Goal: Task Accomplishment & Management: Manage account settings

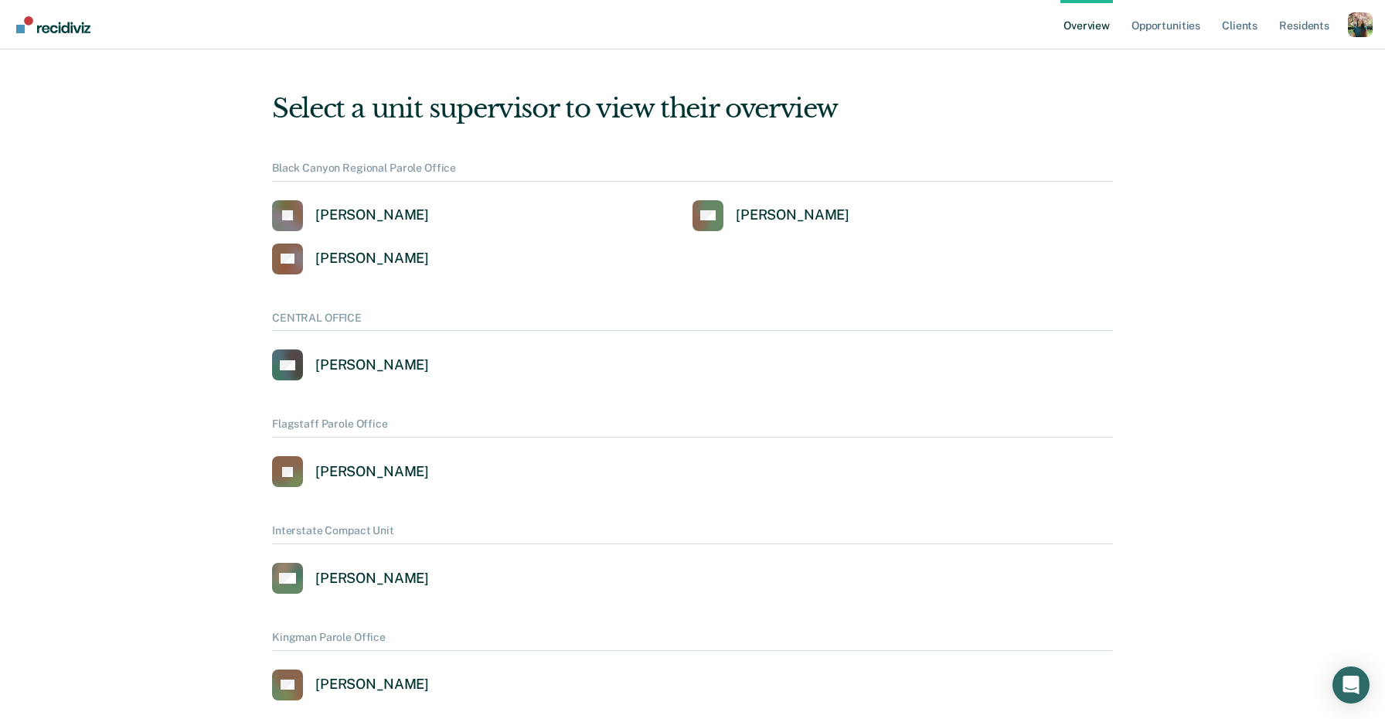
click at [1360, 18] on div "Profile dropdown button" at bounding box center [1360, 24] width 25 height 25
click at [1270, 64] on link "Profile" at bounding box center [1298, 70] width 100 height 13
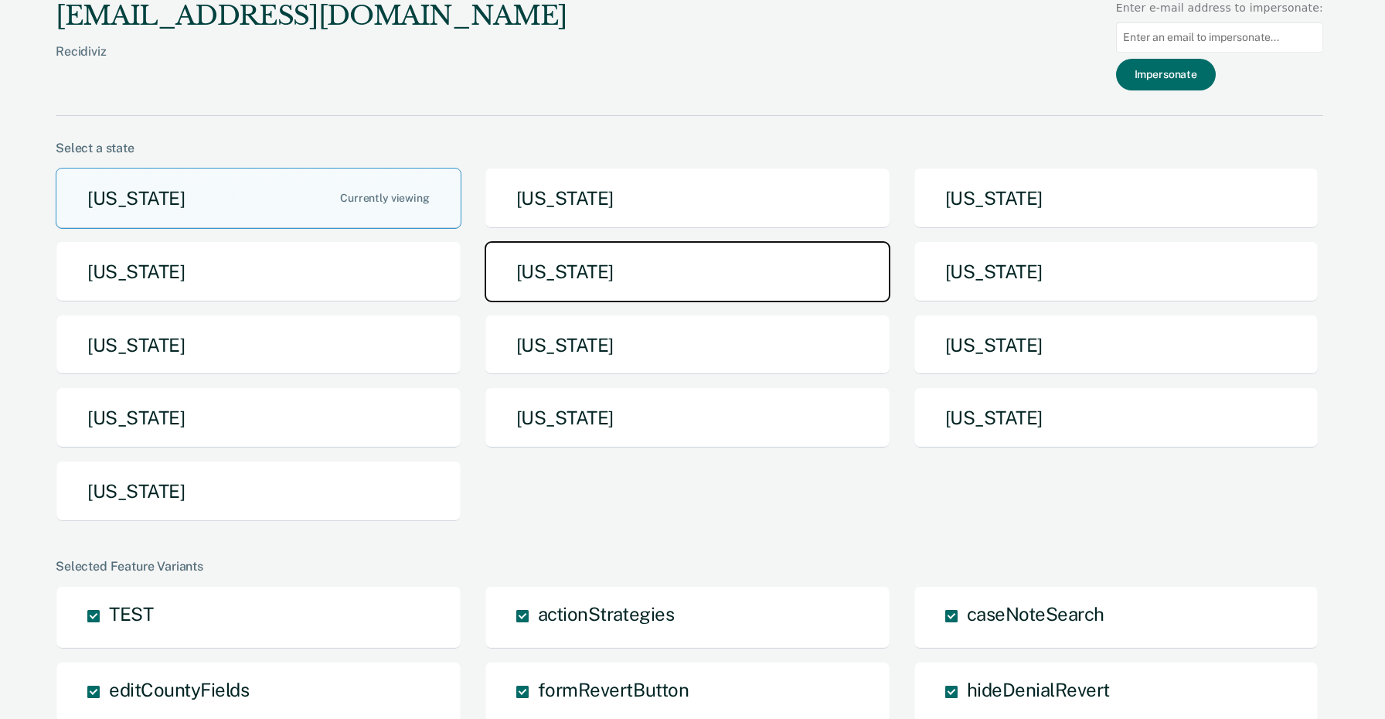
click at [730, 284] on button "Iowa" at bounding box center [688, 271] width 406 height 61
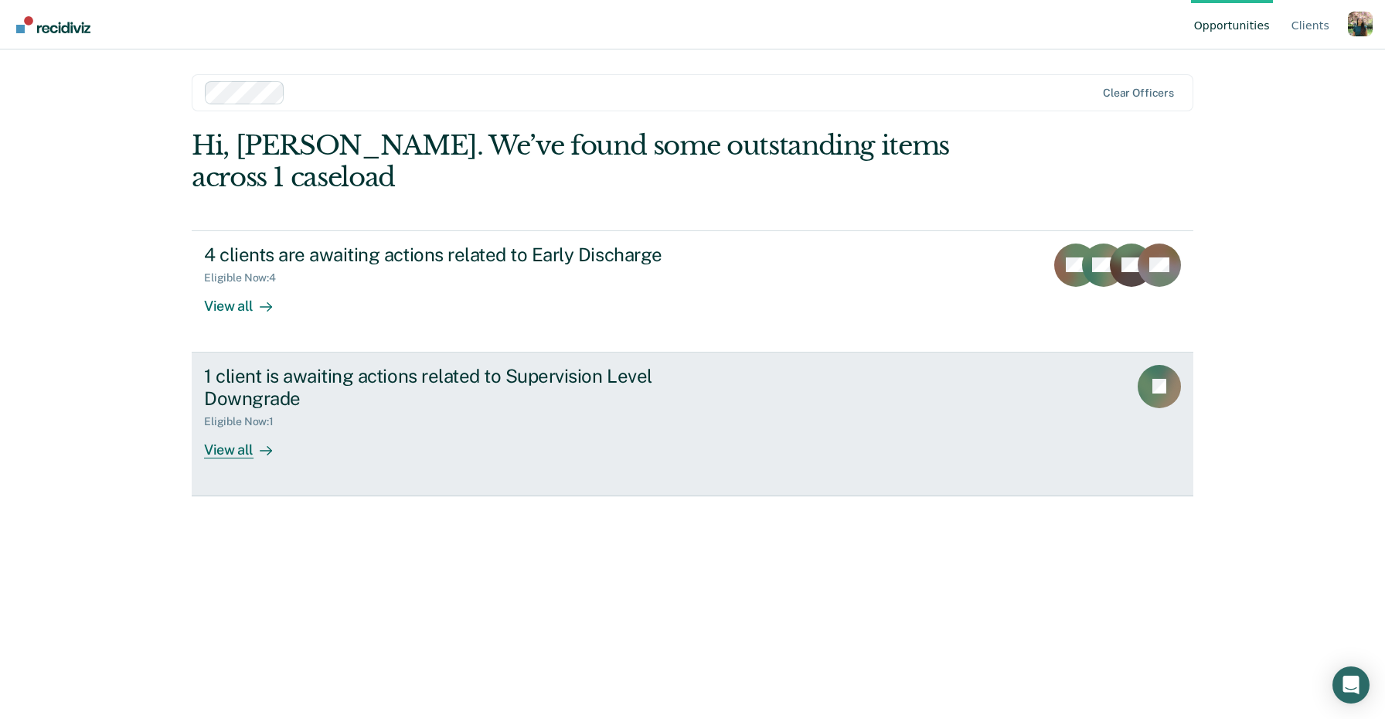
click at [501, 409] on div "Eligible Now : 1" at bounding box center [475, 418] width 543 height 19
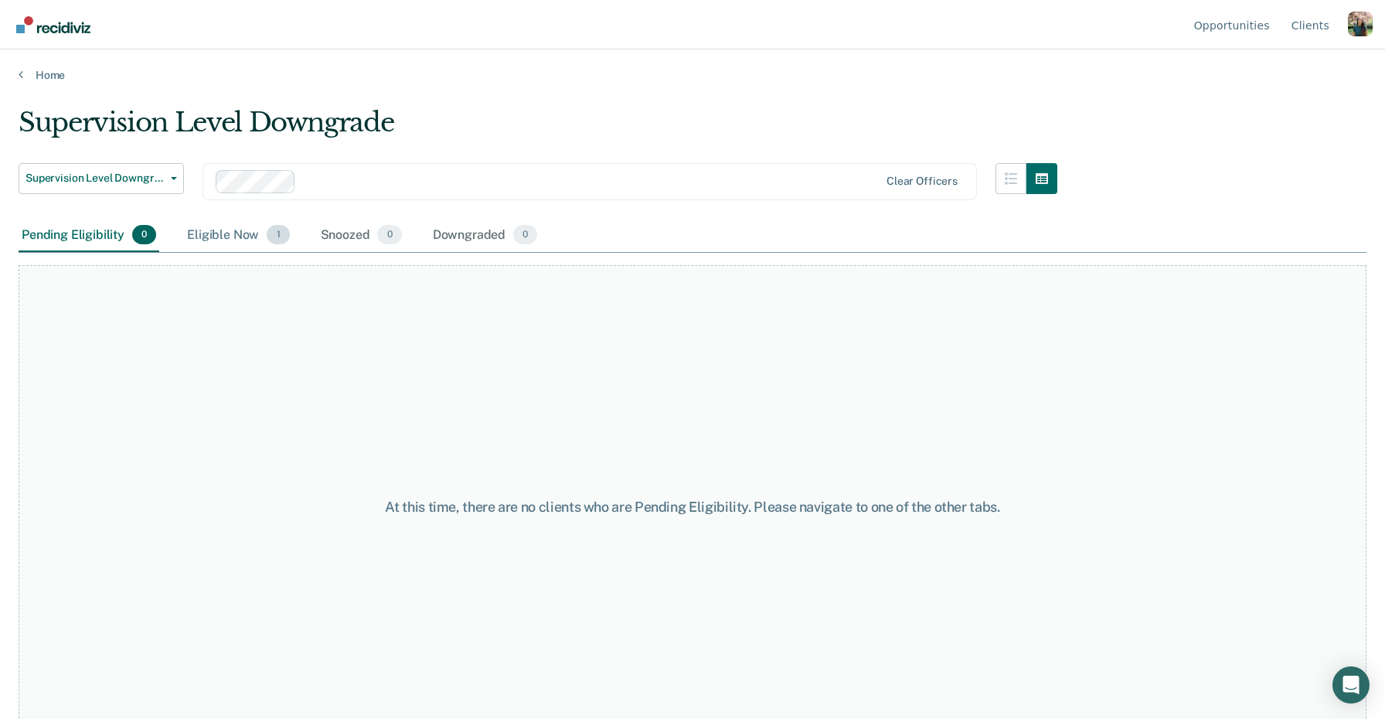
click at [216, 239] on div "Eligible Now 1" at bounding box center [238, 236] width 108 height 34
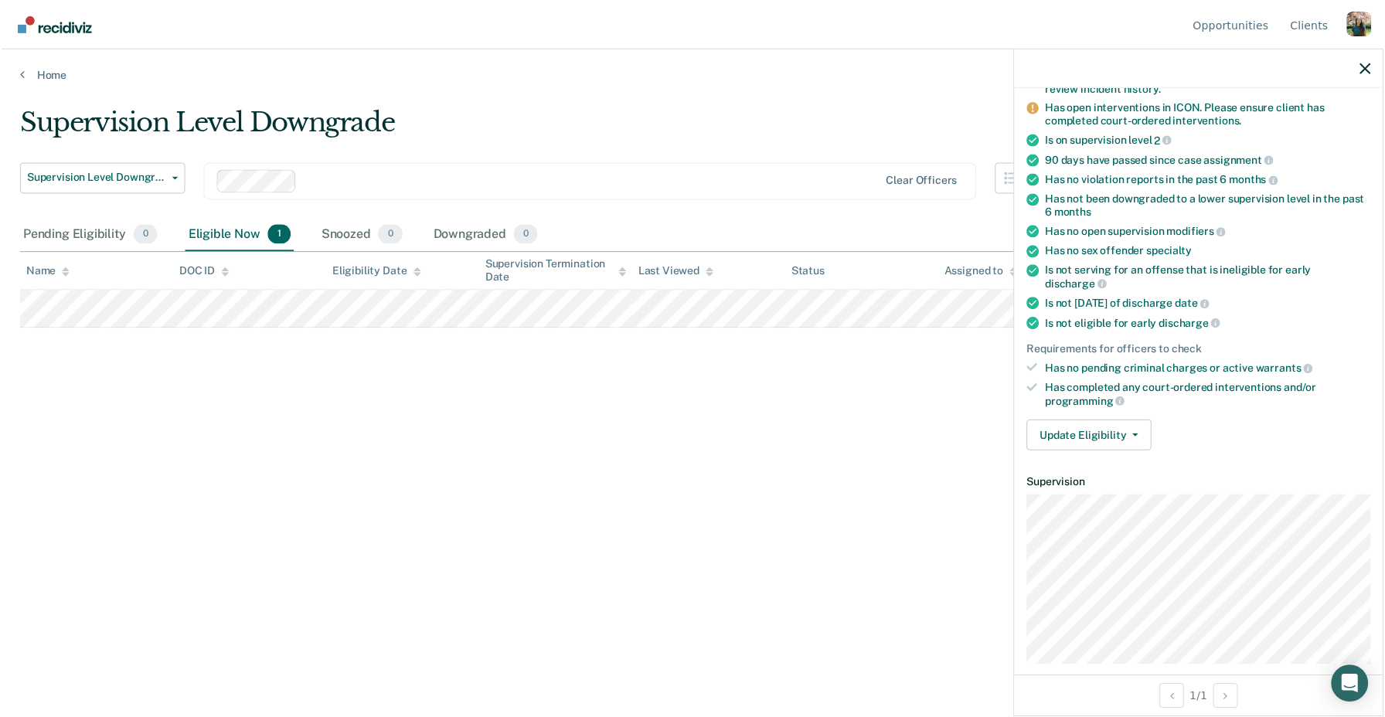
scroll to position [171, 0]
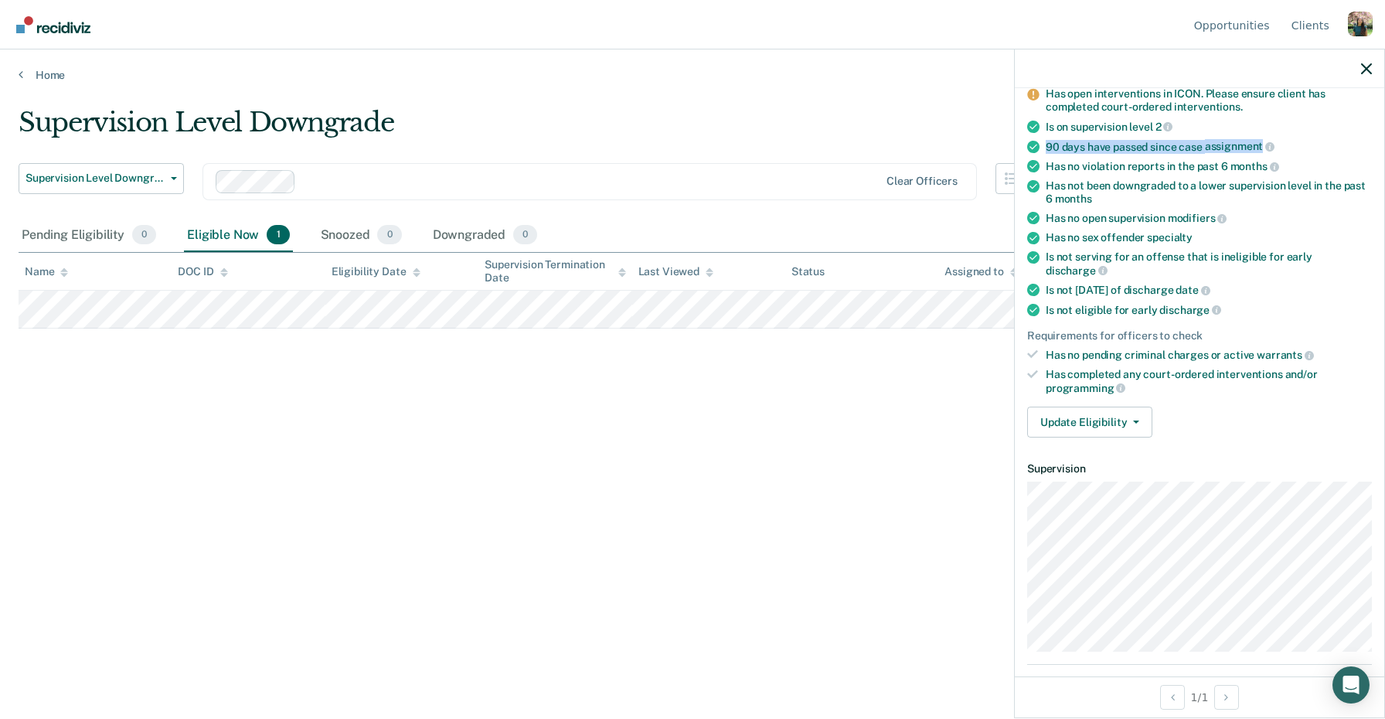
drag, startPoint x: 1262, startPoint y: 142, endPoint x: 1029, endPoint y: 146, distance: 232.7
click at [1029, 146] on li "90 days have passed since case assignment" at bounding box center [1199, 147] width 345 height 14
copy div "90 days have passed since case assignment"
click at [1162, 168] on div "Has no violation reports in the past 6 months" at bounding box center [1209, 166] width 326 height 14
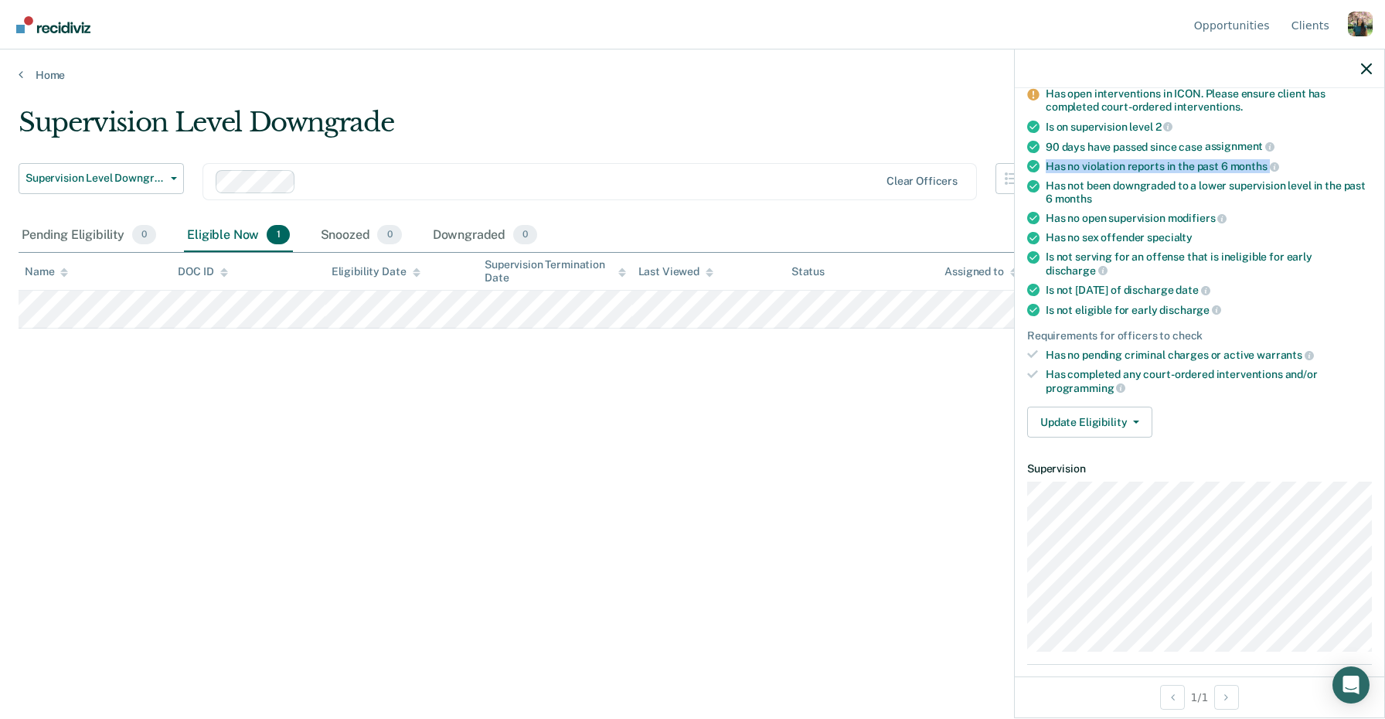
click at [1162, 168] on div "Has no violation reports in the past 6 months" at bounding box center [1209, 166] width 326 height 14
copy ul "Has no violation reports in the past 6 months"
click at [1126, 185] on div "Has not been downgraded to a lower supervision level in the past 6 months" at bounding box center [1209, 192] width 326 height 26
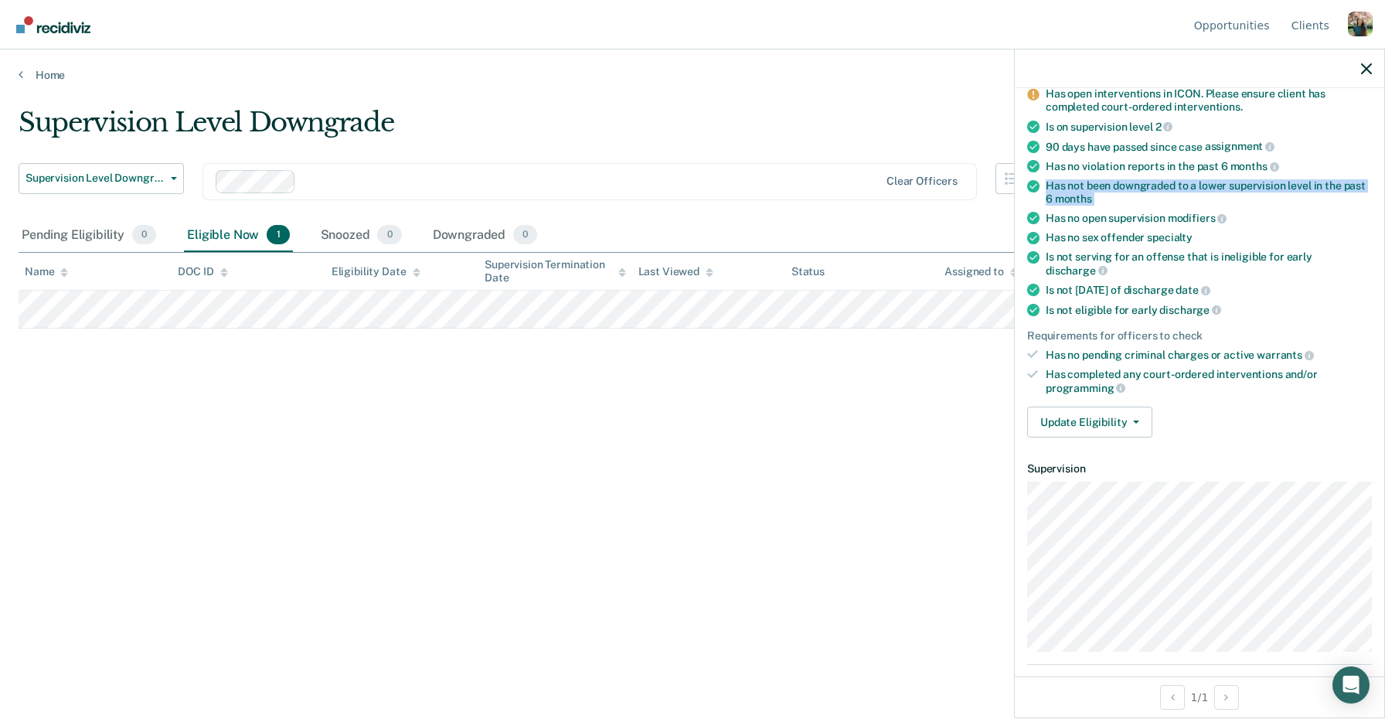
copy ul "Has not been downgraded to a lower supervision level in the past 6 months"
click at [1135, 217] on div "Has no open supervision modifiers" at bounding box center [1209, 218] width 326 height 14
copy ul "Has no open supervision modifiers"
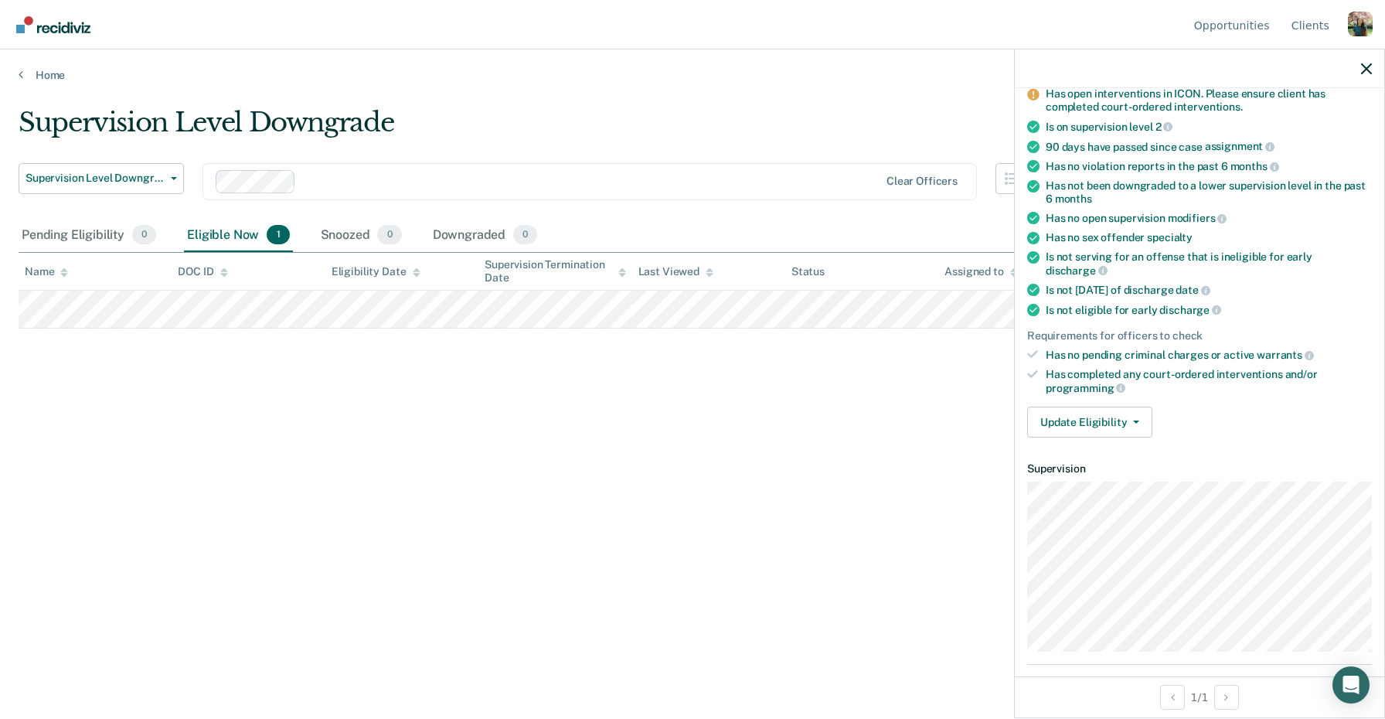
click at [1150, 241] on ul "Requirements validated by data from ICON Has violation incidents dated within t…" at bounding box center [1199, 215] width 345 height 358
copy ul "Is not serving for an offense that is ineligible for early discharge"
click at [1126, 231] on div "Has no sex offender specialty" at bounding box center [1209, 237] width 326 height 13
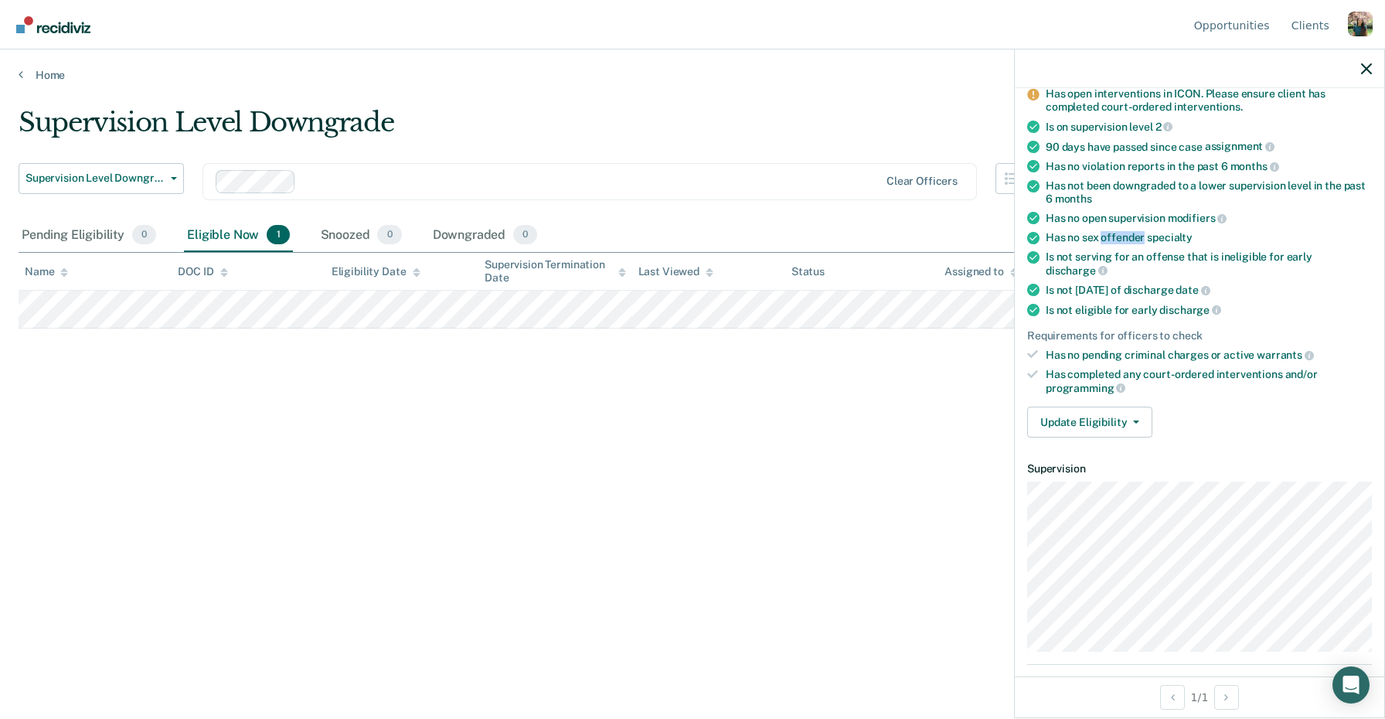
click at [1126, 231] on div "Has no sex offender specialty" at bounding box center [1209, 237] width 326 height 13
copy ul "Has no sex offender specialty"
click at [1145, 251] on div "Is not serving for an offense that is ineligible for early discharge" at bounding box center [1209, 263] width 326 height 26
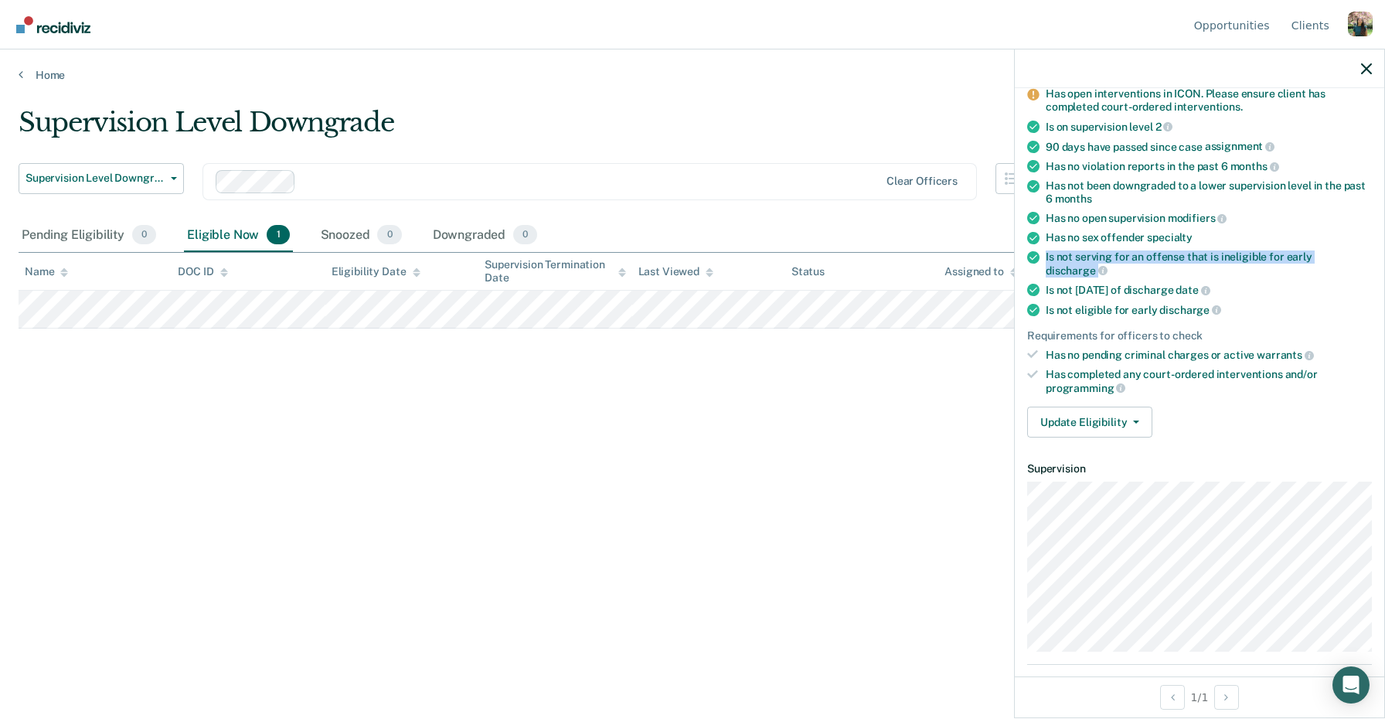
click at [1145, 251] on div "Is not serving for an offense that is ineligible for early discharge" at bounding box center [1209, 263] width 326 height 26
copy ul "Is not serving for an offense that is ineligible for early discharge"
click at [1147, 283] on div "Is not within 30 days of discharge date" at bounding box center [1209, 290] width 326 height 14
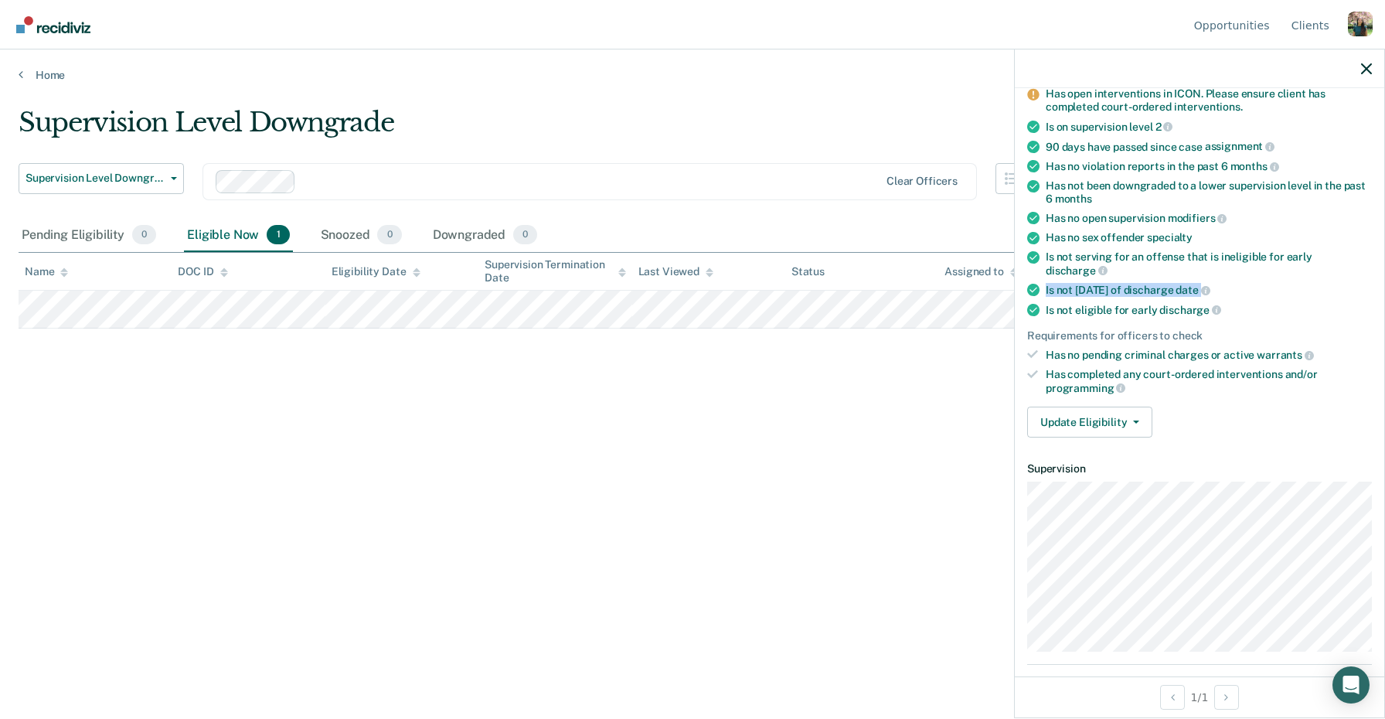
copy ul "Is not within 30 days of discharge date"
click at [1152, 303] on div "Is not eligible for early discharge" at bounding box center [1209, 310] width 326 height 14
copy div "Is not eligible for early discharge"
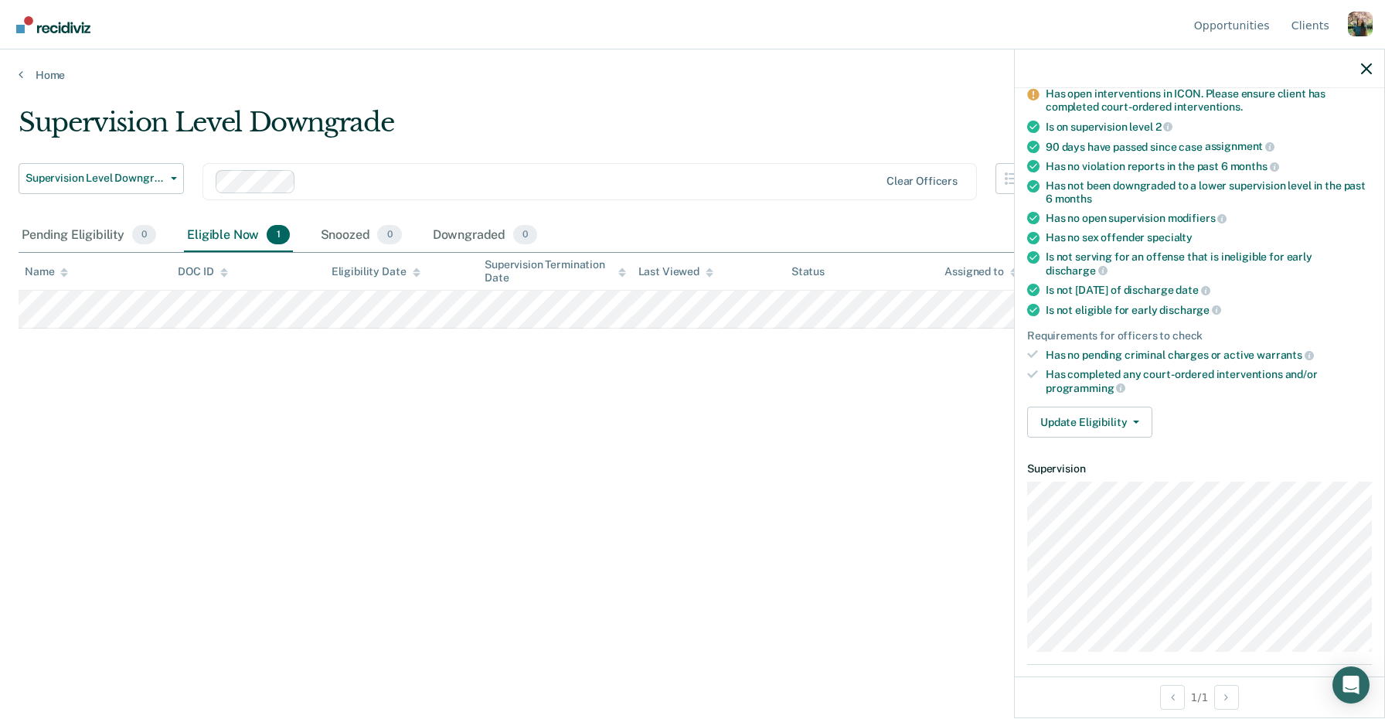
click at [1135, 348] on div "Has no pending criminal charges or active warrants" at bounding box center [1209, 355] width 326 height 14
copy ul "Has no pending criminal charges or active warrants"
click at [1084, 368] on div "Has completed any court-ordered interventions and/or programming" at bounding box center [1209, 381] width 326 height 26
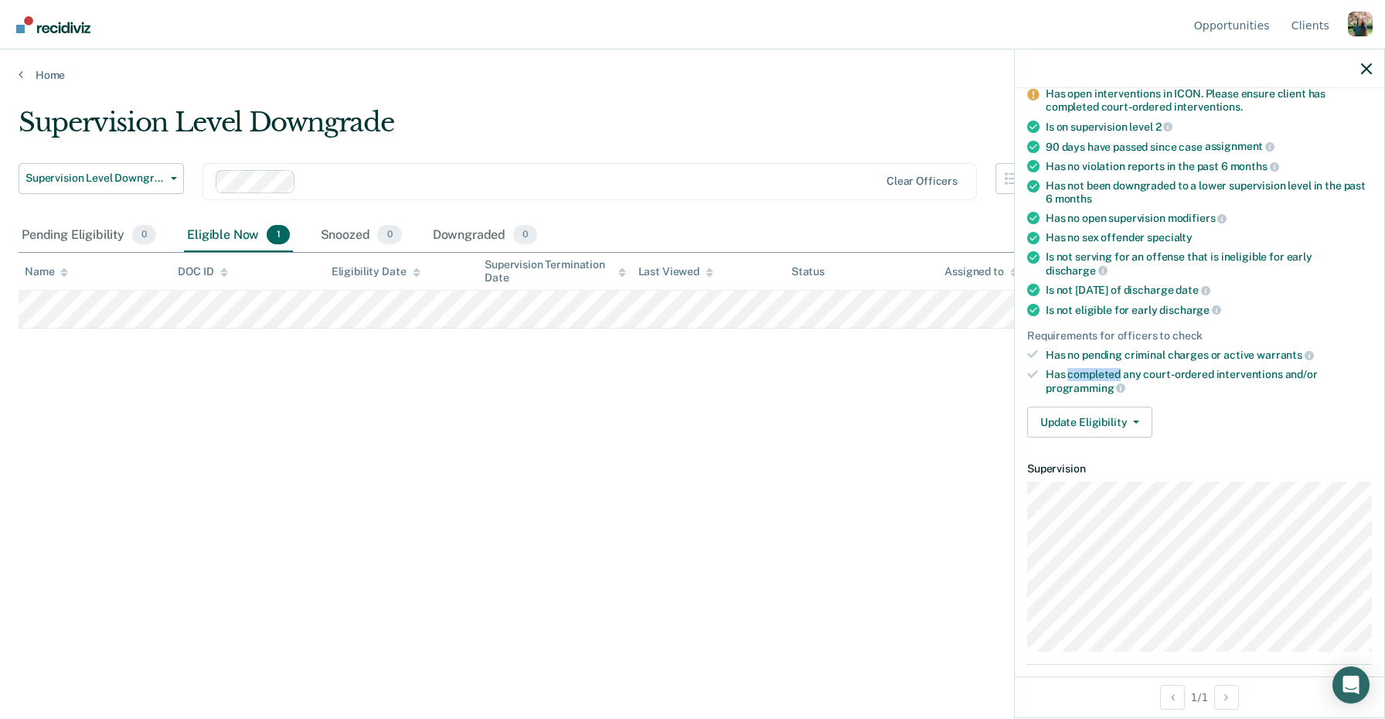
click at [1084, 368] on div "Has completed any court-ordered interventions and/or programming" at bounding box center [1209, 381] width 326 height 26
click at [90, 240] on div "Pending Eligibility 0" at bounding box center [89, 236] width 141 height 34
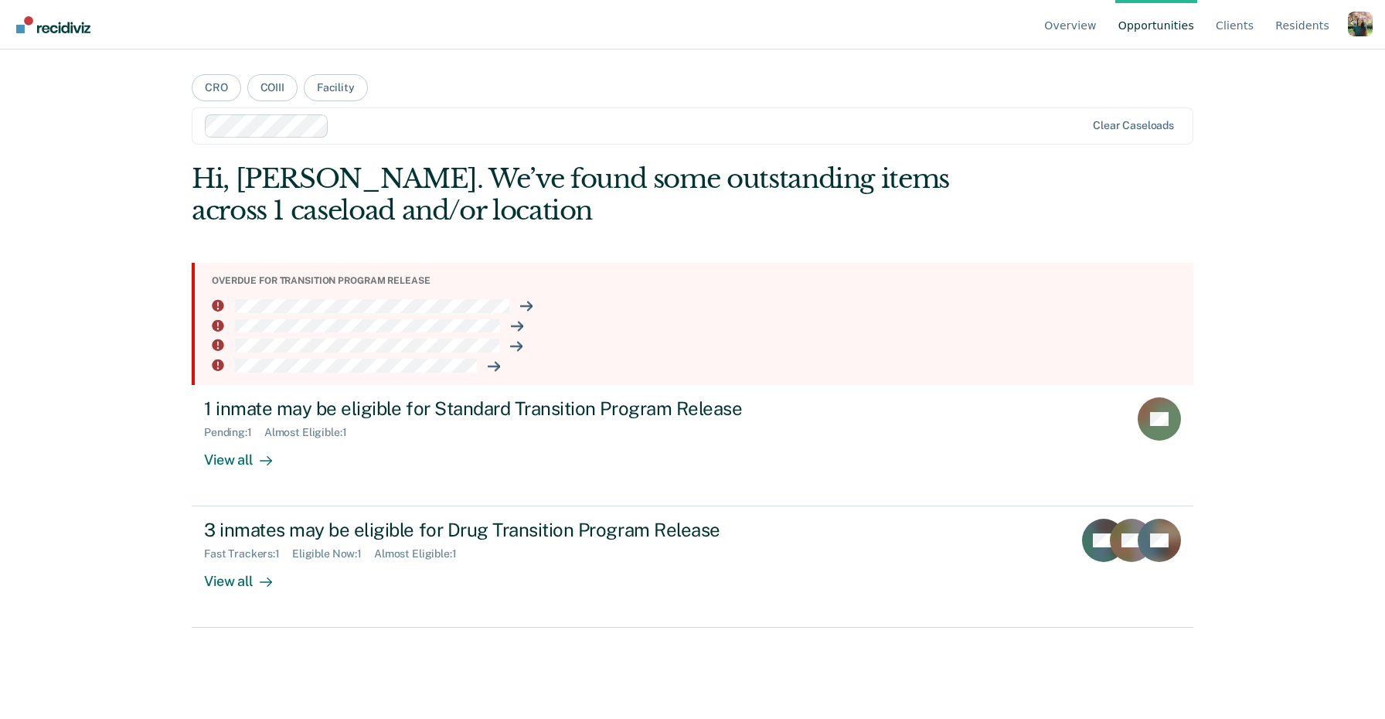
click at [1352, 23] on div "Profile dropdown button" at bounding box center [1360, 24] width 25 height 25
click at [1366, 19] on div "Profile dropdown button" at bounding box center [1360, 24] width 25 height 25
click at [1354, 34] on div "Profile dropdown button" at bounding box center [1360, 24] width 25 height 25
click at [1284, 73] on link "Profile" at bounding box center [1298, 72] width 100 height 13
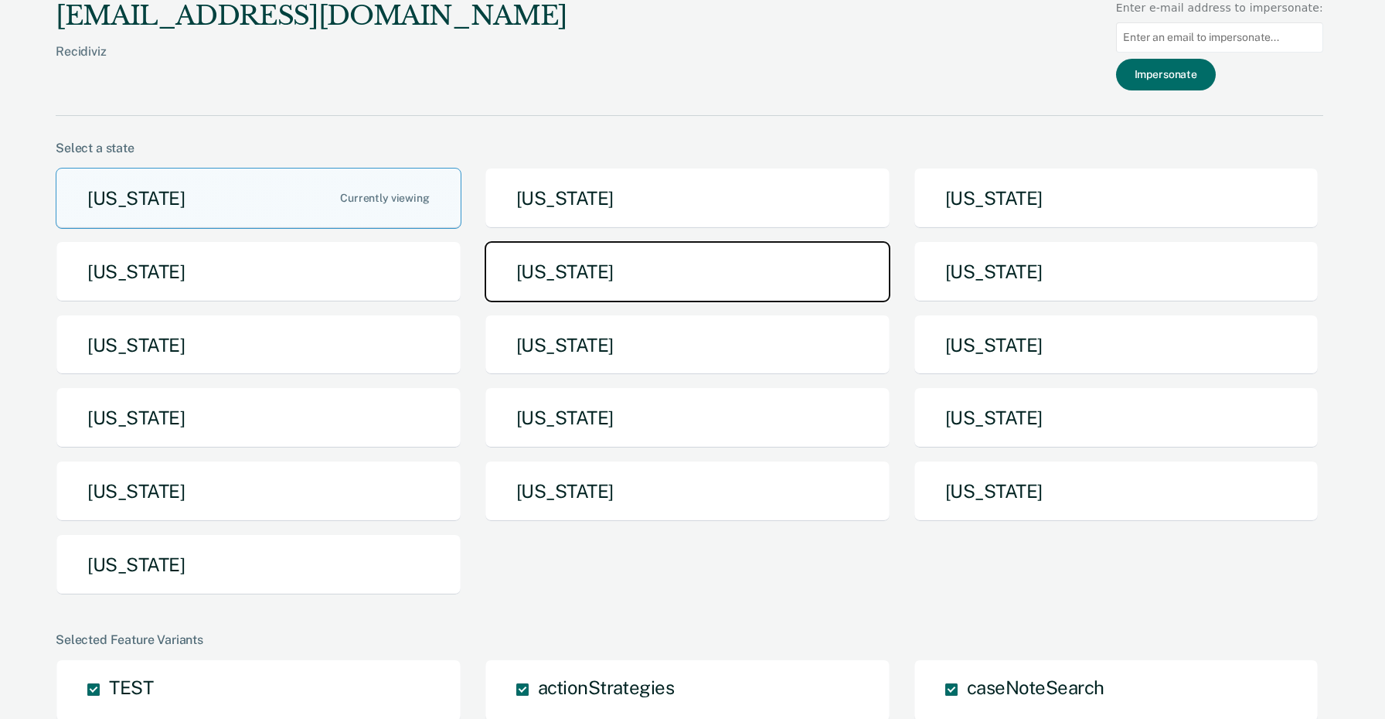
click at [740, 263] on button "Iowa" at bounding box center [688, 271] width 406 height 61
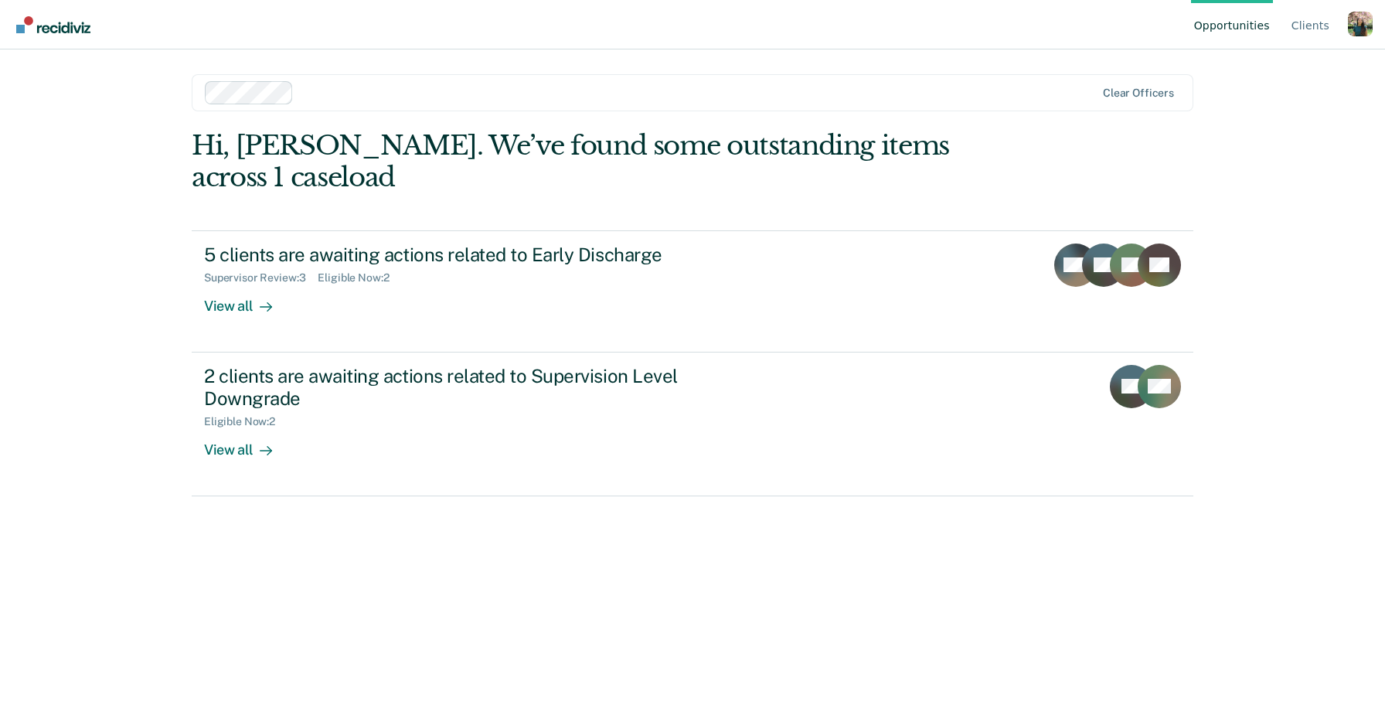
click at [1360, 33] on div "Profile dropdown button" at bounding box center [1360, 24] width 25 height 25
click at [1273, 68] on link "Profile" at bounding box center [1298, 72] width 100 height 13
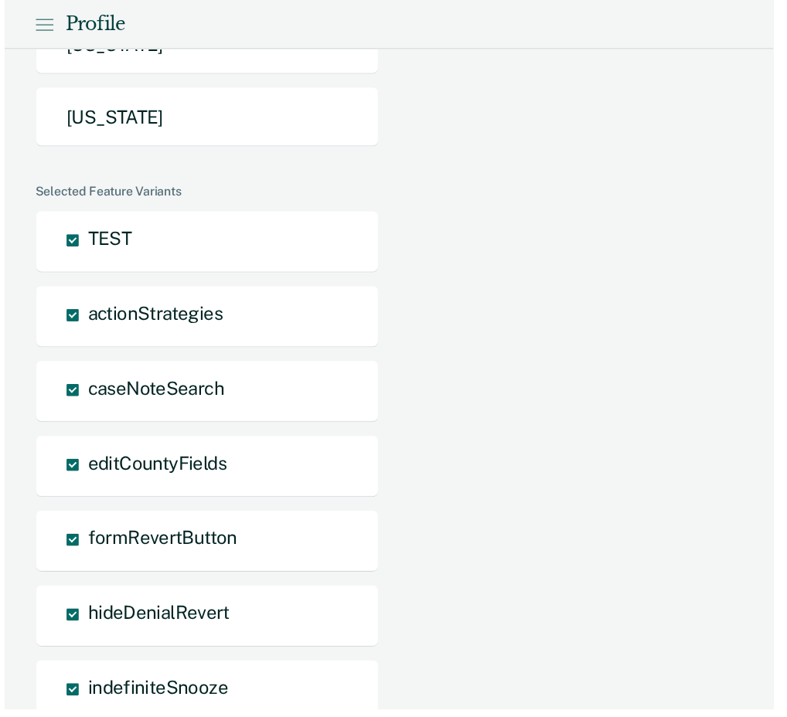
scroll to position [690, 0]
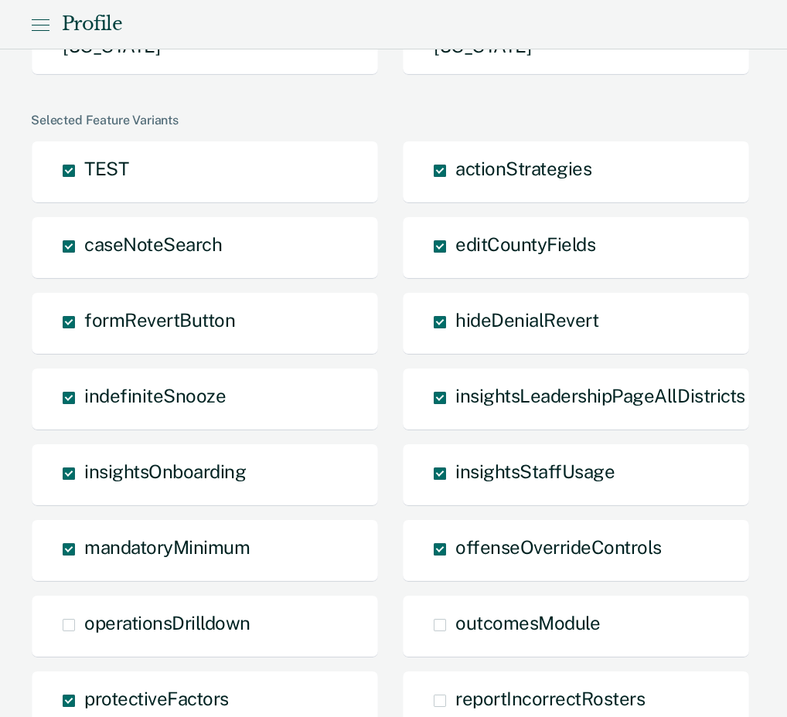
click at [119, 105] on div "zoie.geronimi@recidiviz.org Recidiviz Enter e-mail address to impersonate: Impe…" at bounding box center [393, 653] width 725 height 2687
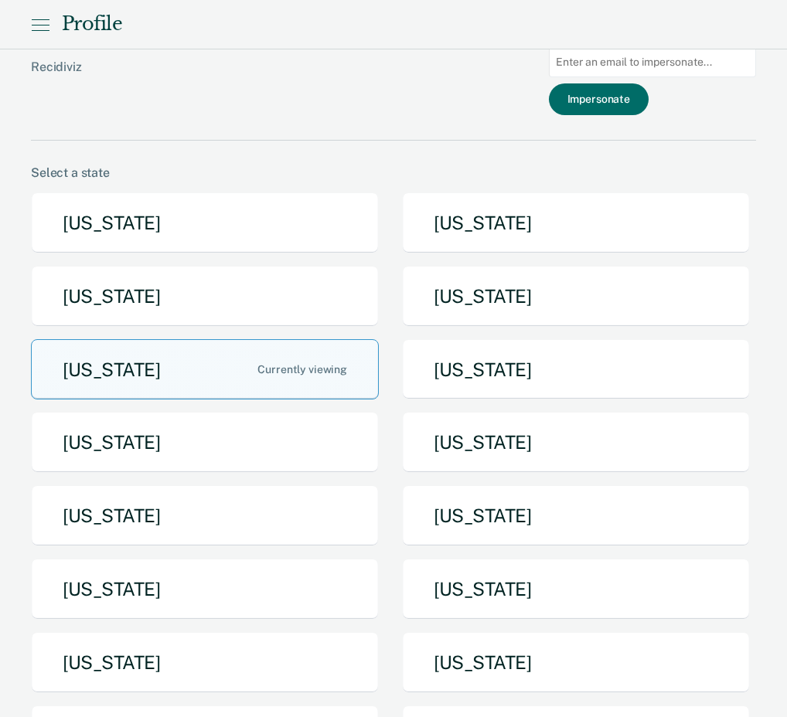
click at [174, 111] on div "zoie.geronimi@recidiviz.org Recidiviz" at bounding box center [213, 82] width 364 height 115
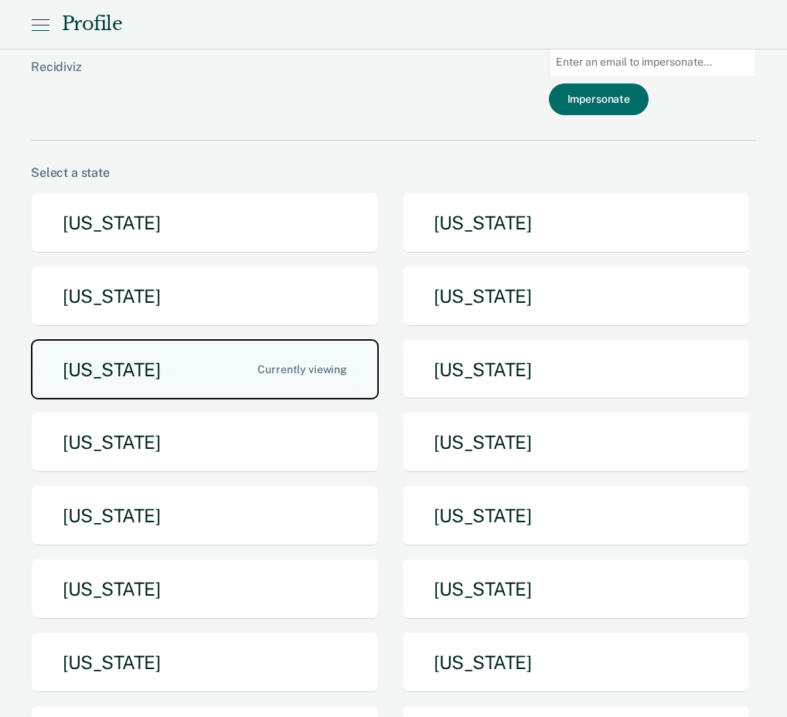
click at [201, 372] on button "Iowa" at bounding box center [205, 369] width 348 height 61
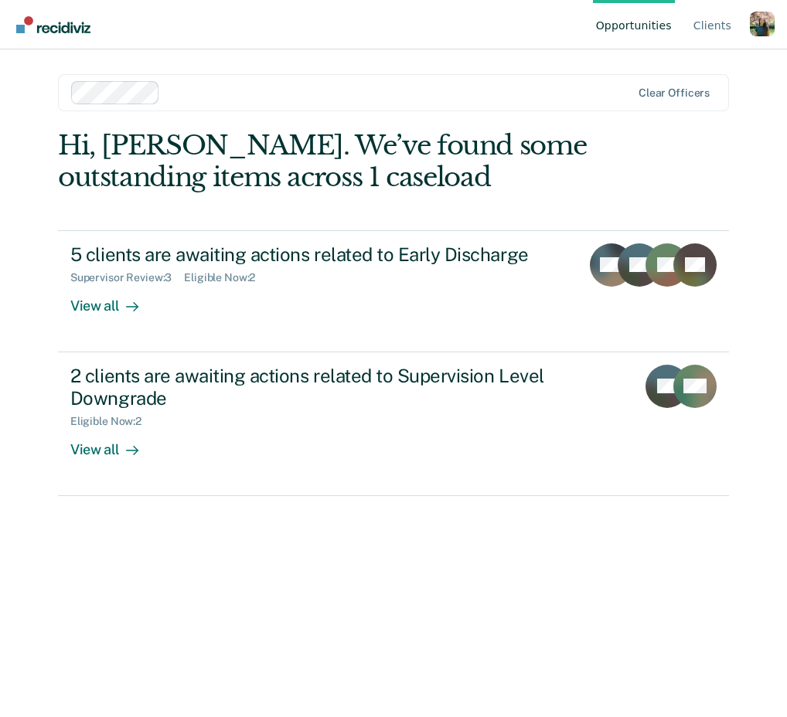
click at [757, 29] on div "Profile dropdown button" at bounding box center [762, 24] width 25 height 25
click at [671, 123] on link "Log Out" at bounding box center [700, 121] width 100 height 13
click at [454, 173] on div "Hi, [PERSON_NAME]. We’ve found some outstanding items across 1 caseload" at bounding box center [326, 161] width 537 height 63
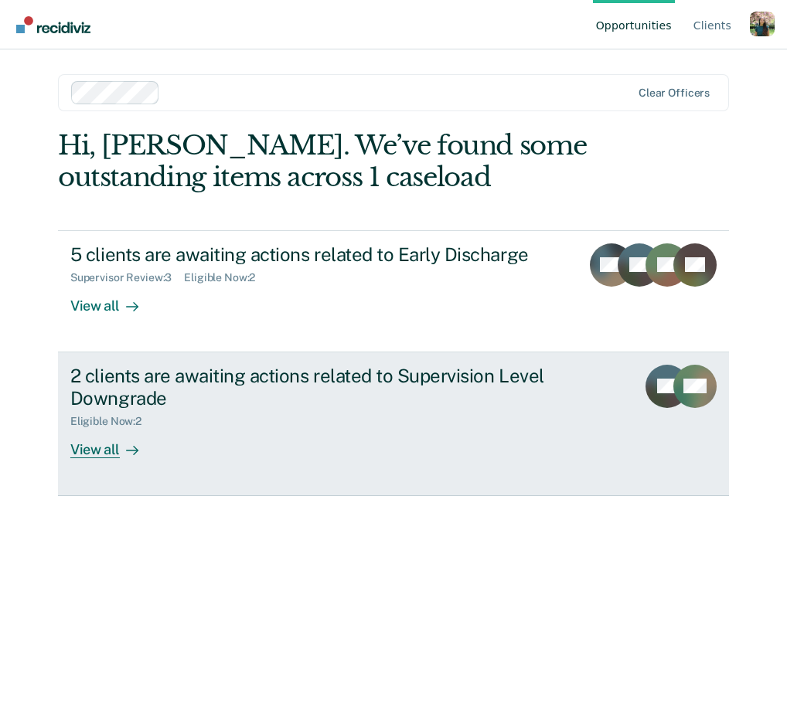
click at [199, 401] on div "2 clients are awaiting actions related to Supervision Level Downgrade" at bounding box center [341, 387] width 543 height 45
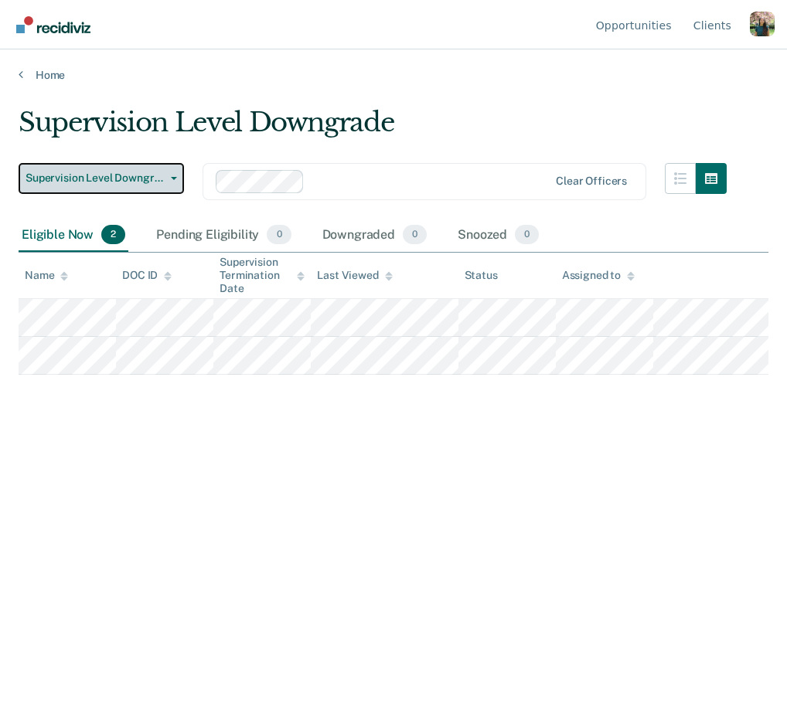
click at [160, 182] on span "Supervision Level Downgrade" at bounding box center [95, 178] width 139 height 13
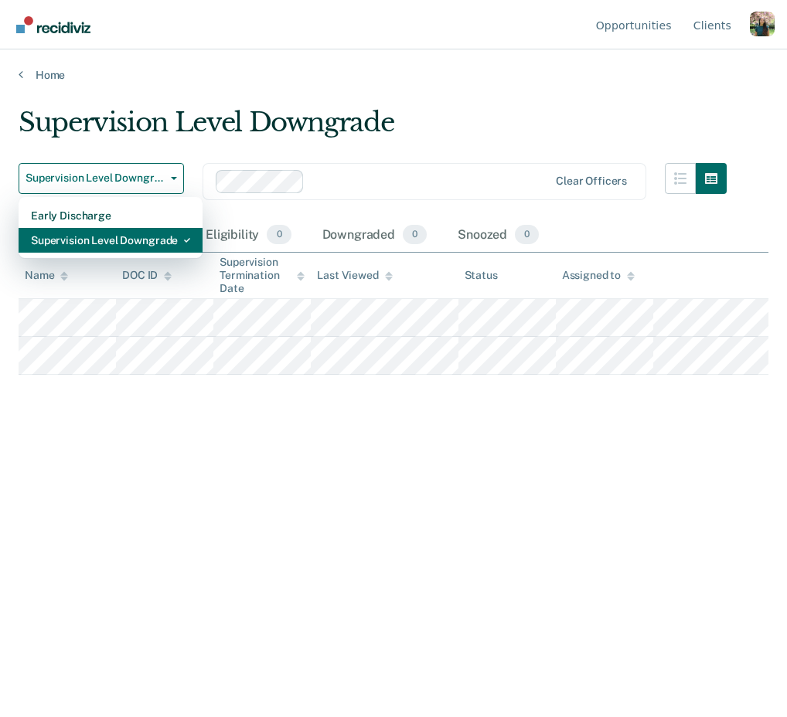
click at [128, 238] on div "Supervision Level Downgrade" at bounding box center [110, 240] width 159 height 25
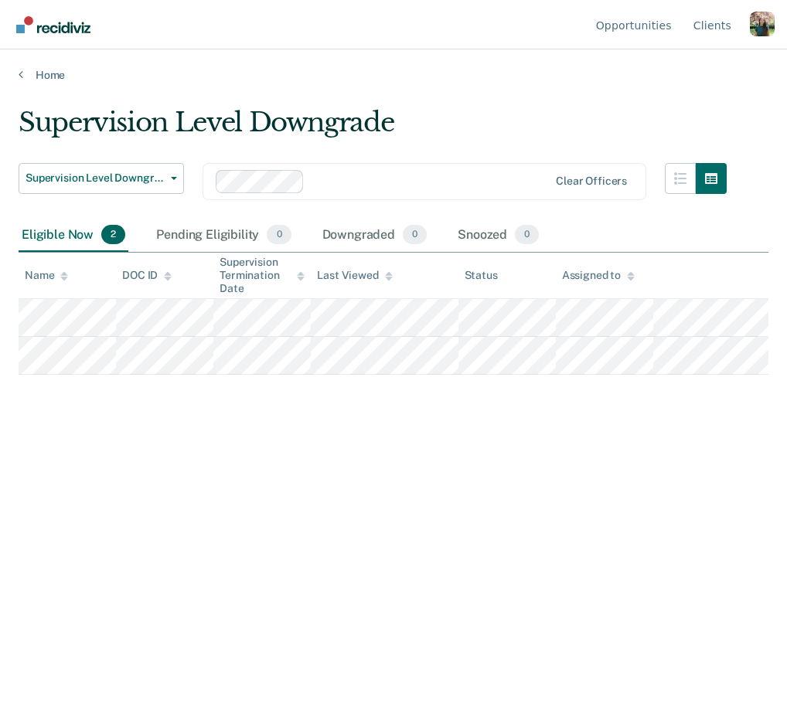
click at [185, 208] on div "Supervision Level Downgrade Early Discharge Supervision Level Downgrade Clear o…" at bounding box center [373, 191] width 708 height 56
click at [758, 29] on div "Profile dropdown button" at bounding box center [762, 24] width 25 height 25
click at [672, 120] on link "Log Out" at bounding box center [700, 121] width 100 height 13
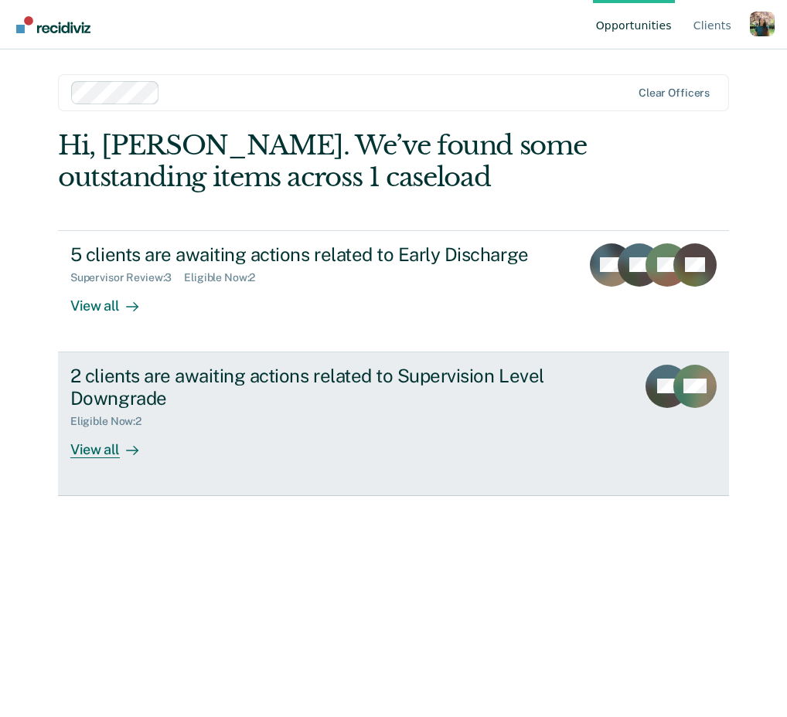
click at [299, 398] on div "2 clients are awaiting actions related to Supervision Level Downgrade" at bounding box center [341, 387] width 543 height 45
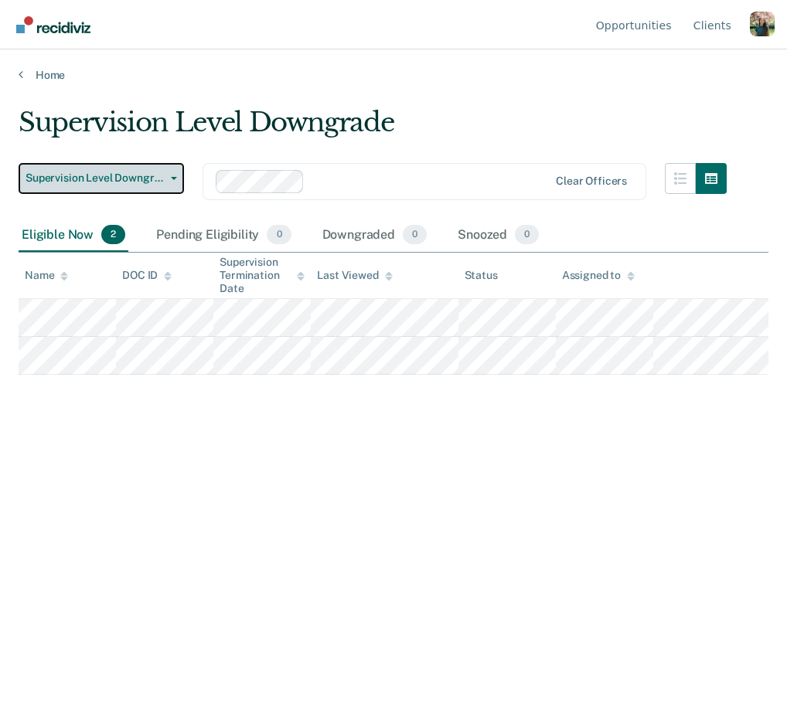
click at [167, 184] on button "Supervision Level Downgrade" at bounding box center [101, 178] width 165 height 31
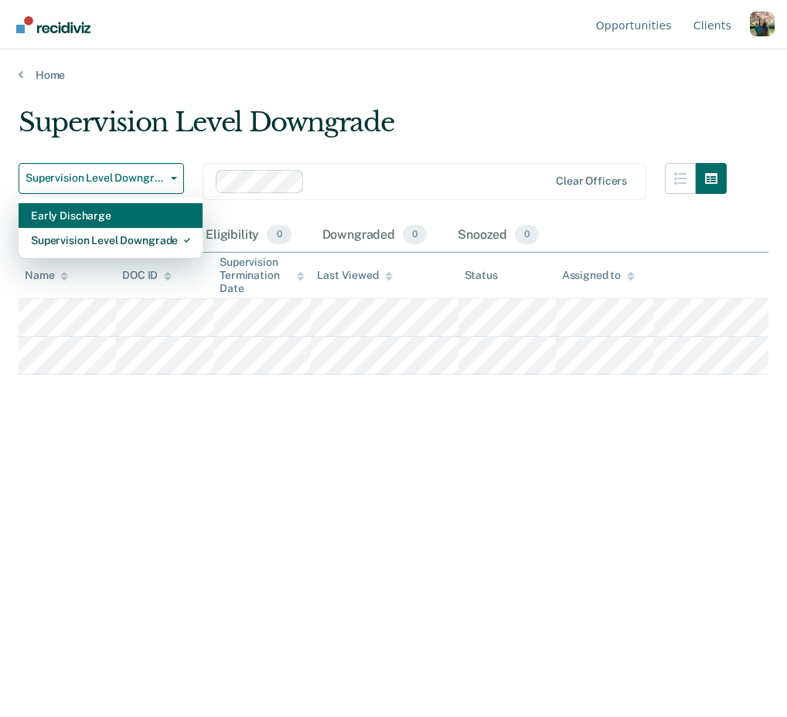
click at [170, 219] on div "Early Discharge" at bounding box center [110, 215] width 159 height 25
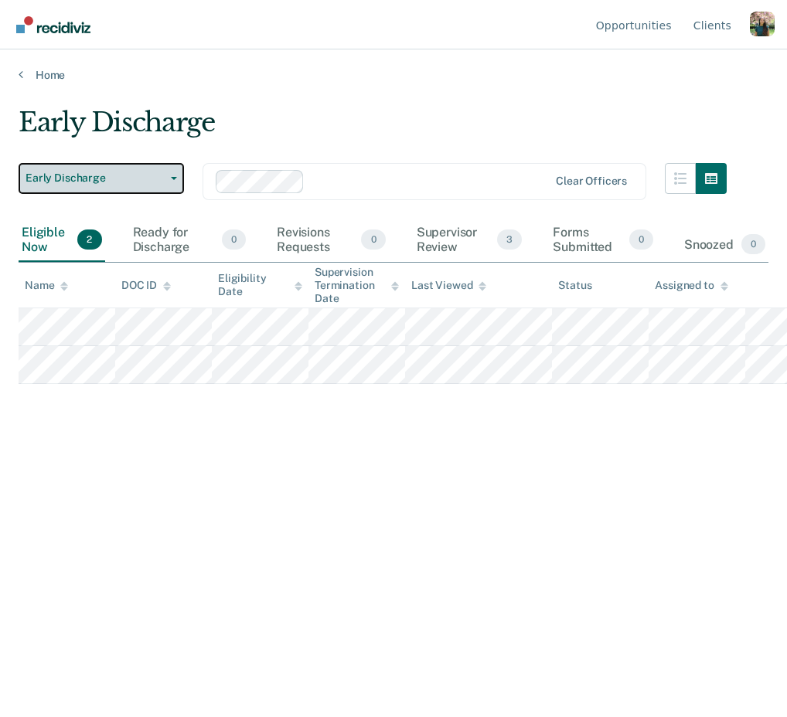
click at [143, 179] on span "Early Discharge" at bounding box center [95, 178] width 139 height 13
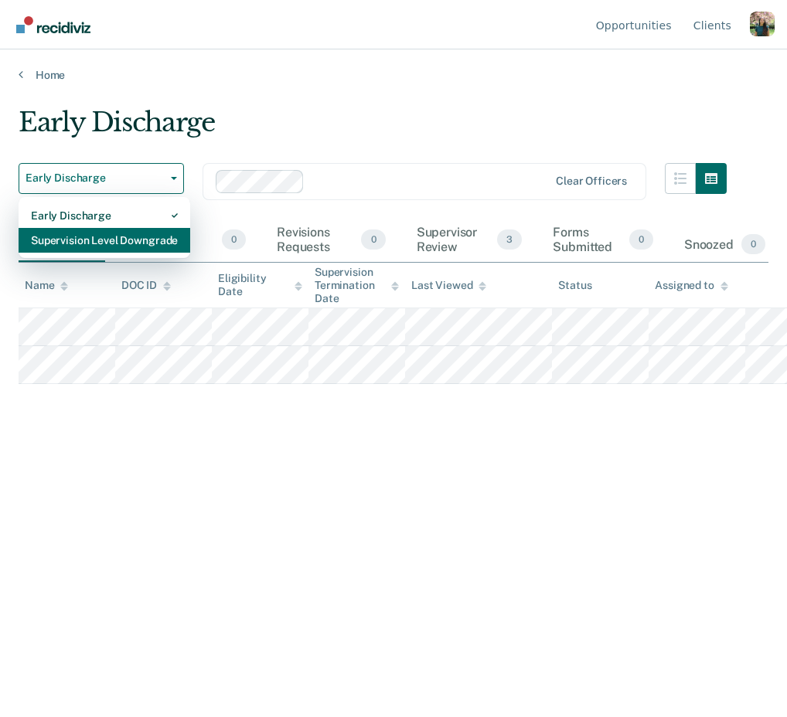
click at [155, 236] on div "Supervision Level Downgrade" at bounding box center [104, 240] width 147 height 25
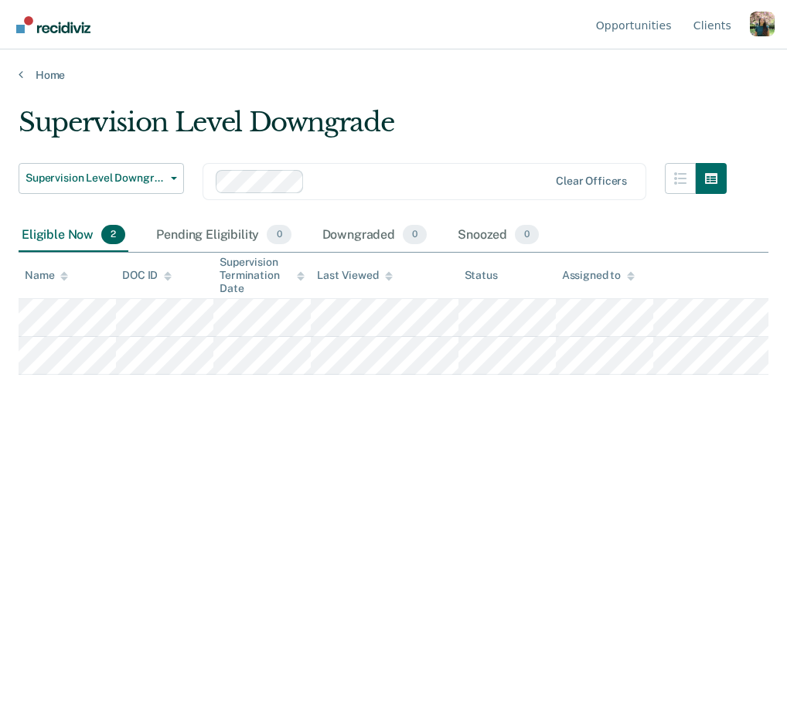
click at [761, 26] on div "Profile dropdown button" at bounding box center [762, 24] width 25 height 25
click at [682, 117] on link "Log Out" at bounding box center [700, 121] width 100 height 13
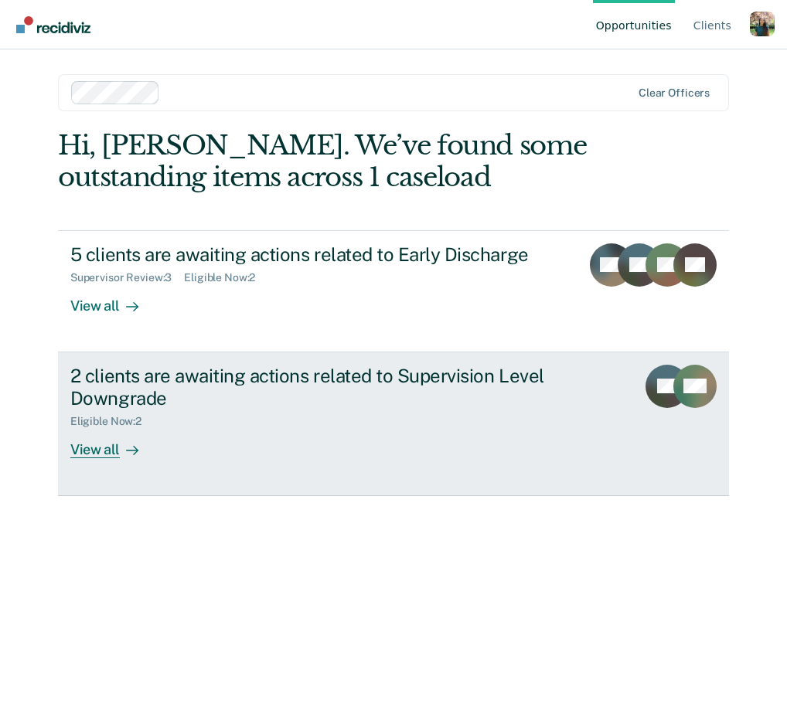
click at [324, 439] on div "2 clients are awaiting actions related to Supervision Level Downgrade Eligible …" at bounding box center [360, 412] width 580 height 94
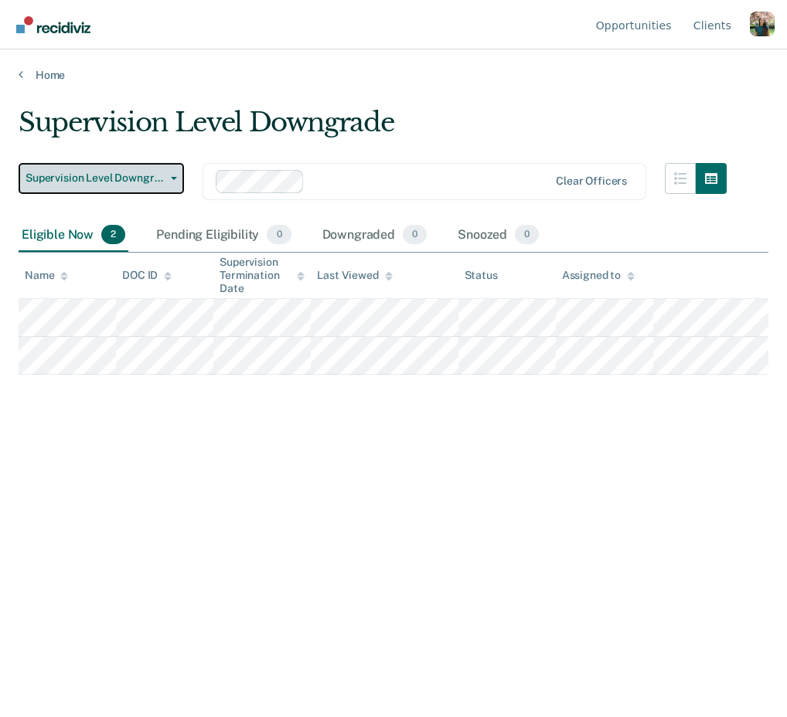
click at [167, 183] on button "Supervision Level Downgrade" at bounding box center [101, 178] width 165 height 31
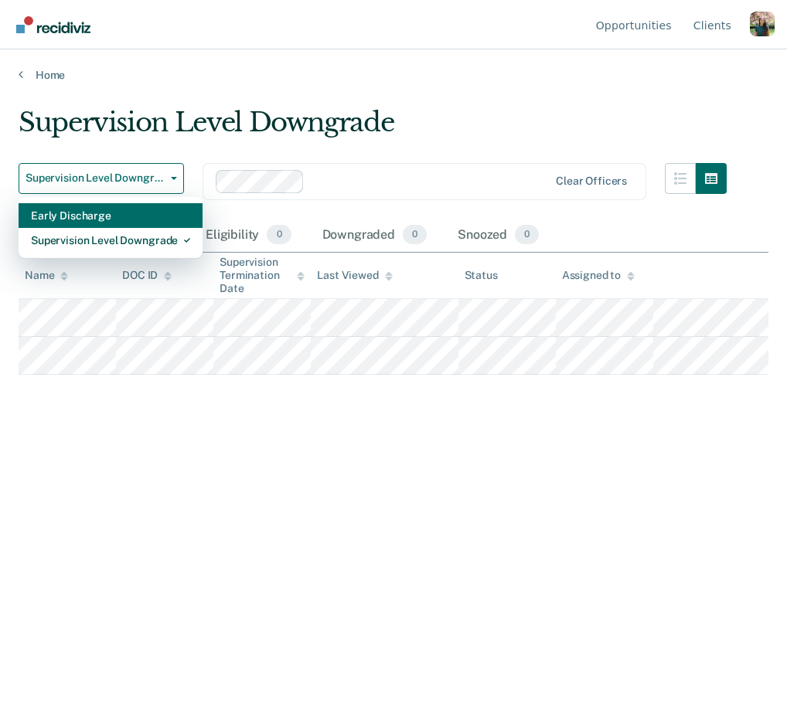
click at [158, 214] on div "Early Discharge" at bounding box center [110, 215] width 159 height 25
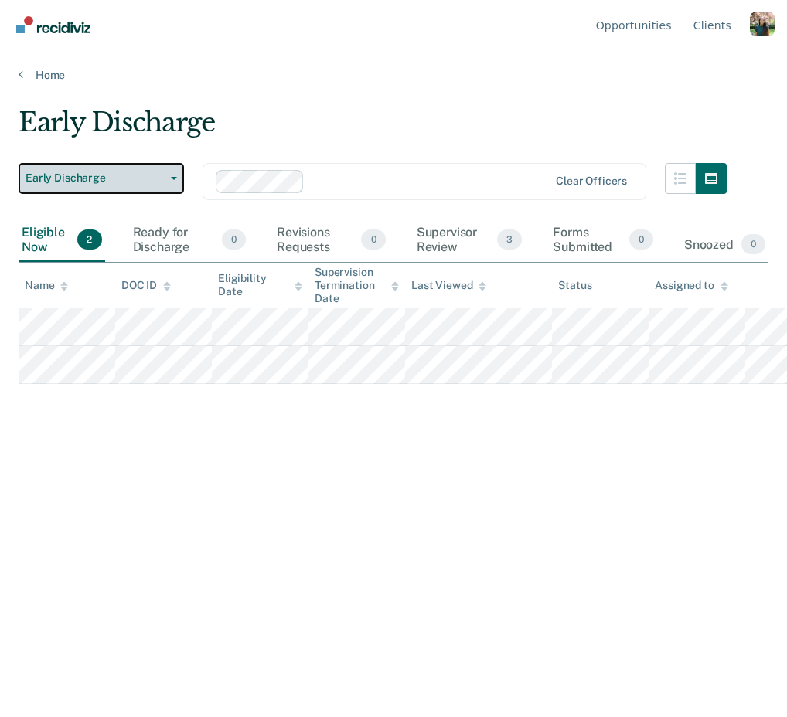
click at [141, 181] on span "Early Discharge" at bounding box center [95, 178] width 139 height 13
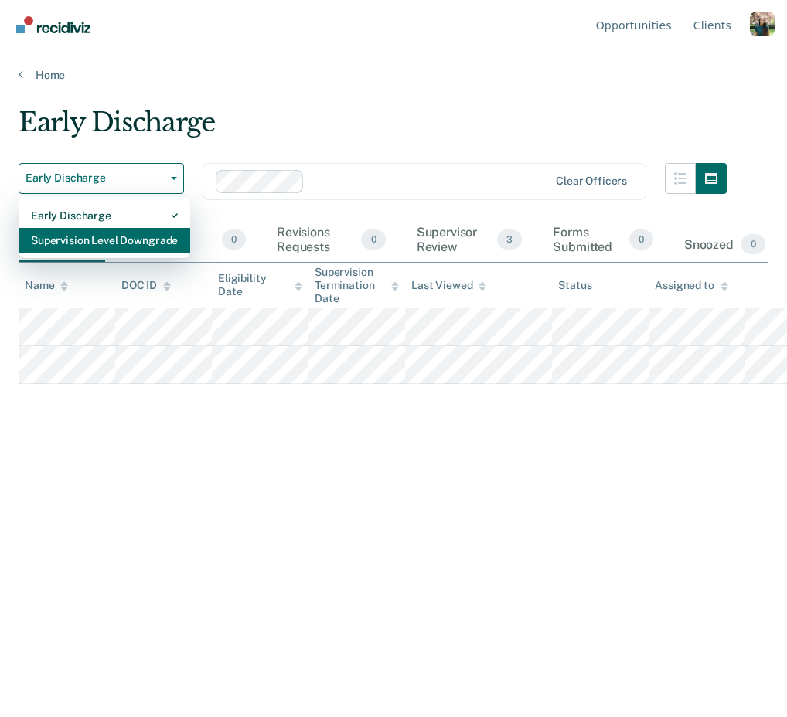
click at [152, 240] on div "Supervision Level Downgrade" at bounding box center [104, 240] width 147 height 25
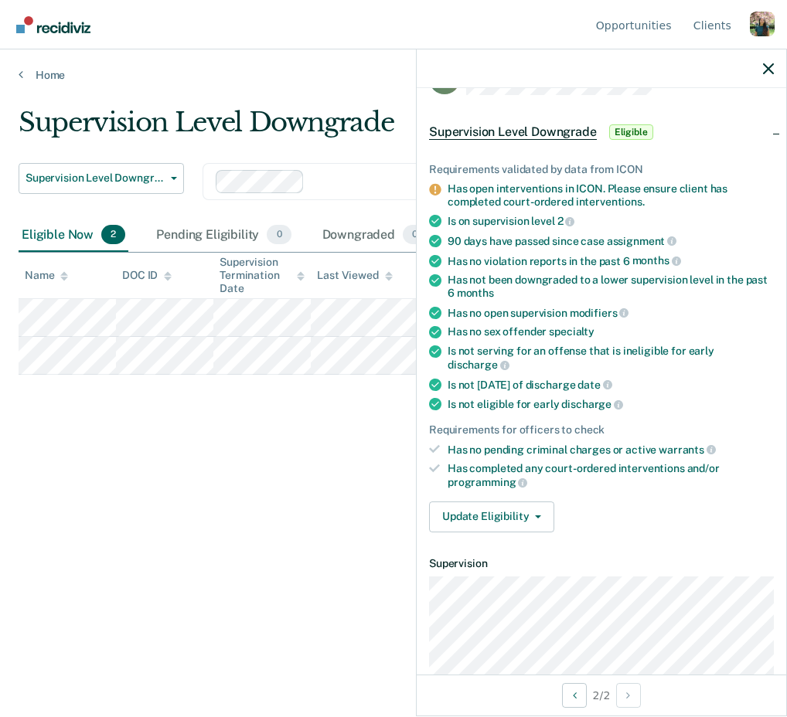
scroll to position [47, 0]
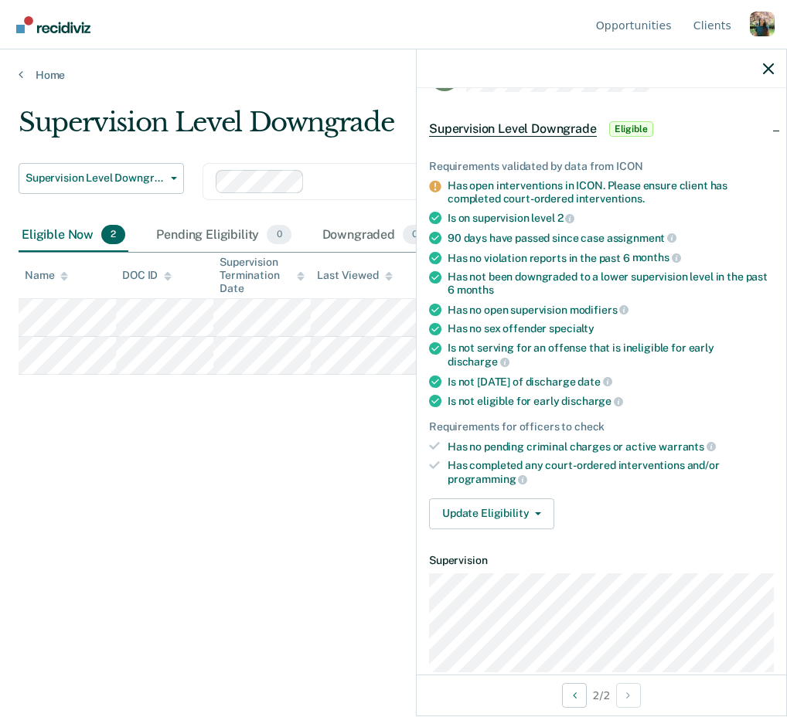
click at [756, 37] on div "Profile How it works Log Out" at bounding box center [762, 26] width 25 height 29
click at [759, 31] on div "Profile dropdown button" at bounding box center [762, 24] width 25 height 25
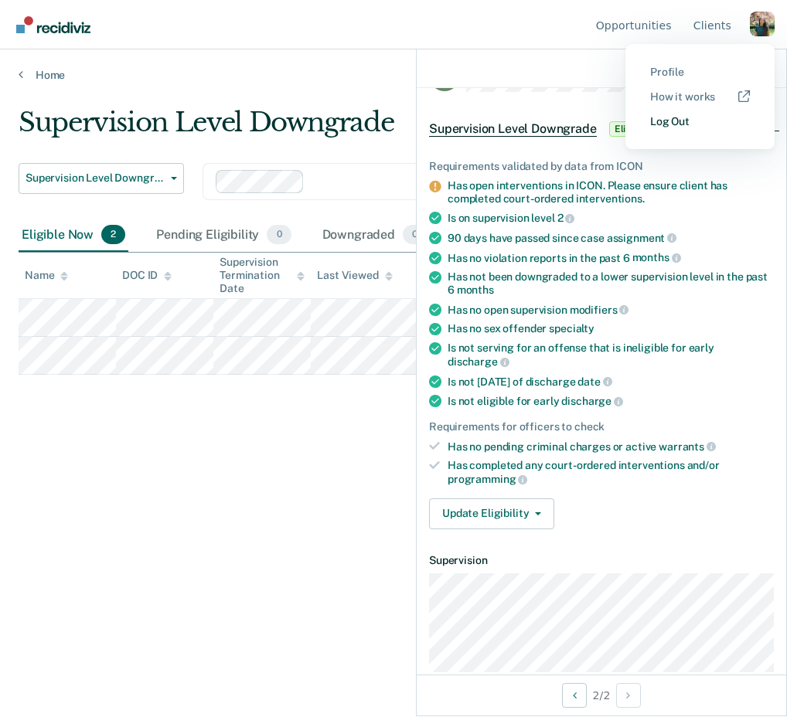
click at [666, 121] on link "Log Out" at bounding box center [700, 121] width 100 height 13
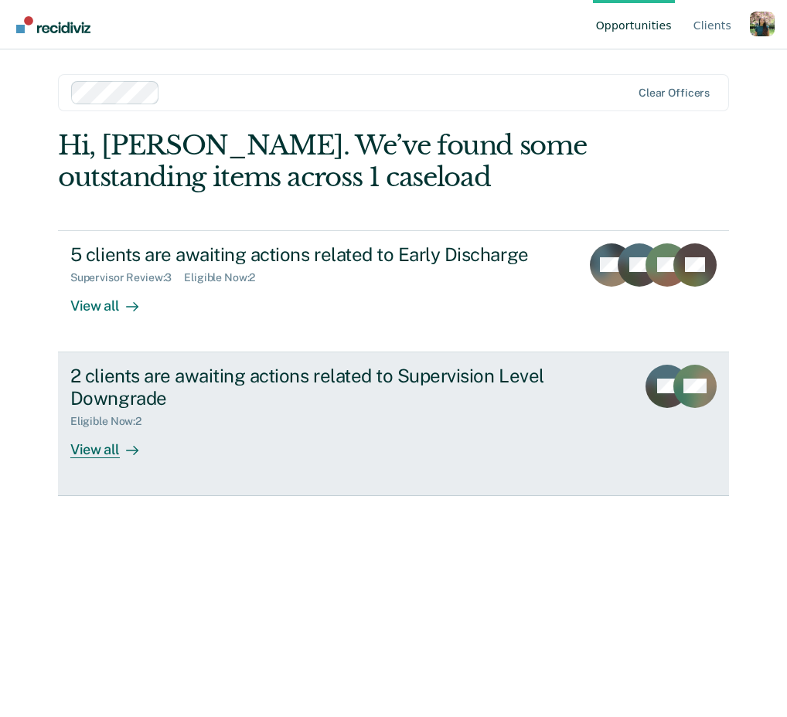
click at [381, 419] on div "Eligible Now : 2" at bounding box center [341, 418] width 543 height 19
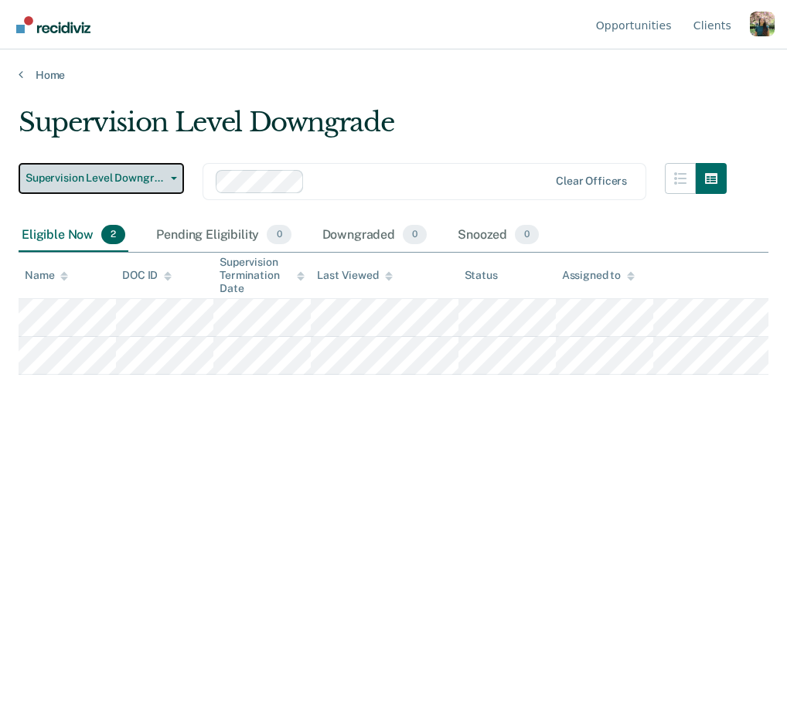
click at [165, 178] on span "button" at bounding box center [171, 178] width 12 height 3
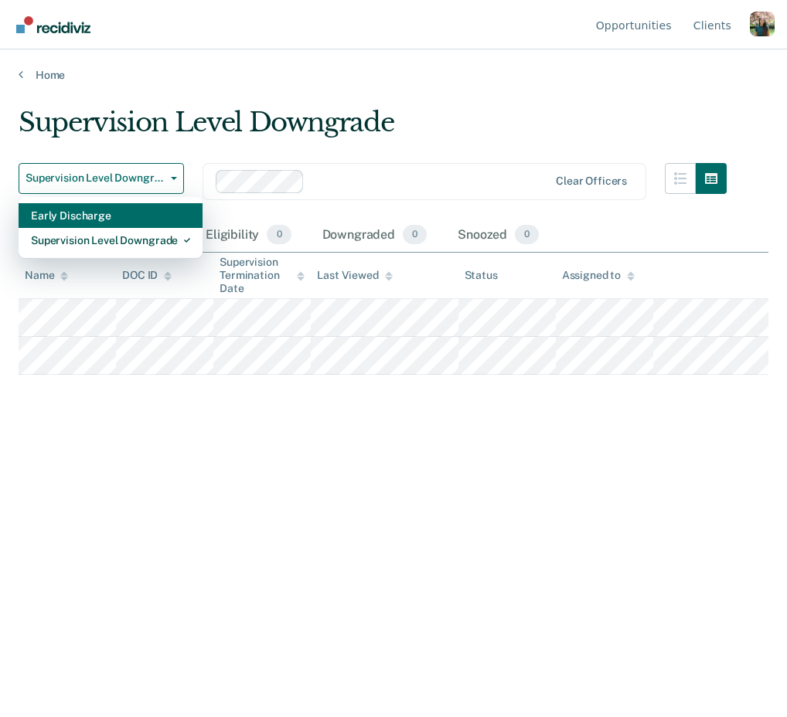
click at [168, 213] on div "Early Discharge" at bounding box center [110, 215] width 159 height 25
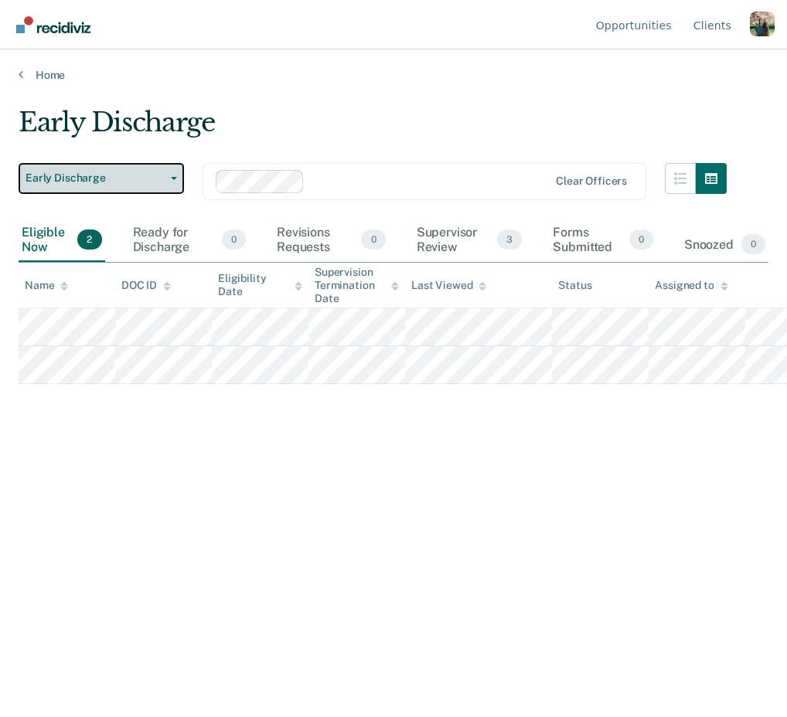
click at [147, 182] on span "Early Discharge" at bounding box center [95, 178] width 139 height 13
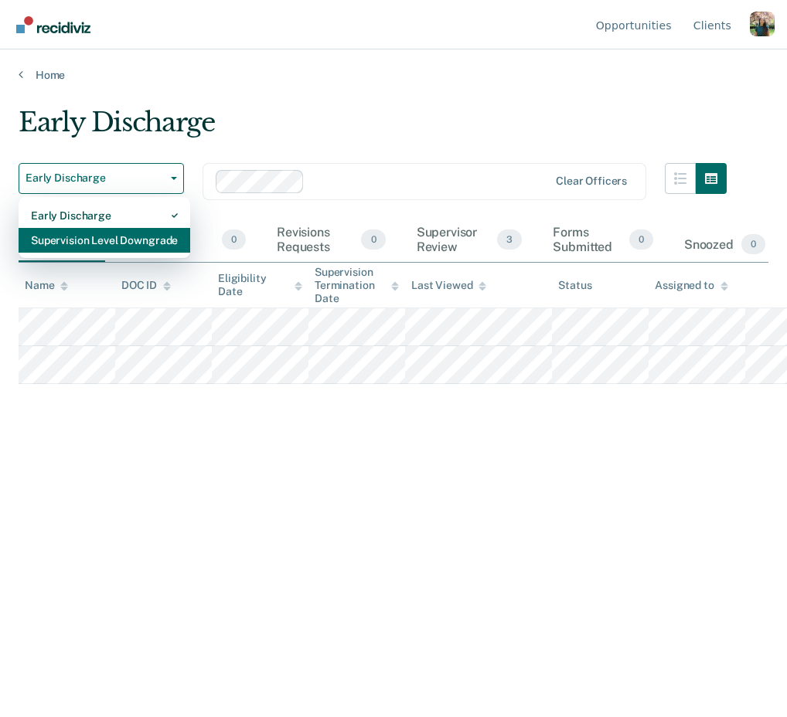
click at [162, 236] on div "Supervision Level Downgrade" at bounding box center [104, 240] width 147 height 25
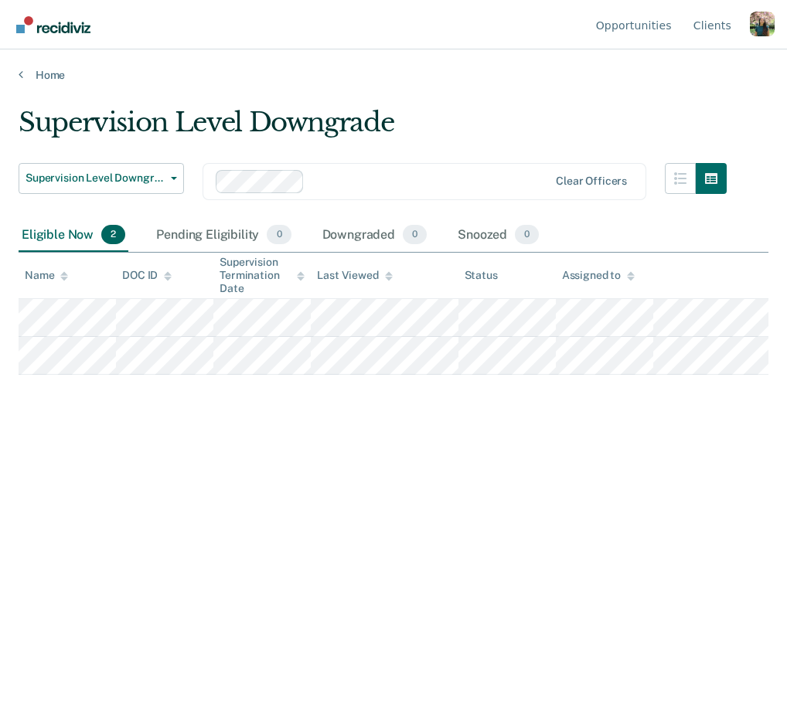
click at [238, 430] on div "Supervision Level Downgrade Supervision Level Downgrade Early Discharge Supervi…" at bounding box center [394, 354] width 750 height 495
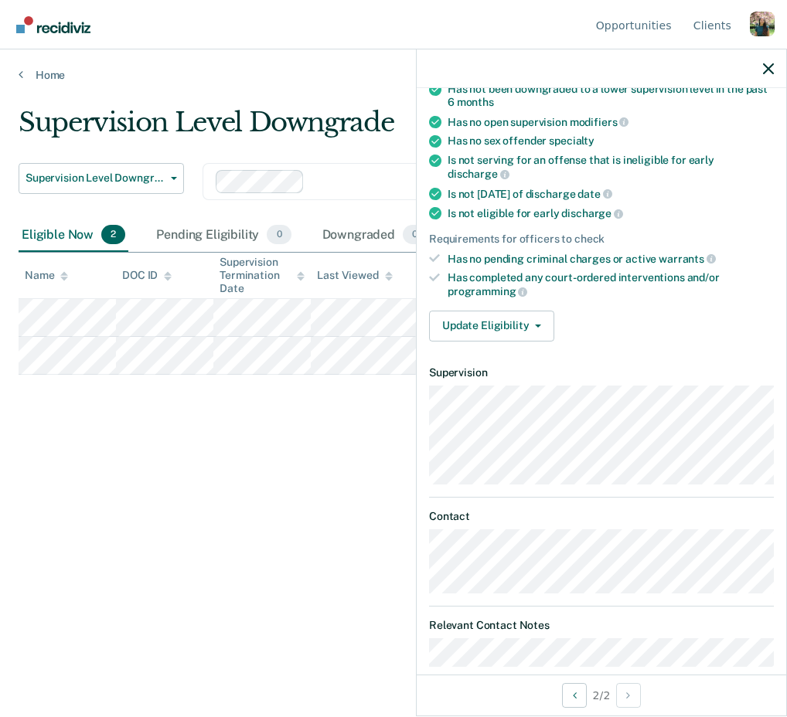
scroll to position [240, 0]
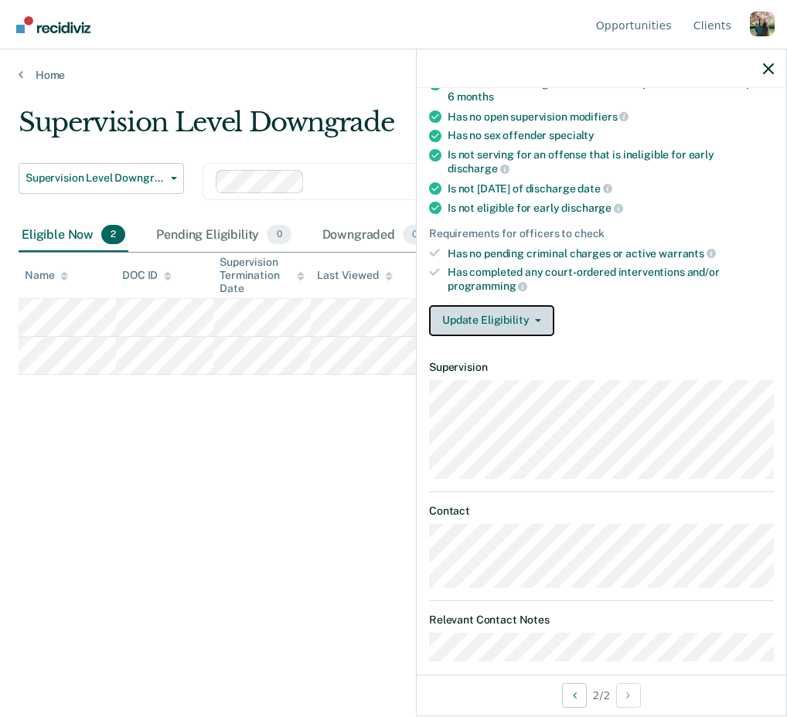
click at [535, 319] on icon "button" at bounding box center [538, 320] width 6 height 3
click at [641, 332] on article "JD Supervision Level Downgrade Eligible Requirements validated by data from ICO…" at bounding box center [601, 264] width 345 height 796
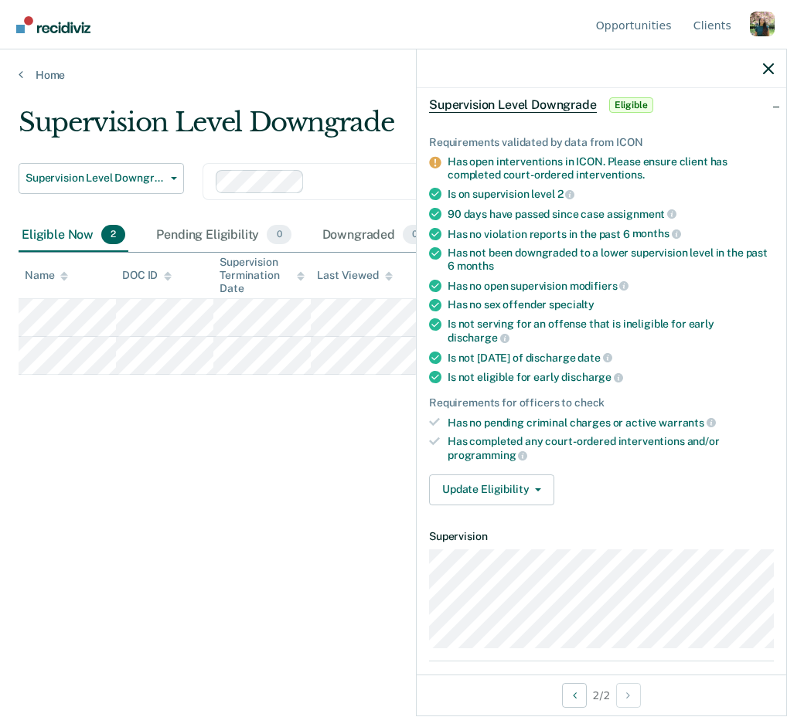
scroll to position [66, 0]
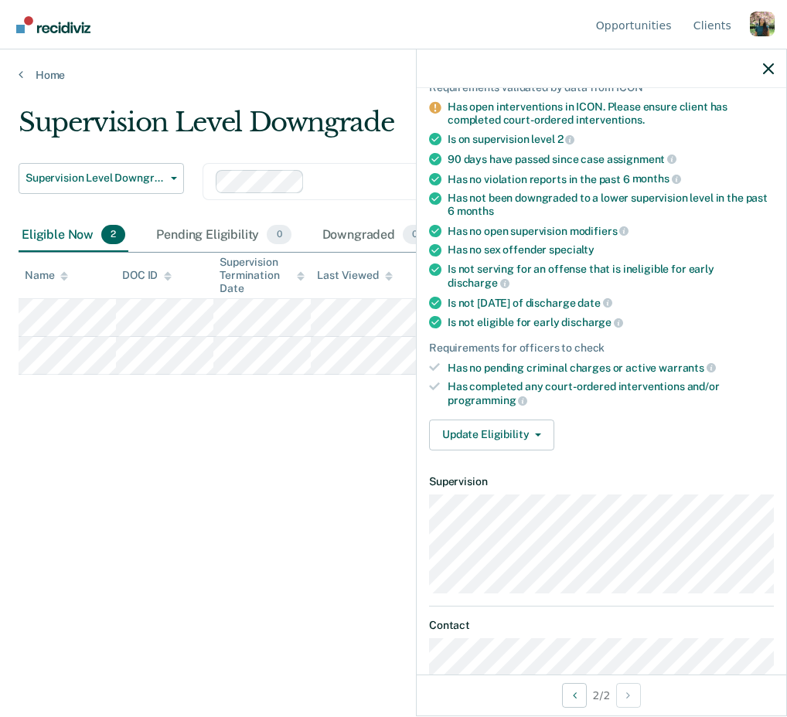
click at [667, 318] on ul "Requirements validated by data from ICON Has open interventions in ICON. Please…" at bounding box center [601, 244] width 345 height 326
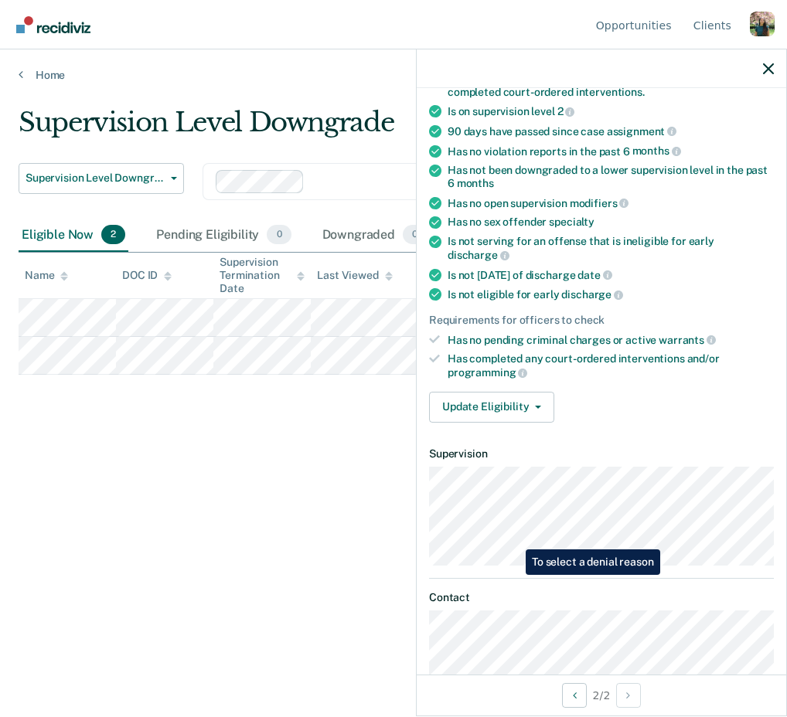
scroll to position [182, 0]
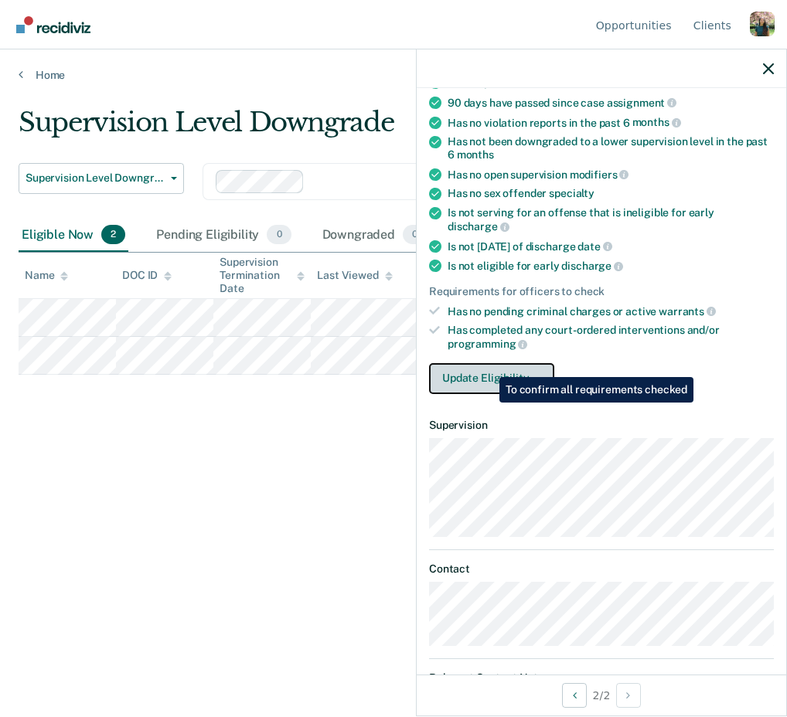
click at [487, 364] on button "Update Eligibility" at bounding box center [491, 378] width 125 height 31
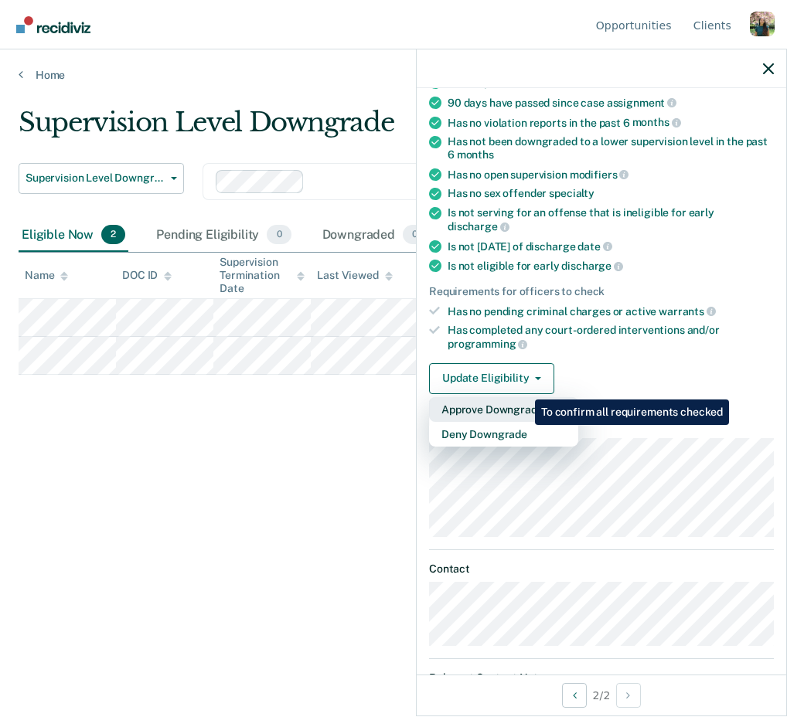
click at [523, 397] on button "Approve Downgrade" at bounding box center [503, 409] width 149 height 25
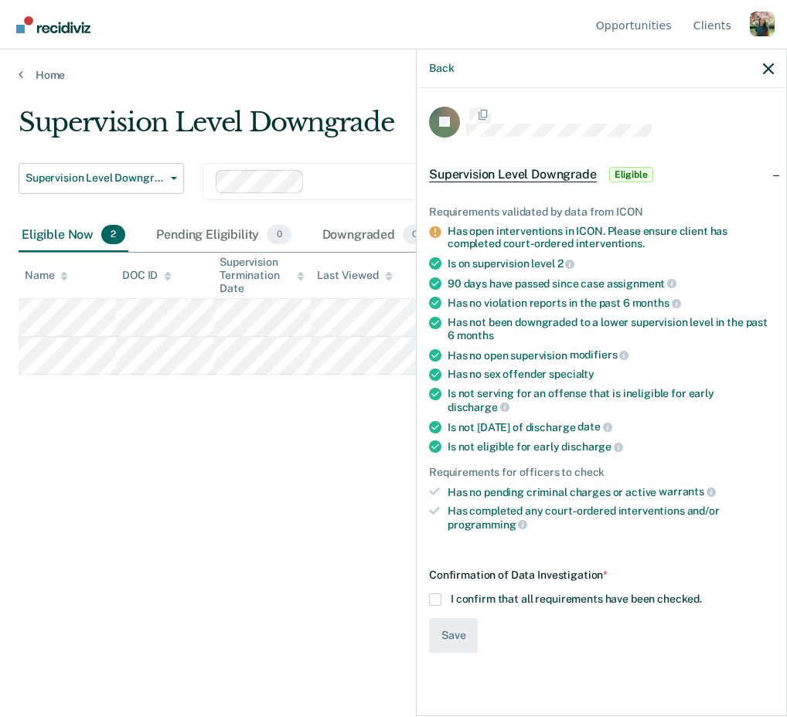
scroll to position [0, 0]
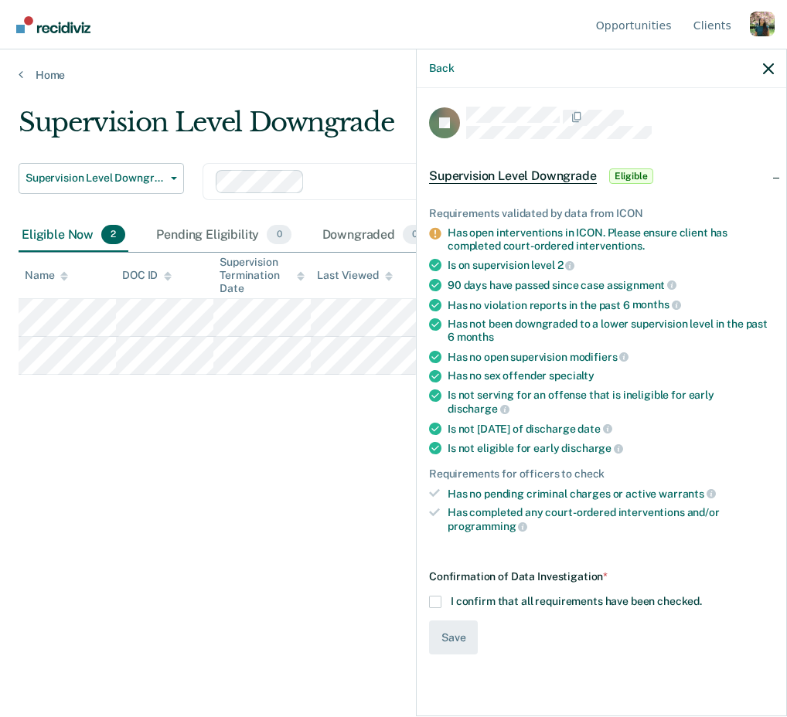
click at [487, 595] on span "I confirm that all requirements have been checked." at bounding box center [576, 601] width 251 height 12
click at [702, 596] on input "I confirm that all requirements have been checked." at bounding box center [702, 596] width 0 height 0
click at [459, 621] on button "Save" at bounding box center [453, 638] width 49 height 35
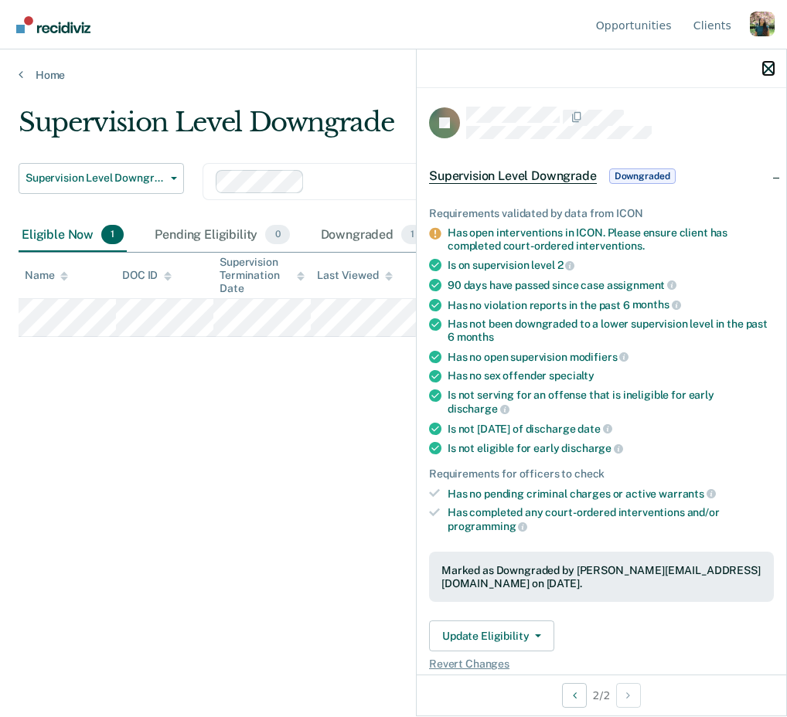
click at [764, 73] on icon "button" at bounding box center [768, 68] width 11 height 11
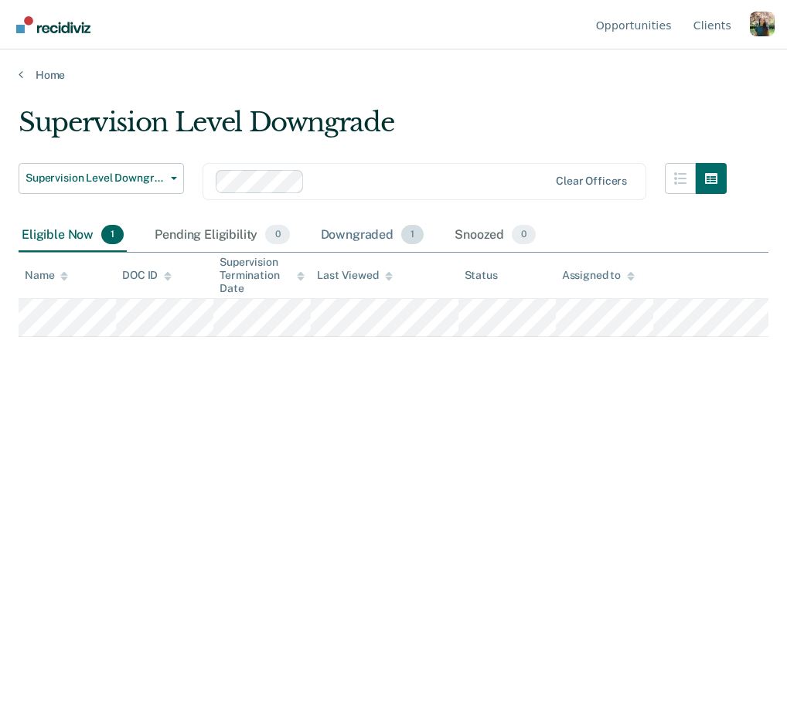
click at [380, 236] on div "Downgraded 1" at bounding box center [373, 236] width 110 height 34
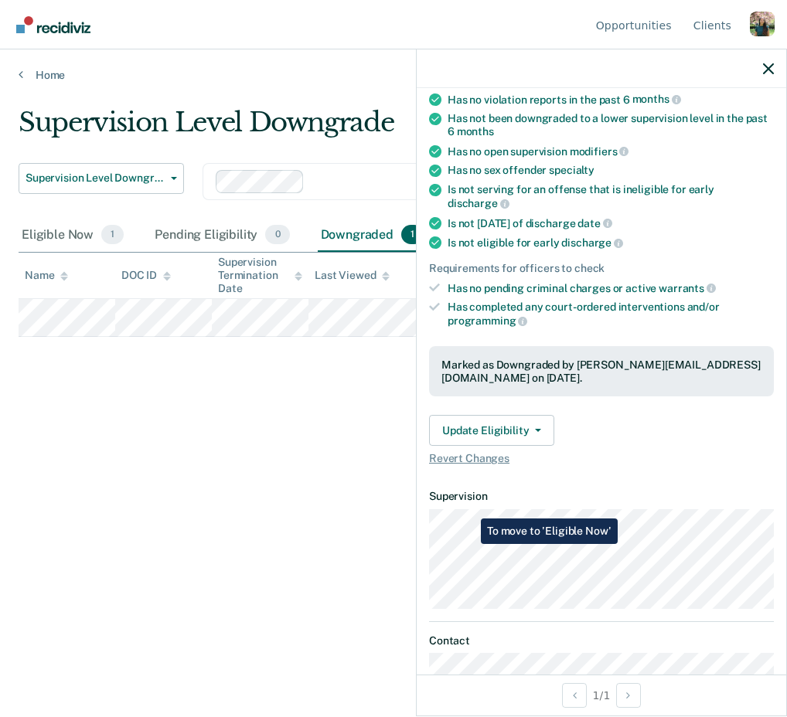
scroll to position [241, 0]
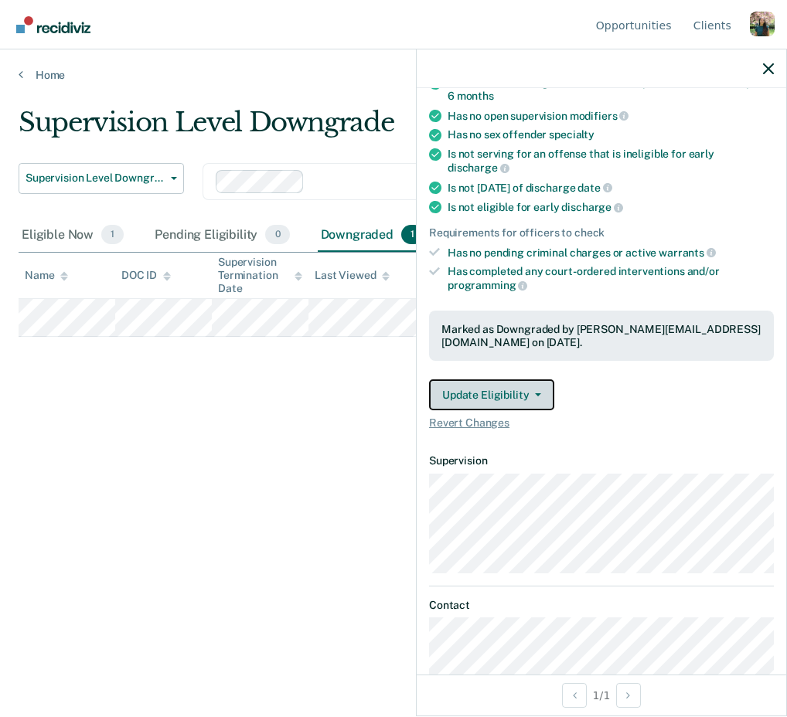
click at [488, 379] on button "Update Eligibility" at bounding box center [491, 394] width 125 height 31
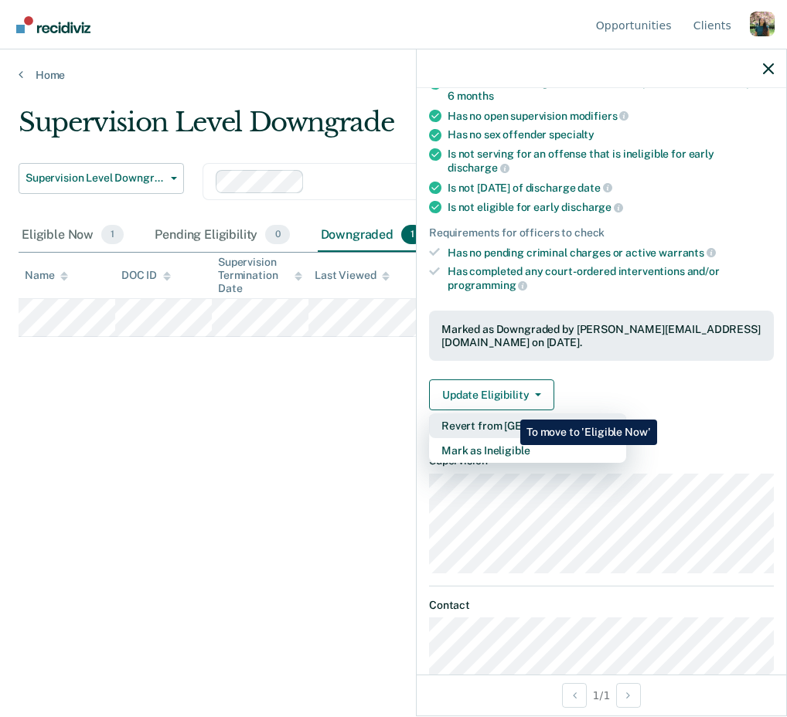
click at [509, 413] on button "Revert from [GEOGRAPHIC_DATA]" at bounding box center [527, 425] width 197 height 25
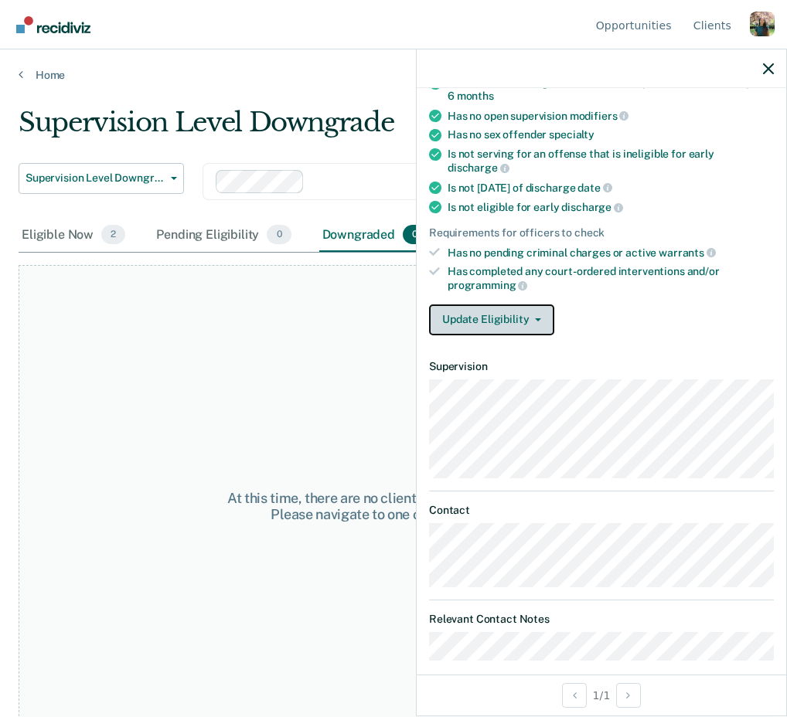
scroll to position [240, 0]
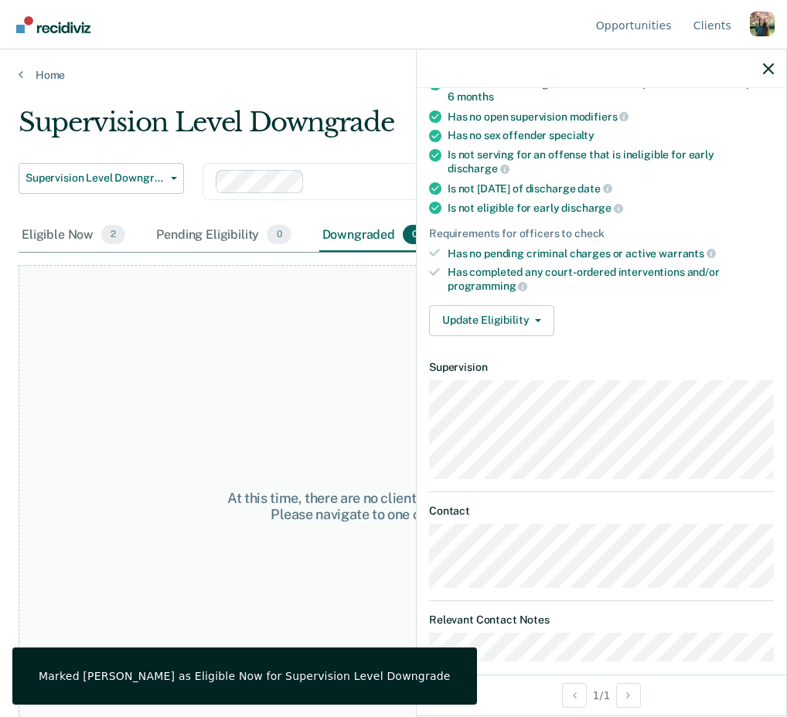
click at [359, 311] on div "At this time, there are no clients who are Downgraded. Please navigate to one o…" at bounding box center [394, 506] width 750 height 482
click at [764, 72] on icon "button" at bounding box center [768, 68] width 11 height 11
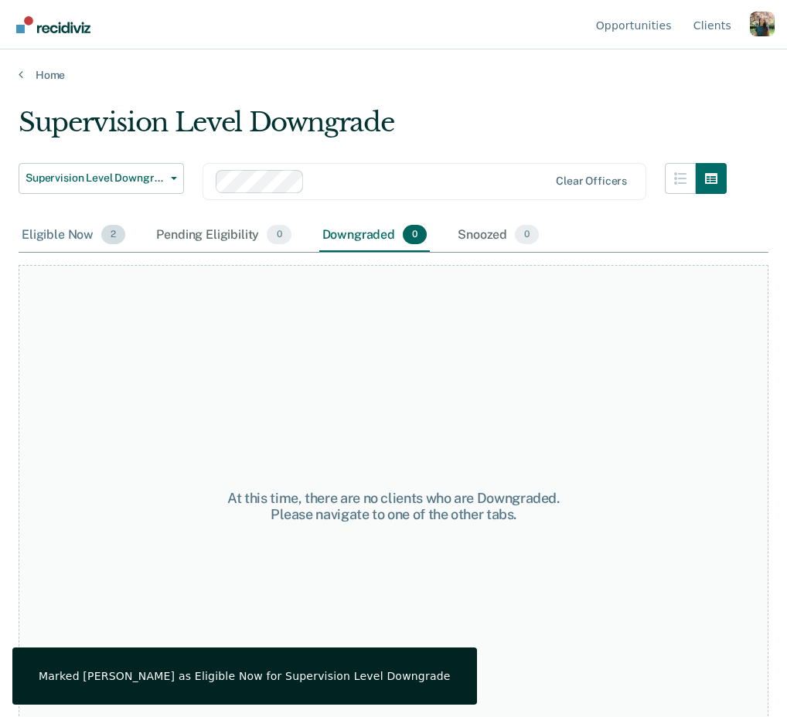
click at [74, 231] on div "Eligible Now 2" at bounding box center [74, 236] width 110 height 34
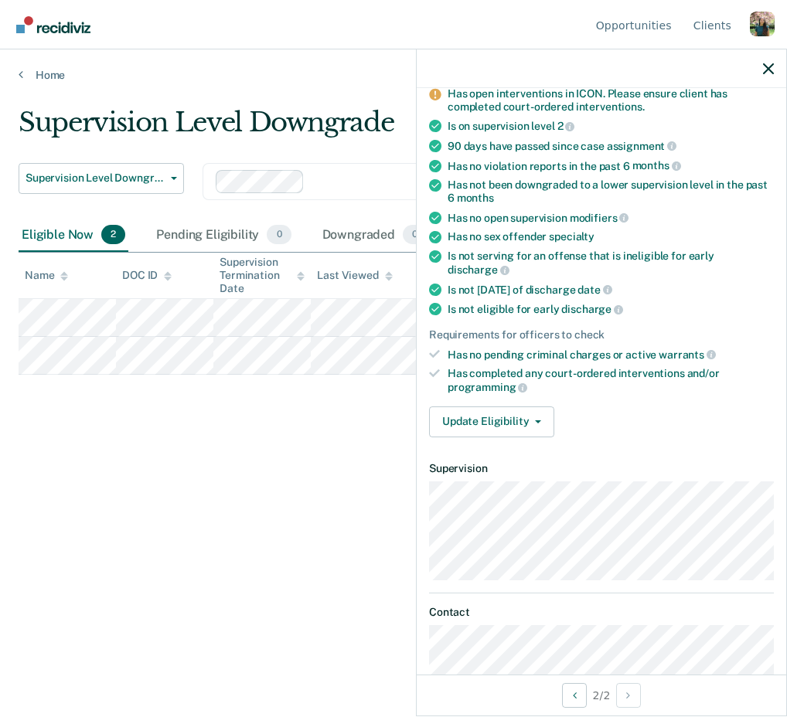
scroll to position [141, 0]
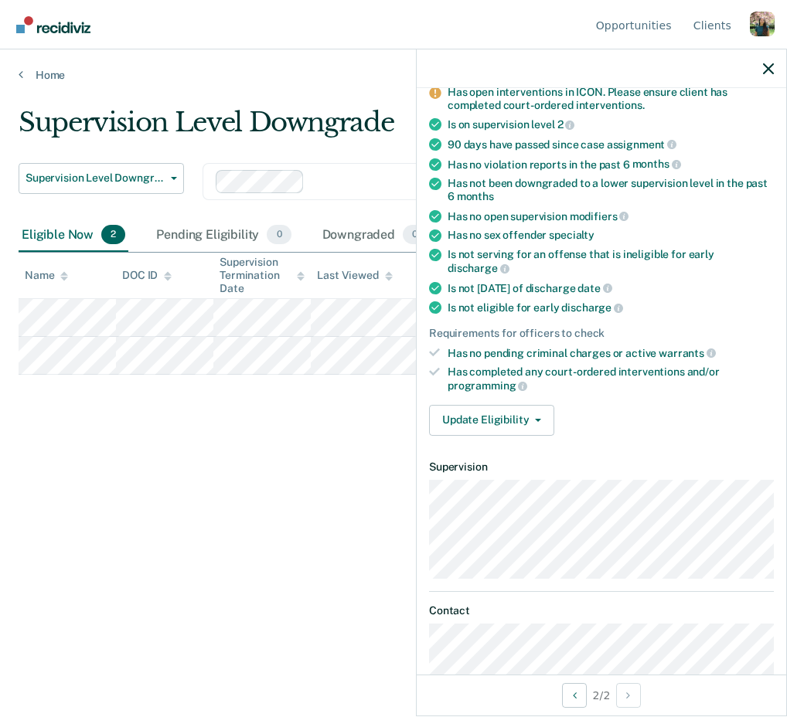
click at [592, 366] on div "Has completed any court-ordered interventions and/or programming" at bounding box center [610, 379] width 326 height 26
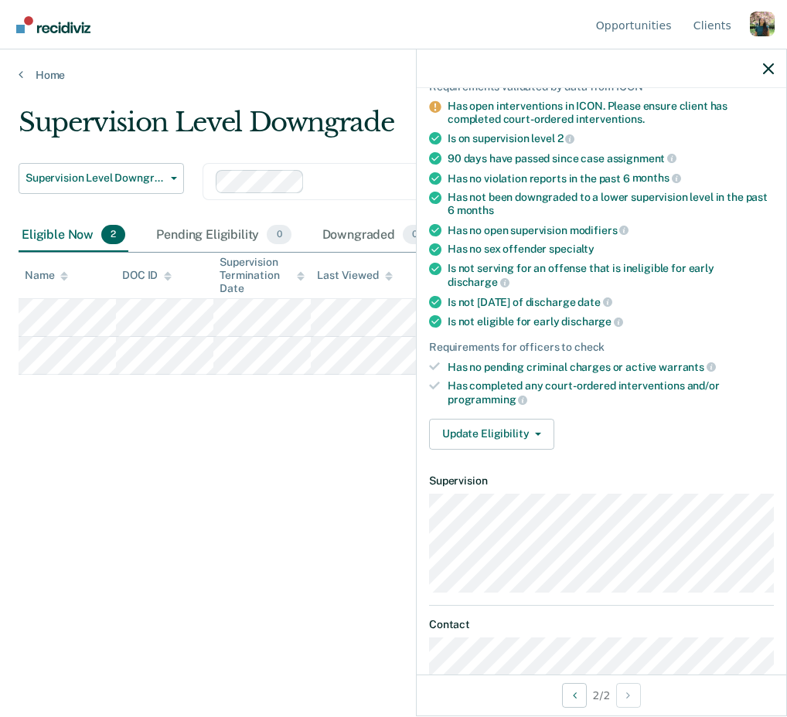
scroll to position [138, 0]
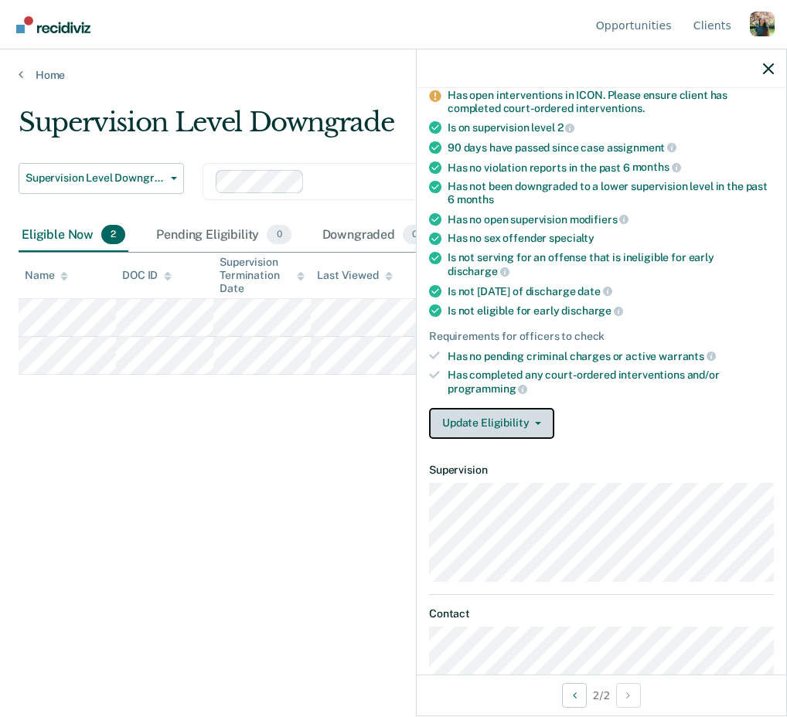
click at [536, 408] on button "Update Eligibility" at bounding box center [491, 423] width 125 height 31
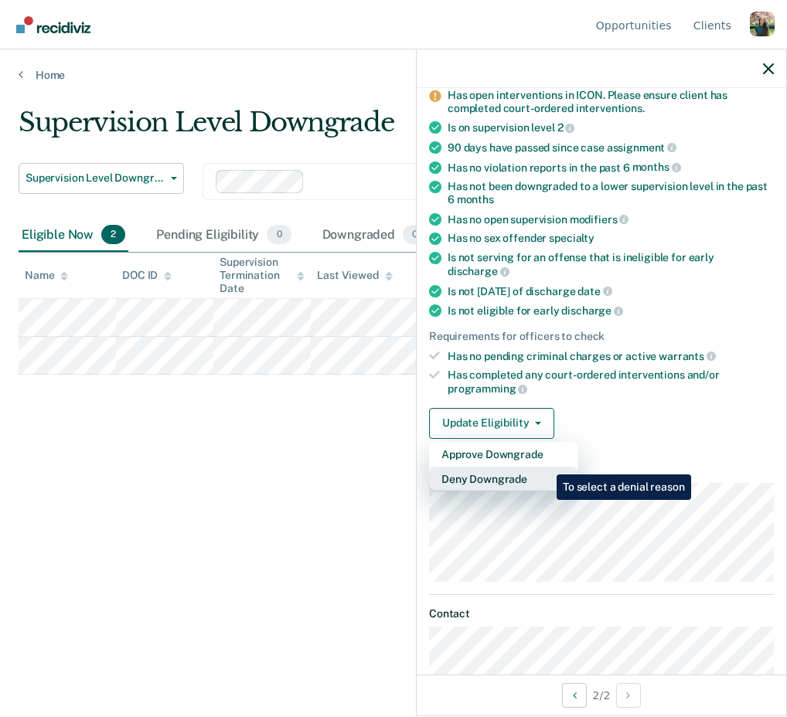
click at [545, 467] on button "Deny Downgrade" at bounding box center [503, 479] width 149 height 25
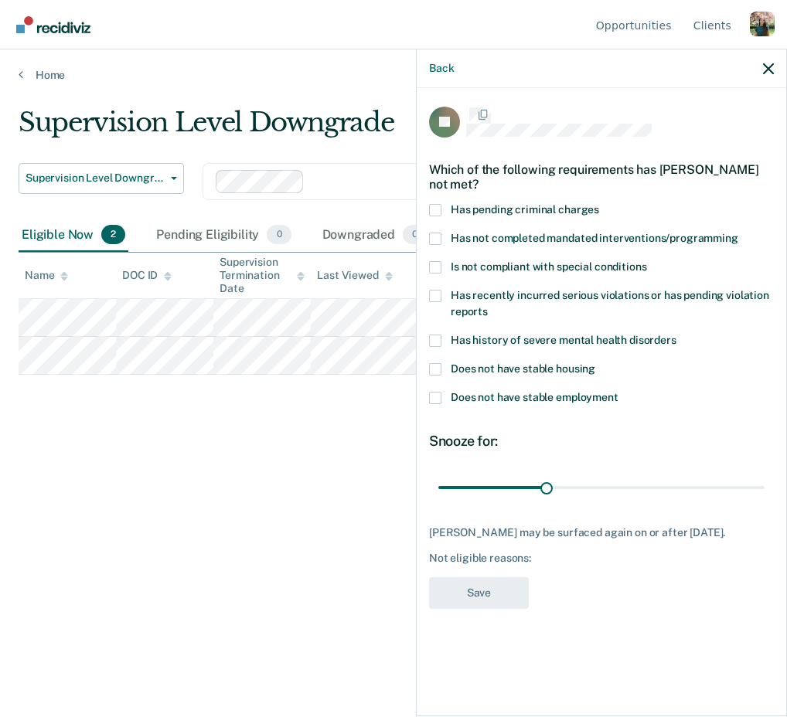
scroll to position [0, 0]
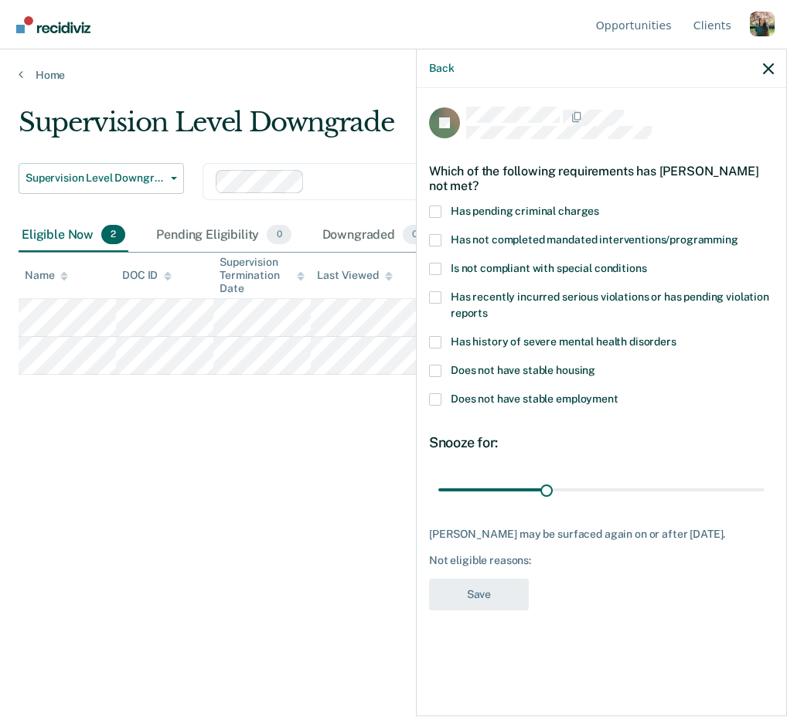
click at [532, 209] on span "Has pending criminal charges" at bounding box center [525, 211] width 148 height 12
click at [599, 206] on input "Has pending criminal charges" at bounding box center [599, 206] width 0 height 0
click at [535, 367] on span "Does not have stable housing" at bounding box center [523, 370] width 145 height 12
click at [595, 365] on input "Does not have stable housing" at bounding box center [595, 365] width 0 height 0
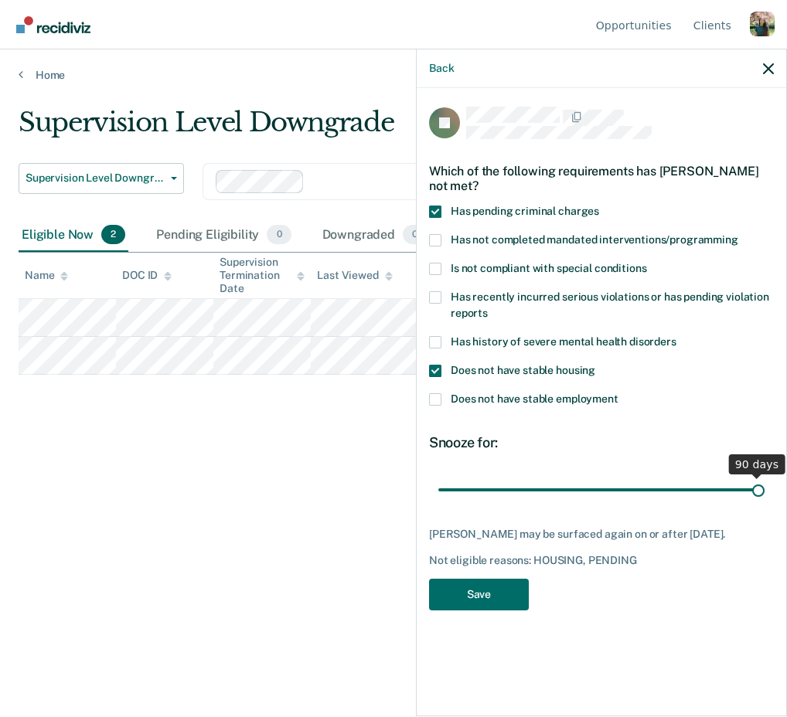
drag, startPoint x: 548, startPoint y: 488, endPoint x: 786, endPoint y: 507, distance: 238.8
type input "90"
click at [764, 503] on input "range" at bounding box center [601, 489] width 326 height 27
click at [485, 597] on button "Save" at bounding box center [479, 595] width 100 height 32
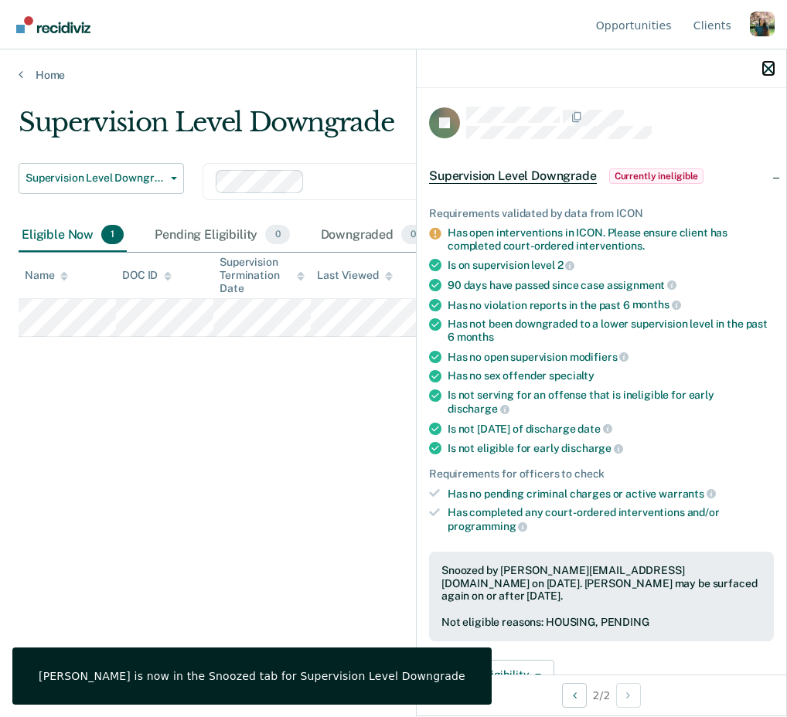
click at [773, 74] on icon "button" at bounding box center [768, 68] width 11 height 11
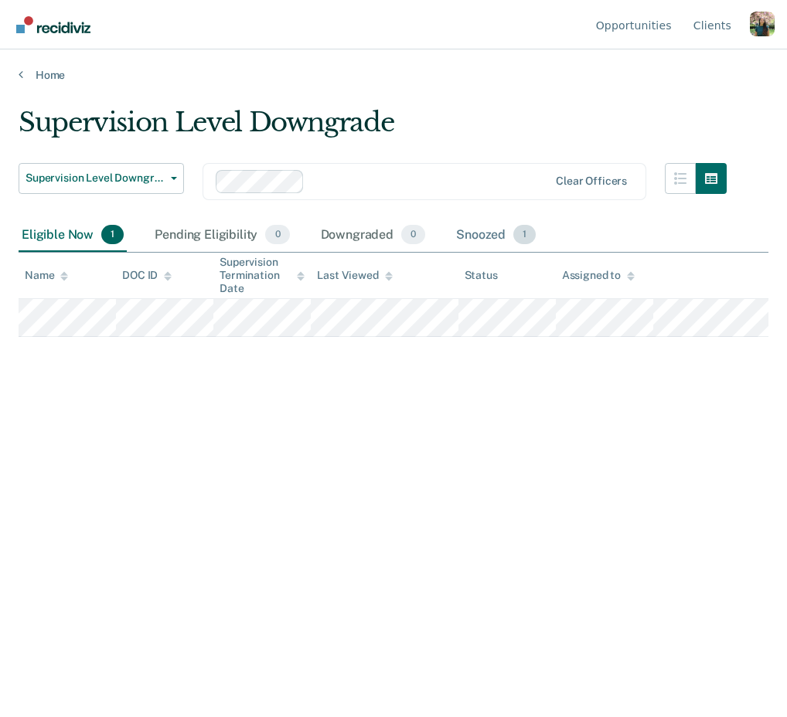
click at [486, 233] on div "Snoozed 1" at bounding box center [496, 236] width 86 height 34
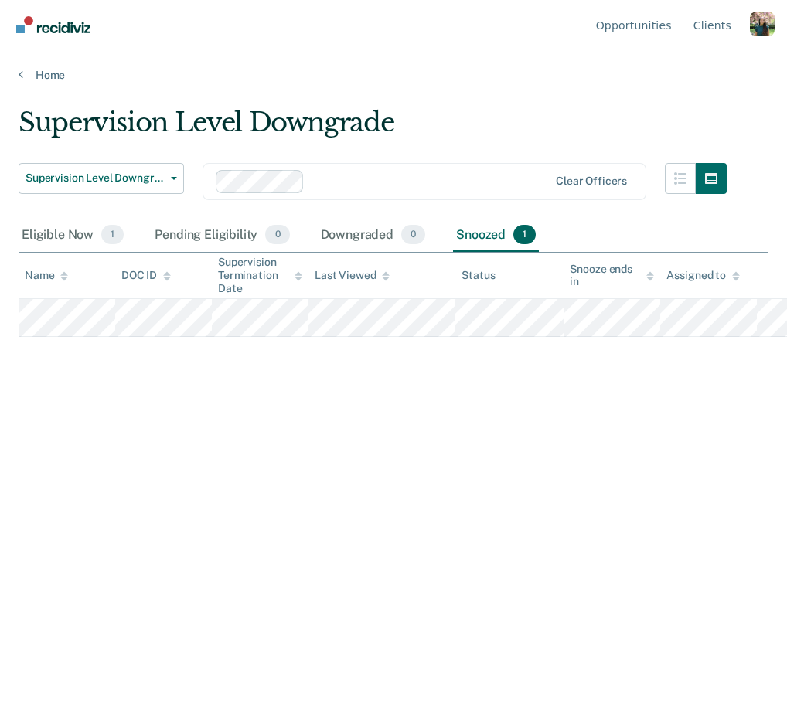
click at [199, 159] on div "Supervision Level Downgrade Supervision Level Downgrade Early Discharge Supervi…" at bounding box center [373, 163] width 708 height 112
click at [173, 180] on button "Supervision Level Downgrade" at bounding box center [101, 178] width 165 height 31
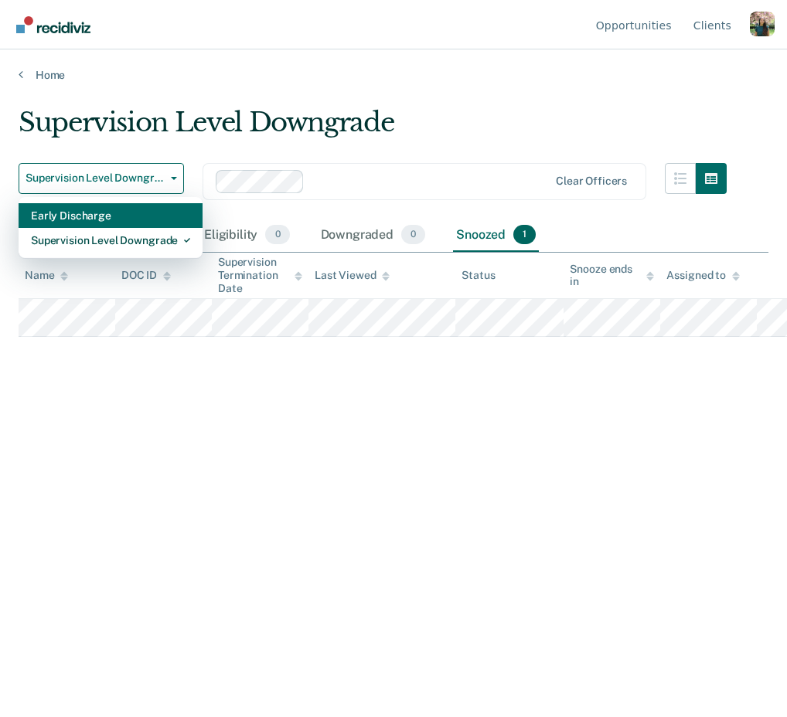
click at [98, 218] on div "Early Discharge" at bounding box center [110, 215] width 159 height 25
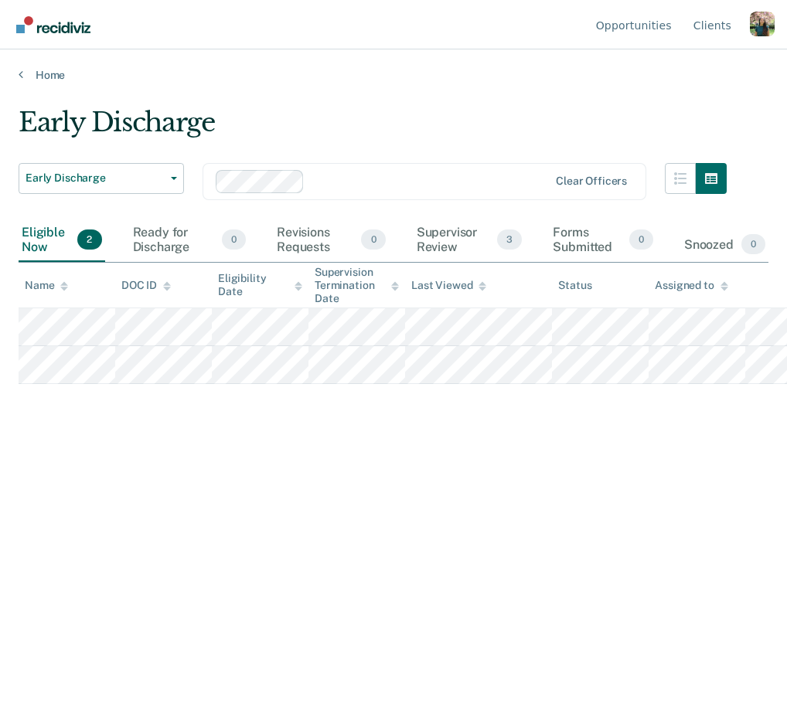
click at [195, 209] on div "Early Discharge Early Discharge Supervision Level Downgrade Clear officers" at bounding box center [373, 191] width 708 height 56
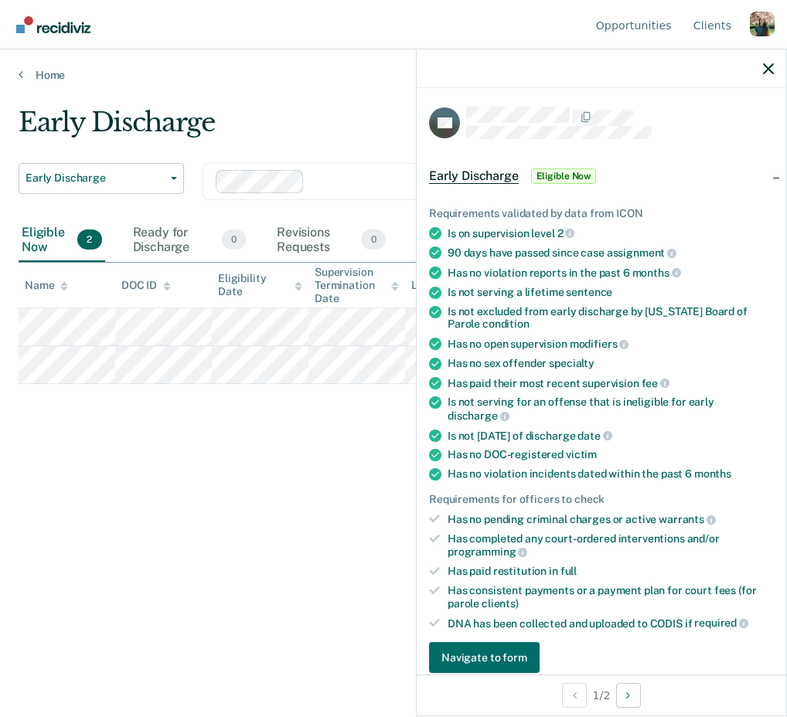
click at [762, 21] on div "Profile dropdown button" at bounding box center [762, 24] width 25 height 25
click at [668, 124] on link "Log Out" at bounding box center [700, 121] width 100 height 13
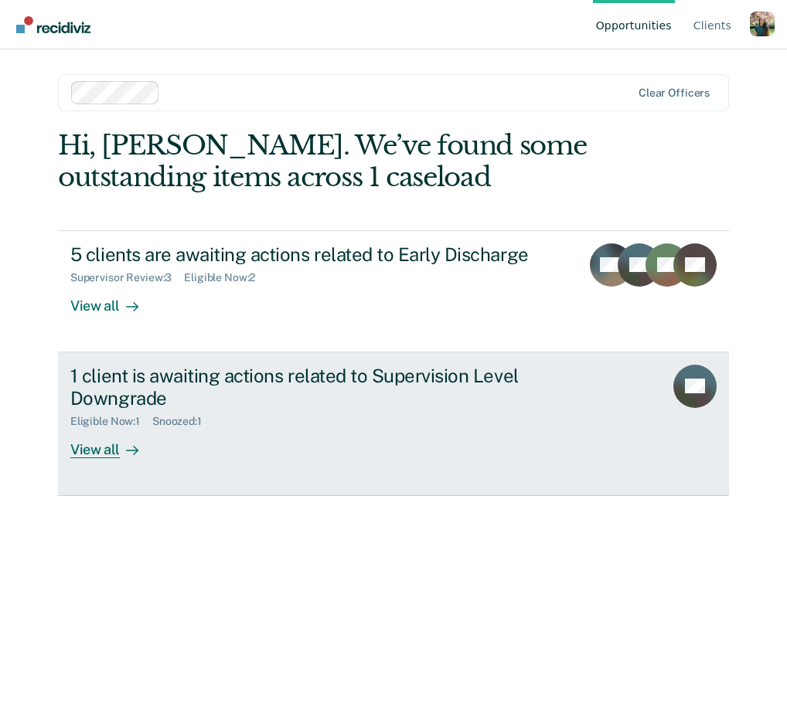
click at [326, 440] on div "1 client is awaiting actions related to Supervision Level Downgrade Eligible No…" at bounding box center [360, 412] width 580 height 94
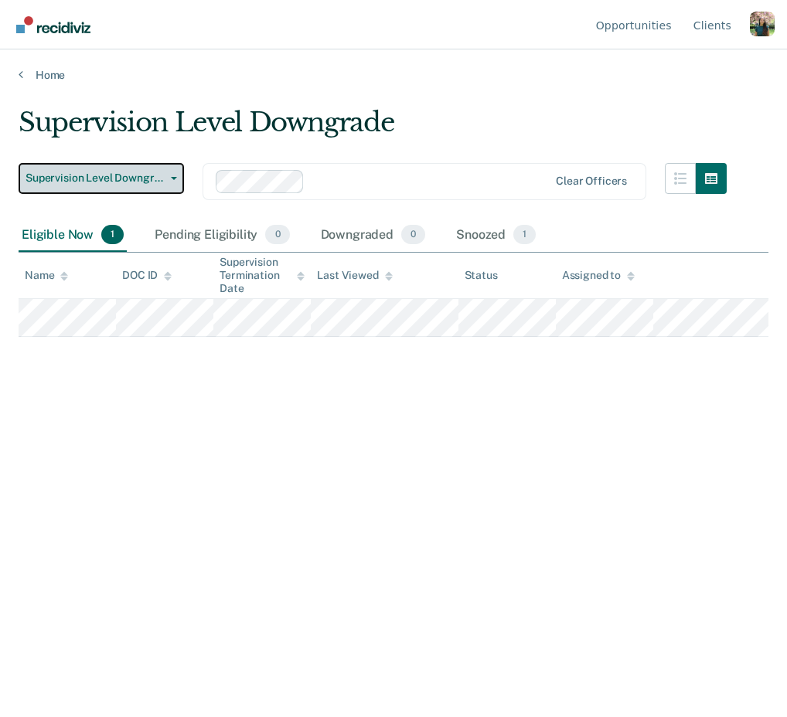
click at [168, 177] on span "button" at bounding box center [171, 178] width 12 height 3
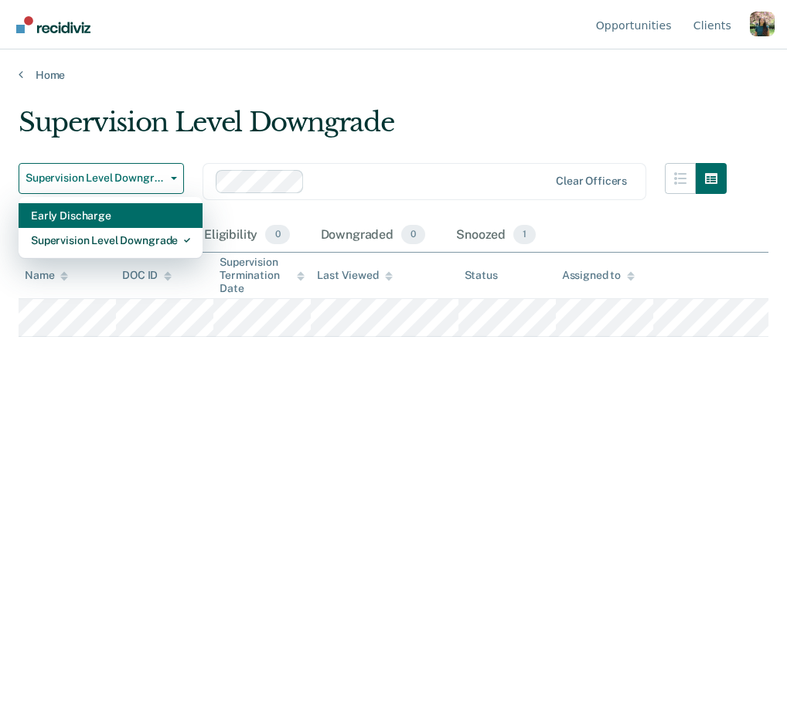
click at [163, 215] on div "Early Discharge" at bounding box center [110, 215] width 159 height 25
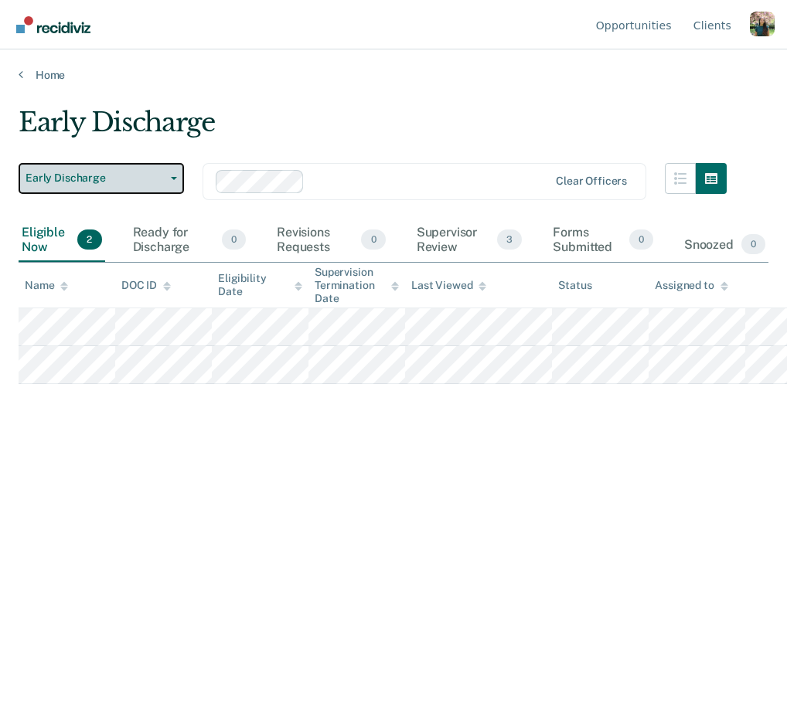
click at [167, 184] on button "Early Discharge" at bounding box center [101, 178] width 165 height 31
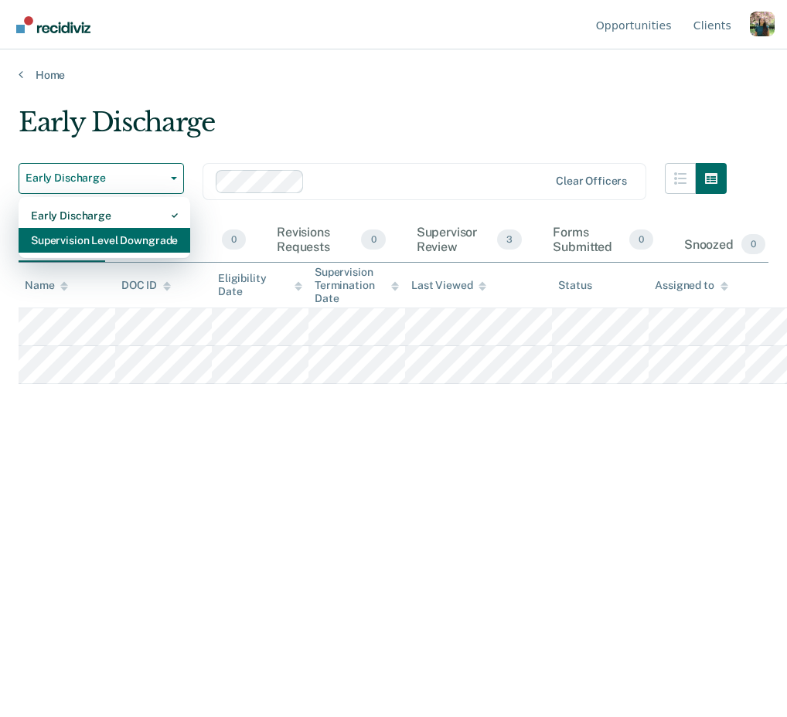
click at [175, 235] on div "Supervision Level Downgrade" at bounding box center [104, 240] width 147 height 25
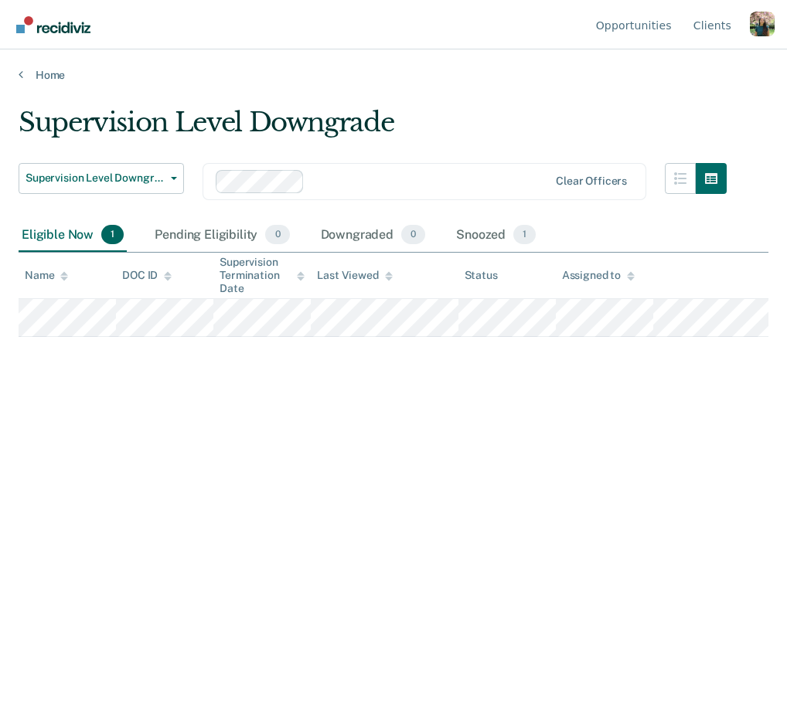
click at [162, 373] on div "Supervision Level Downgrade Supervision Level Downgrade Early Discharge Supervi…" at bounding box center [394, 354] width 750 height 495
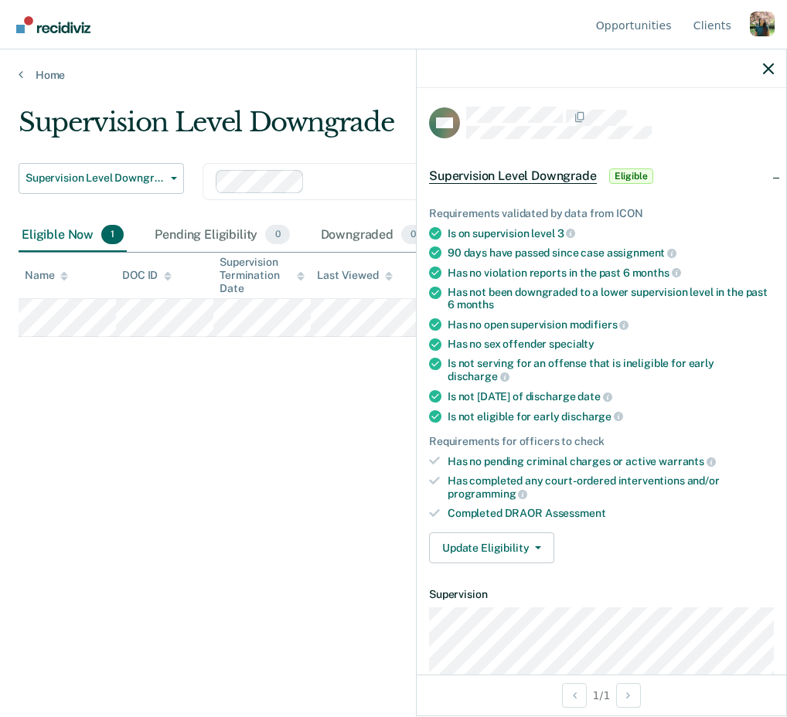
click at [775, 63] on div at bounding box center [601, 68] width 369 height 39
click at [771, 69] on icon "button" at bounding box center [768, 68] width 11 height 11
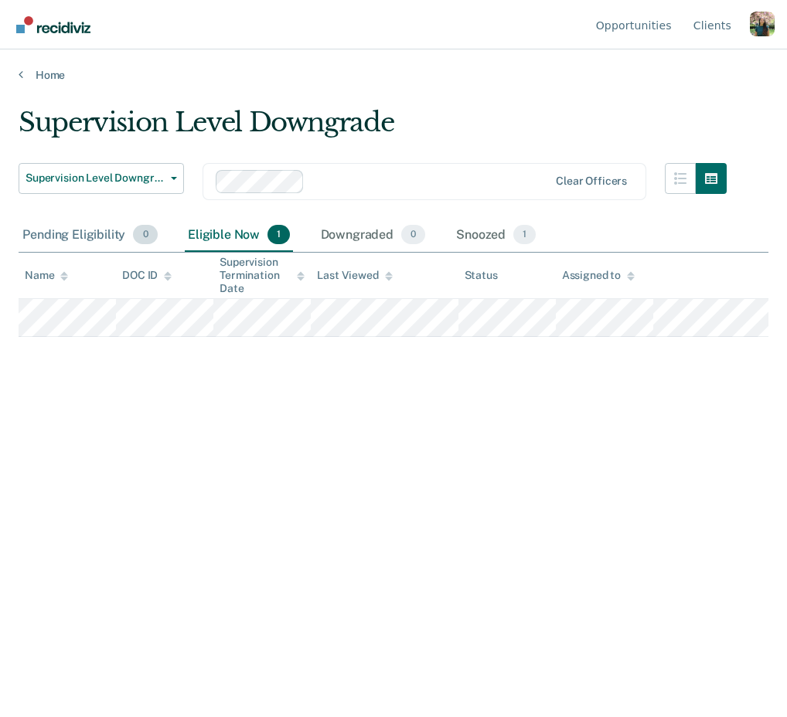
drag, startPoint x: 247, startPoint y: 234, endPoint x: 78, endPoint y: 232, distance: 168.5
click at [78, 232] on div "Pending Eligibility 0" at bounding box center [89, 236] width 141 height 34
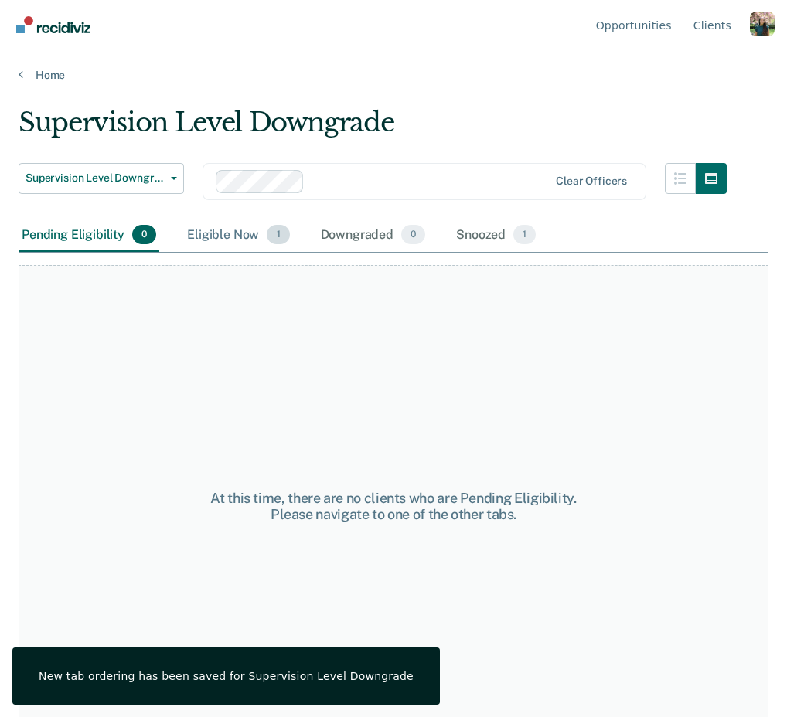
click at [224, 233] on div "Eligible Now 1" at bounding box center [238, 236] width 108 height 34
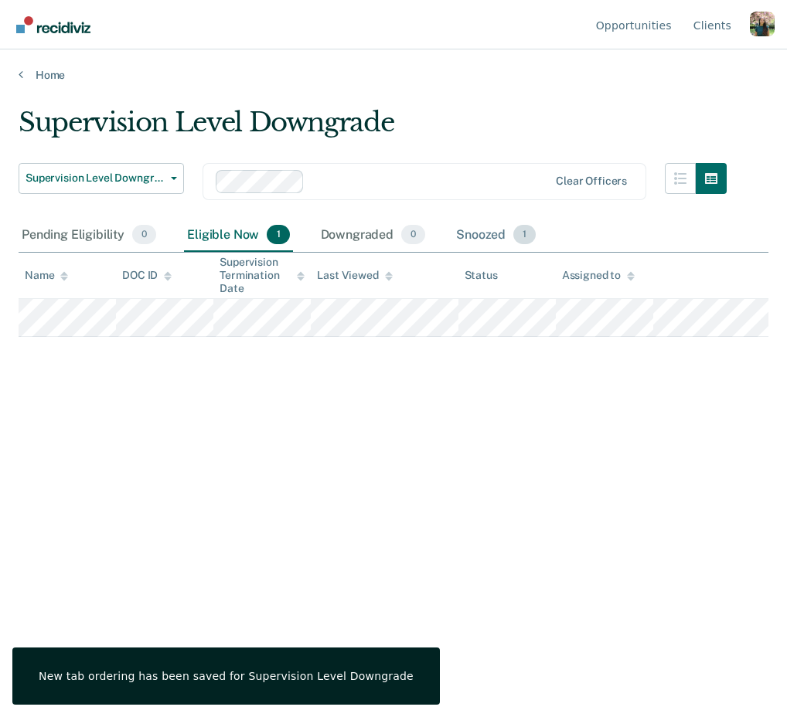
click at [464, 237] on div "Snoozed 1" at bounding box center [496, 236] width 86 height 34
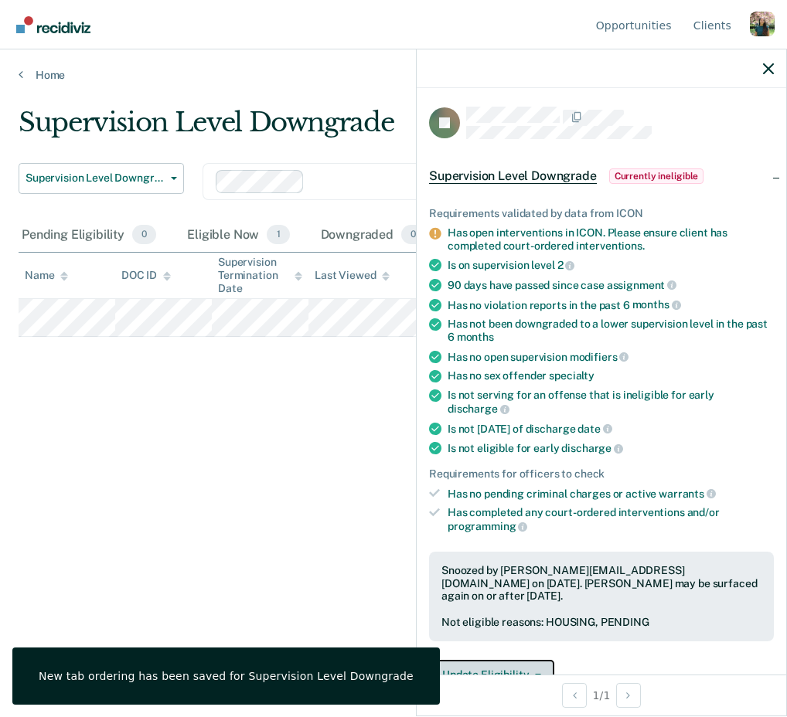
click at [523, 660] on button "Update Eligibility" at bounding box center [491, 675] width 125 height 31
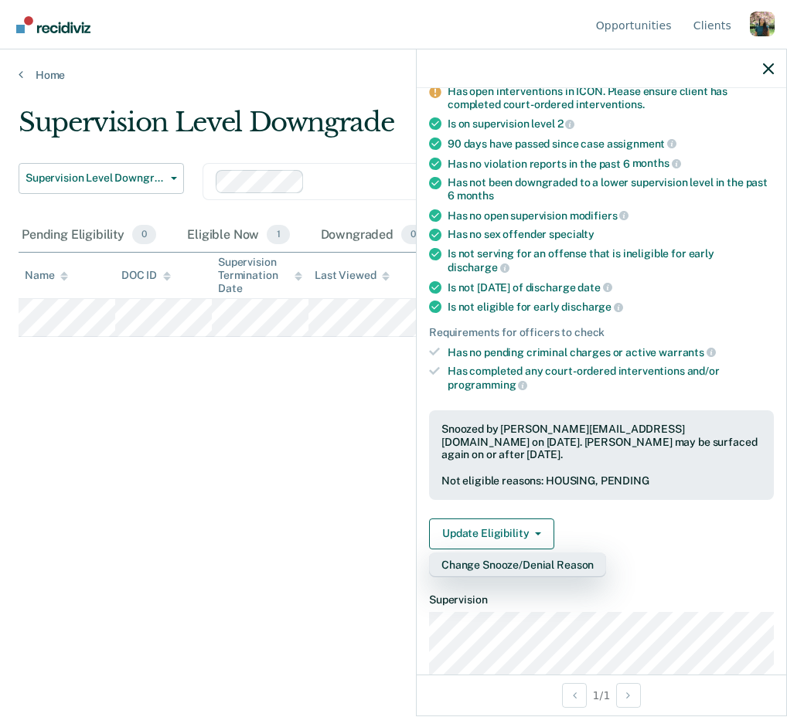
scroll to position [190, 0]
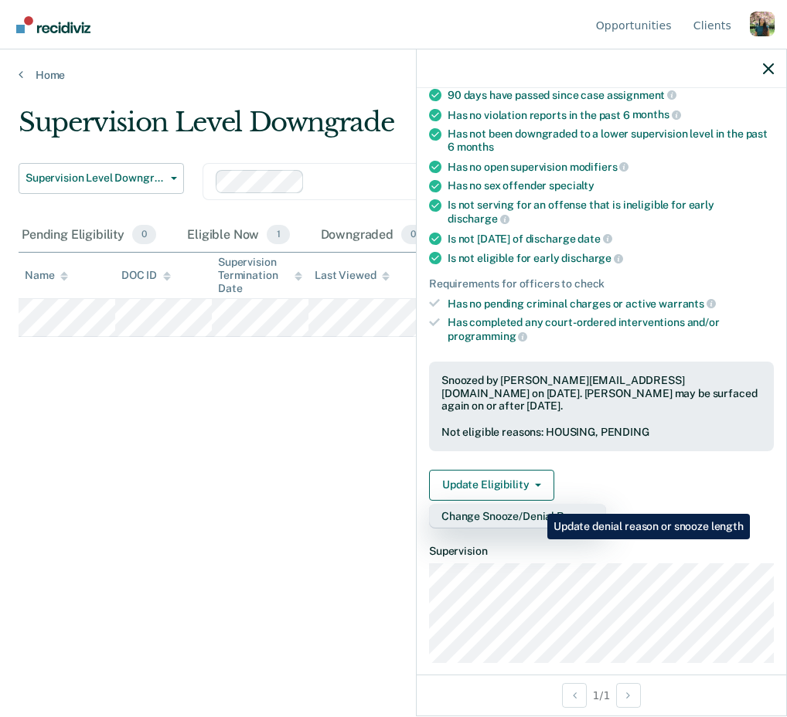
click at [536, 504] on button "Change Snooze/Denial Reason" at bounding box center [517, 516] width 177 height 25
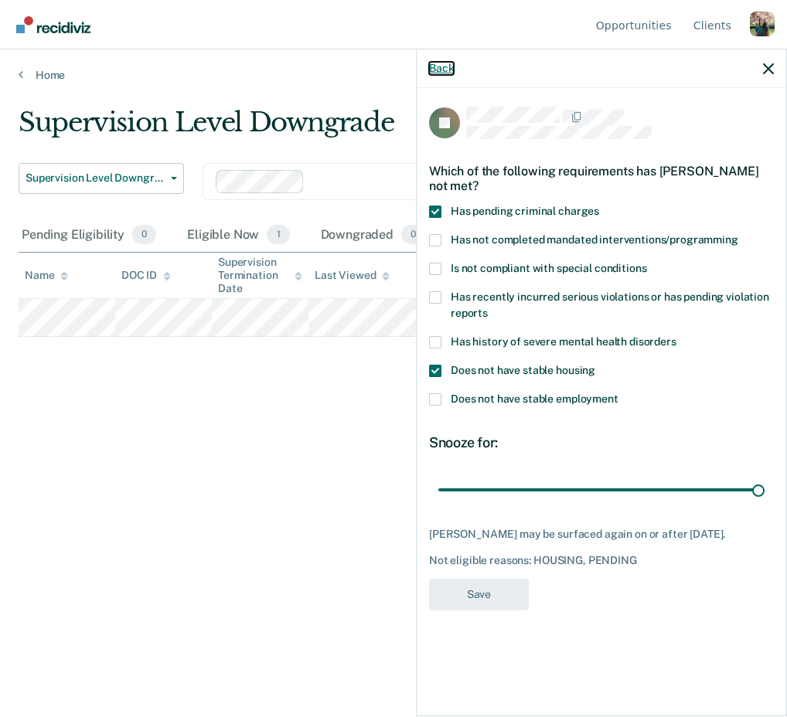
click at [444, 65] on button "Back" at bounding box center [441, 68] width 25 height 13
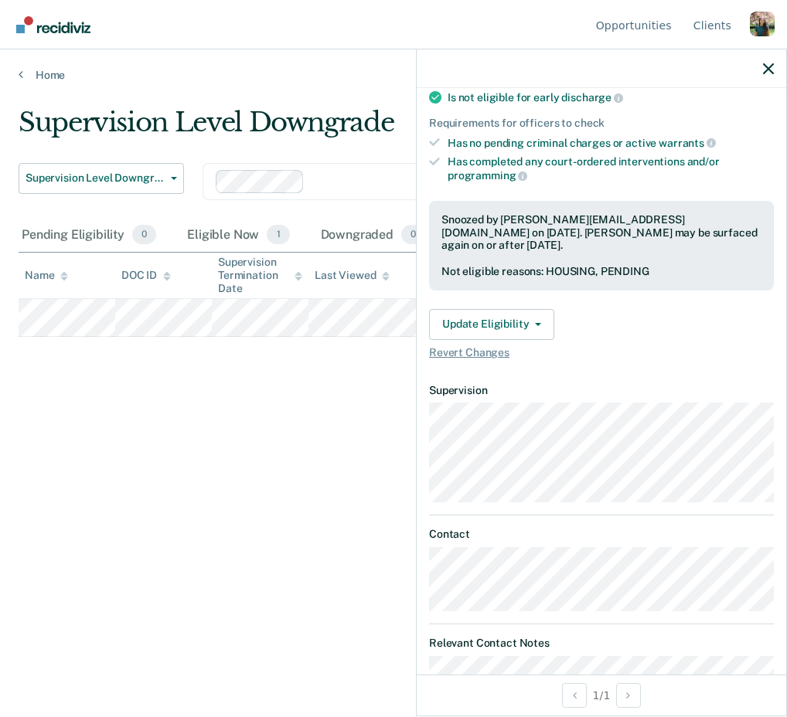
scroll to position [374, 0]
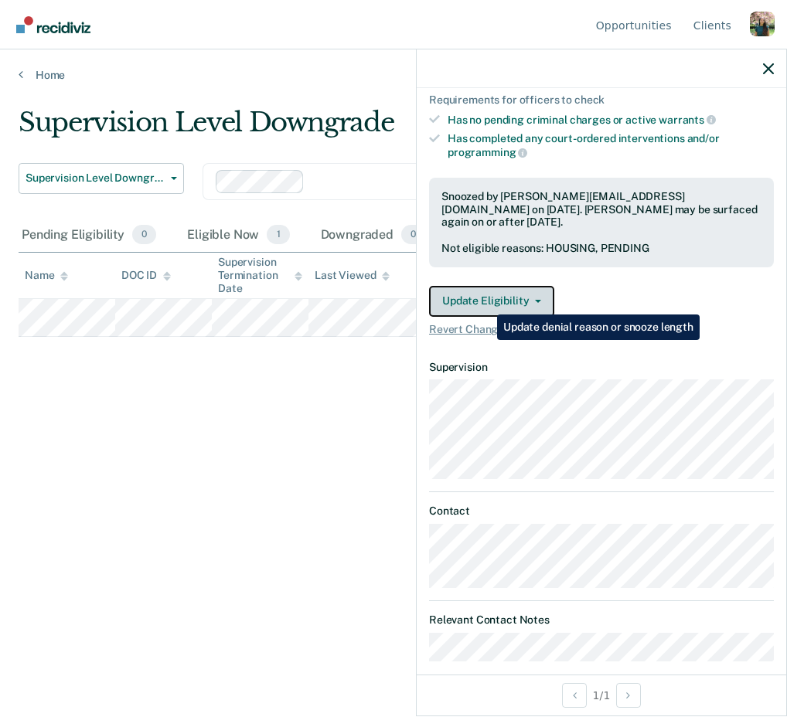
click at [509, 289] on button "Update Eligibility" at bounding box center [491, 301] width 125 height 31
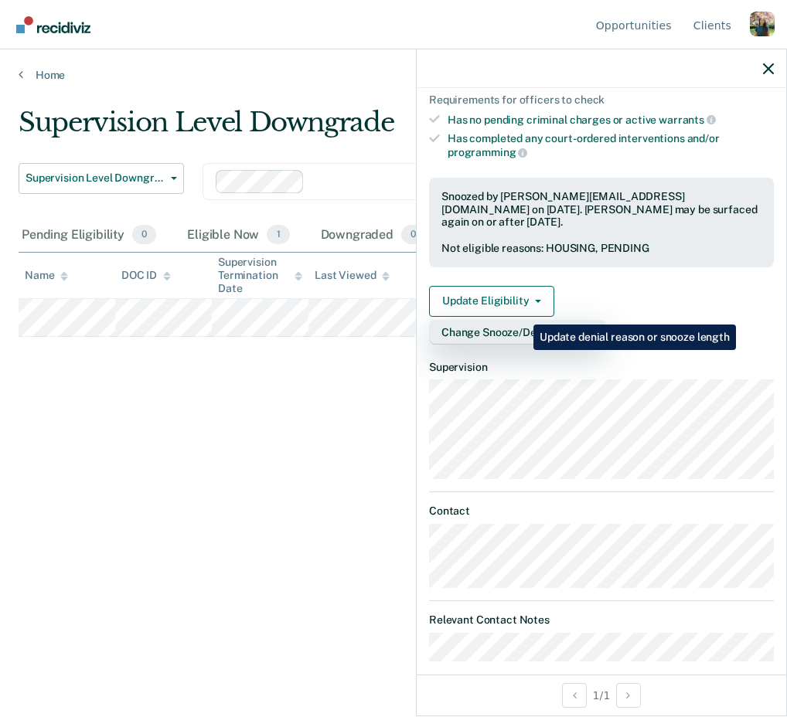
click at [522, 320] on button "Change Snooze/Denial Reason" at bounding box center [517, 332] width 177 height 25
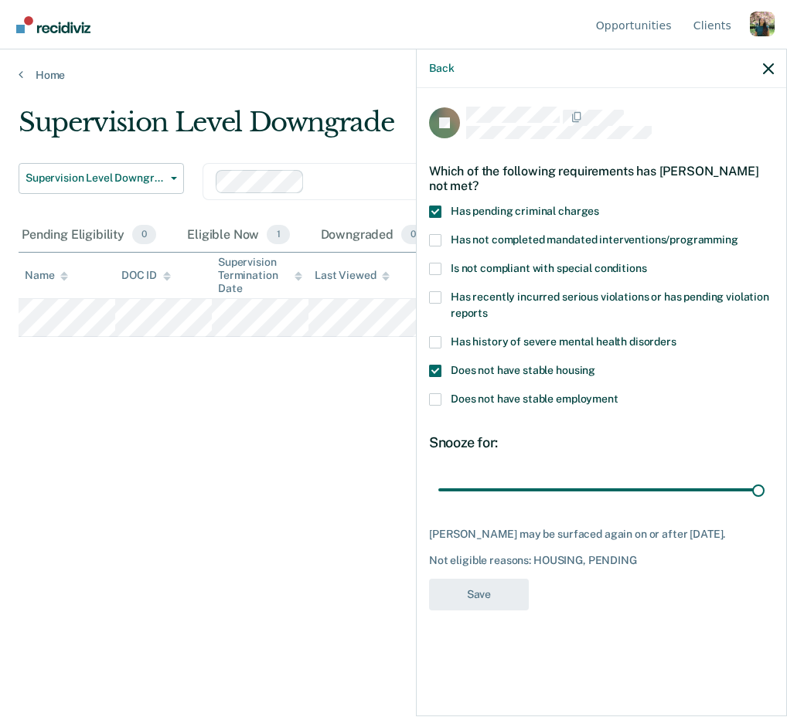
scroll to position [0, 0]
click at [461, 367] on span "Does not have stable housing" at bounding box center [523, 370] width 145 height 12
click at [595, 365] on input "Does not have stable housing" at bounding box center [595, 365] width 0 height 0
click at [458, 213] on span "Has pending criminal charges" at bounding box center [525, 211] width 148 height 12
click at [599, 206] on input "Has pending criminal charges" at bounding box center [599, 206] width 0 height 0
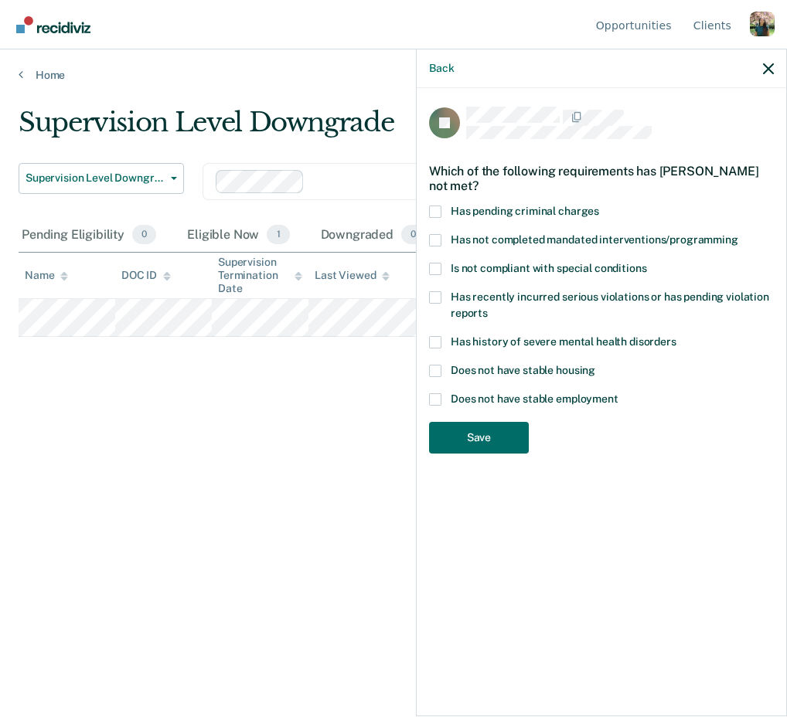
click at [428, 70] on div "Back" at bounding box center [601, 68] width 369 height 39
click at [441, 70] on button "Back" at bounding box center [441, 68] width 25 height 13
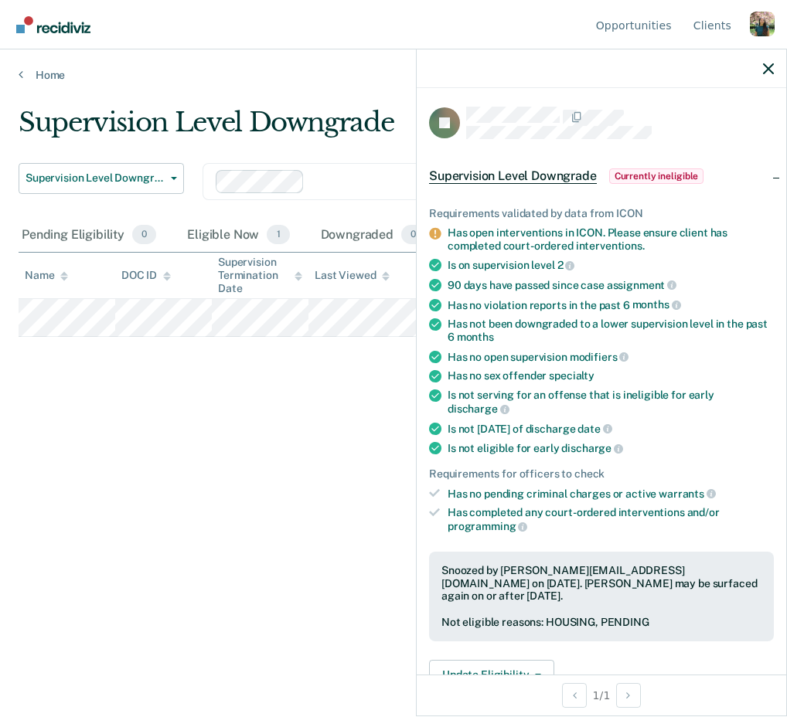
scroll to position [190, 0]
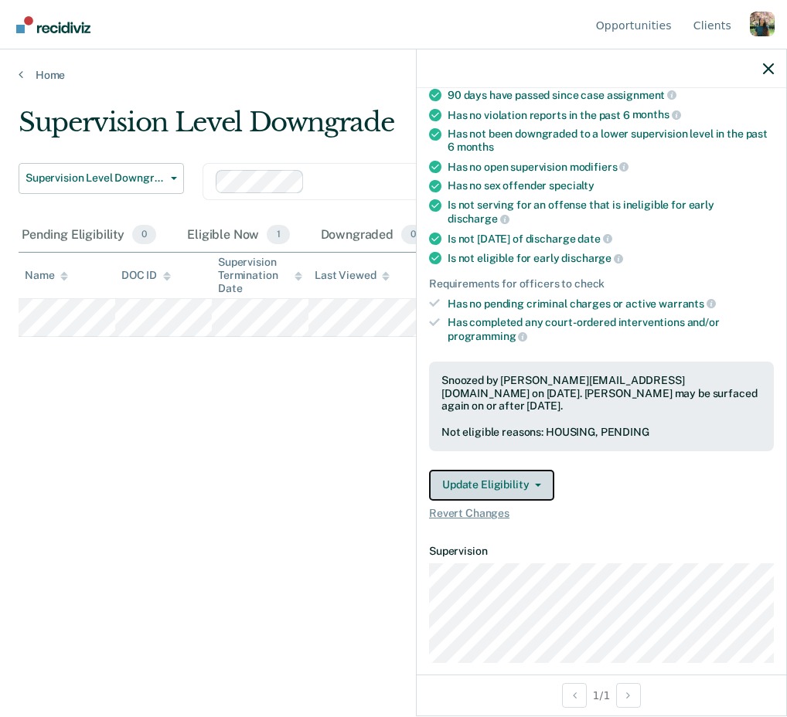
click at [507, 473] on button "Update Eligibility" at bounding box center [491, 485] width 125 height 31
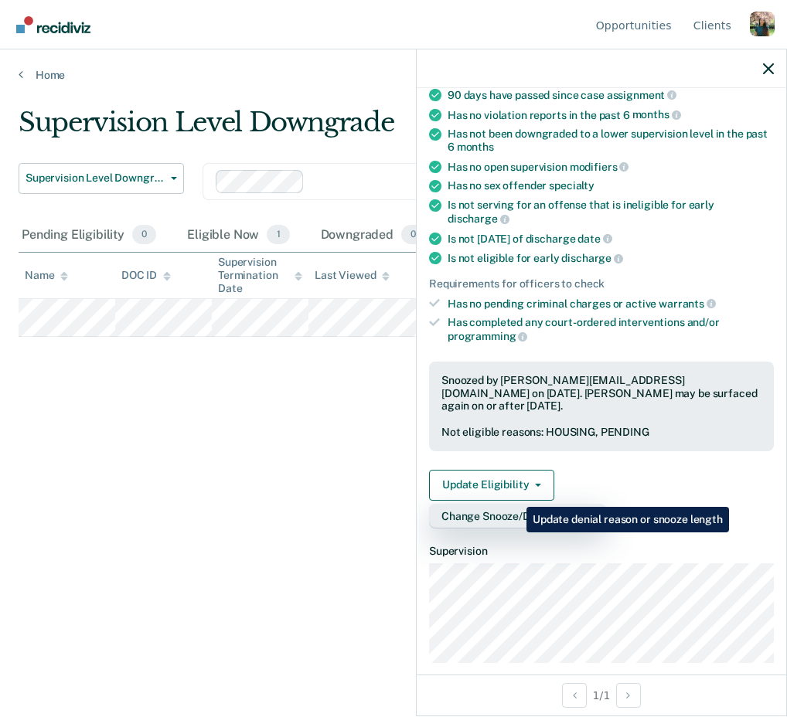
click at [515, 504] on button "Change Snooze/Denial Reason" at bounding box center [517, 516] width 177 height 25
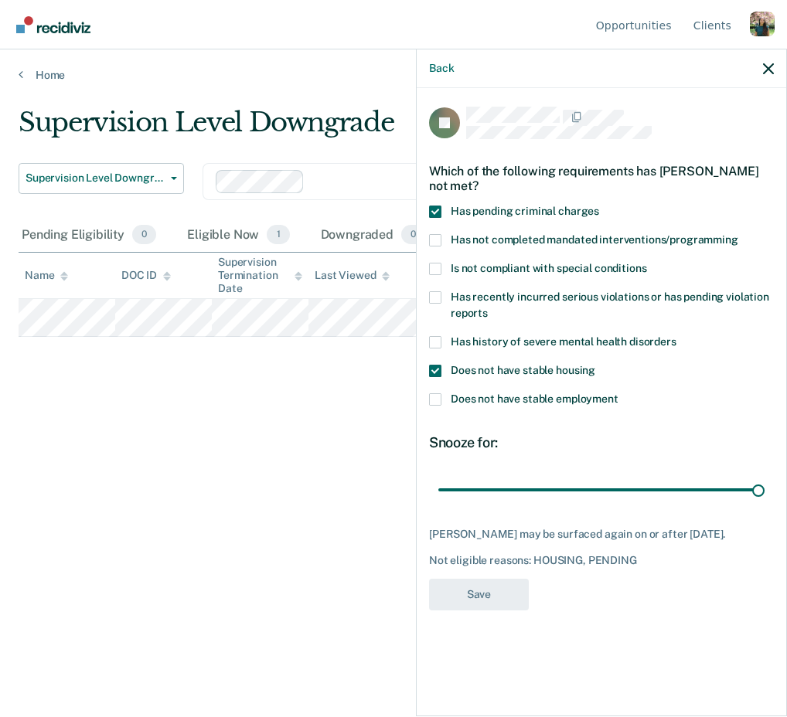
click at [478, 379] on label "Does not have stable housing" at bounding box center [601, 373] width 345 height 16
click at [595, 365] on input "Does not have stable housing" at bounding box center [595, 365] width 0 height 0
click at [481, 216] on span "Has pending criminal charges" at bounding box center [525, 211] width 148 height 12
click at [599, 206] on input "Has pending criminal charges" at bounding box center [599, 206] width 0 height 0
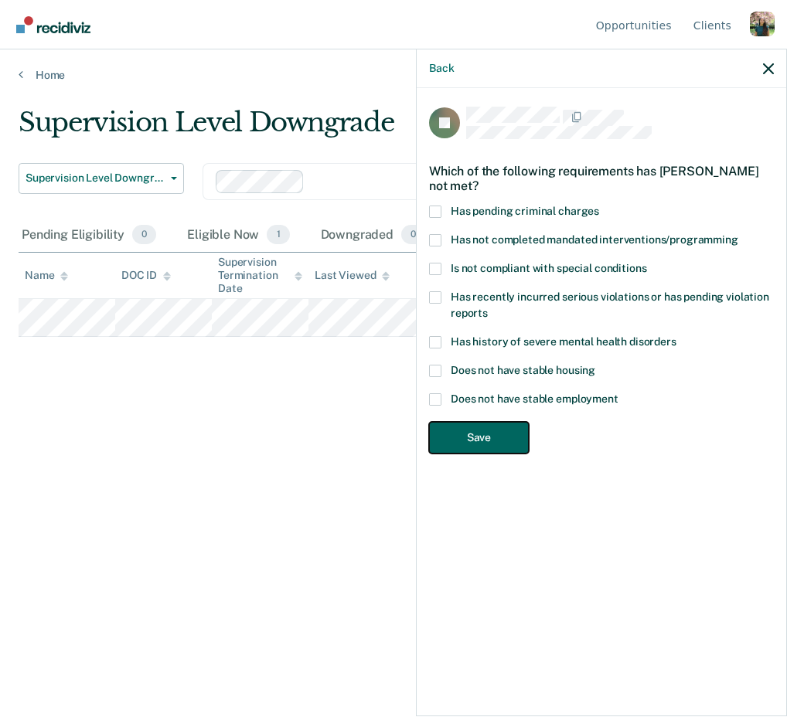
click at [474, 425] on button "Save" at bounding box center [479, 438] width 100 height 32
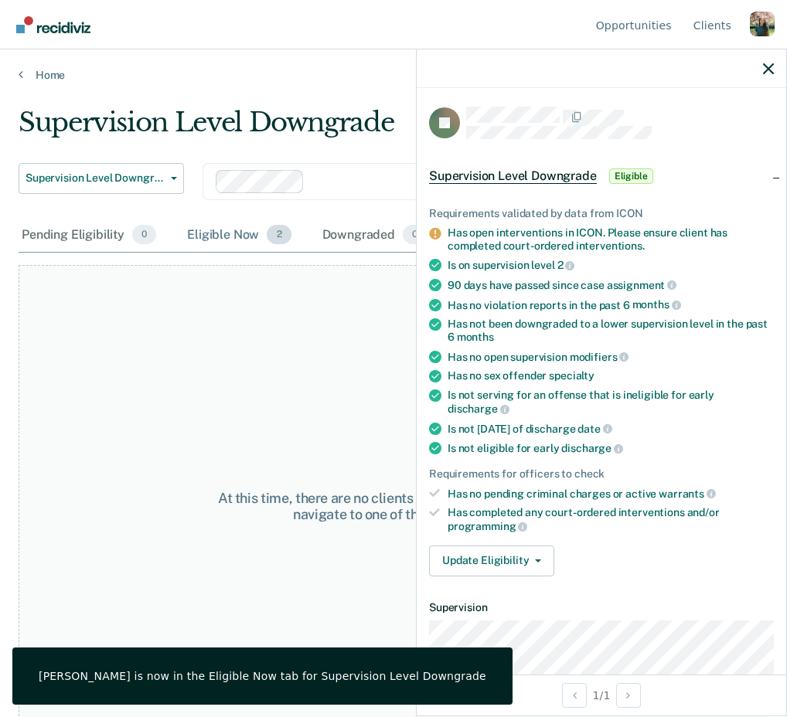
click at [203, 229] on div "Eligible Now 2" at bounding box center [239, 236] width 110 height 34
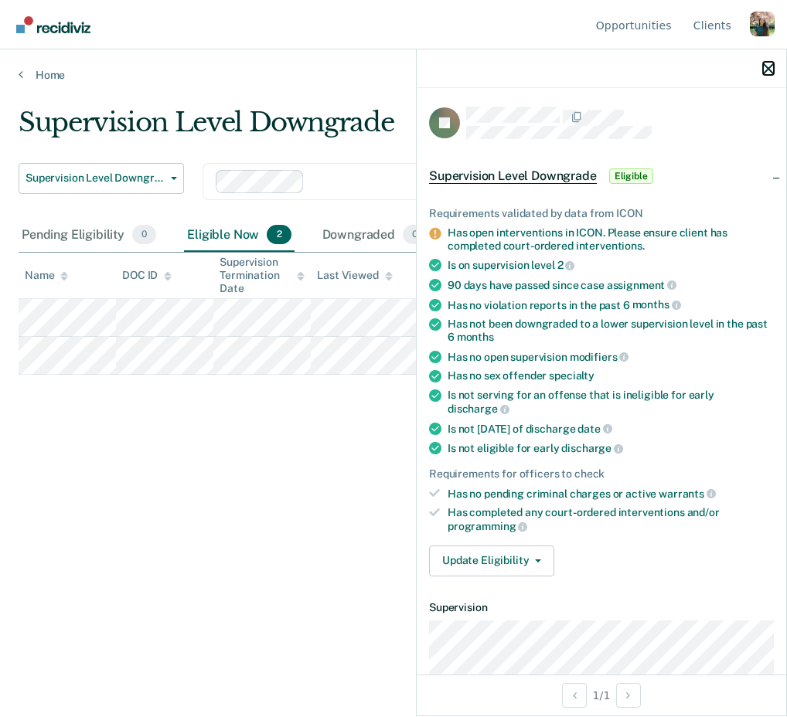
click at [767, 69] on icon "button" at bounding box center [768, 68] width 11 height 11
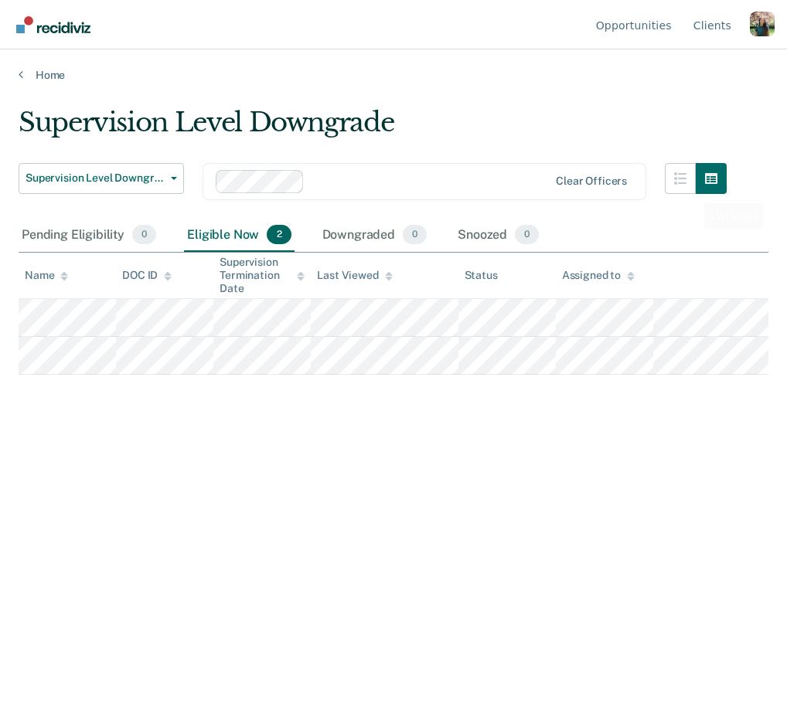
click at [748, 36] on ul "Opportunities Client s" at bounding box center [671, 24] width 157 height 49
click at [761, 30] on div "Profile dropdown button" at bounding box center [762, 24] width 25 height 25
click at [658, 117] on link "Log Out" at bounding box center [700, 121] width 100 height 13
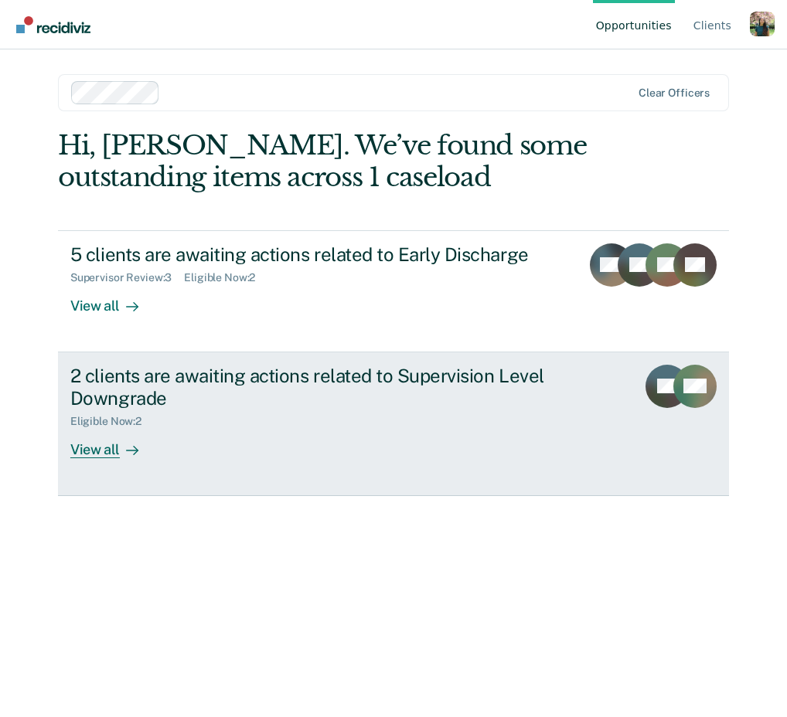
click at [420, 432] on div "2 clients are awaiting actions related to Supervision Level Downgrade Eligible …" at bounding box center [360, 412] width 580 height 94
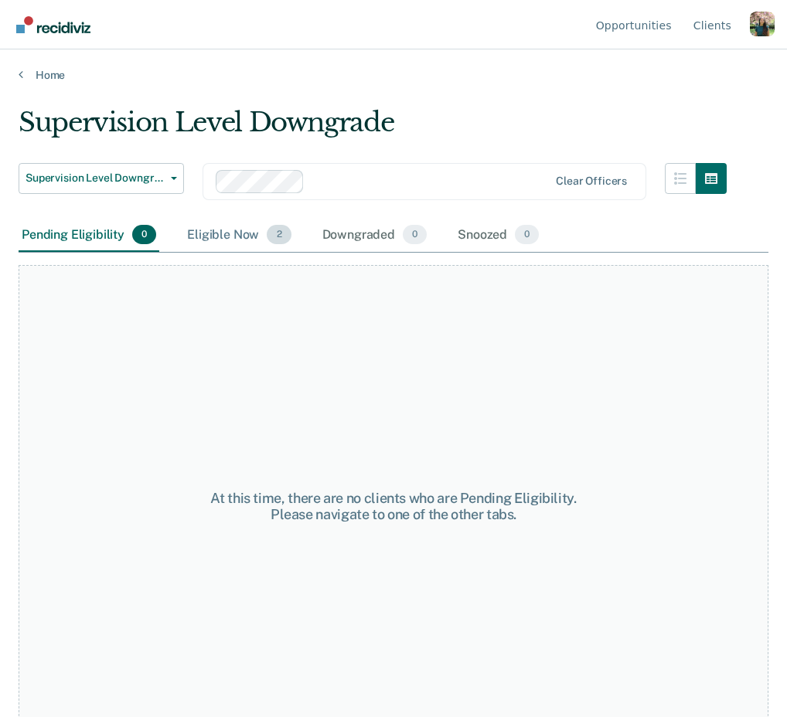
click at [235, 239] on div "Eligible Now 2" at bounding box center [239, 236] width 110 height 34
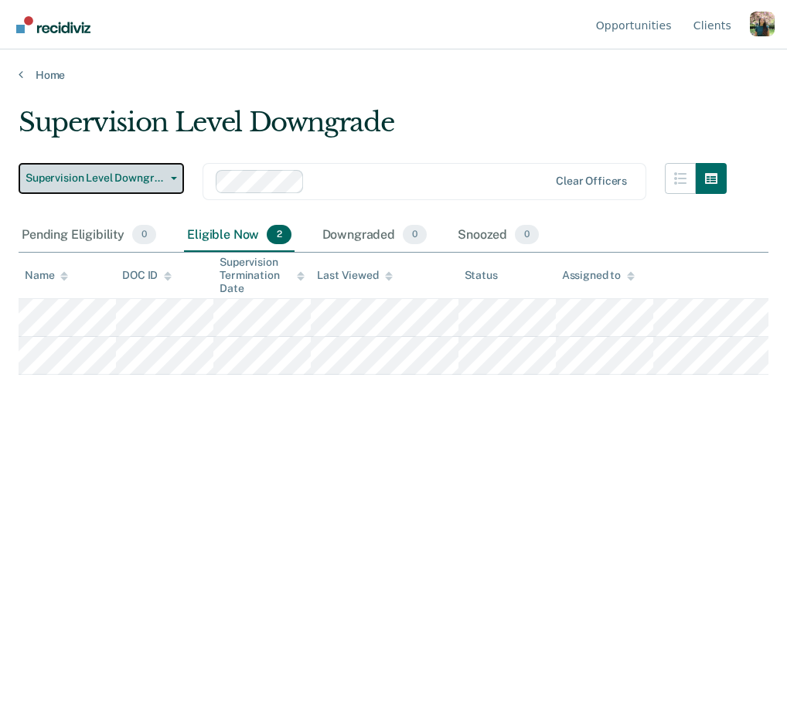
click at [139, 175] on span "Supervision Level Downgrade" at bounding box center [95, 178] width 139 height 13
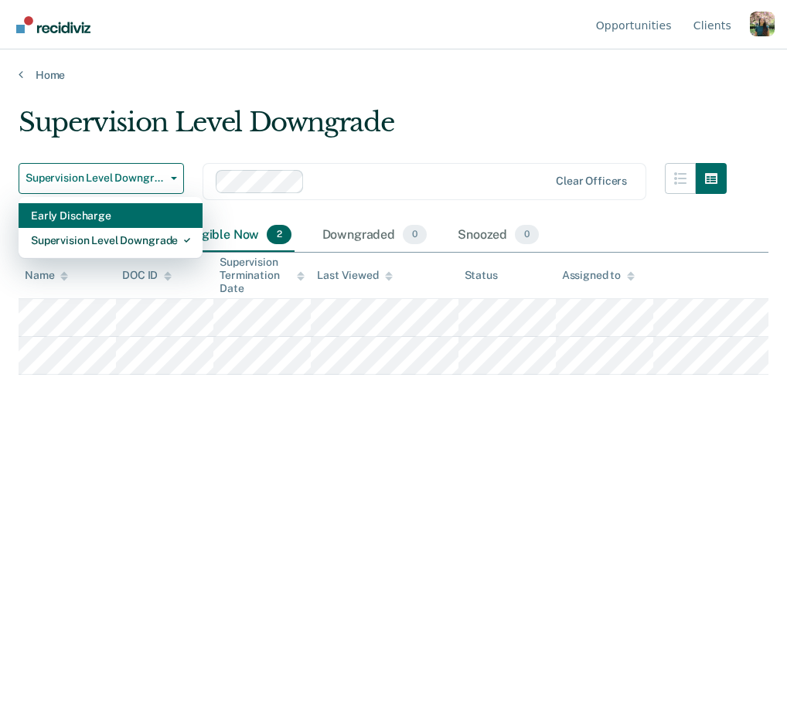
click at [158, 214] on div "Early Discharge" at bounding box center [110, 215] width 159 height 25
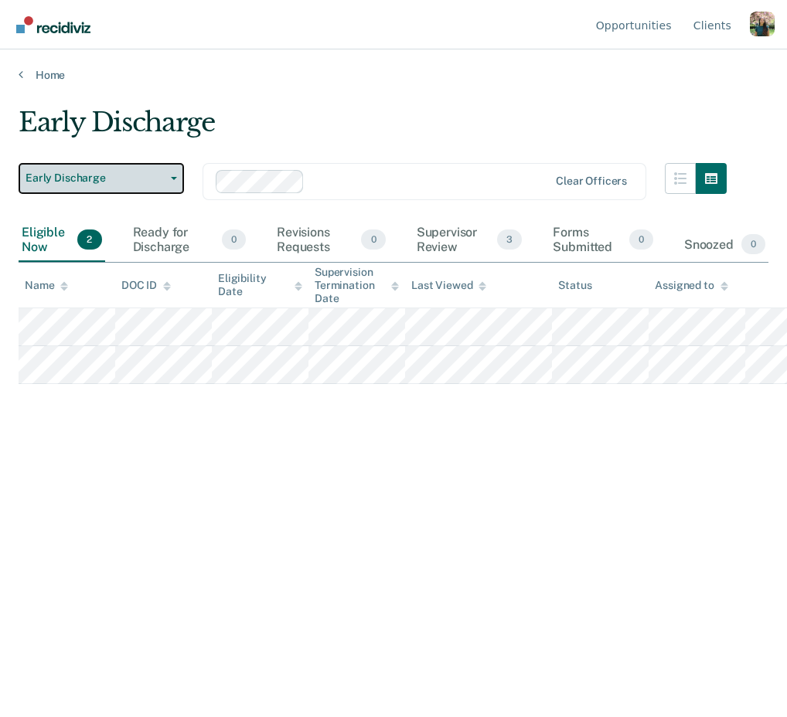
click at [167, 174] on button "Early Discharge" at bounding box center [101, 178] width 165 height 31
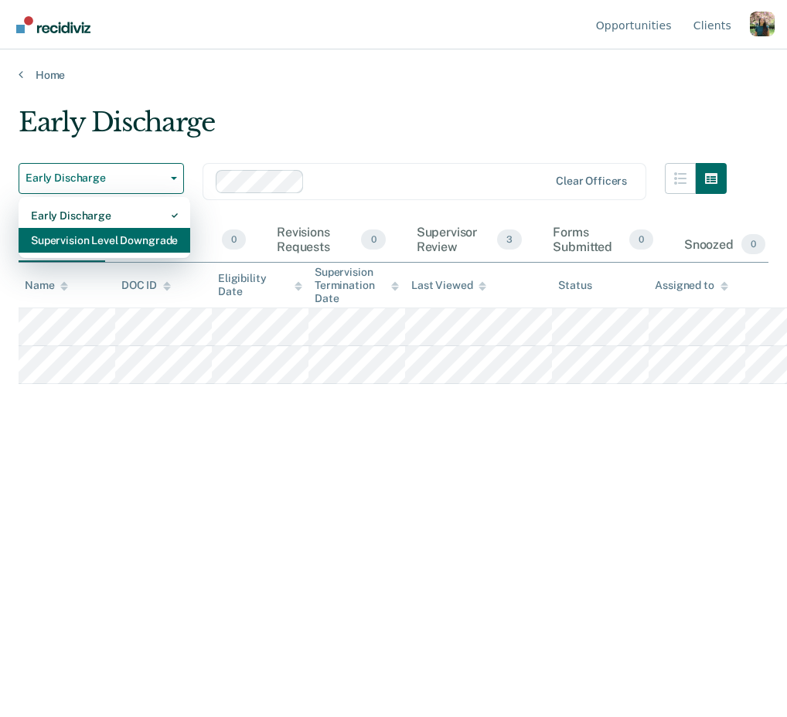
click at [169, 240] on div "Supervision Level Downgrade" at bounding box center [104, 240] width 147 height 25
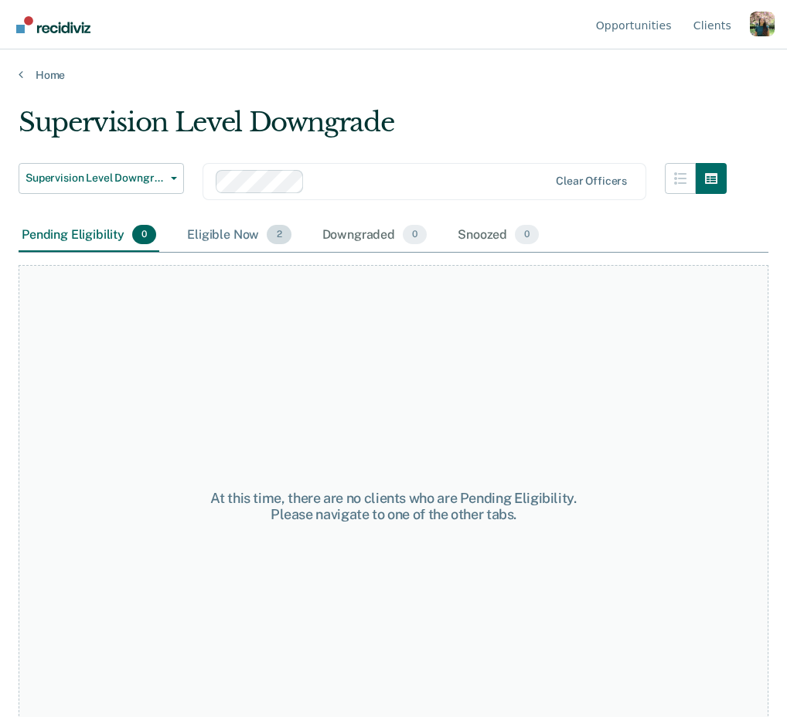
click at [269, 242] on div "Eligible Now 2" at bounding box center [239, 236] width 110 height 34
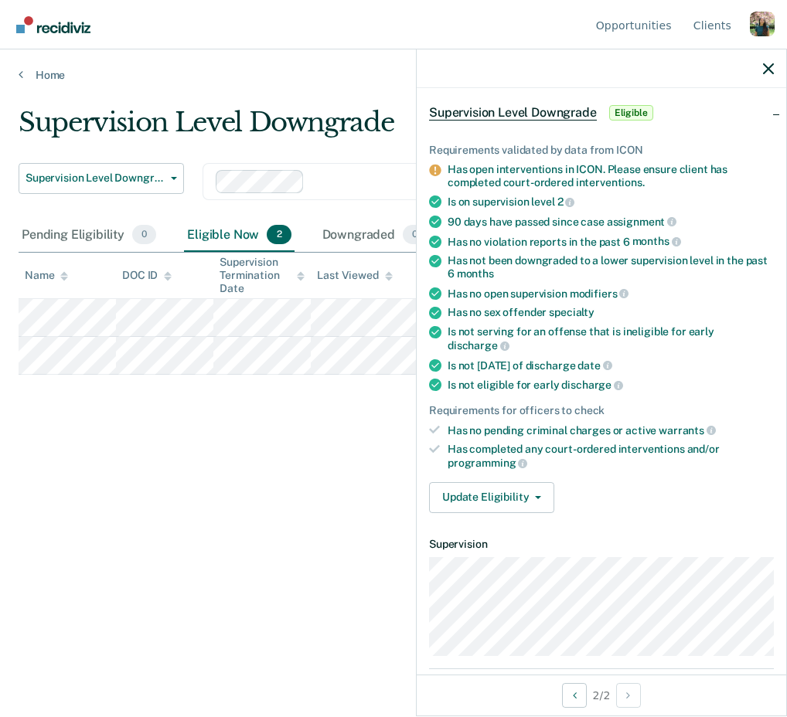
scroll to position [65, 0]
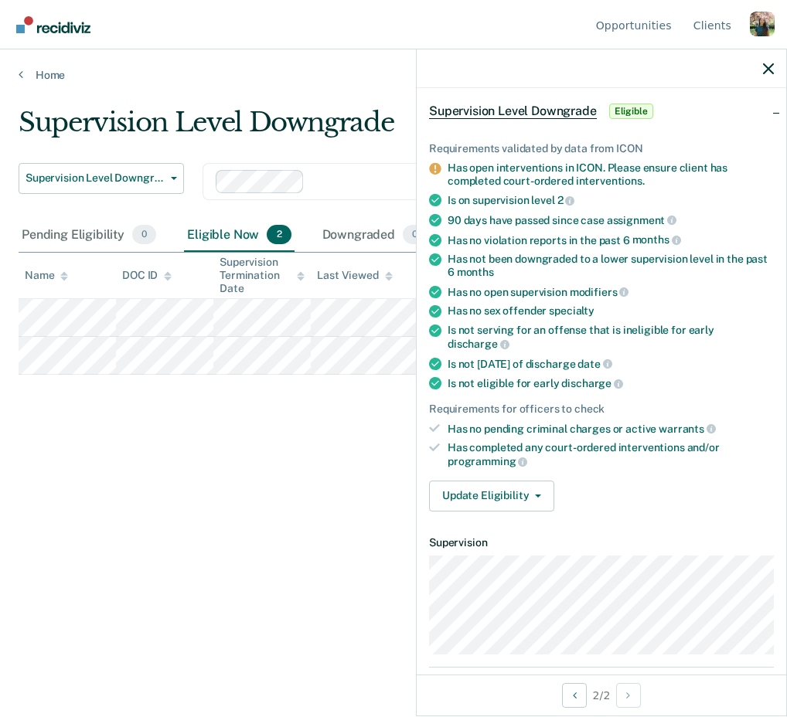
click at [655, 297] on ul "Requirements validated by data from ICON Has open interventions in ICON. Please…" at bounding box center [601, 305] width 345 height 326
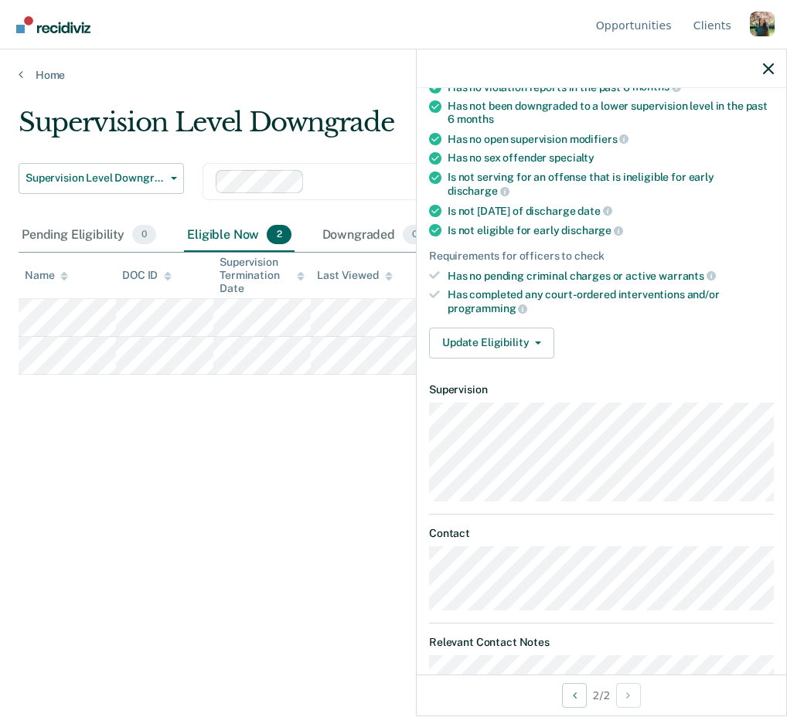
scroll to position [240, 0]
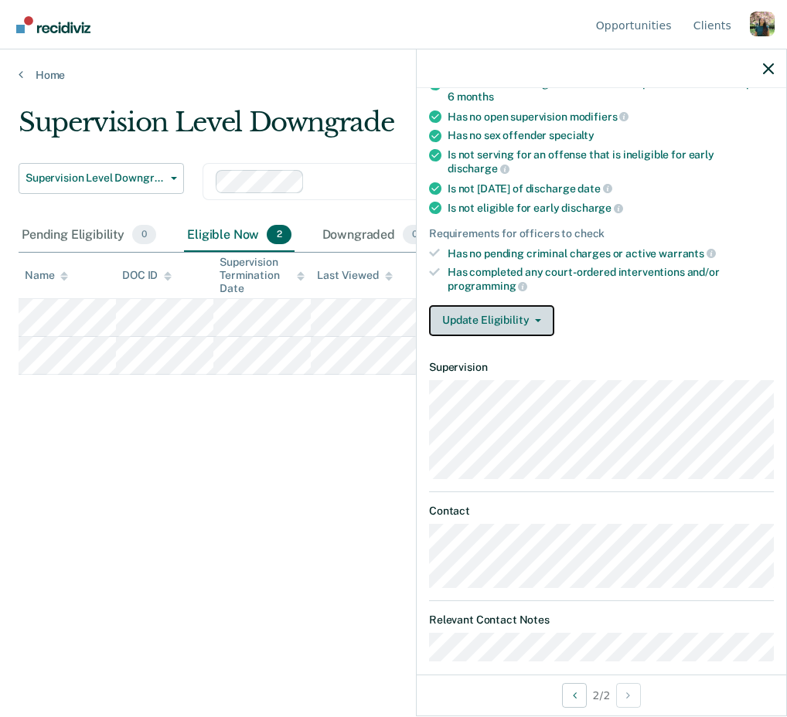
click at [519, 305] on button "Update Eligibility" at bounding box center [491, 320] width 125 height 31
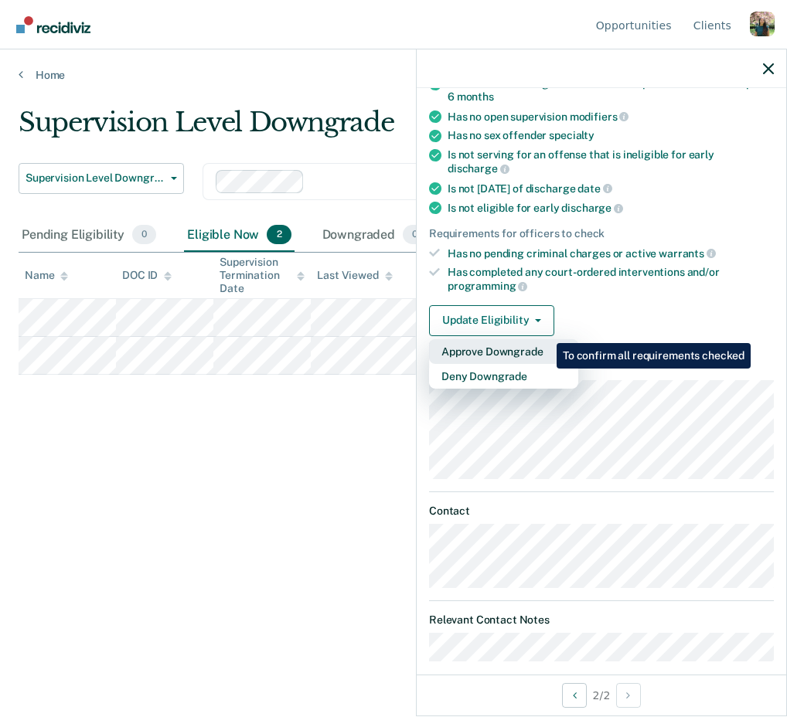
click at [545, 339] on button "Approve Downgrade" at bounding box center [503, 351] width 149 height 25
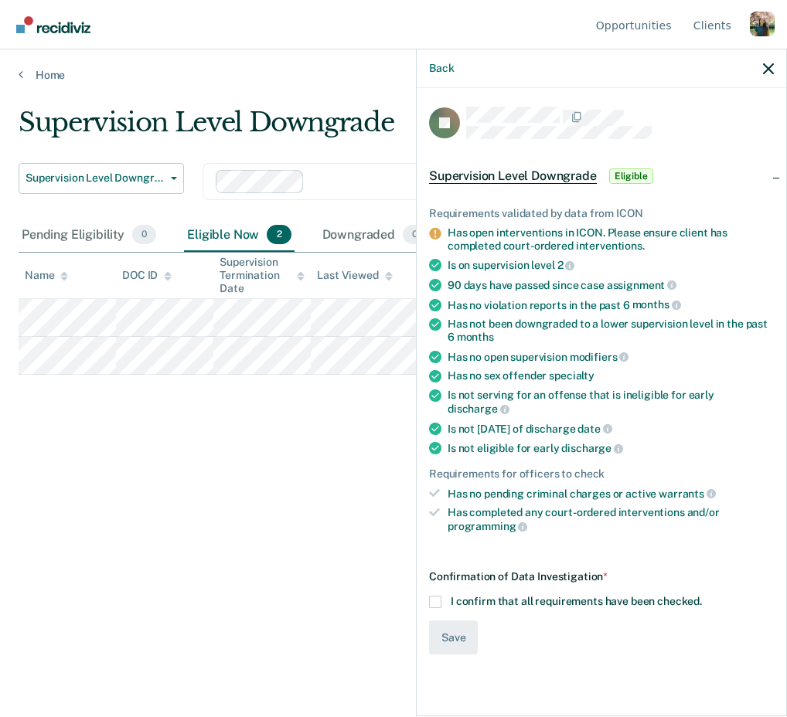
click at [495, 595] on span "I confirm that all requirements have been checked." at bounding box center [576, 601] width 251 height 12
click at [702, 596] on input "I confirm that all requirements have been checked." at bounding box center [702, 596] width 0 height 0
click at [456, 621] on button "Save" at bounding box center [453, 638] width 49 height 35
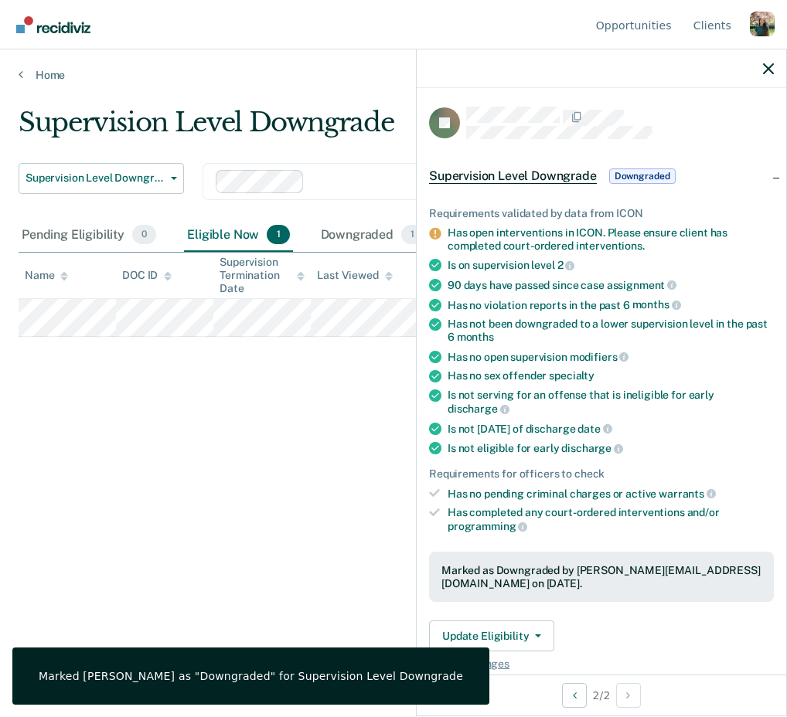
click at [766, 76] on div at bounding box center [601, 68] width 369 height 39
click at [769, 72] on icon "button" at bounding box center [768, 68] width 11 height 11
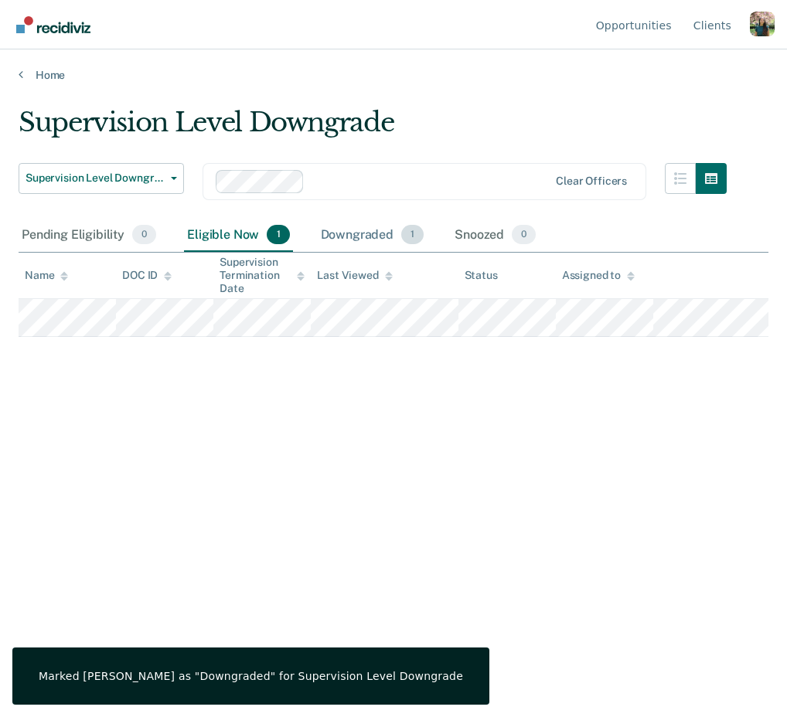
click at [385, 238] on div "Downgraded 1" at bounding box center [373, 236] width 110 height 34
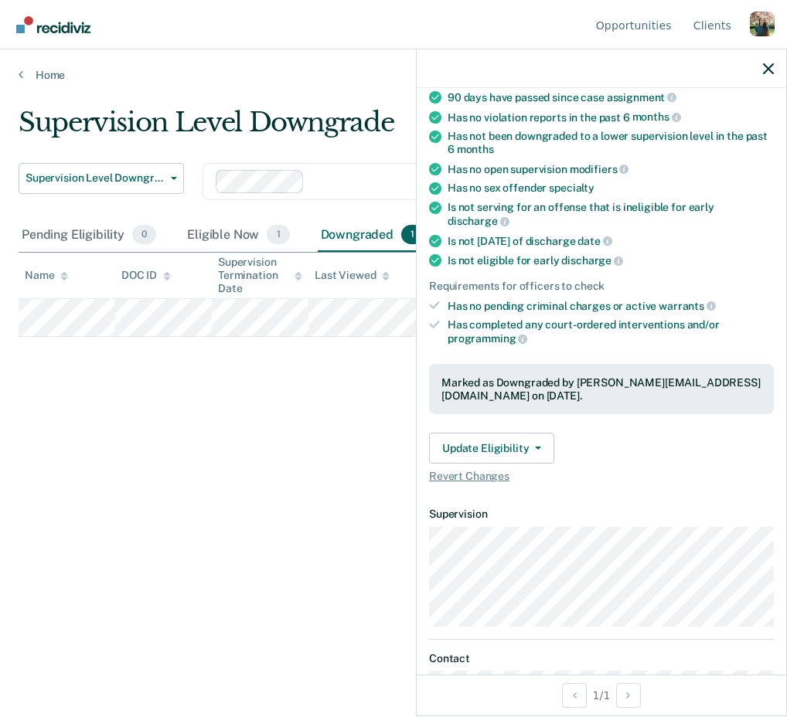
scroll to position [191, 0]
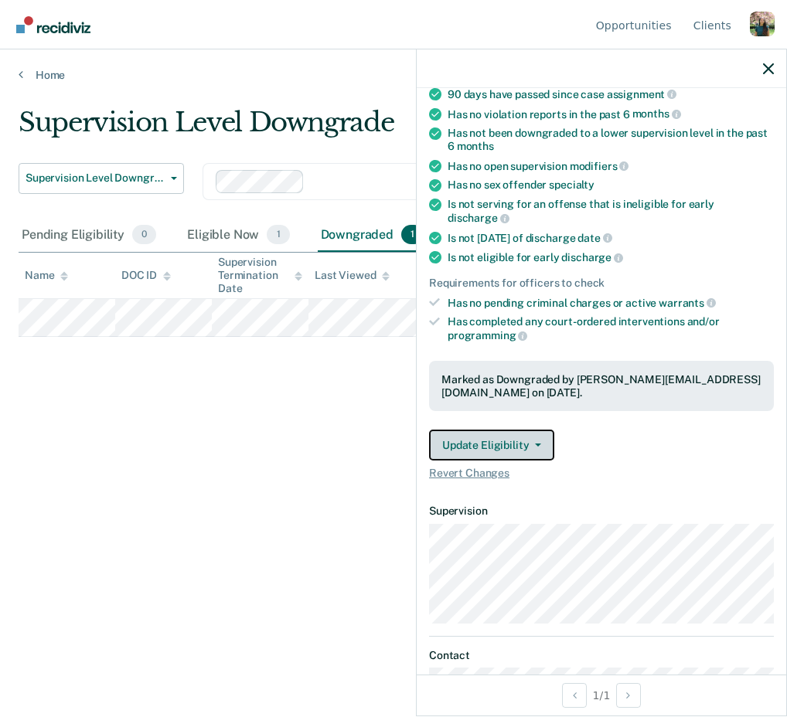
click at [549, 430] on button "Update Eligibility" at bounding box center [491, 445] width 125 height 31
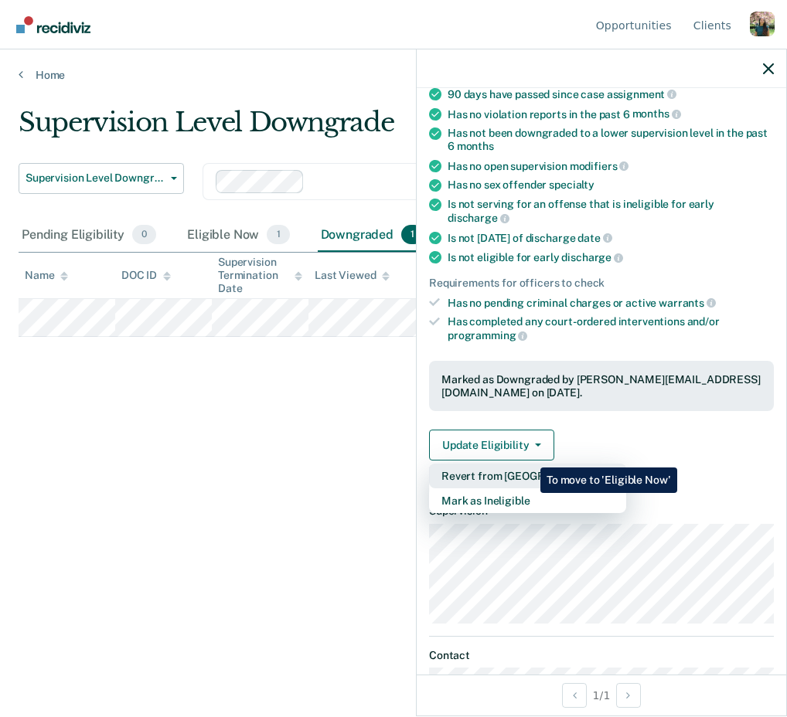
click at [528, 464] on button "Revert from [GEOGRAPHIC_DATA]" at bounding box center [527, 476] width 197 height 25
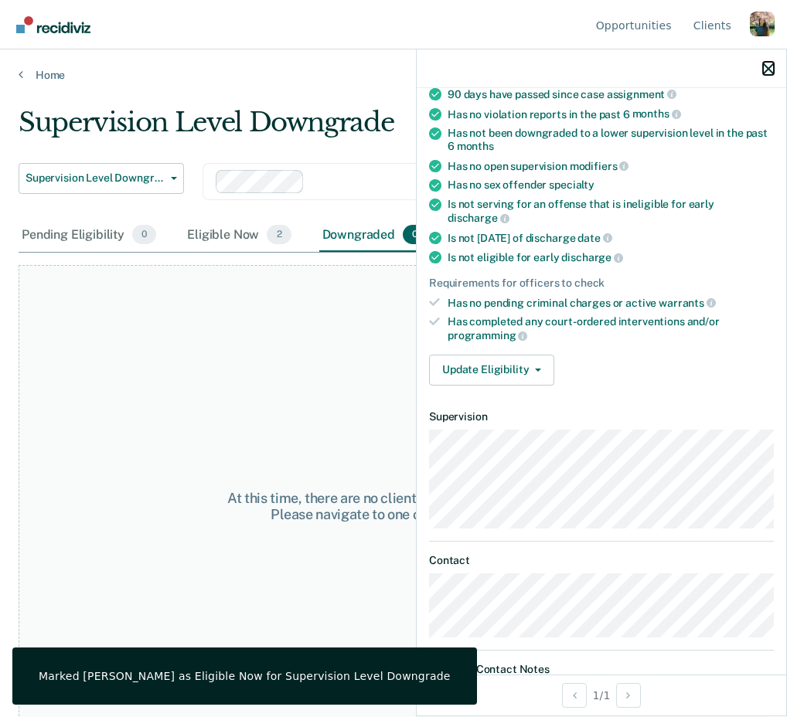
click at [770, 66] on icon "button" at bounding box center [768, 68] width 11 height 11
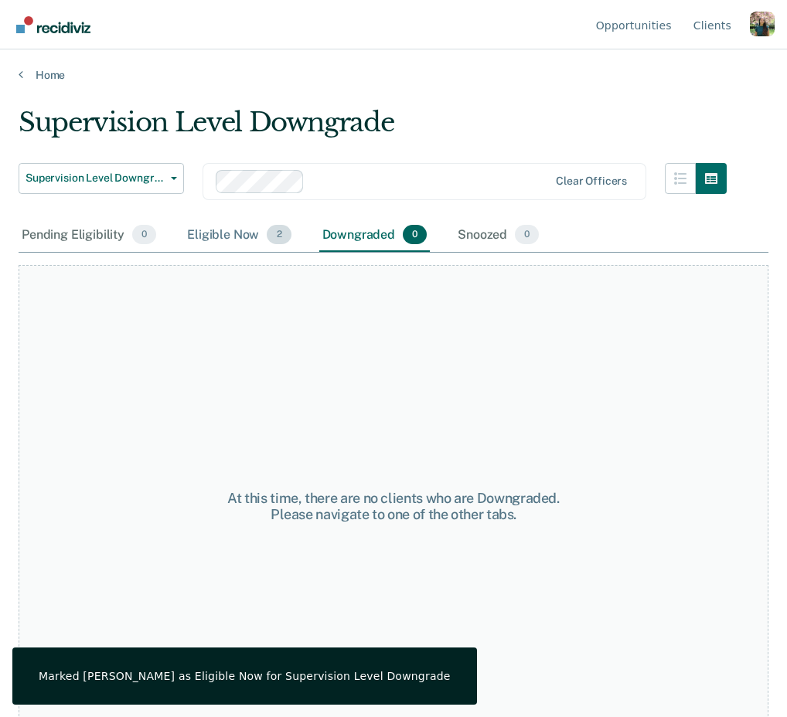
click at [203, 246] on div "Eligible Now 2" at bounding box center [239, 236] width 110 height 34
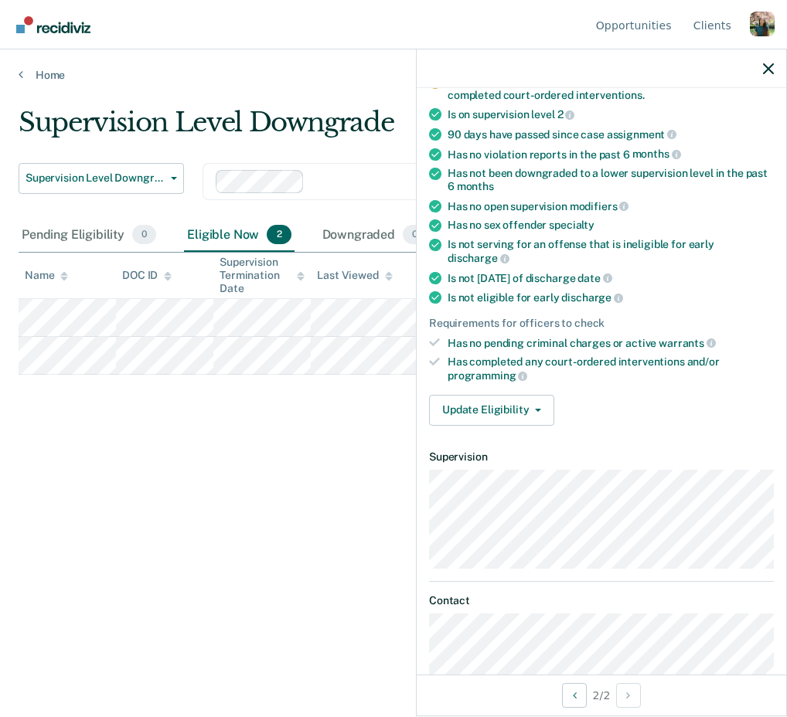
scroll to position [151, 0]
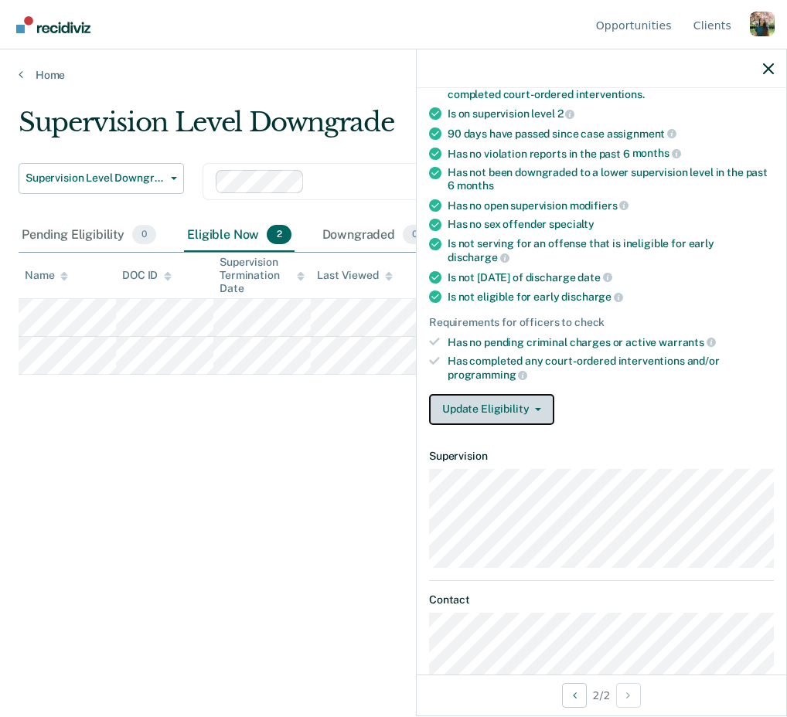
click at [534, 394] on button "Update Eligibility" at bounding box center [491, 409] width 125 height 31
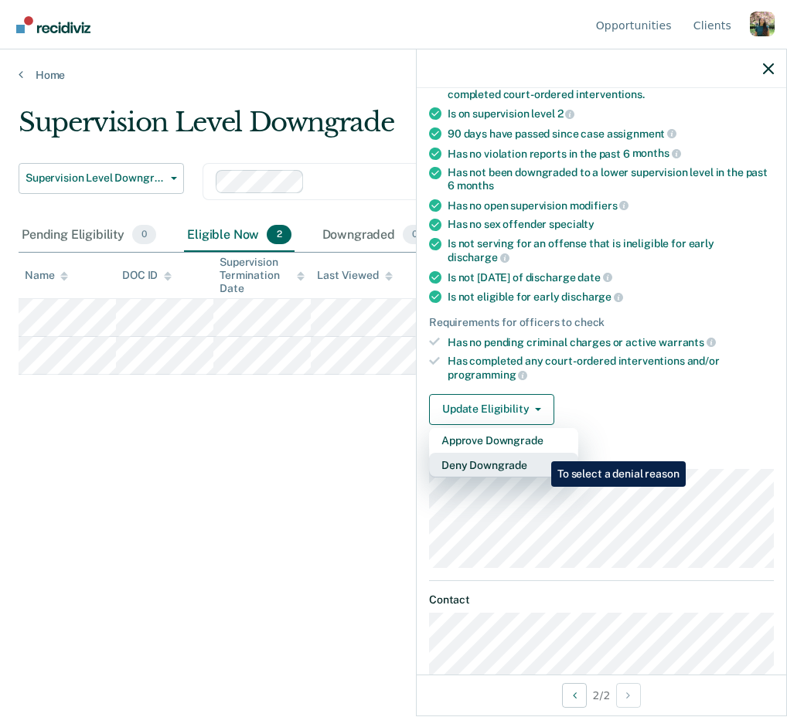
click at [539, 453] on button "Deny Downgrade" at bounding box center [503, 465] width 149 height 25
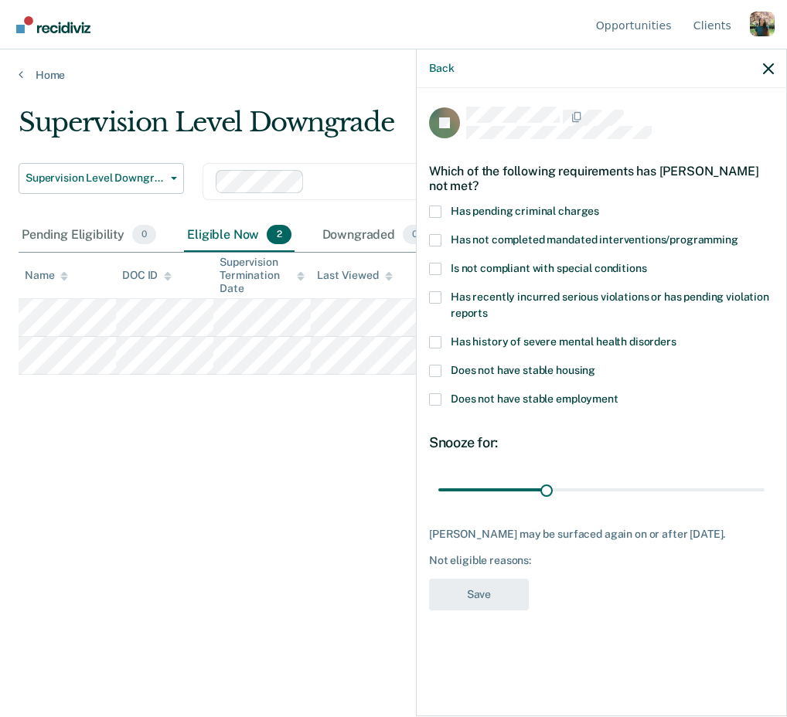
click at [561, 209] on span "Has pending criminal charges" at bounding box center [525, 211] width 148 height 12
click at [599, 206] on input "Has pending criminal charges" at bounding box center [599, 206] width 0 height 0
click at [547, 367] on span "Does not have stable housing" at bounding box center [523, 370] width 145 height 12
click at [595, 365] on input "Does not have stable housing" at bounding box center [595, 365] width 0 height 0
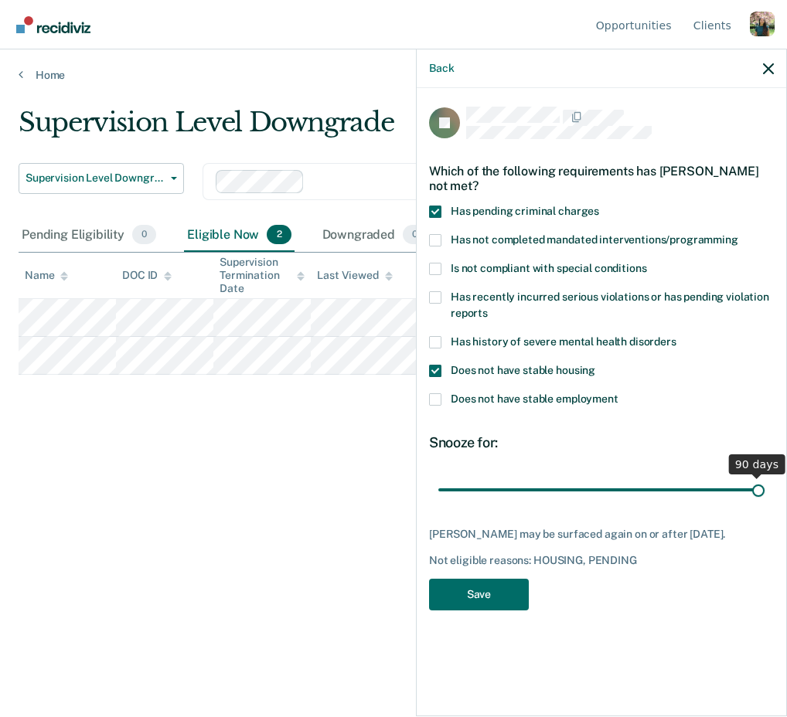
drag, startPoint x: 549, startPoint y: 487, endPoint x: 786, endPoint y: 471, distance: 237.8
type input "90"
click at [764, 476] on input "range" at bounding box center [601, 489] width 326 height 27
click at [534, 579] on div "JD Which of the following requirements has Jennifer Dough not met? Has pending …" at bounding box center [601, 363] width 345 height 513
click at [485, 594] on button "Save" at bounding box center [479, 595] width 100 height 32
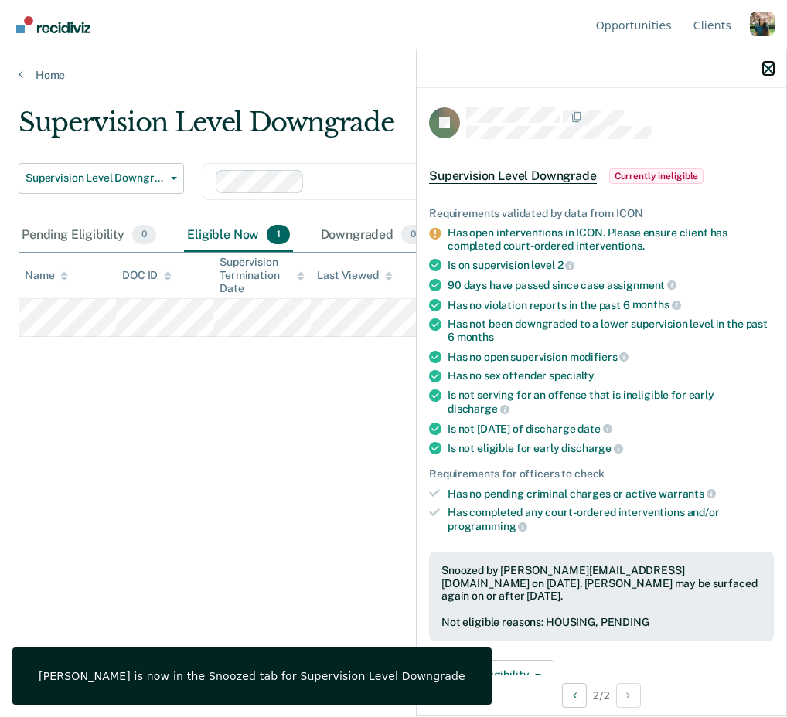
click at [766, 69] on icon "button" at bounding box center [768, 68] width 11 height 11
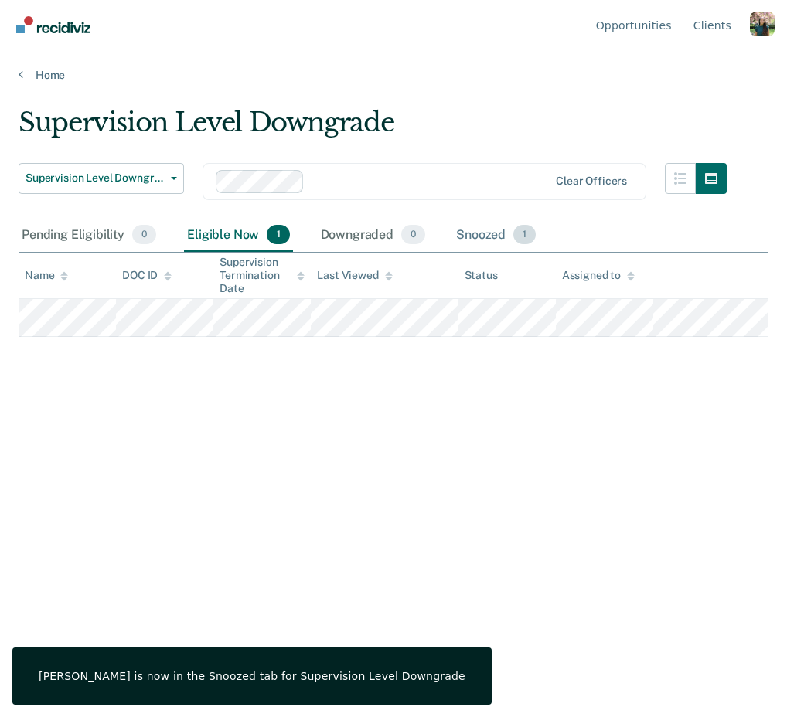
click at [481, 238] on div "Snoozed 1" at bounding box center [496, 236] width 86 height 34
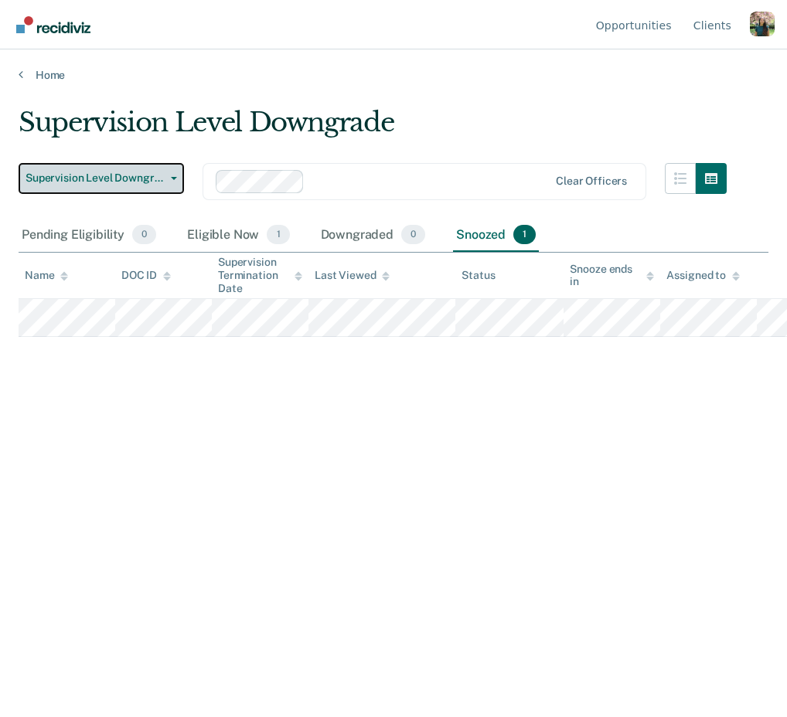
click at [157, 179] on span "Supervision Level Downgrade" at bounding box center [95, 178] width 139 height 13
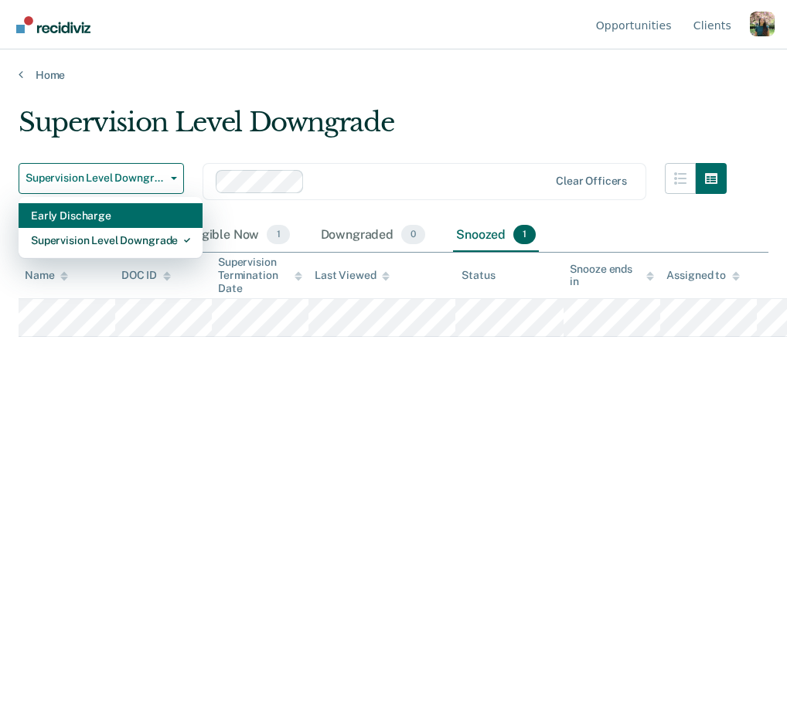
click at [97, 209] on div "Early Discharge" at bounding box center [110, 215] width 159 height 25
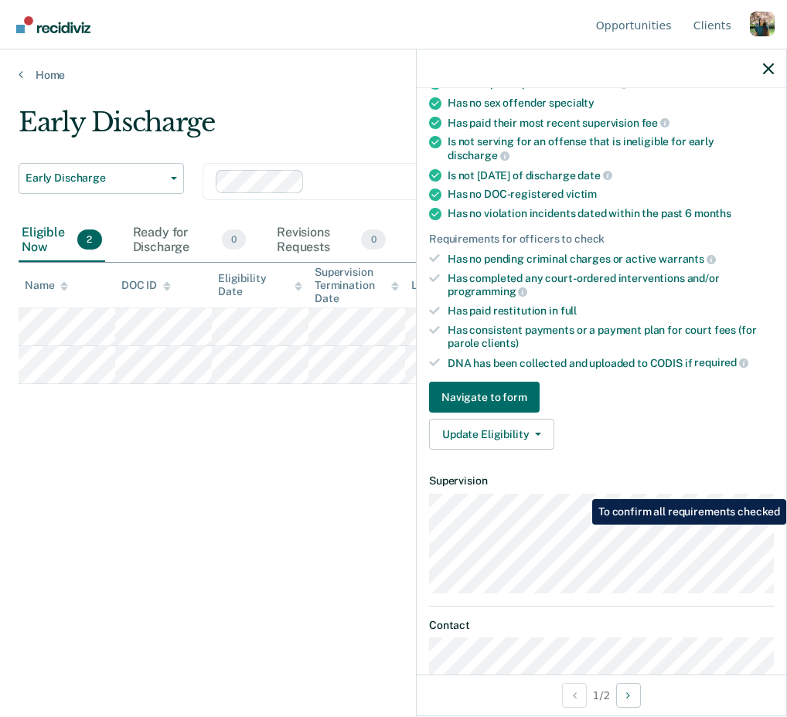
scroll to position [261, 0]
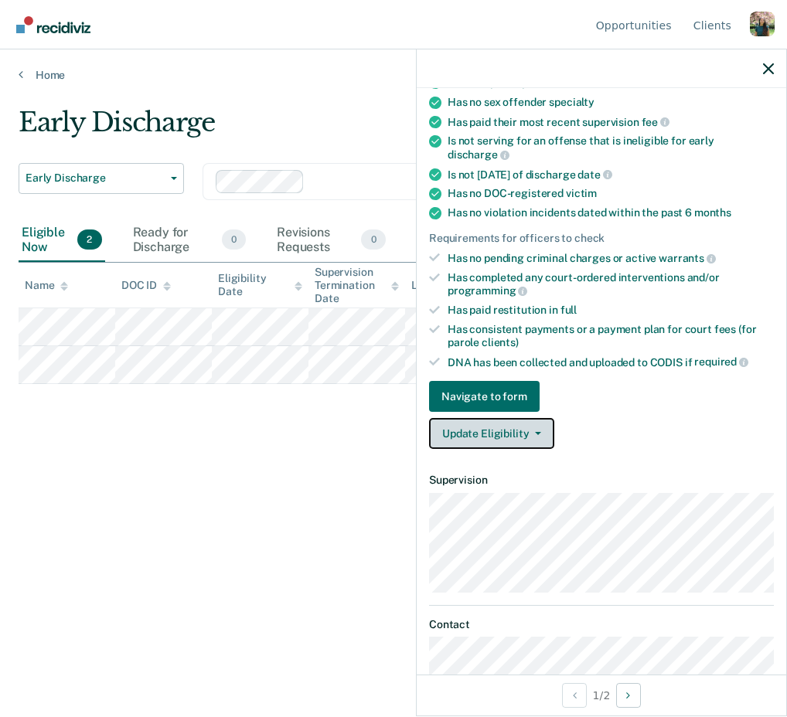
click at [512, 418] on button "Update Eligibility" at bounding box center [491, 433] width 125 height 31
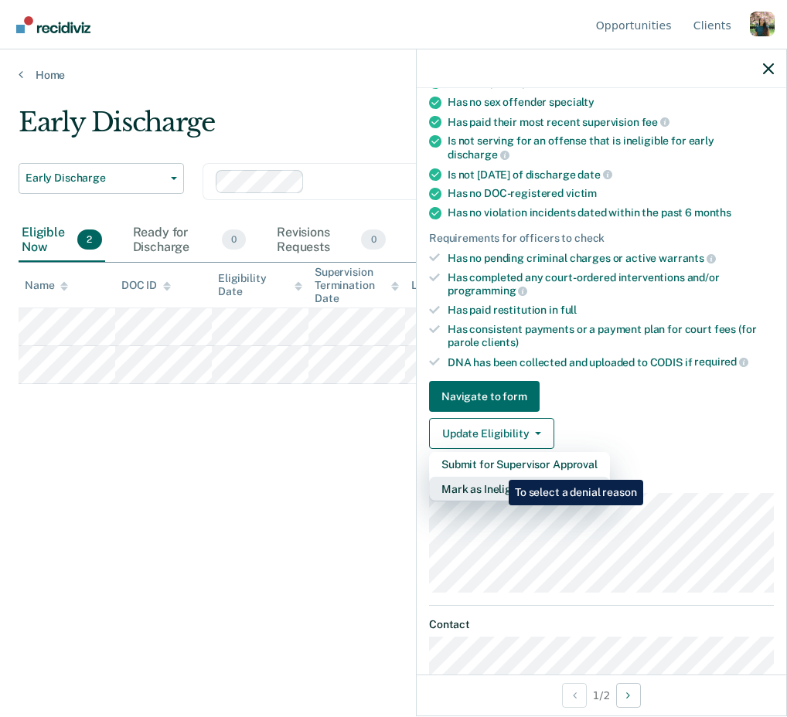
click at [497, 477] on button "Mark as Ineligible" at bounding box center [519, 489] width 181 height 25
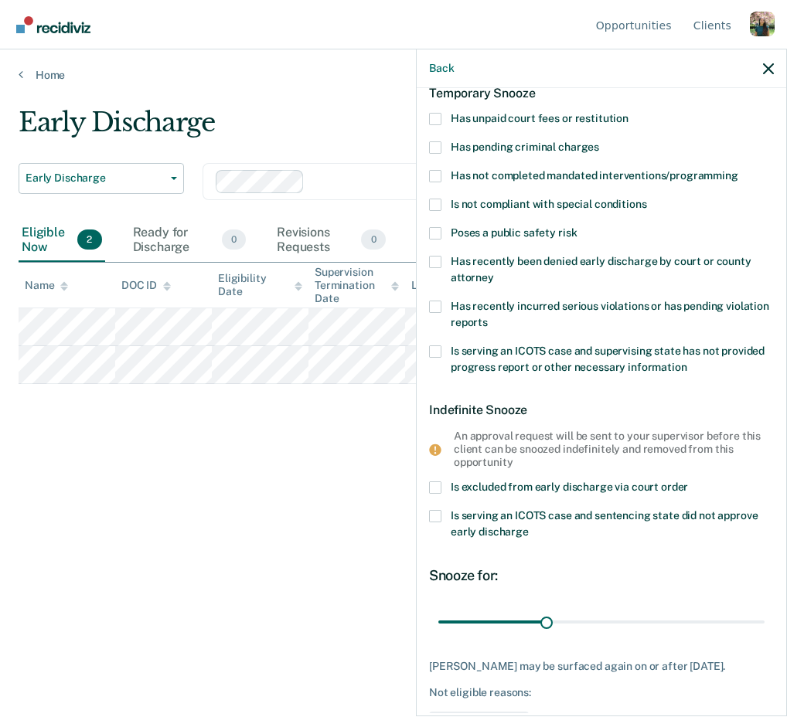
scroll to position [66, 0]
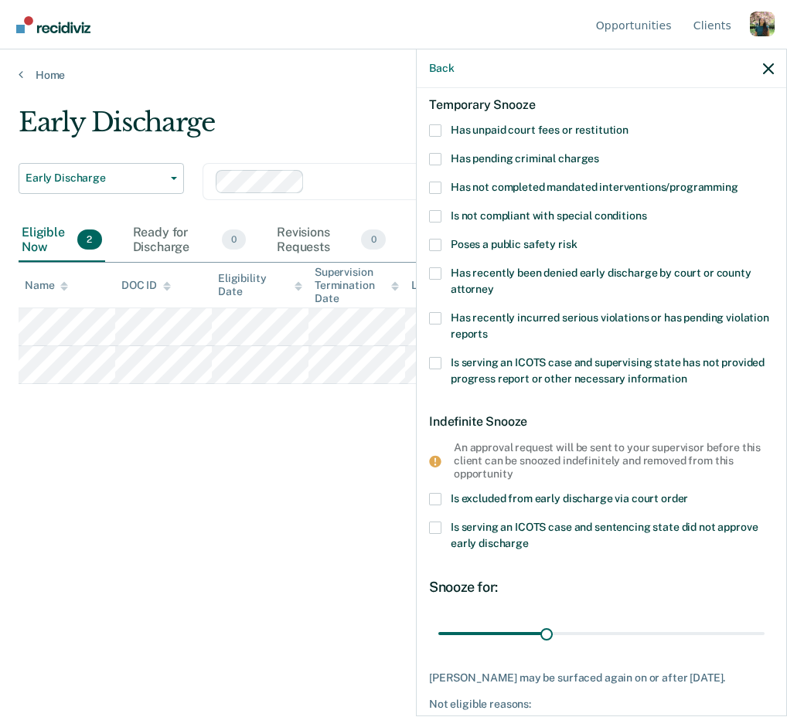
click at [435, 270] on span at bounding box center [435, 273] width 12 height 12
click at [494, 284] on input "Has recently been denied early discharge by court or county attorney" at bounding box center [494, 284] width 0 height 0
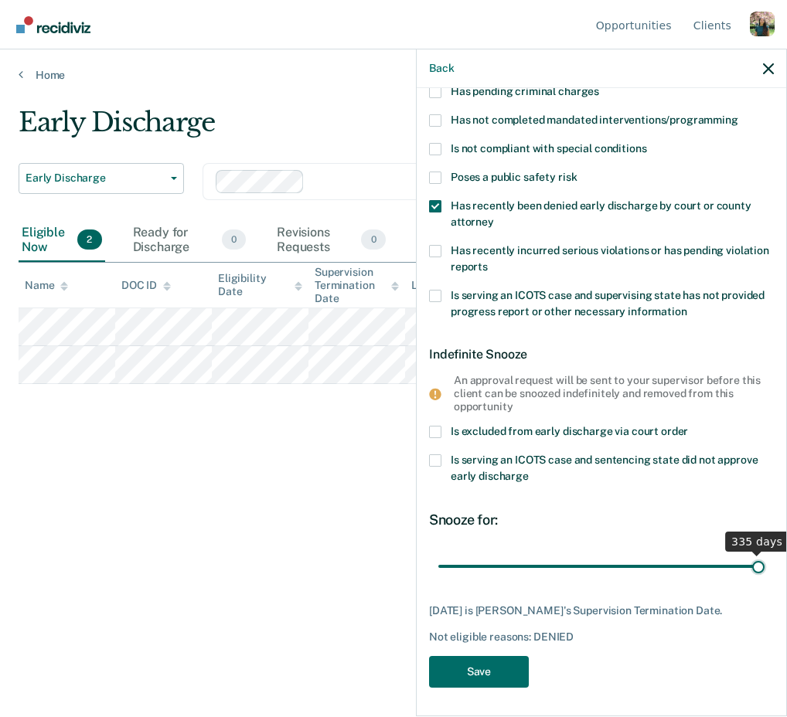
scroll to position [147, 0]
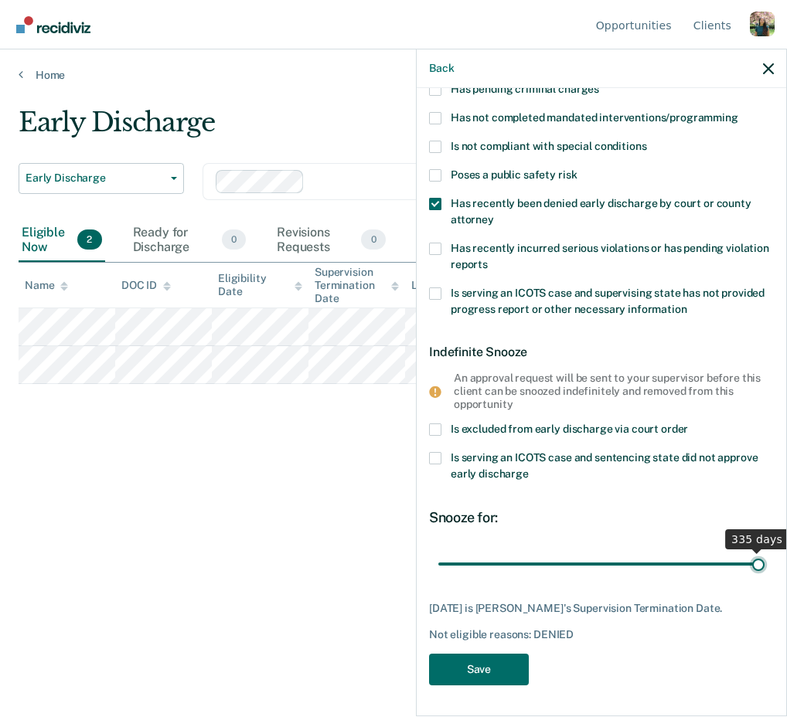
drag, startPoint x: 474, startPoint y: 550, endPoint x: 786, endPoint y: 543, distance: 312.3
type input "335"
click at [764, 550] on input "range" at bounding box center [601, 563] width 326 height 27
click at [470, 204] on span "Has recently been denied early discharge by court or county attorney" at bounding box center [601, 211] width 301 height 29
click at [494, 214] on input "Has recently been denied early discharge by court or county attorney" at bounding box center [494, 214] width 0 height 0
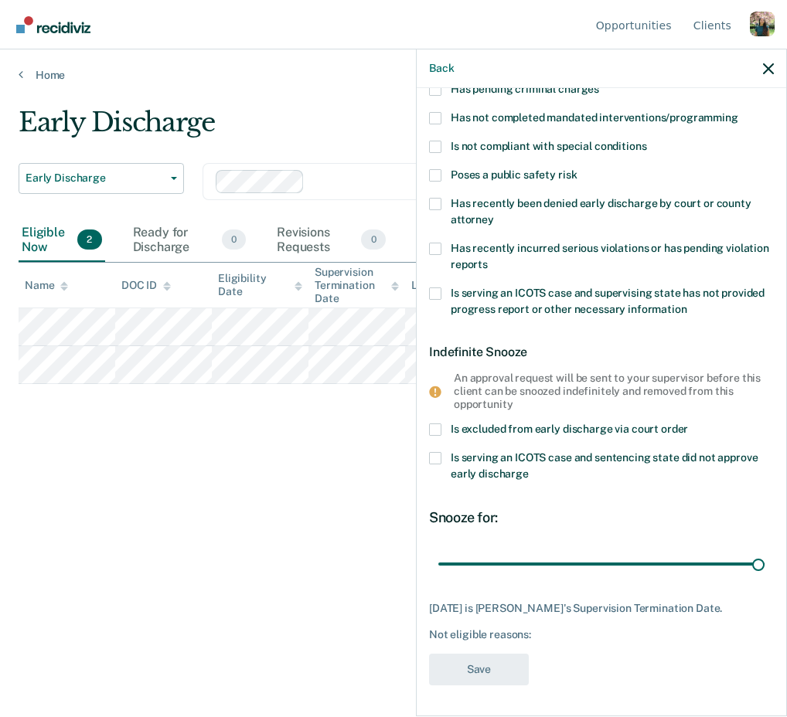
click at [435, 424] on span at bounding box center [435, 430] width 12 height 12
click at [688, 424] on input "Is excluded from early discharge via court order" at bounding box center [688, 424] width 0 height 0
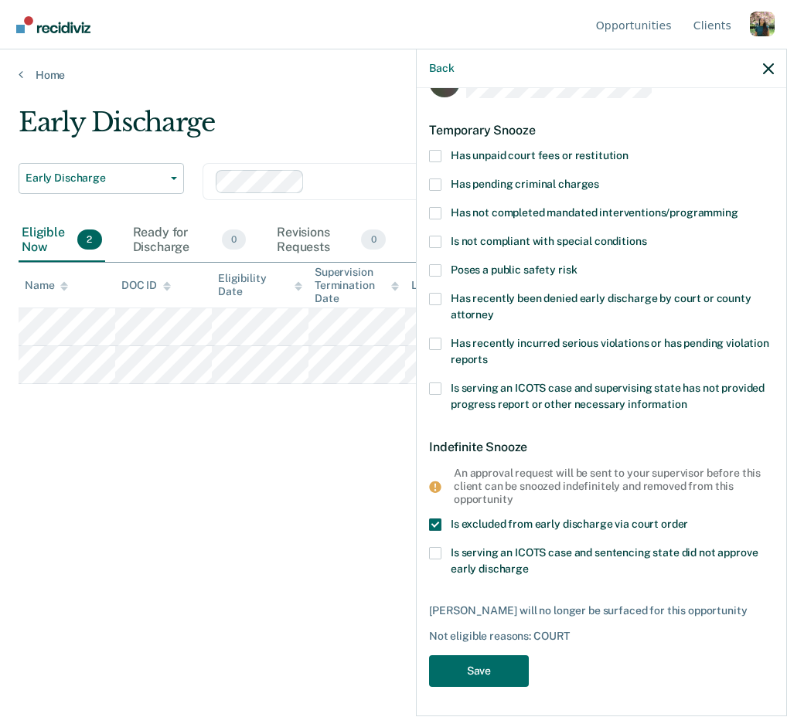
click at [492, 518] on span "Is excluded from early discharge via court order" at bounding box center [569, 524] width 237 height 12
click at [688, 519] on input "Is excluded from early discharge via court order" at bounding box center [688, 519] width 0 height 0
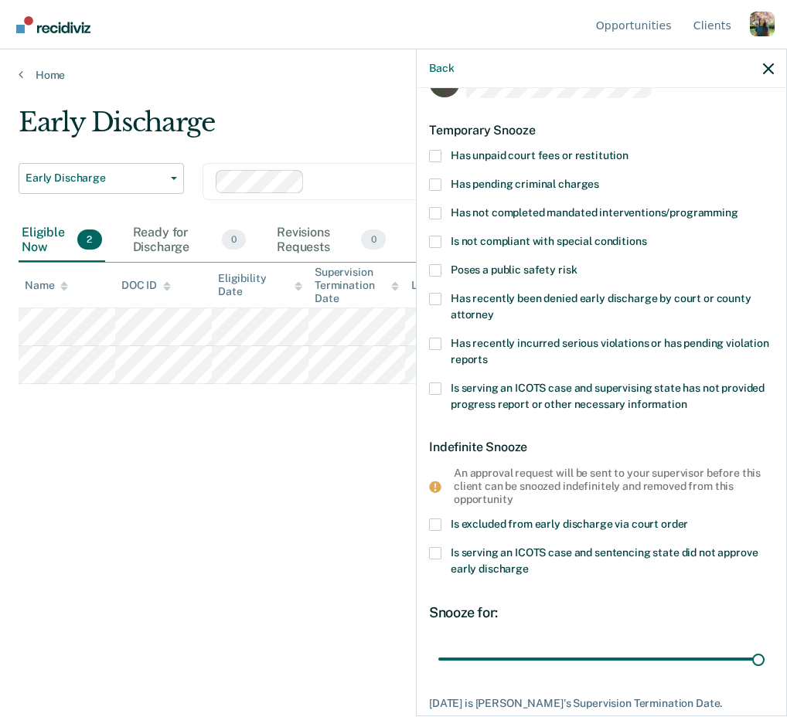
click at [519, 294] on span "Has recently been denied early discharge by court or county attorney" at bounding box center [601, 306] width 301 height 29
click at [494, 309] on input "Has recently been denied early discharge by court or county attorney" at bounding box center [494, 309] width 0 height 0
type input "335"
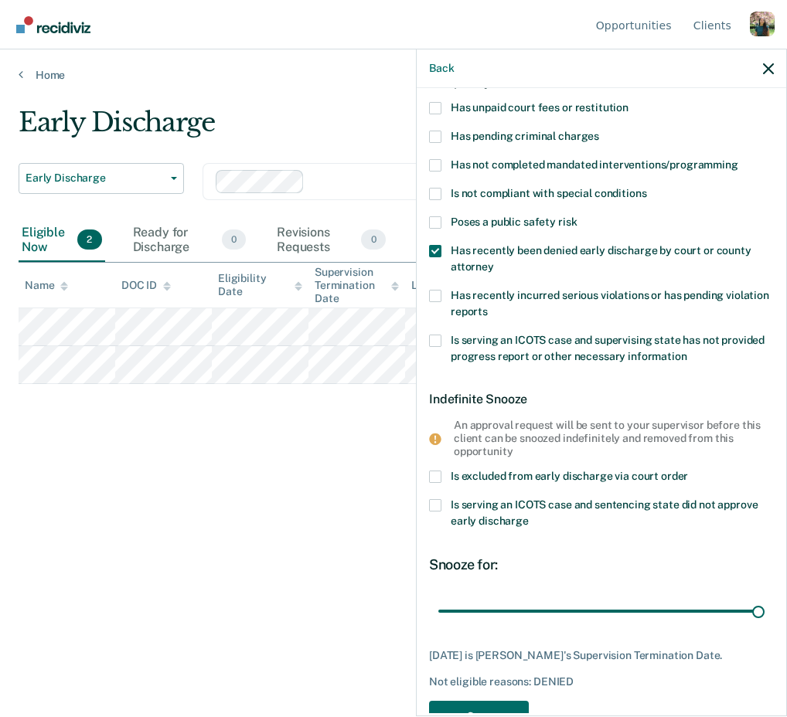
scroll to position [147, 0]
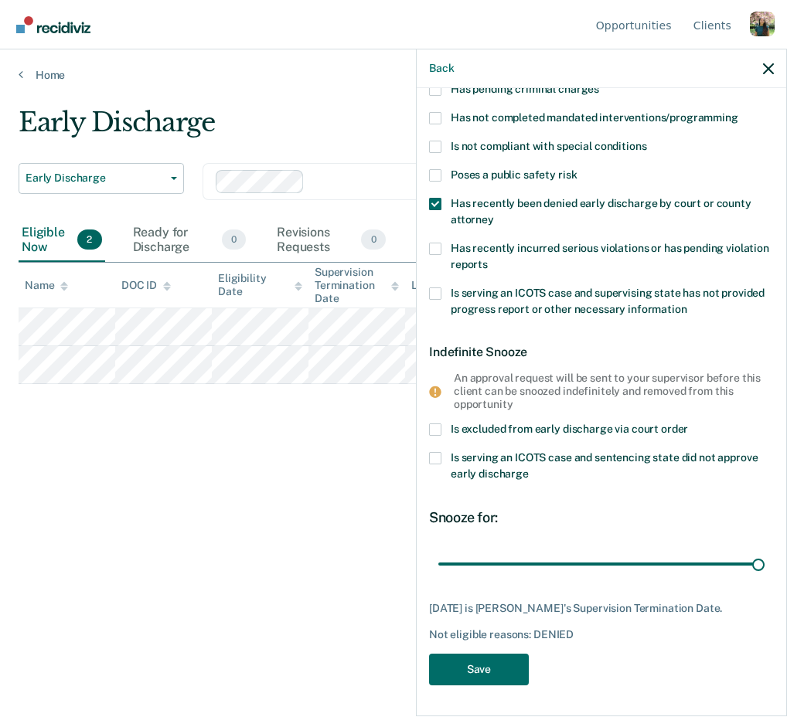
click at [576, 509] on div "Snooze for:" at bounding box center [601, 517] width 345 height 17
click at [499, 673] on button "Save" at bounding box center [479, 670] width 100 height 32
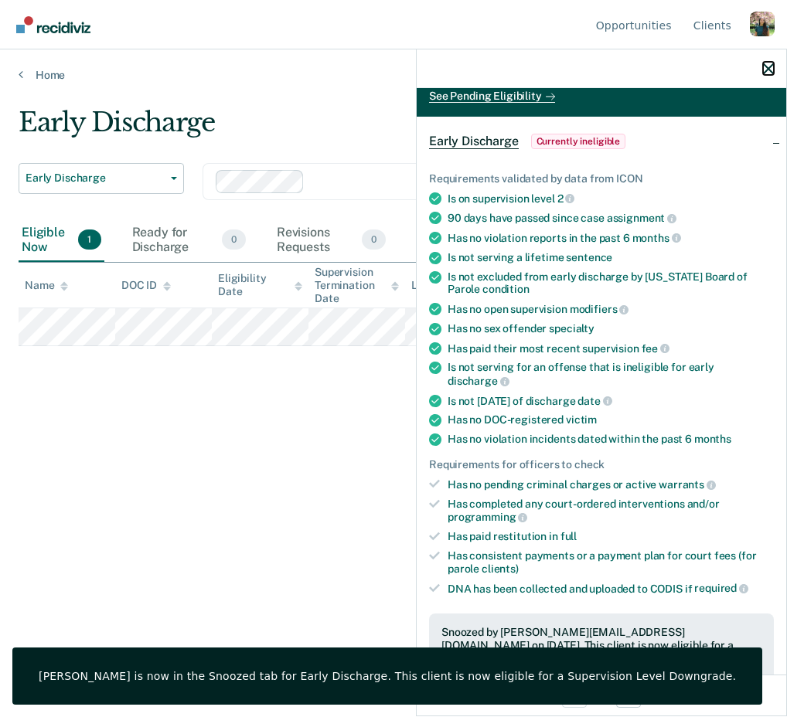
click at [767, 70] on icon "button" at bounding box center [768, 68] width 11 height 11
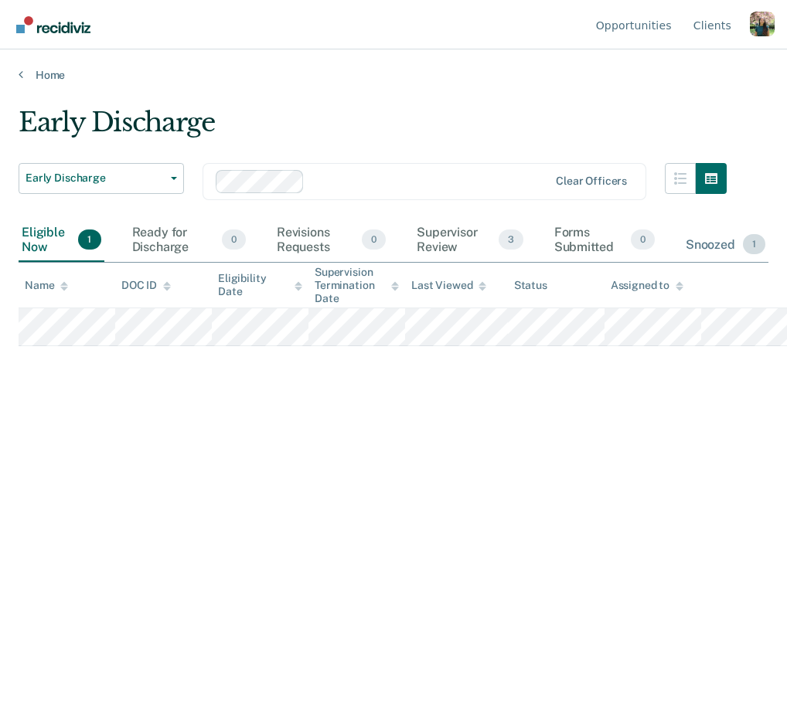
click at [715, 241] on div "Snoozed 1" at bounding box center [725, 245] width 86 height 34
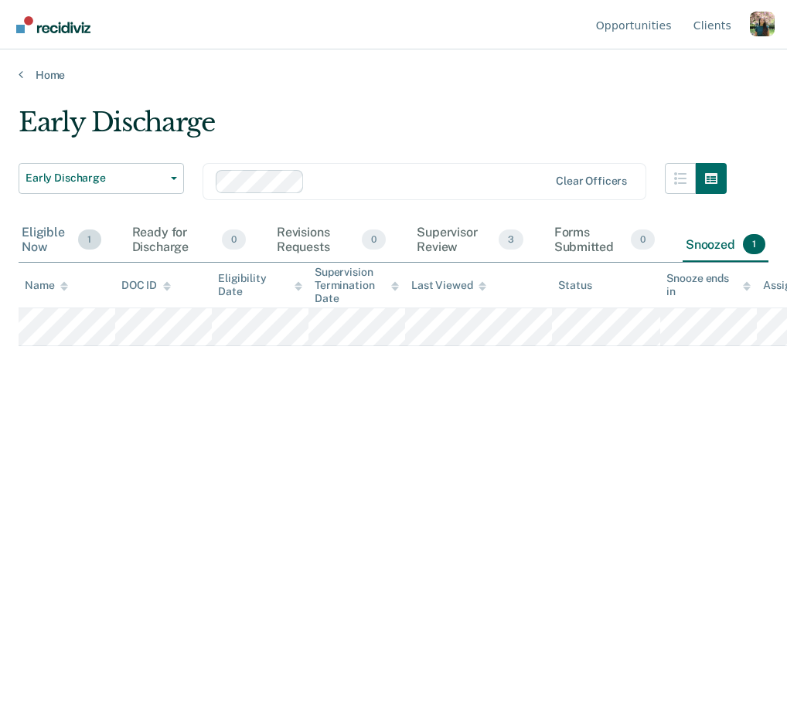
click at [68, 236] on div "Eligible Now 1" at bounding box center [62, 240] width 86 height 43
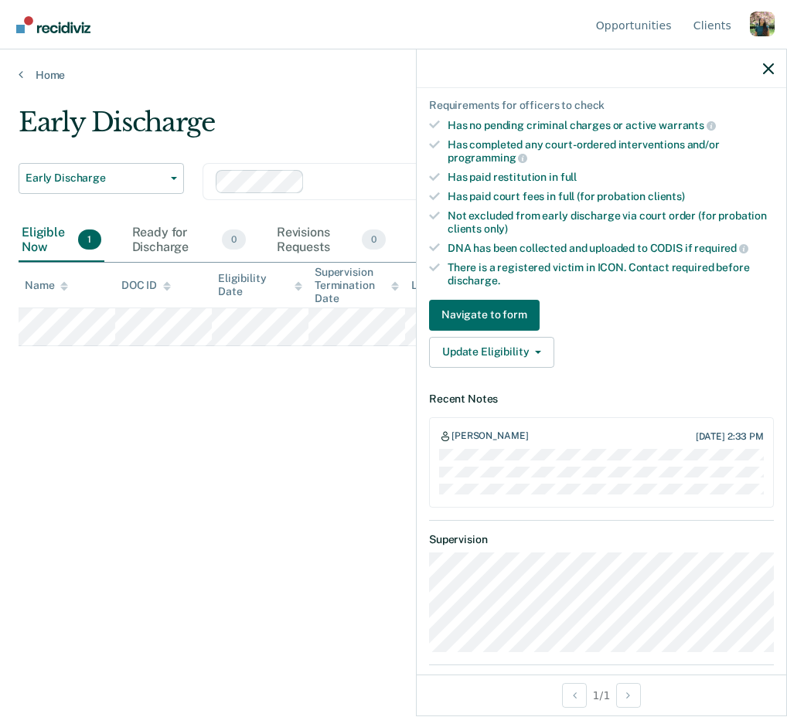
scroll to position [359, 0]
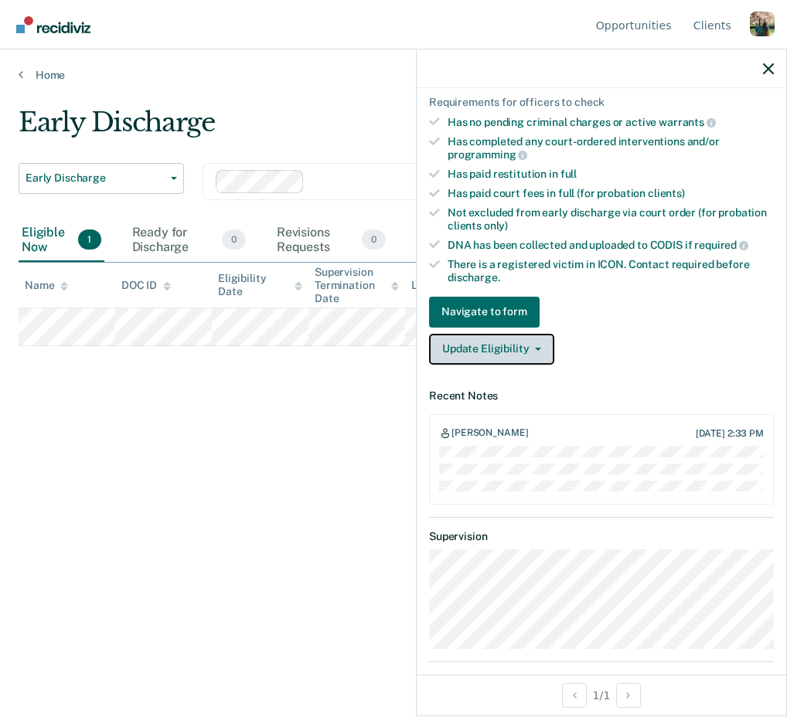
click at [511, 334] on button "Update Eligibility" at bounding box center [491, 349] width 125 height 31
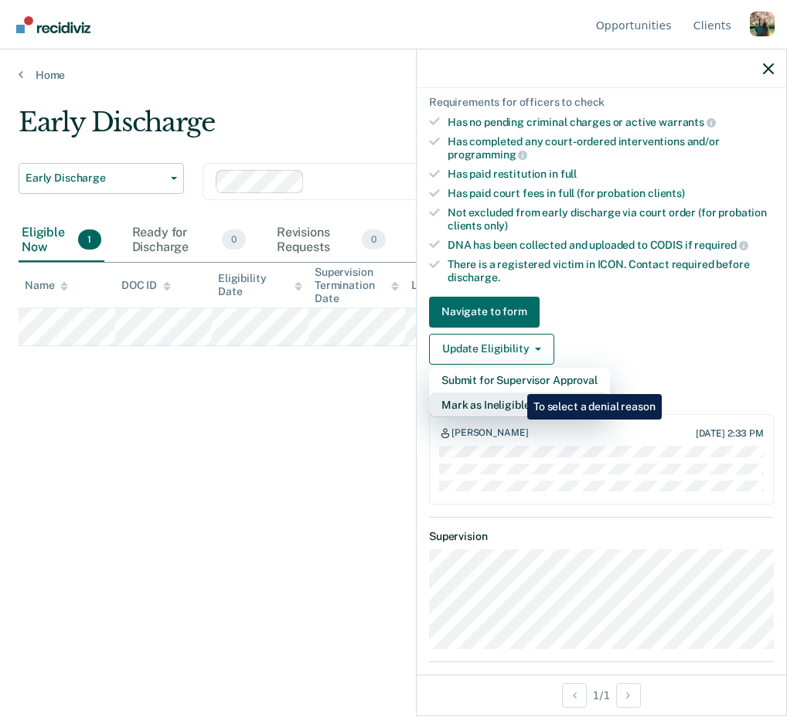
click at [515, 393] on button "Mark as Ineligible" at bounding box center [519, 405] width 181 height 25
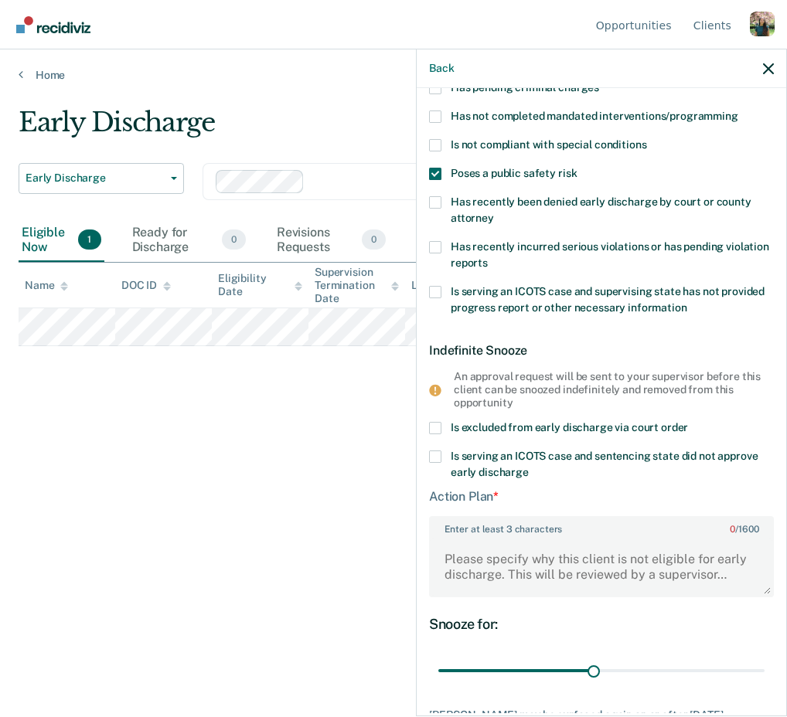
scroll to position [0, 0]
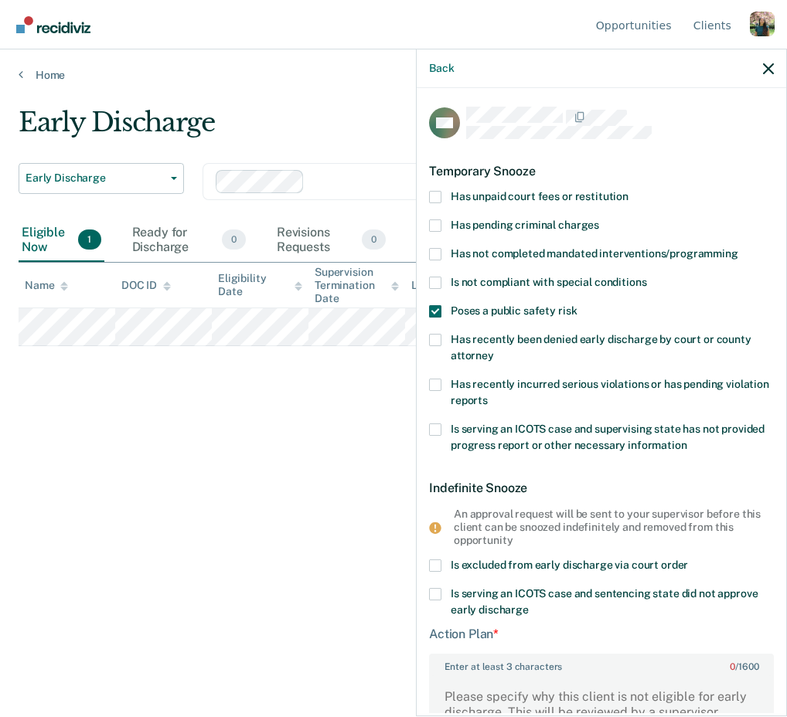
click at [481, 306] on span "Poses a public safety risk" at bounding box center [514, 310] width 126 height 12
click at [577, 305] on input "Poses a public safety risk" at bounding box center [577, 305] width 0 height 0
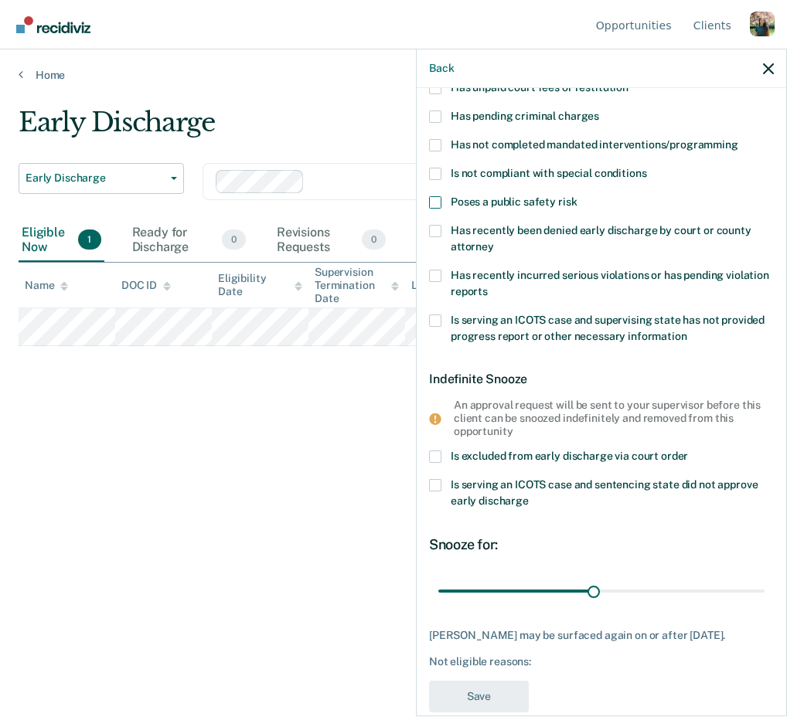
scroll to position [134, 0]
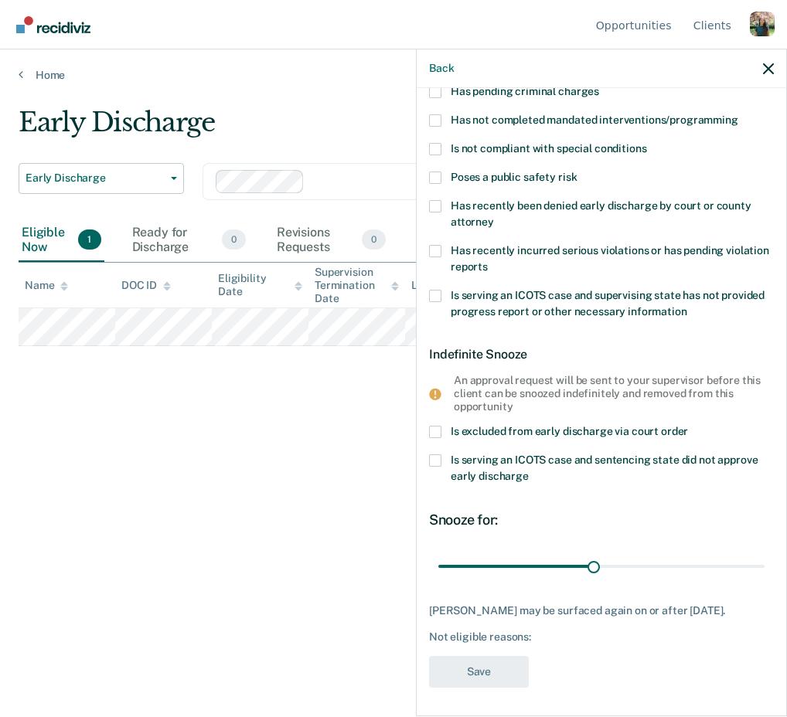
click at [567, 434] on span "Is excluded from early discharge via court order" at bounding box center [569, 431] width 237 height 12
click at [688, 426] on input "Is excluded from early discharge via court order" at bounding box center [688, 426] width 0 height 0
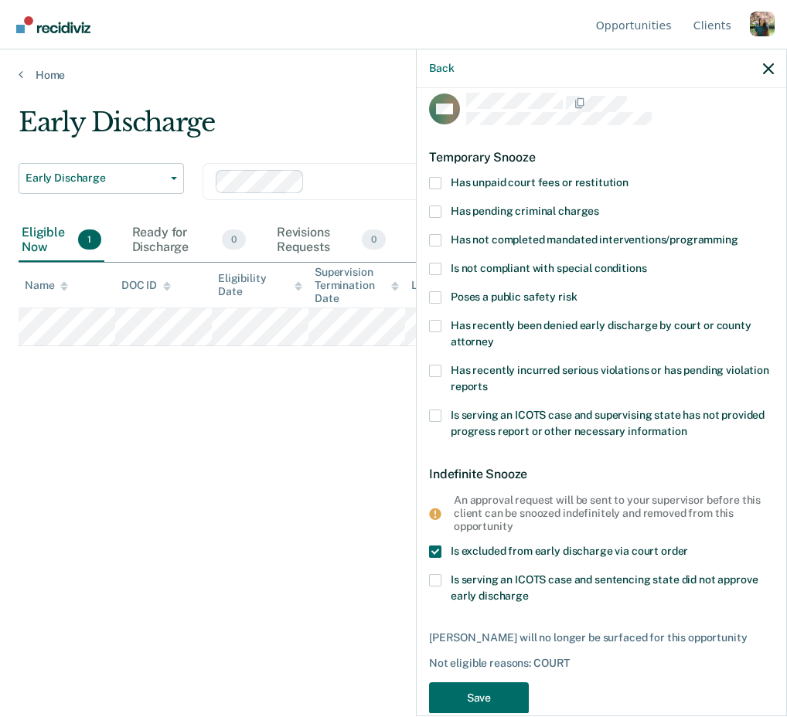
scroll to position [41, 0]
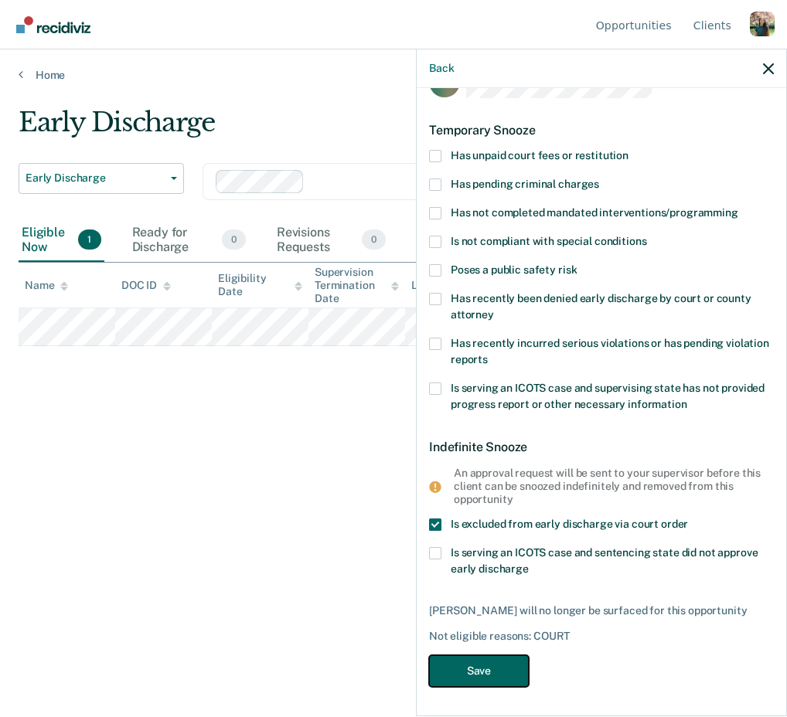
click at [503, 673] on button "Save" at bounding box center [479, 671] width 100 height 32
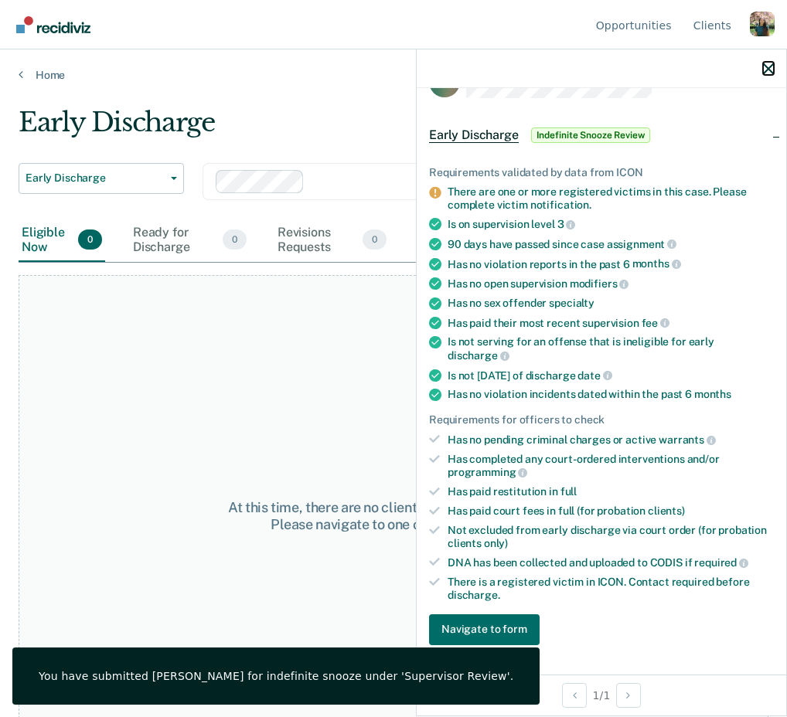
click at [767, 71] on icon "button" at bounding box center [768, 68] width 11 height 11
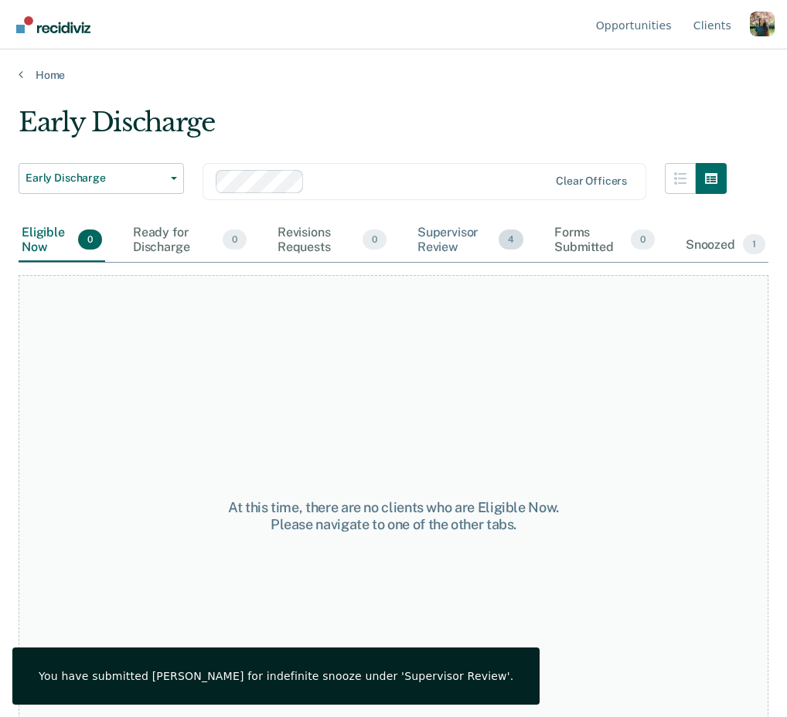
click at [444, 253] on div "Supervisor Review 4" at bounding box center [470, 240] width 112 height 43
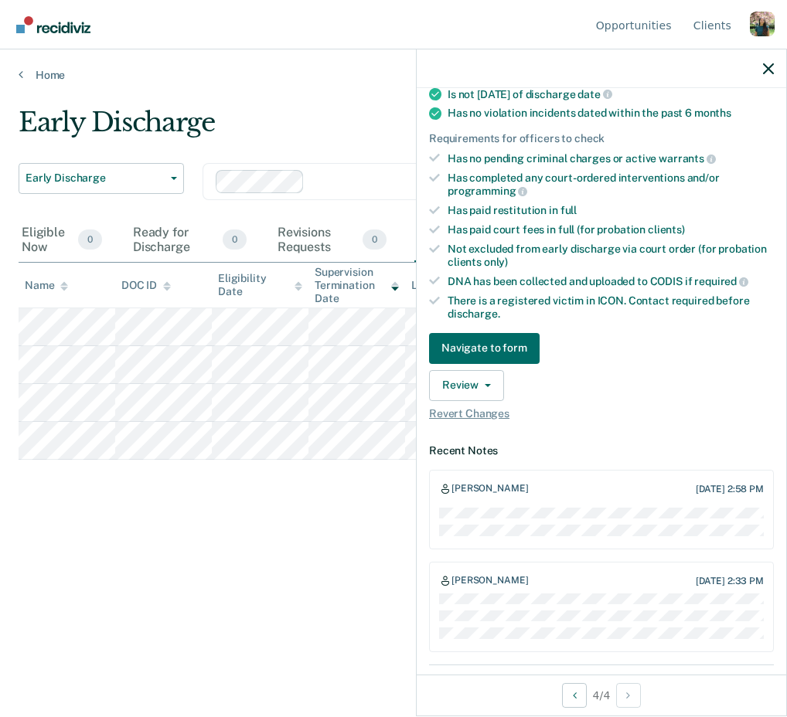
scroll to position [324, 0]
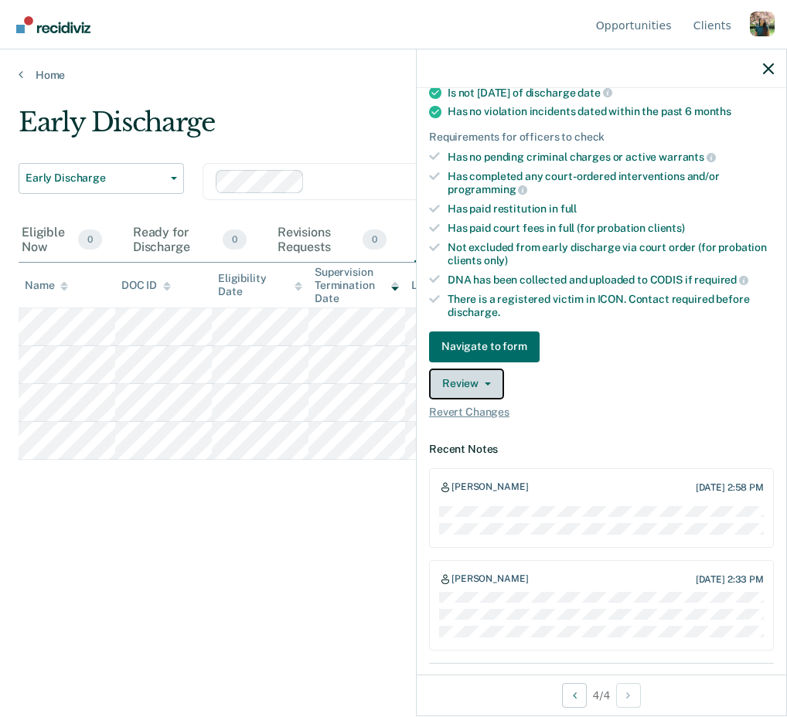
click at [492, 369] on button "Review" at bounding box center [466, 384] width 75 height 31
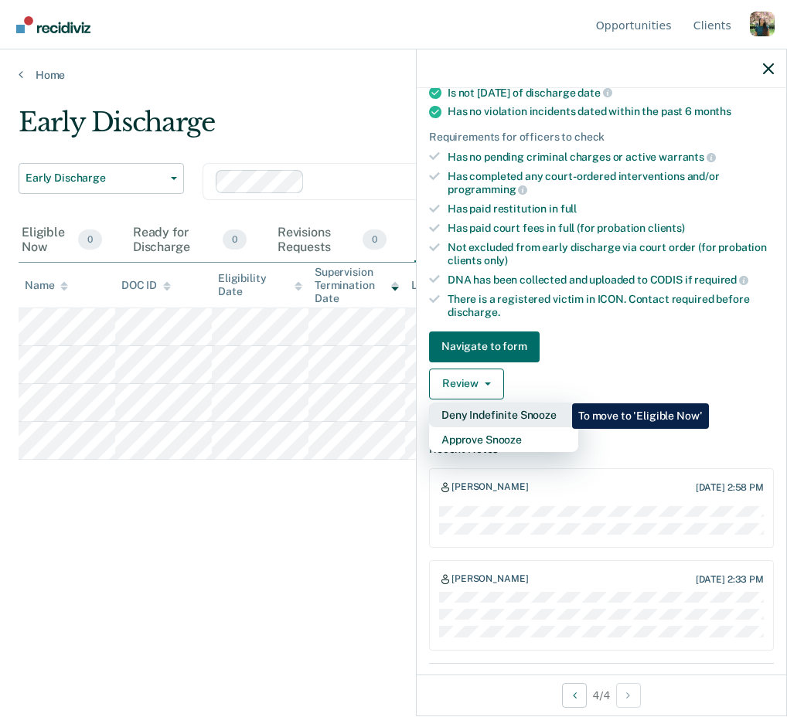
click at [560, 403] on button "Deny Indefinite Snooze" at bounding box center [503, 415] width 149 height 25
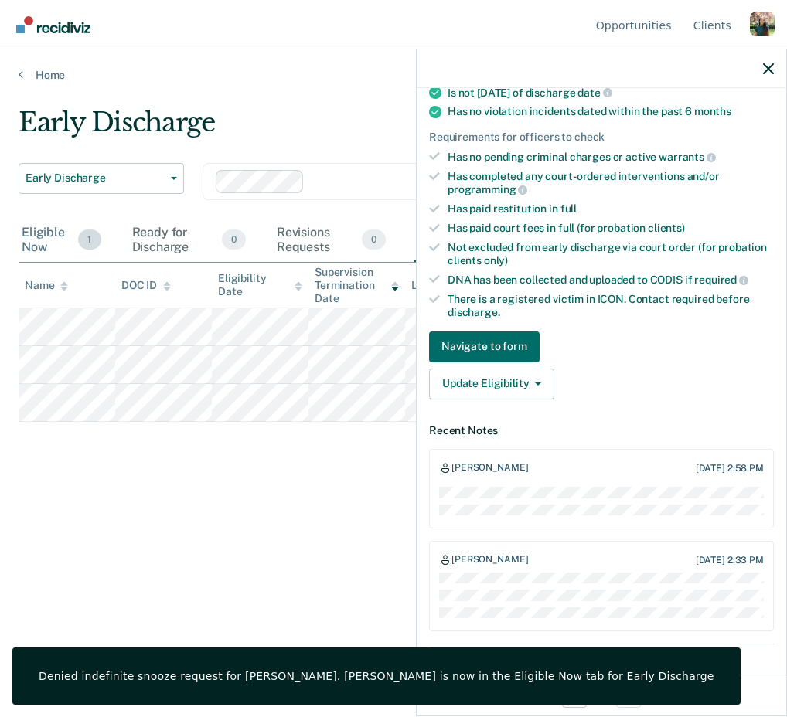
click at [59, 229] on div "Eligible Now 1" at bounding box center [62, 240] width 86 height 43
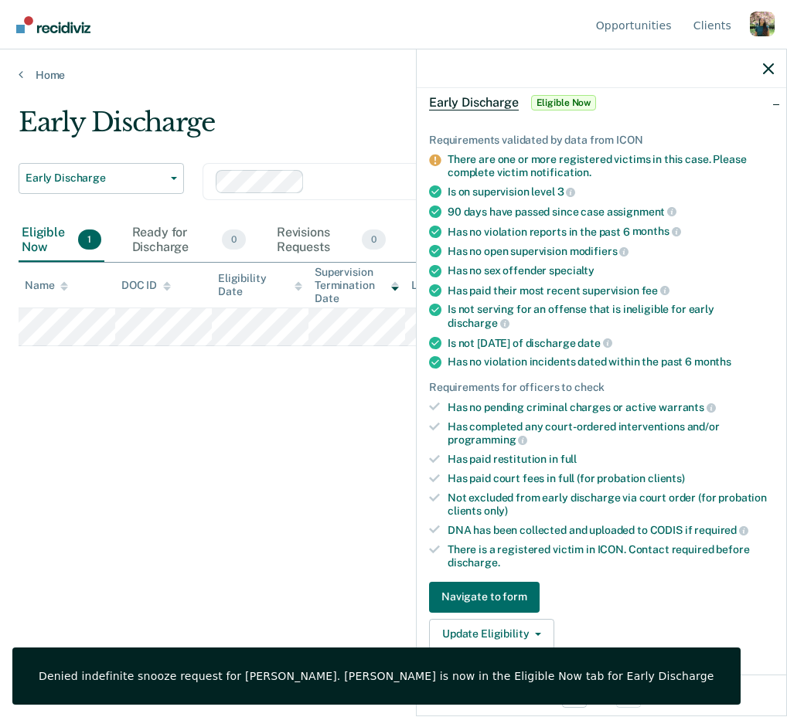
scroll to position [0, 0]
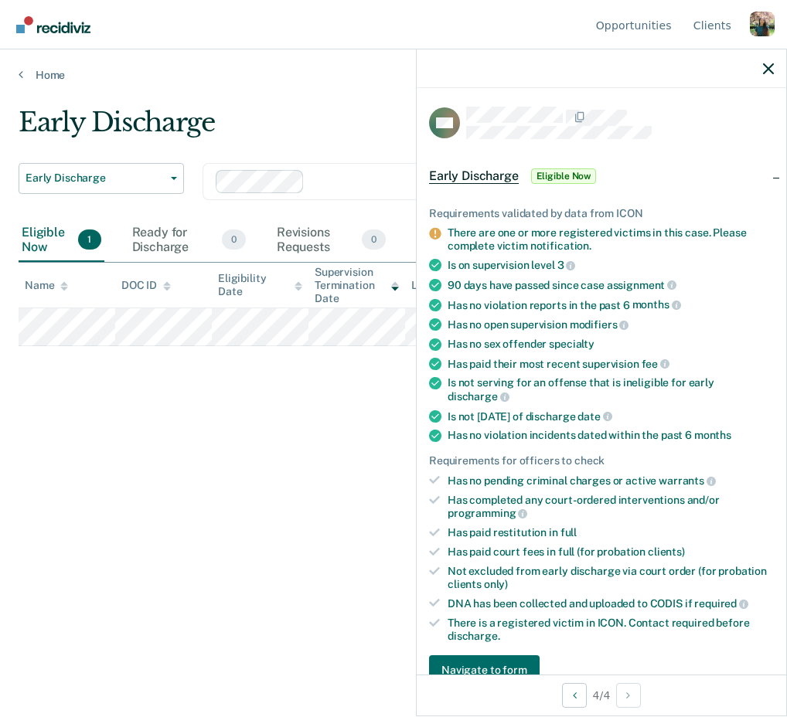
click at [764, 22] on div "Profile dropdown button" at bounding box center [762, 24] width 25 height 25
click at [665, 126] on link "Log Out" at bounding box center [700, 121] width 100 height 13
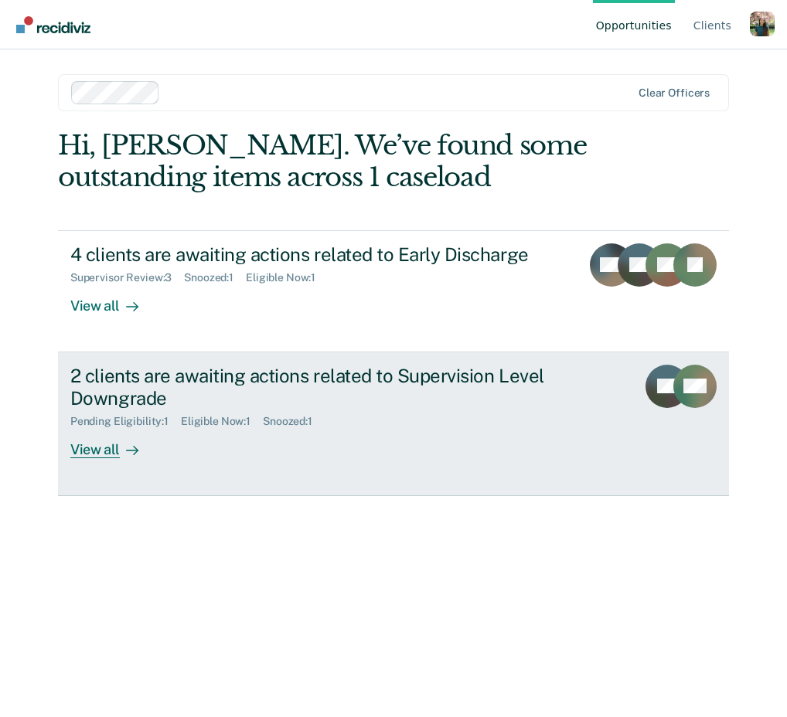
click at [435, 442] on div "2 clients are awaiting actions related to Supervision Level Downgrade Pending E…" at bounding box center [360, 412] width 580 height 94
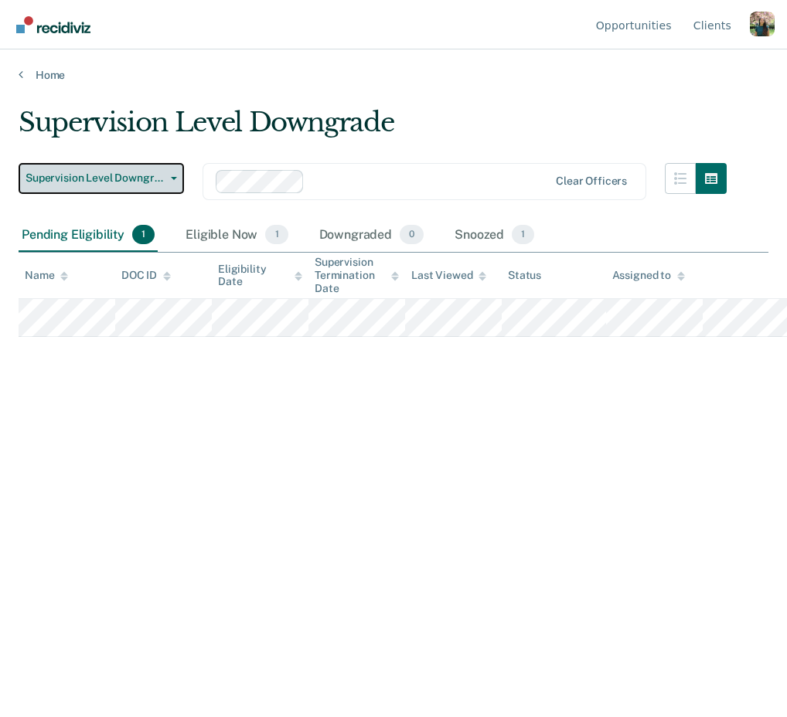
click at [164, 174] on span "Supervision Level Downgrade" at bounding box center [95, 178] width 139 height 13
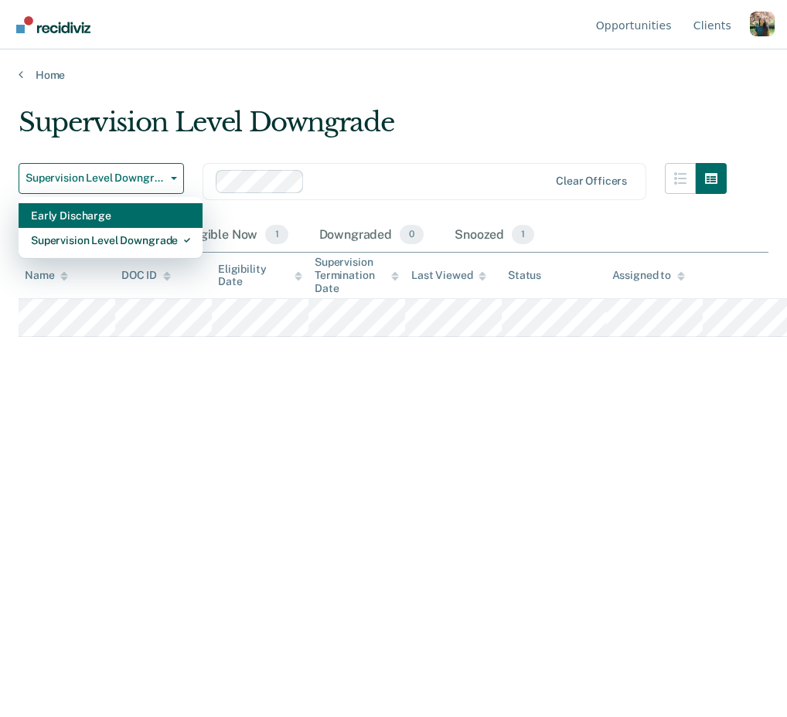
click at [176, 213] on div "Early Discharge" at bounding box center [110, 215] width 159 height 25
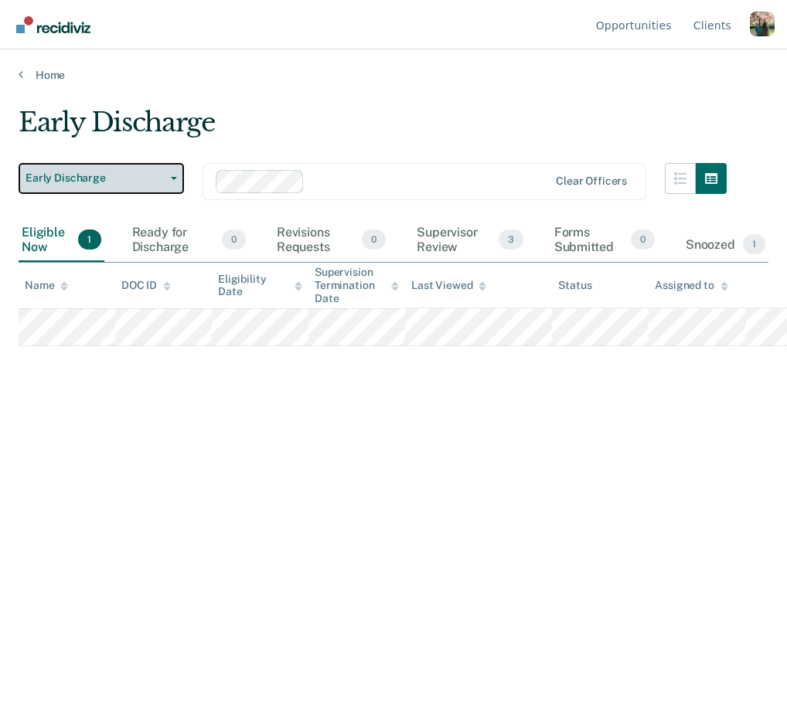
click at [165, 179] on span "button" at bounding box center [171, 178] width 12 height 3
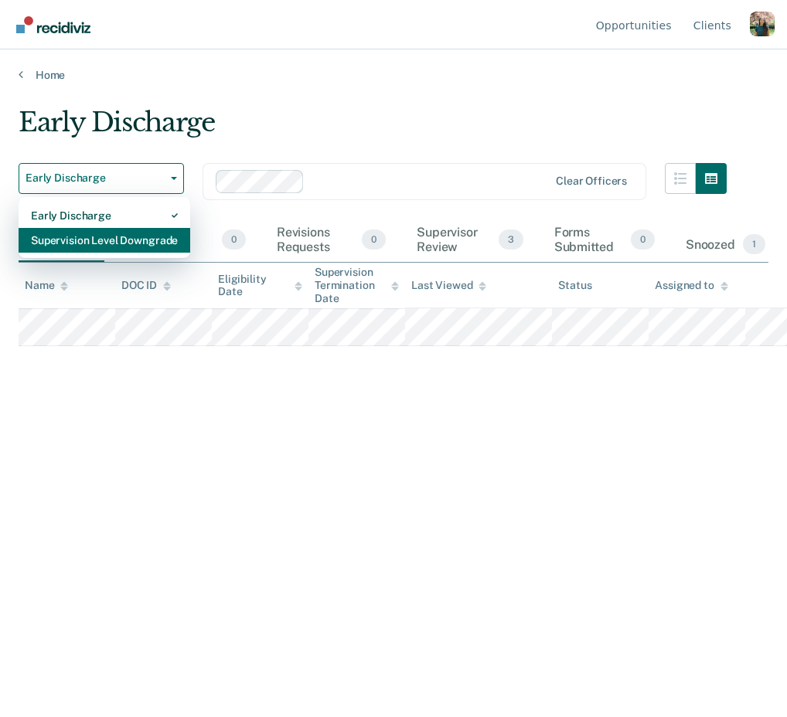
click at [144, 243] on div "Supervision Level Downgrade" at bounding box center [104, 240] width 147 height 25
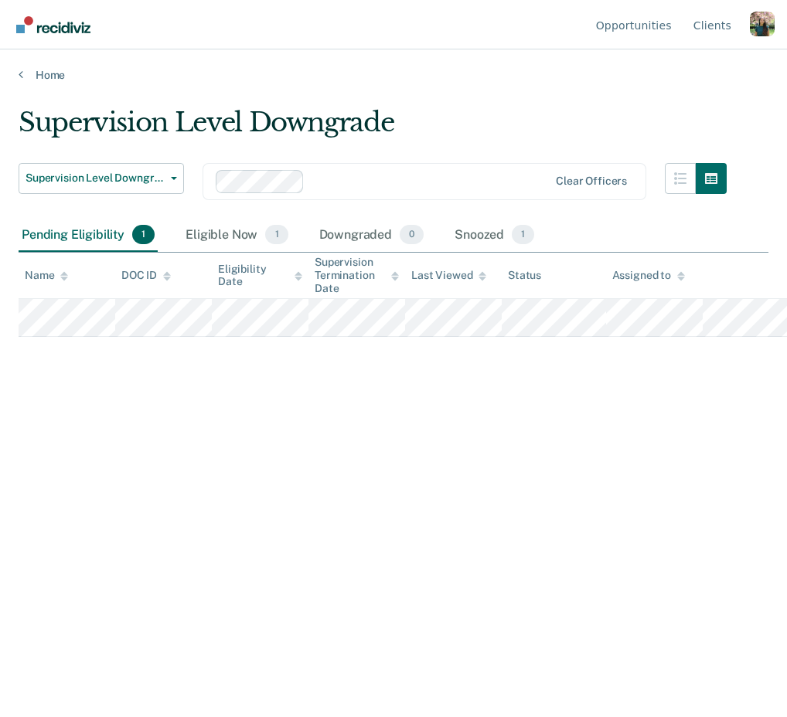
click at [349, 420] on div "Supervision Level Downgrade Supervision Level Downgrade Early Discharge Supervi…" at bounding box center [394, 354] width 750 height 495
click at [236, 226] on div "Eligible Now 1" at bounding box center [236, 236] width 108 height 34
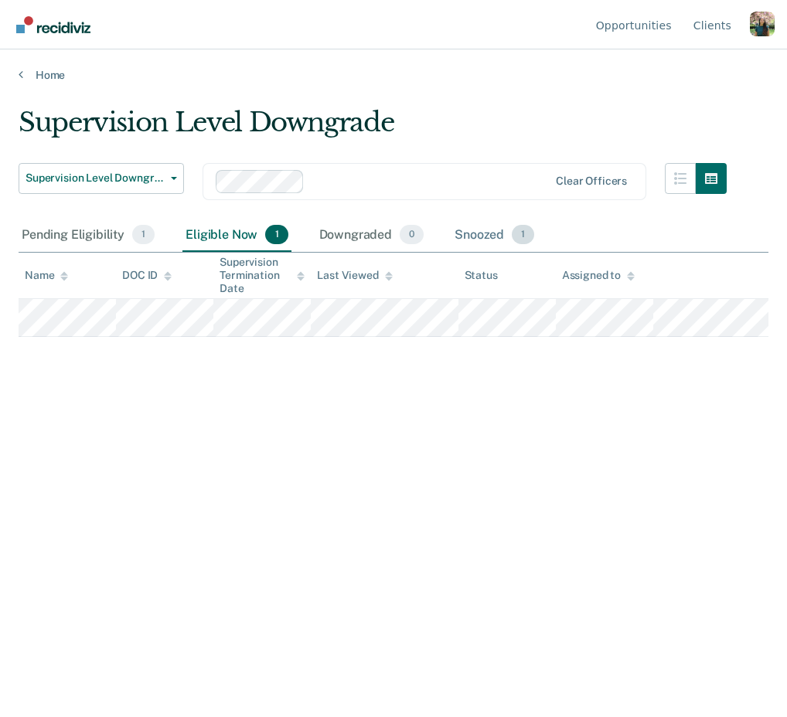
click at [501, 237] on div "Snoozed 1" at bounding box center [494, 236] width 86 height 34
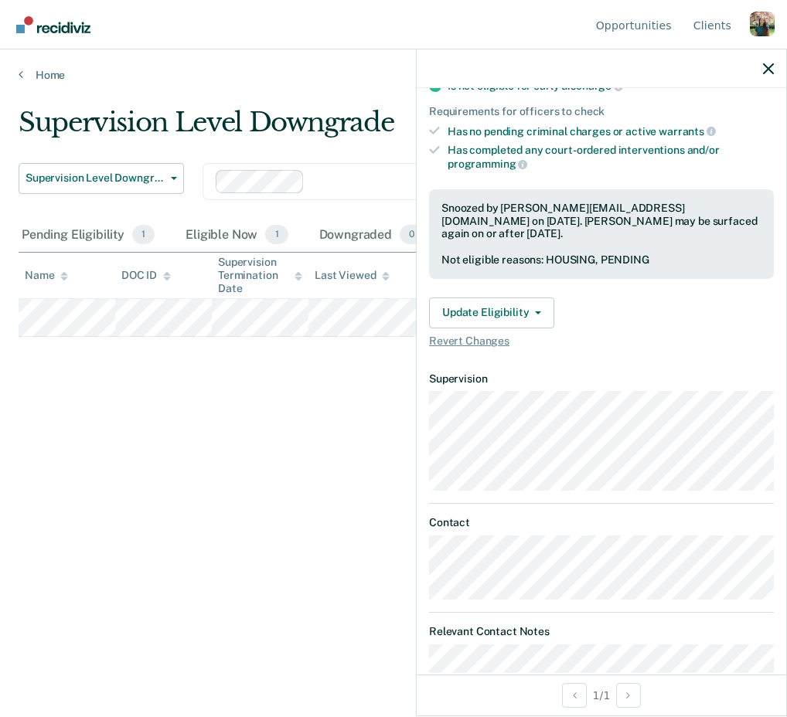
scroll to position [374, 0]
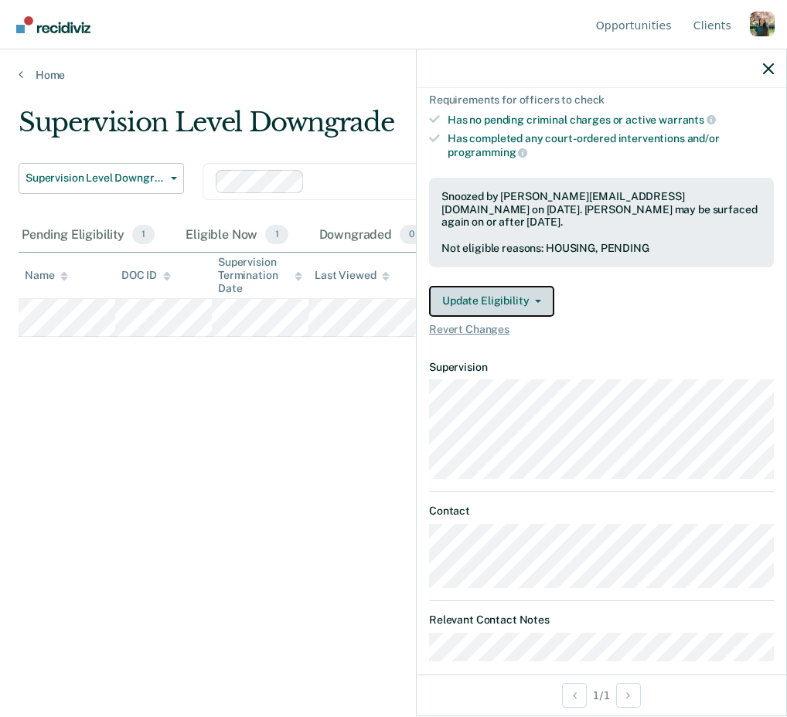
click at [512, 286] on button "Update Eligibility" at bounding box center [491, 301] width 125 height 31
click at [532, 340] on article "JD Supervision Level Downgrade Currently ineligible Requirements validated by d…" at bounding box center [601, 197] width 345 height 929
click at [484, 290] on button "Update Eligibility" at bounding box center [491, 301] width 125 height 31
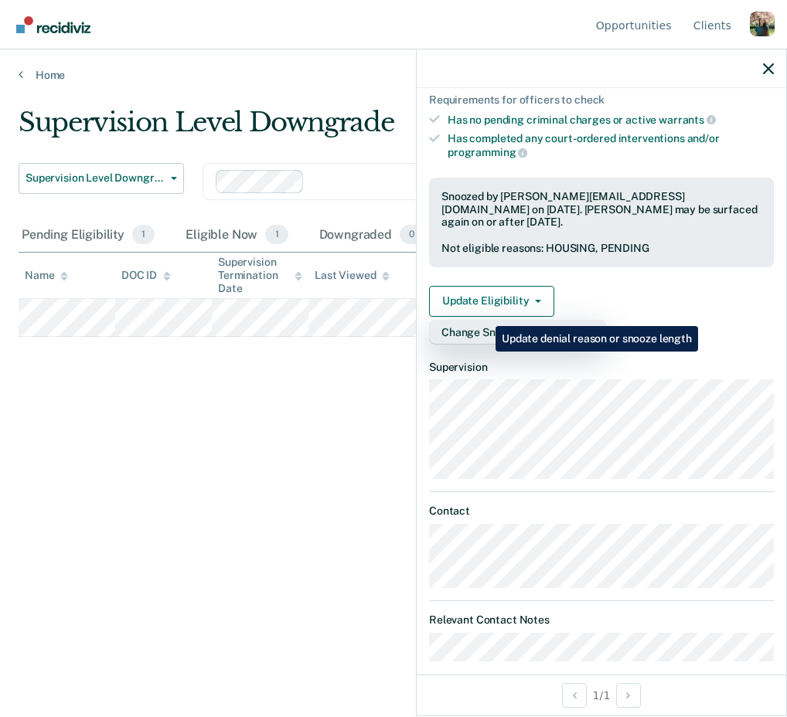
click at [484, 320] on button "Change Snooze/Denial Reason" at bounding box center [517, 332] width 177 height 25
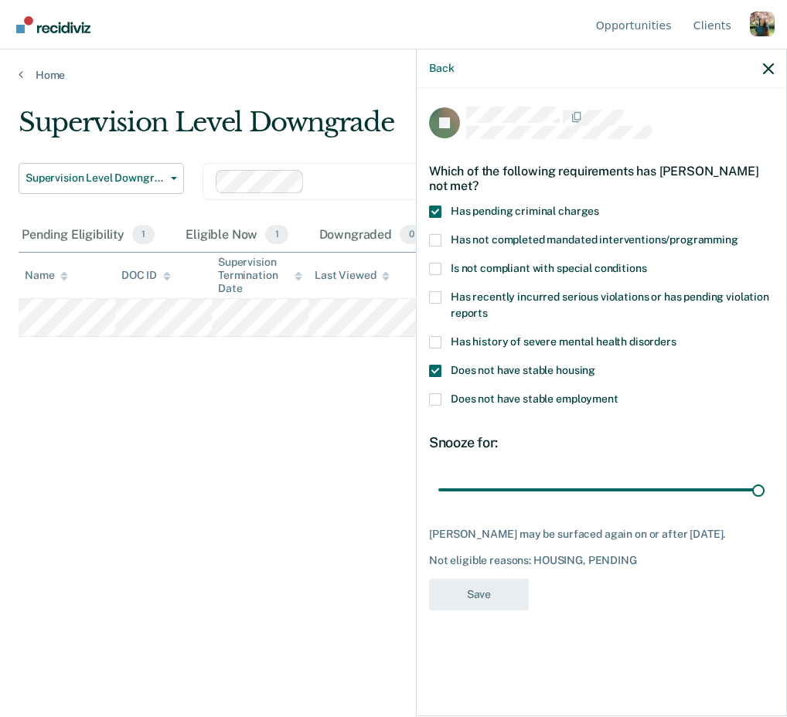
click at [494, 365] on span "Does not have stable housing" at bounding box center [523, 370] width 145 height 12
click at [595, 365] on input "Does not have stable housing" at bounding box center [595, 365] width 0 height 0
click at [489, 213] on span "Has pending criminal charges" at bounding box center [525, 211] width 148 height 12
click at [599, 206] on input "Has pending criminal charges" at bounding box center [599, 206] width 0 height 0
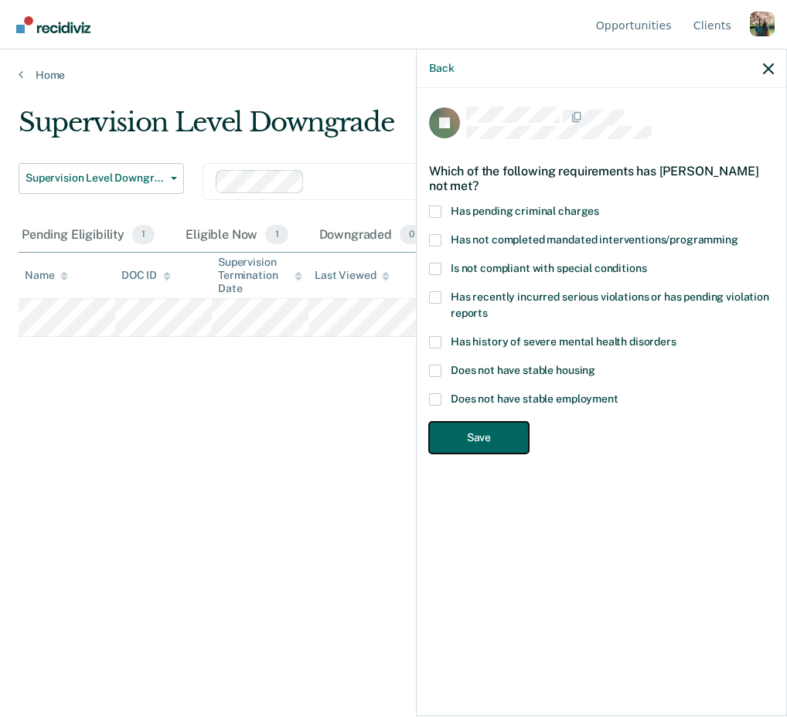
click at [499, 429] on button "Save" at bounding box center [479, 438] width 100 height 32
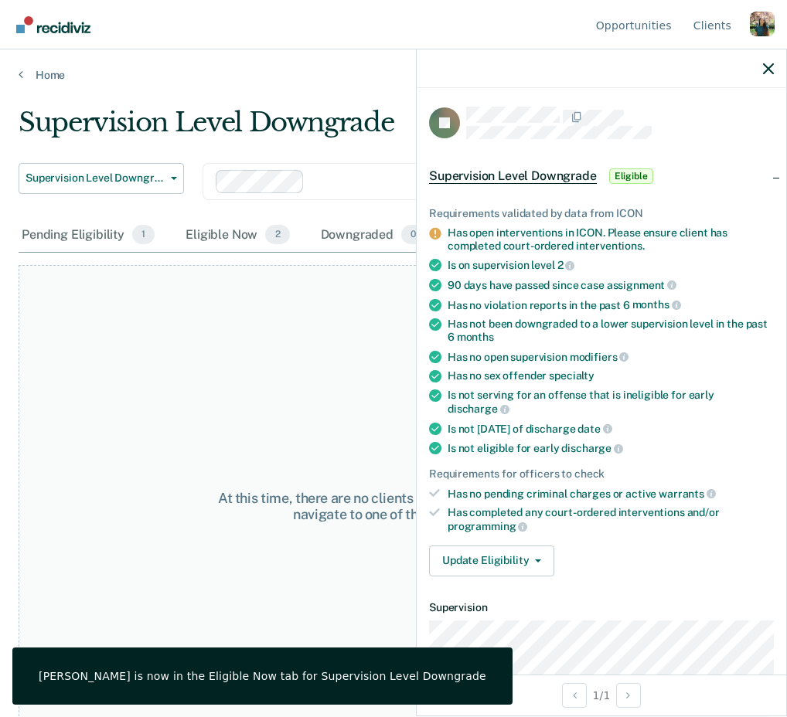
click at [766, 77] on div at bounding box center [601, 68] width 369 height 39
click at [112, 240] on div "Pending Eligibility 1" at bounding box center [88, 236] width 139 height 34
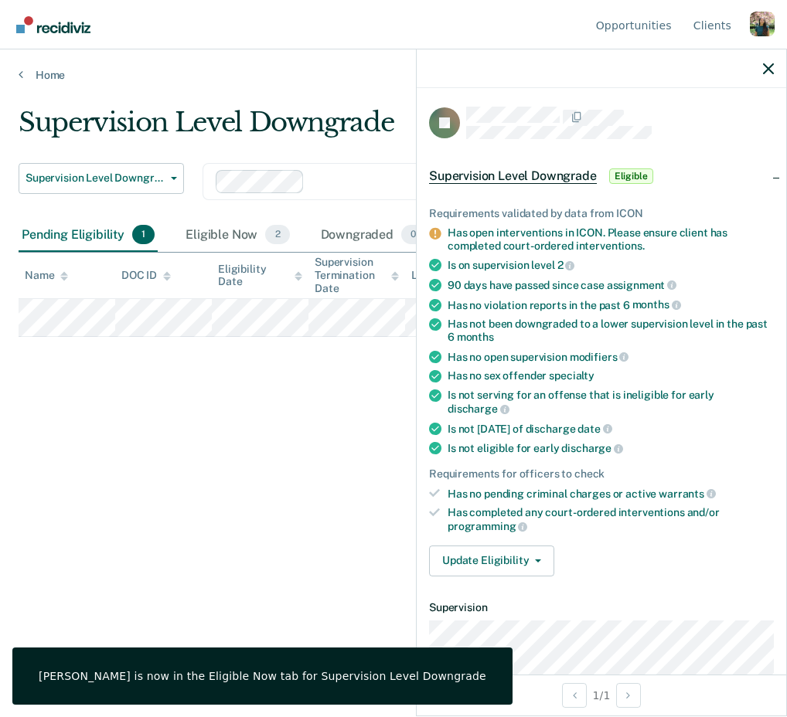
click at [760, 78] on div at bounding box center [601, 68] width 369 height 39
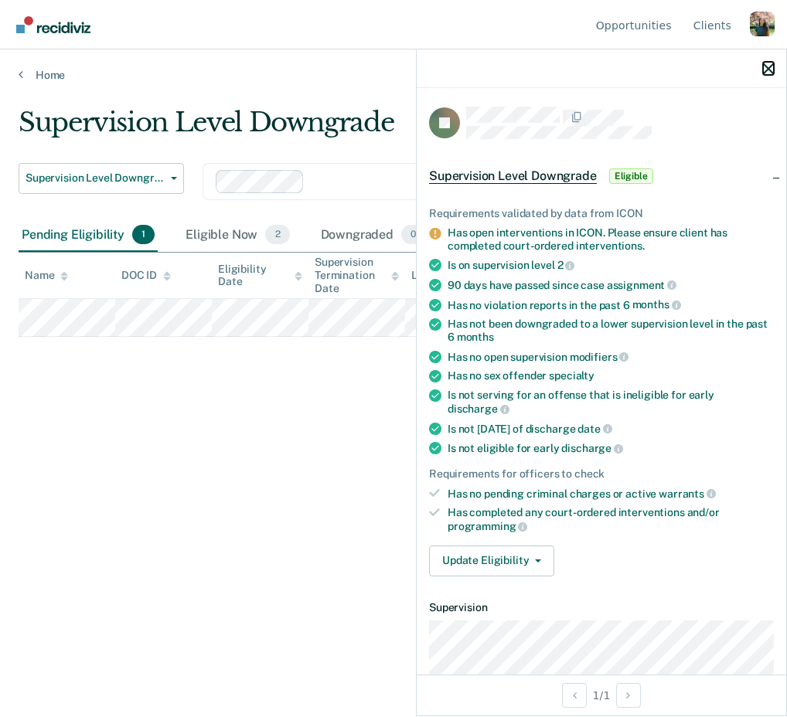
click at [771, 65] on icon "button" at bounding box center [768, 68] width 11 height 11
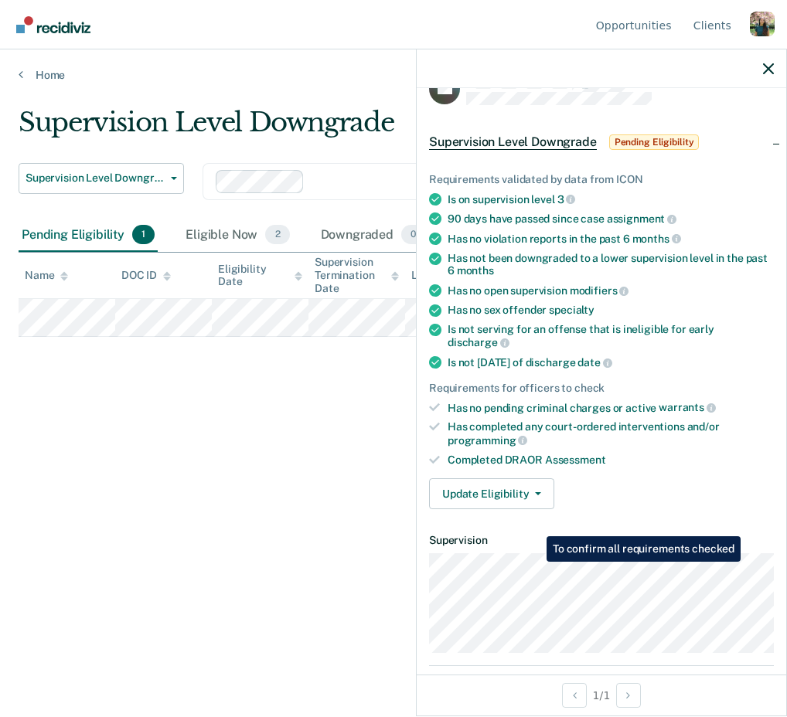
scroll to position [124, 0]
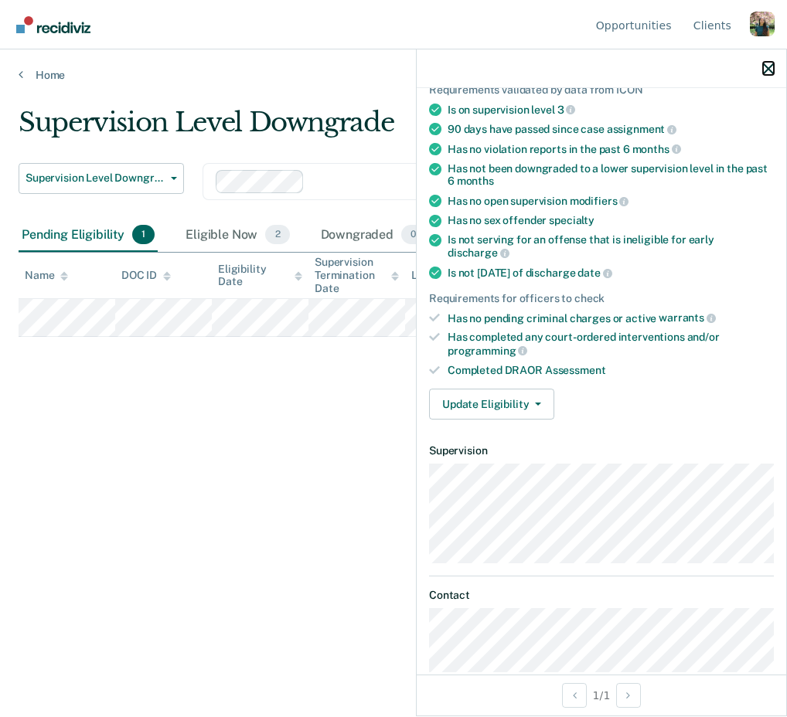
click at [772, 73] on icon "button" at bounding box center [768, 68] width 11 height 11
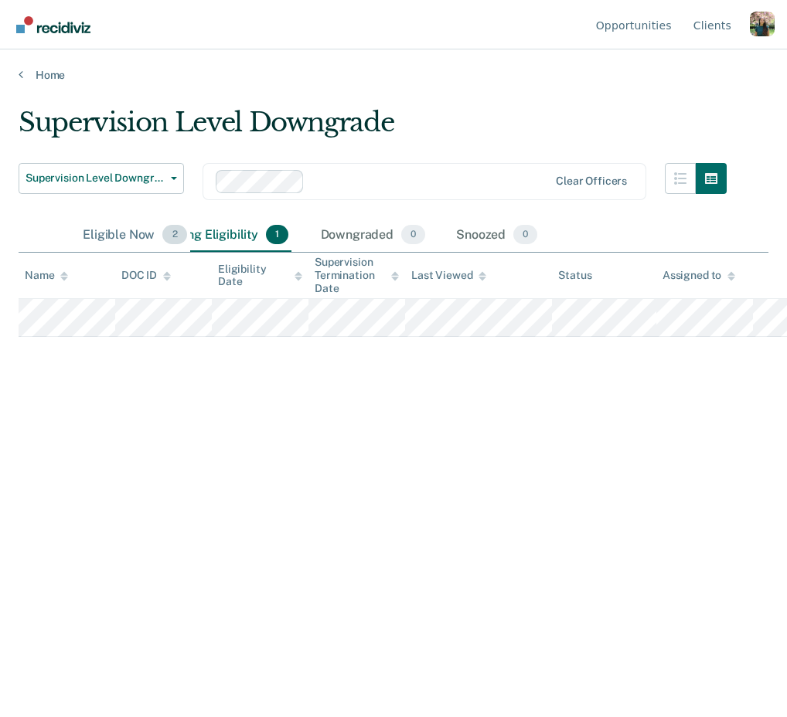
drag, startPoint x: 255, startPoint y: 234, endPoint x: 111, endPoint y: 236, distance: 144.5
click at [111, 236] on div "Eligible Now 2" at bounding box center [135, 236] width 110 height 34
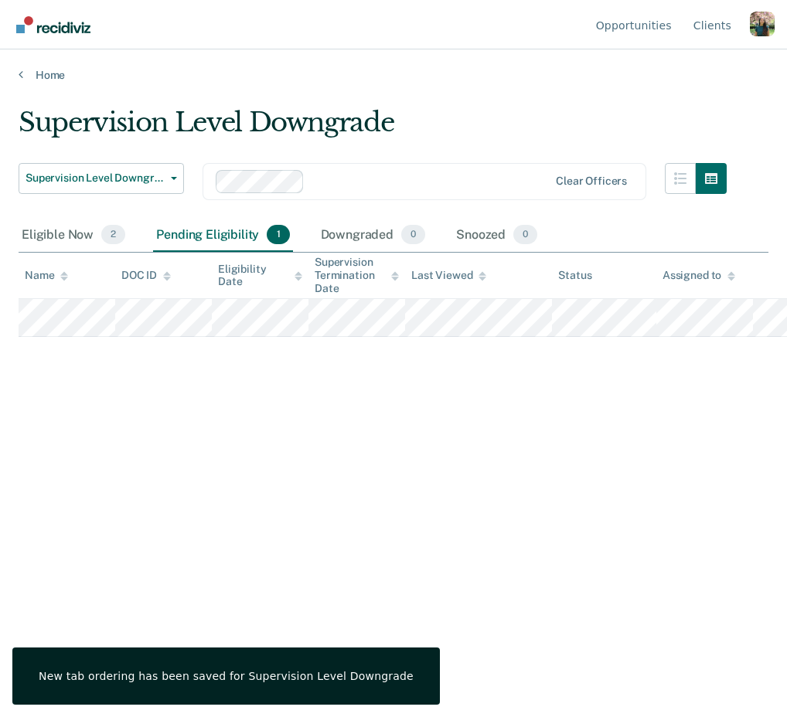
click at [769, 19] on div "Profile dropdown button" at bounding box center [762, 24] width 25 height 25
click at [657, 120] on link "Log Out" at bounding box center [700, 121] width 100 height 13
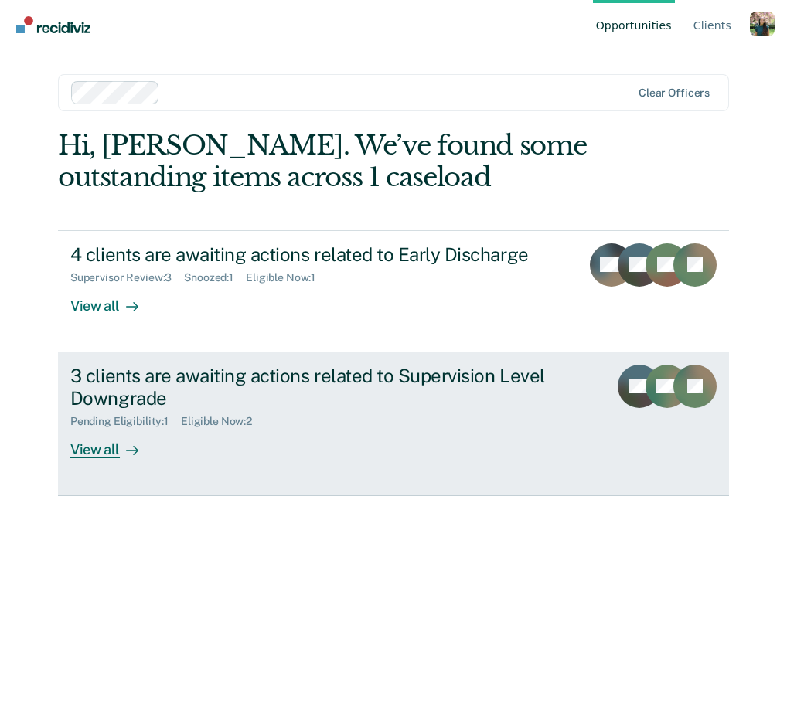
click at [412, 417] on div "Pending Eligibility : 1 Eligible Now : 2" at bounding box center [333, 418] width 526 height 19
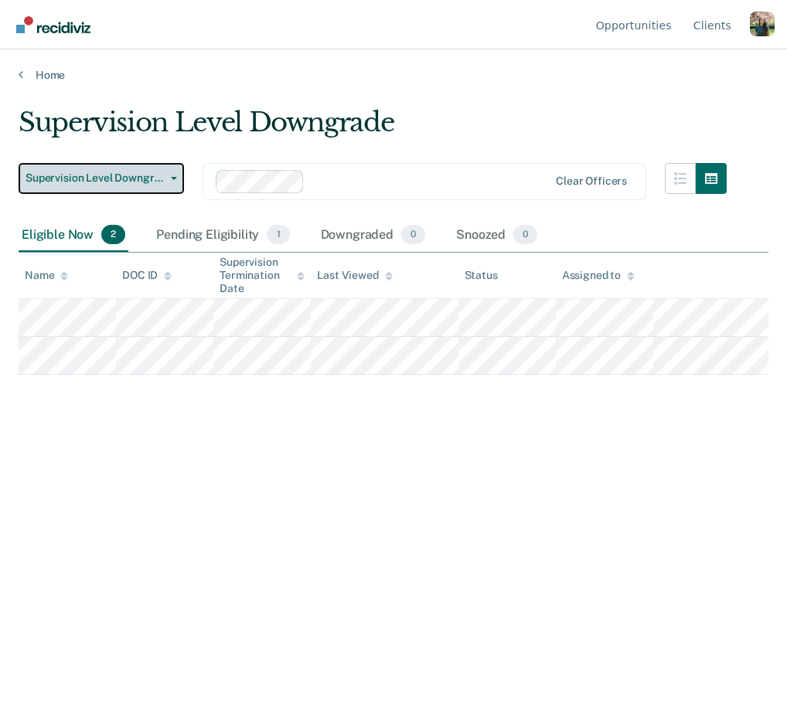
click at [165, 177] on span "button" at bounding box center [171, 178] width 12 height 3
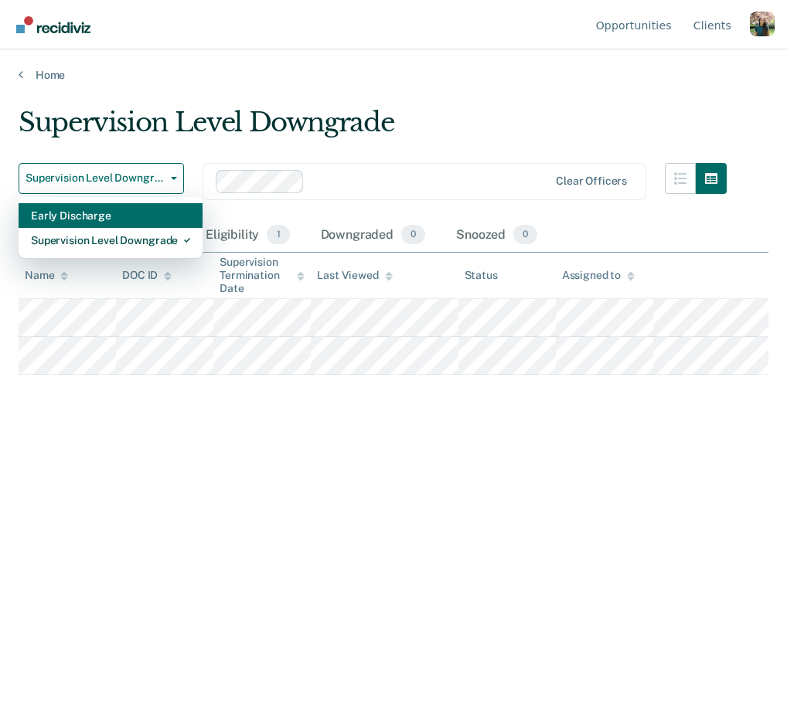
click at [157, 213] on div "Early Discharge" at bounding box center [110, 215] width 159 height 25
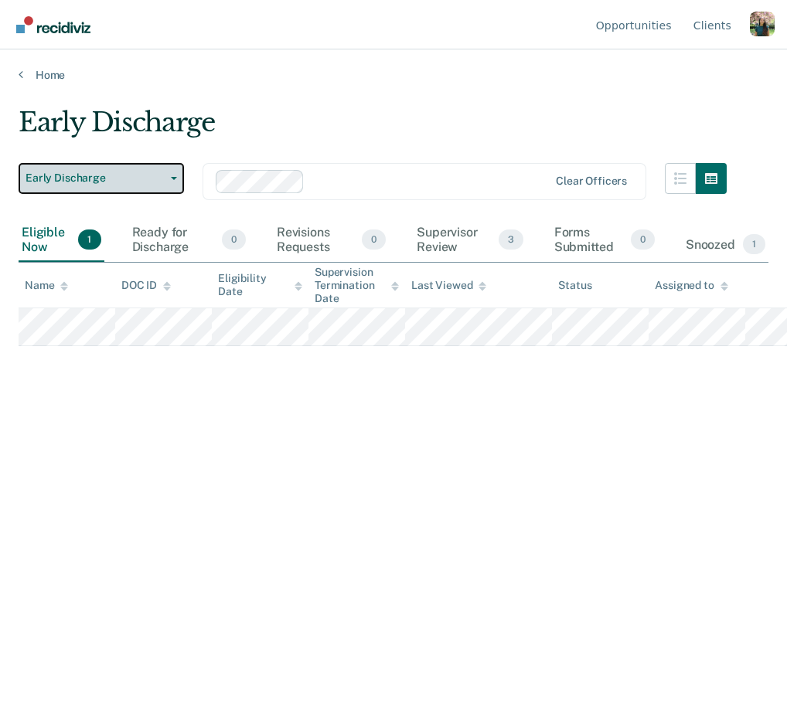
click at [158, 168] on button "Early Discharge" at bounding box center [101, 178] width 165 height 31
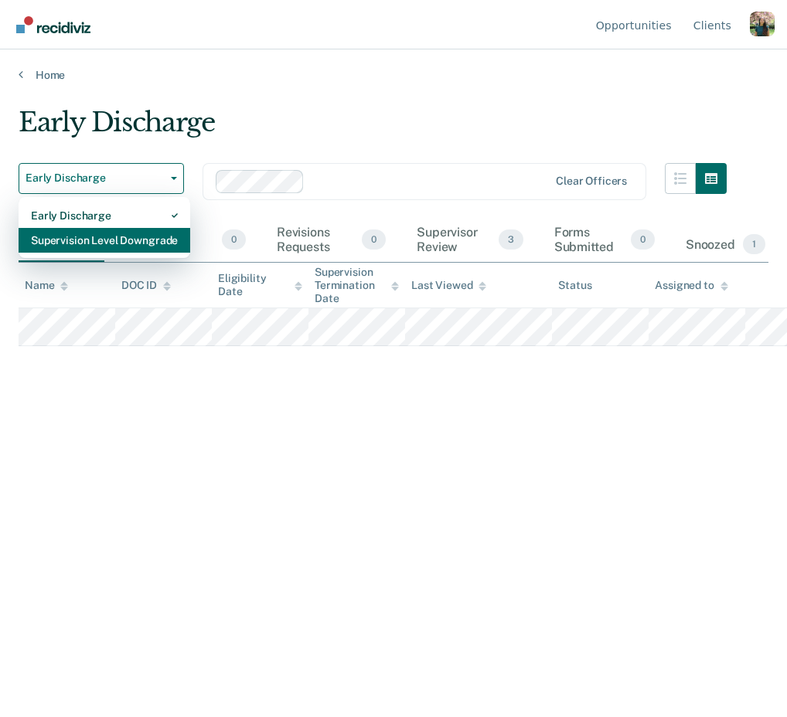
click at [160, 236] on div "Supervision Level Downgrade" at bounding box center [104, 240] width 147 height 25
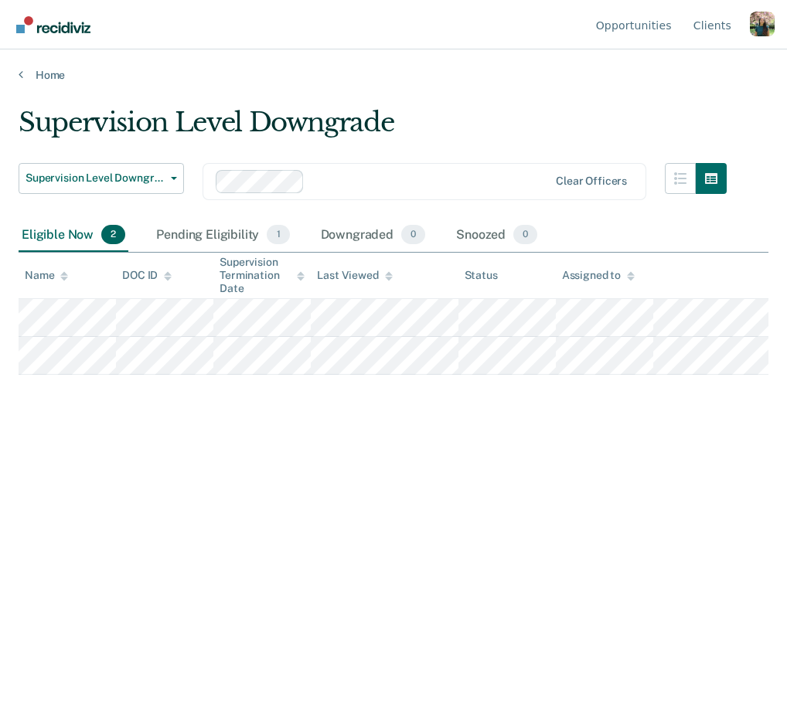
click at [331, 445] on div "Supervision Level Downgrade Supervision Level Downgrade Early Discharge Supervi…" at bounding box center [394, 354] width 750 height 495
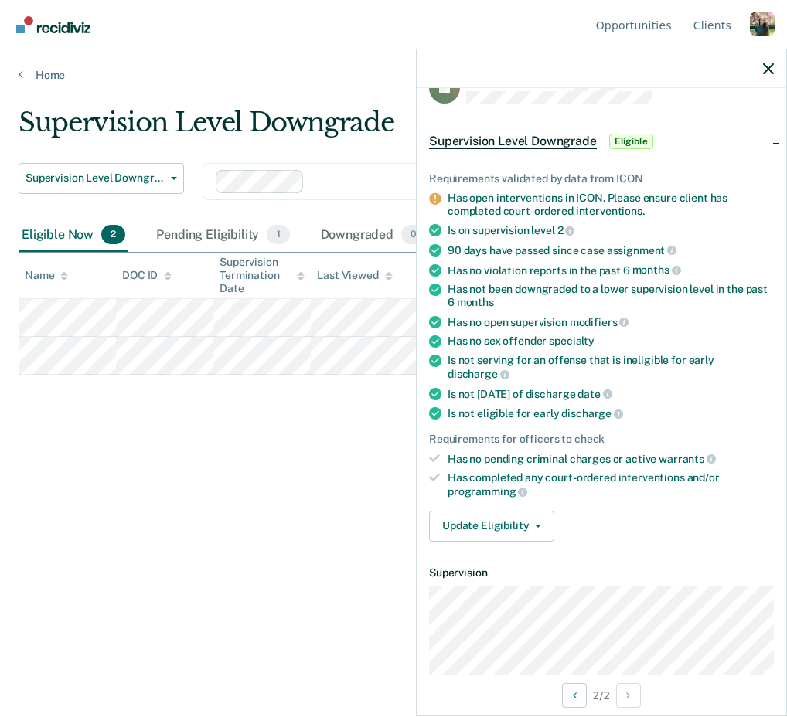
scroll to position [37, 0]
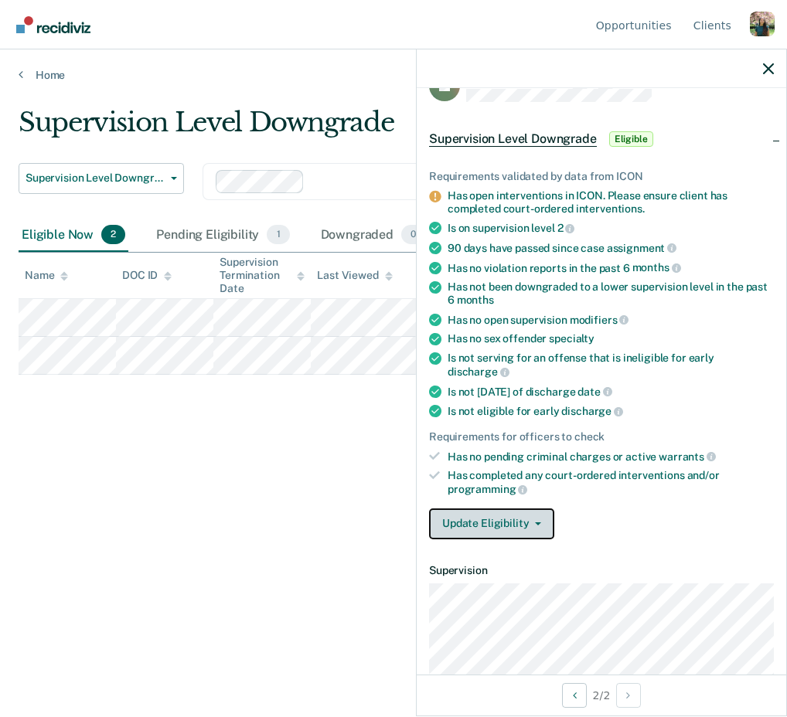
click at [536, 522] on icon "button" at bounding box center [538, 523] width 6 height 3
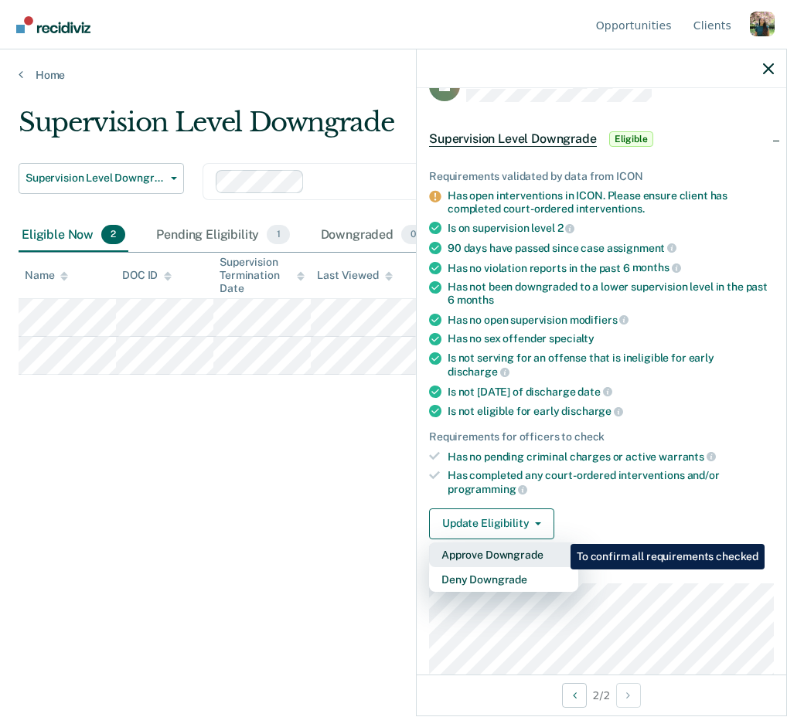
click at [559, 543] on button "Approve Downgrade" at bounding box center [503, 555] width 149 height 25
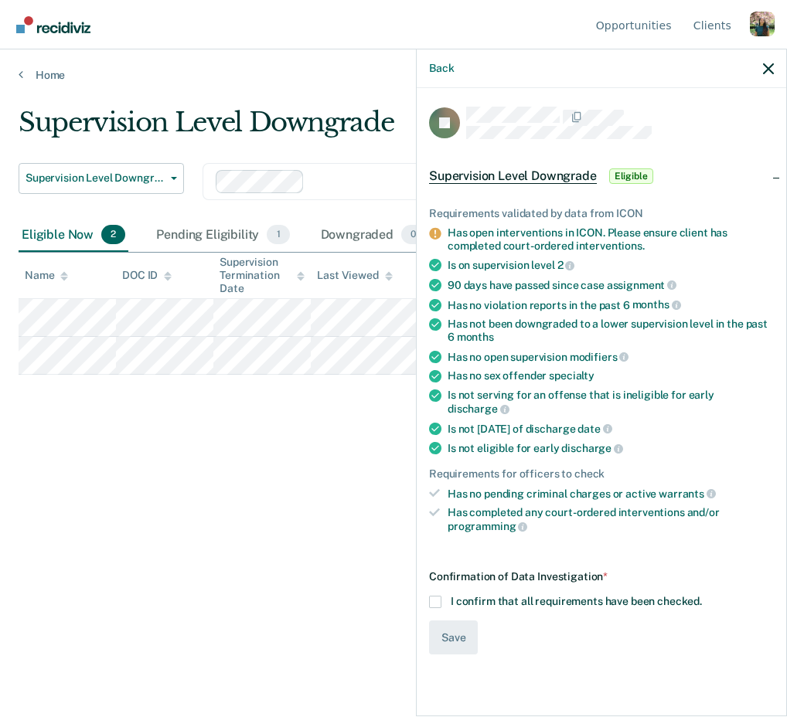
click at [578, 595] on span "I confirm that all requirements have been checked." at bounding box center [576, 601] width 251 height 12
click at [702, 596] on input "I confirm that all requirements have been checked." at bounding box center [702, 596] width 0 height 0
click at [461, 621] on button "Save" at bounding box center [453, 638] width 49 height 35
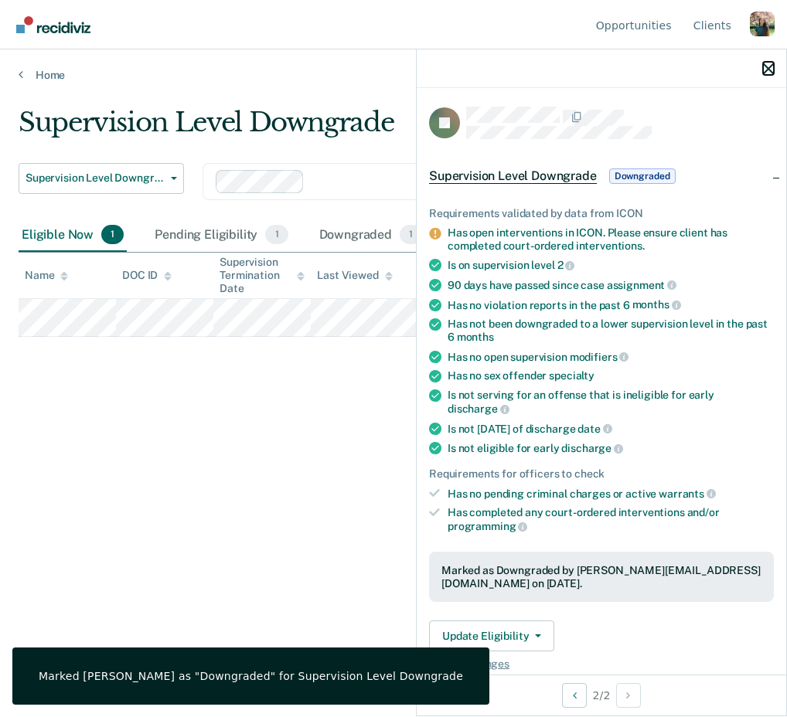
click at [769, 65] on icon "button" at bounding box center [768, 68] width 11 height 11
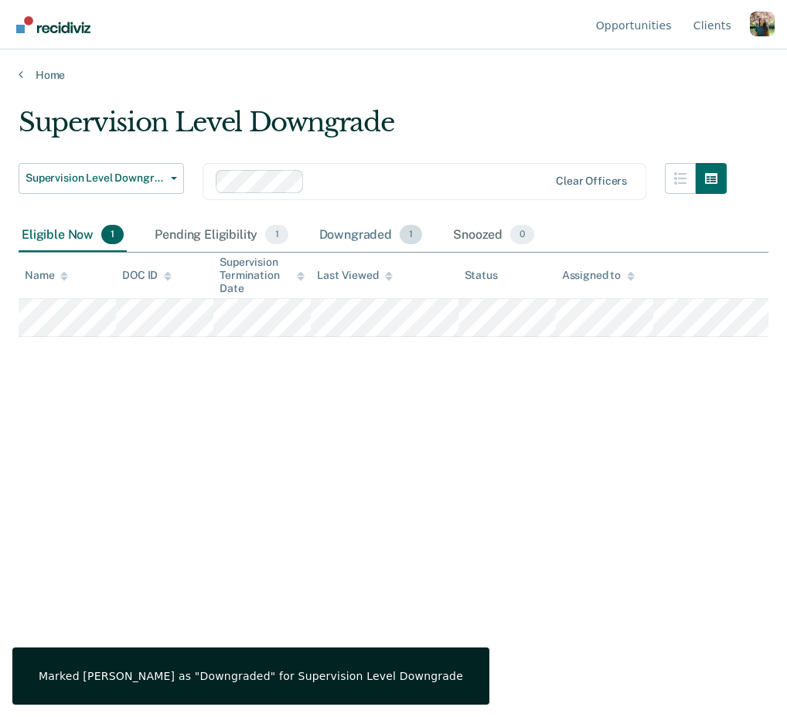
click at [372, 238] on div "Downgraded 1" at bounding box center [371, 236] width 110 height 34
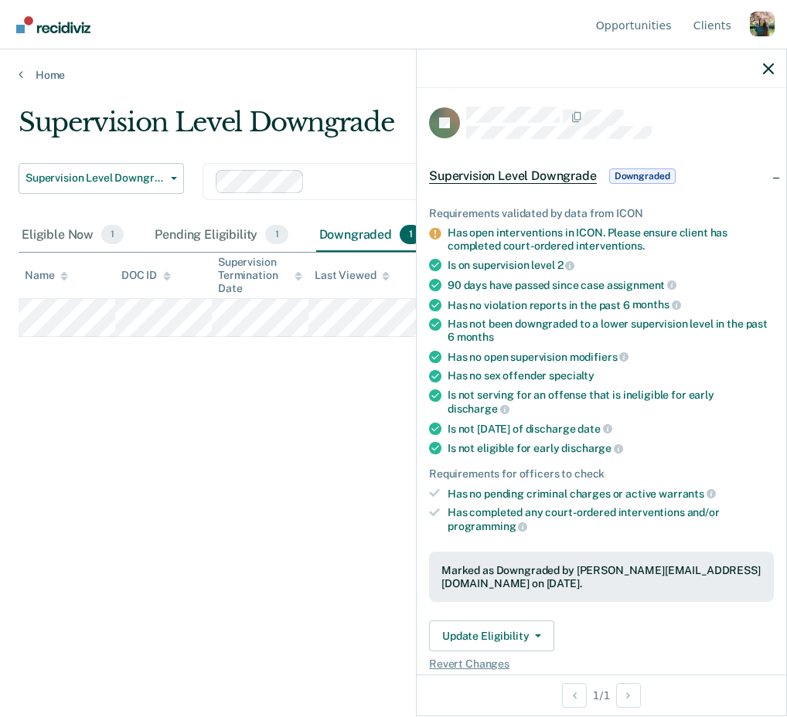
scroll to position [44, 0]
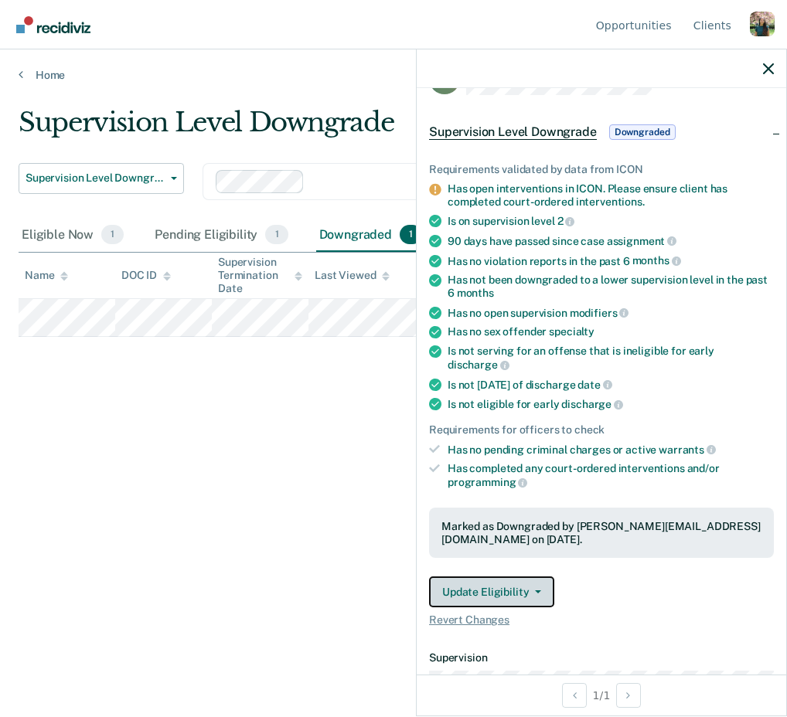
click at [511, 577] on button "Update Eligibility" at bounding box center [491, 592] width 125 height 31
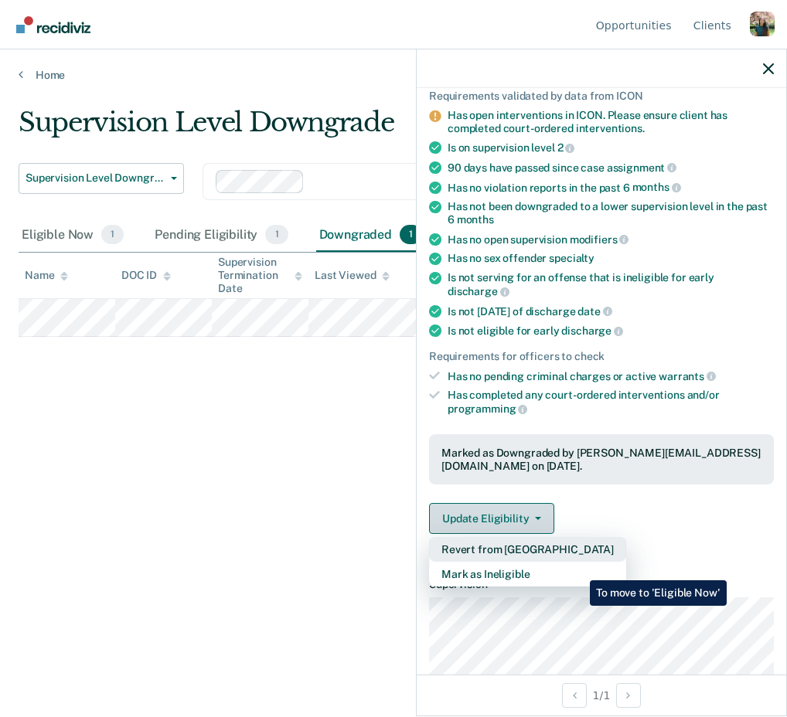
scroll to position [131, 0]
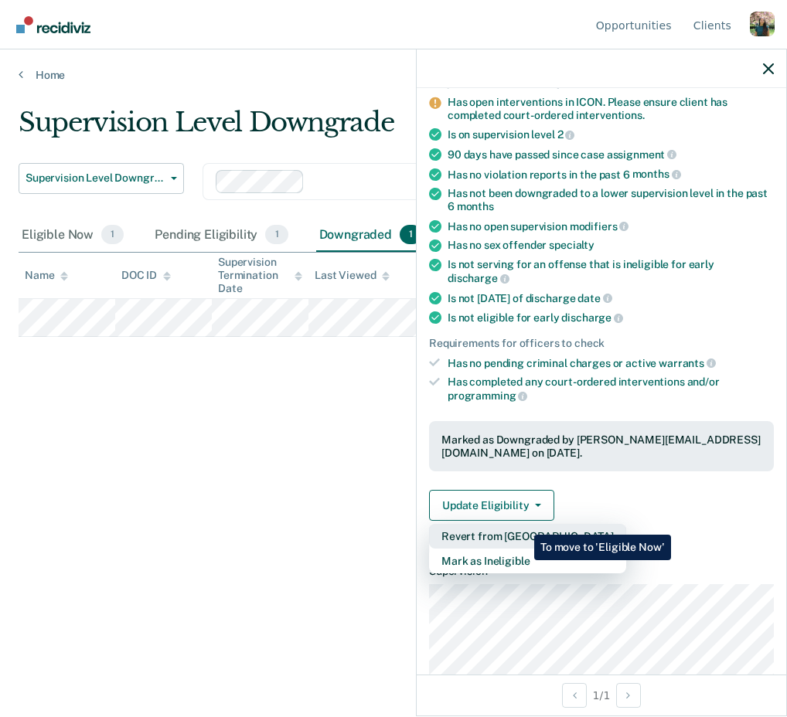
click at [522, 524] on button "Revert from Downgraded" at bounding box center [527, 536] width 197 height 25
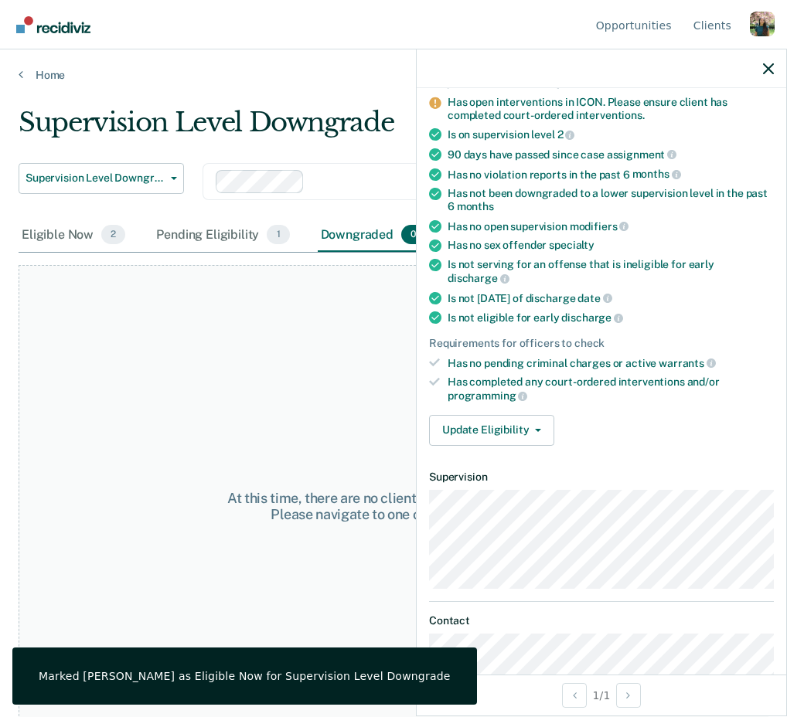
click at [767, 77] on div at bounding box center [601, 68] width 369 height 39
click at [72, 228] on div "Eligible Now 2" at bounding box center [74, 236] width 110 height 34
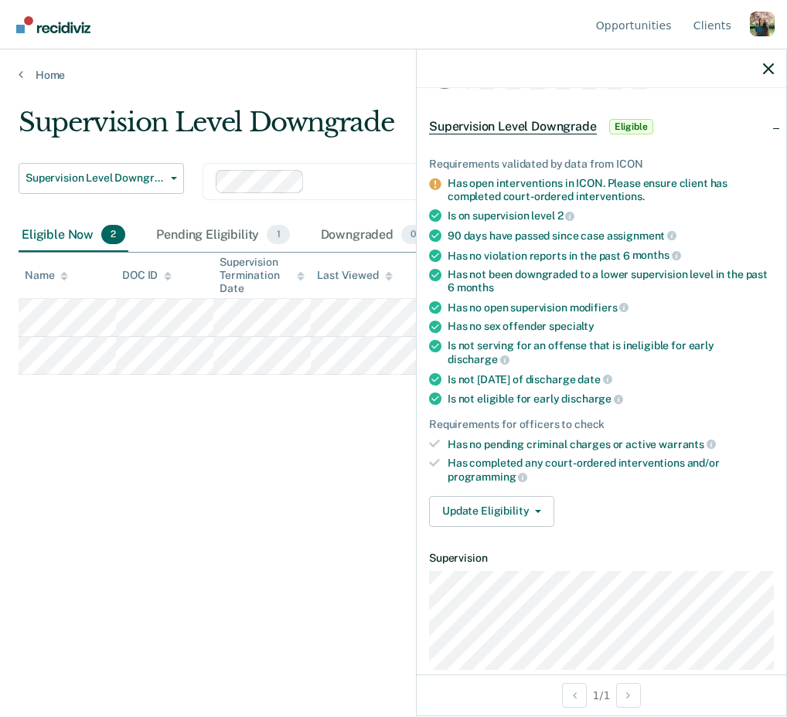
scroll to position [52, 0]
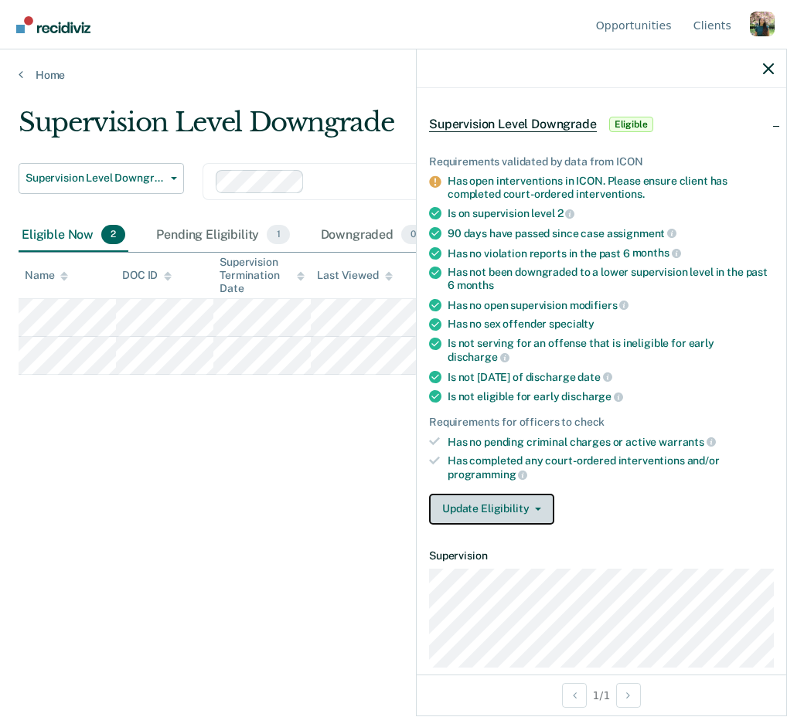
click at [536, 494] on button "Update Eligibility" at bounding box center [491, 509] width 125 height 31
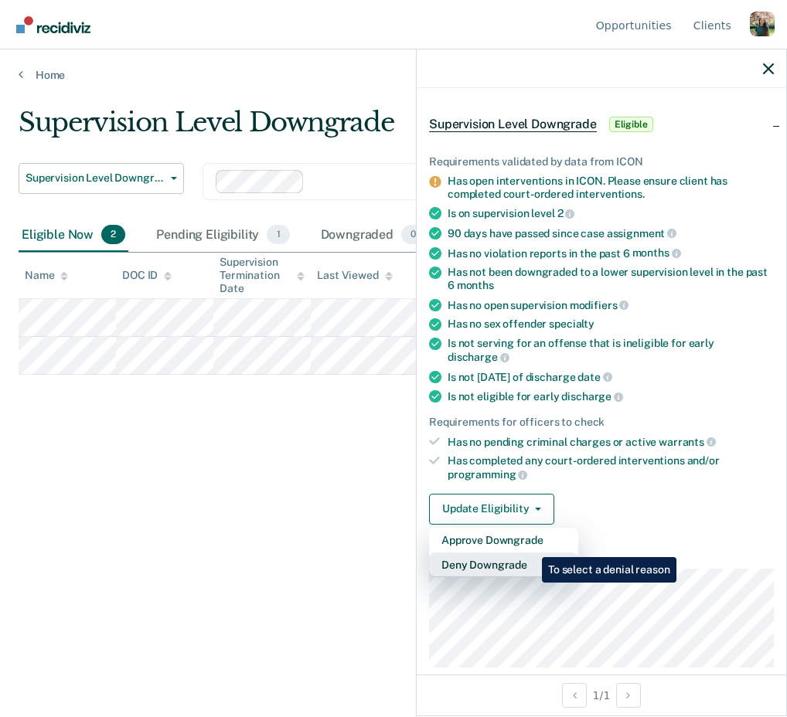
click at [531, 553] on button "Deny Downgrade" at bounding box center [503, 565] width 149 height 25
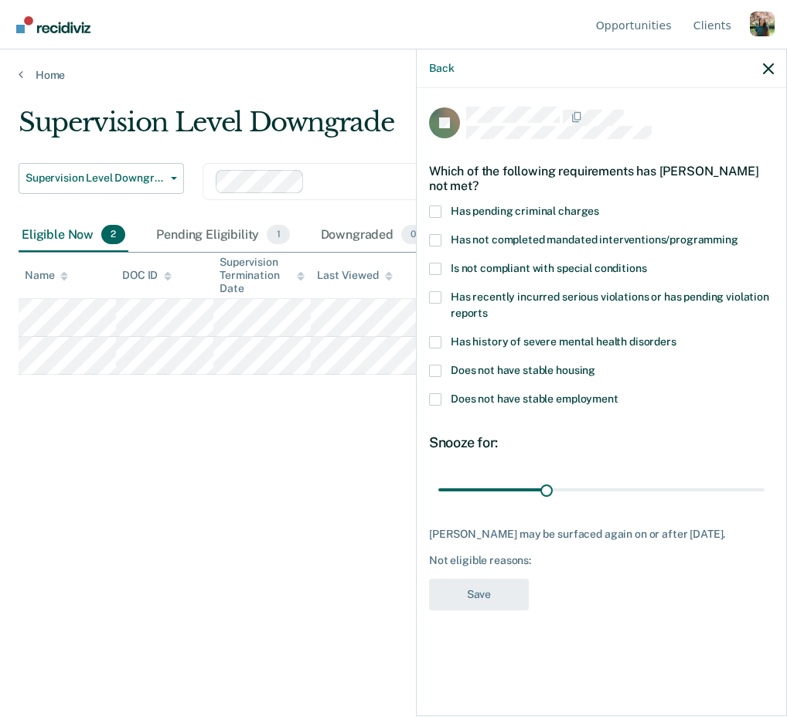
scroll to position [0, 0]
click at [770, 21] on div "Profile dropdown button" at bounding box center [762, 24] width 25 height 25
click at [671, 121] on link "Log Out" at bounding box center [700, 121] width 100 height 13
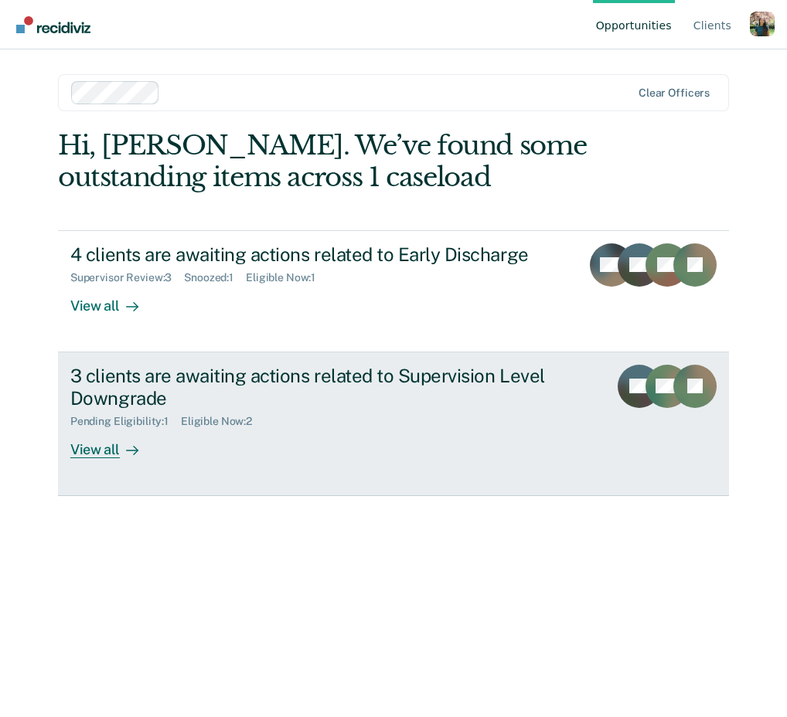
click at [391, 451] on div "3 clients are awaiting actions related to Supervision Level Downgrade Pending E…" at bounding box center [351, 412] width 563 height 94
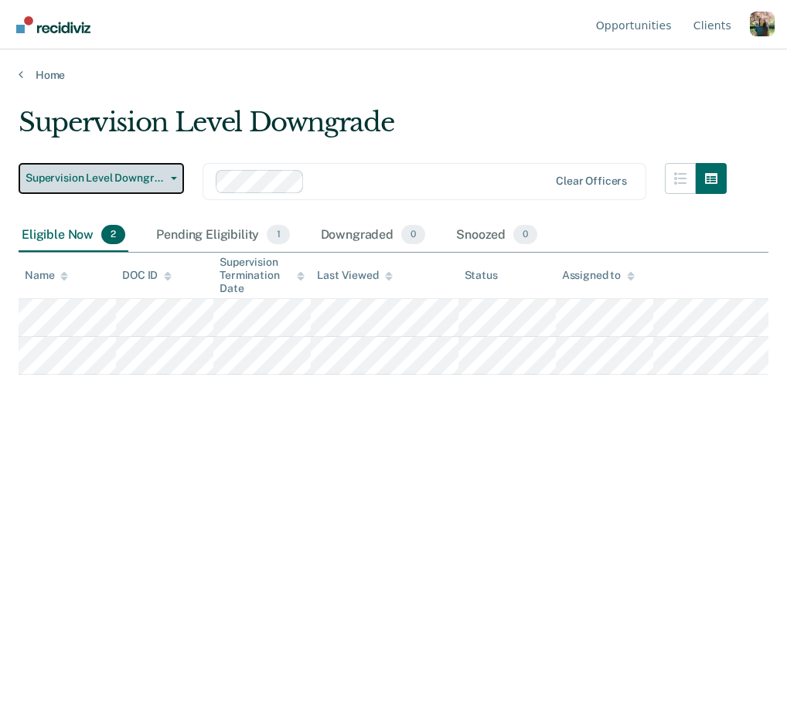
click at [169, 178] on span "button" at bounding box center [171, 178] width 12 height 3
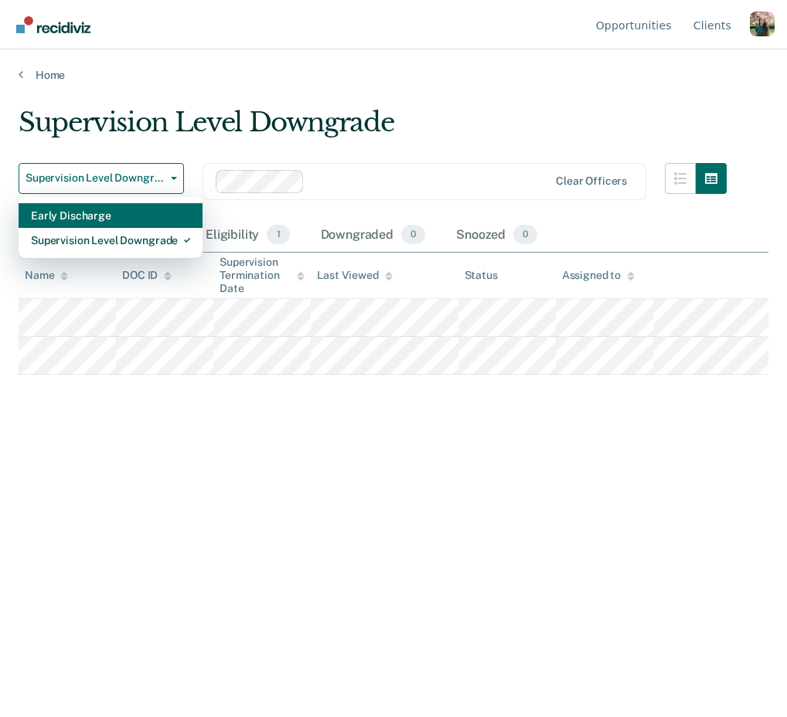
click at [154, 216] on div "Early Discharge" at bounding box center [110, 215] width 159 height 25
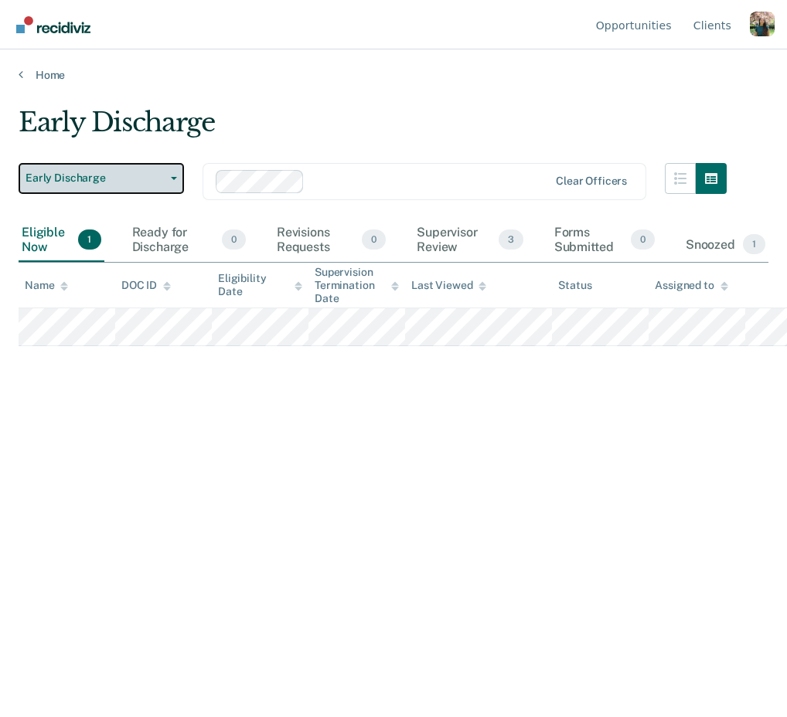
click at [121, 179] on span "Early Discharge" at bounding box center [95, 178] width 139 height 13
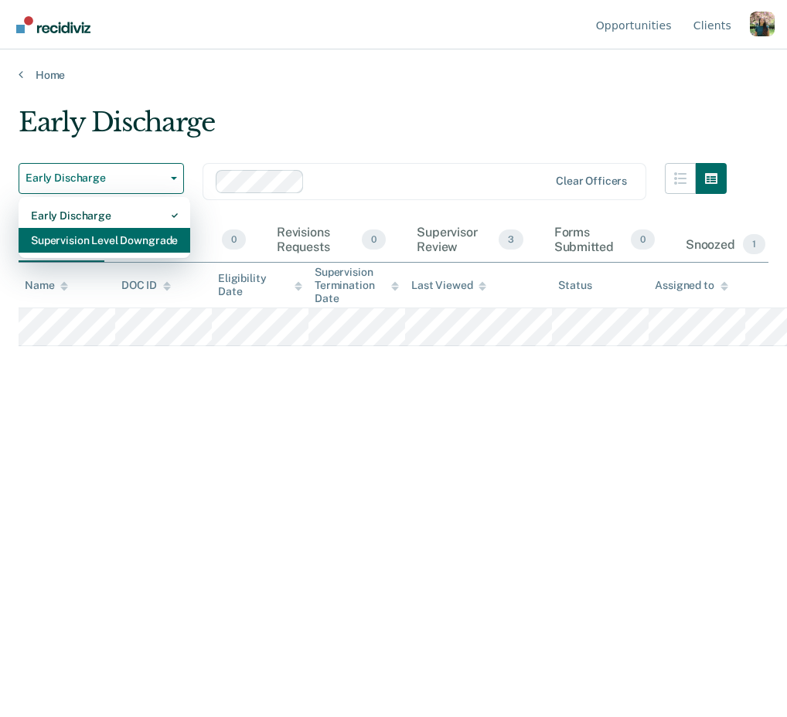
click at [167, 235] on div "Supervision Level Downgrade" at bounding box center [104, 240] width 147 height 25
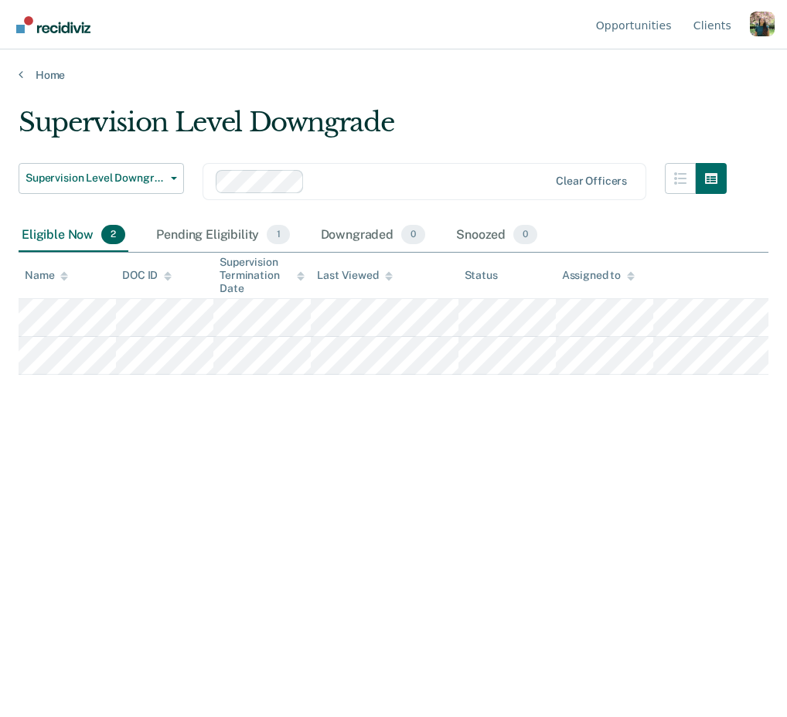
click at [464, 131] on div "Supervision Level Downgrade" at bounding box center [373, 129] width 708 height 44
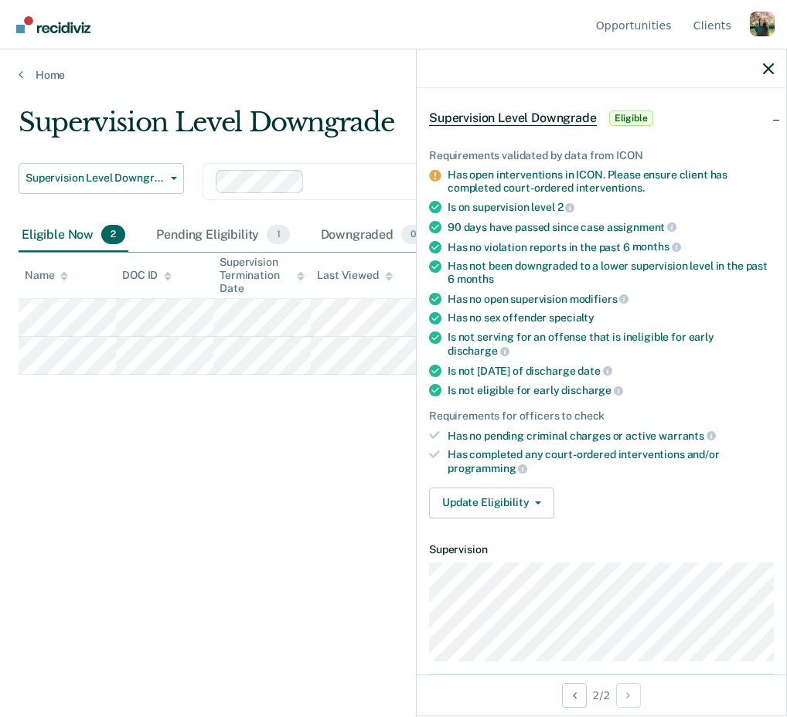
scroll to position [57, 0]
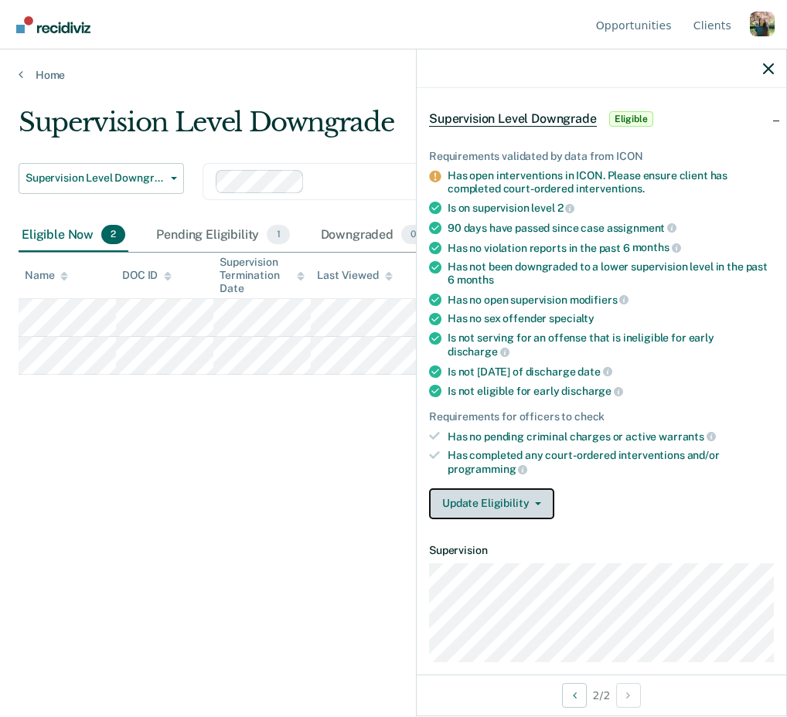
click at [539, 488] on button "Update Eligibility" at bounding box center [491, 503] width 125 height 31
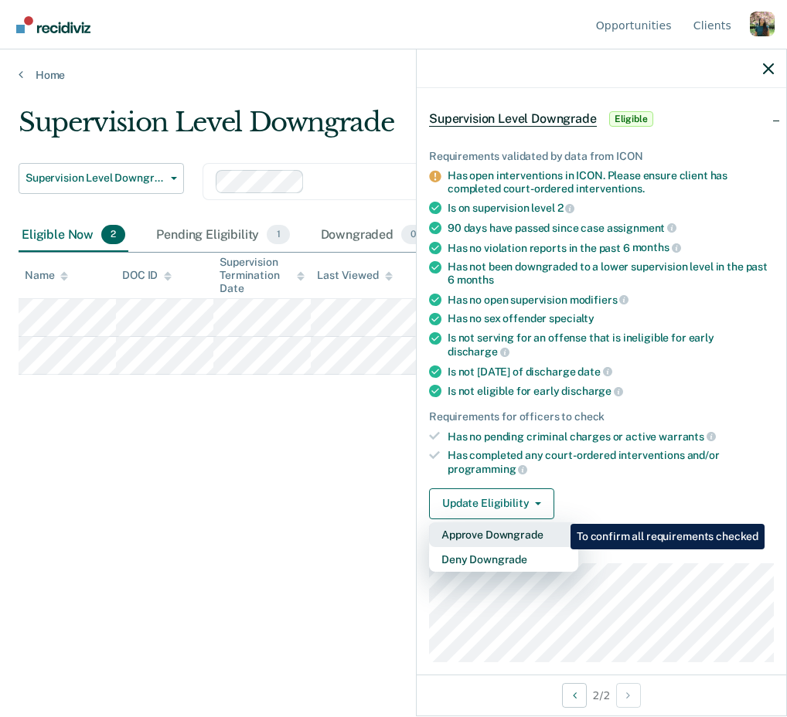
click at [559, 522] on button "Approve Downgrade" at bounding box center [503, 534] width 149 height 25
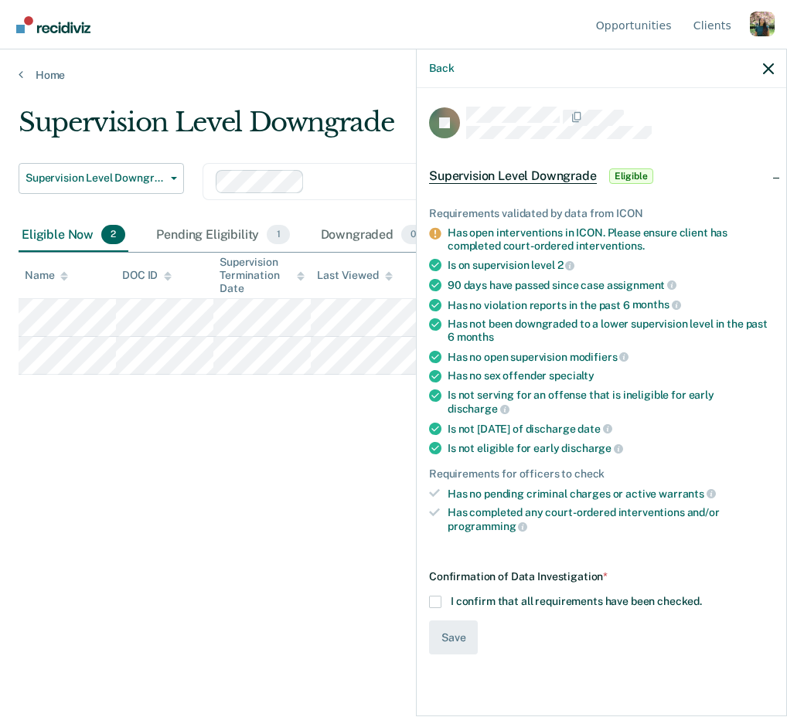
click at [434, 596] on span at bounding box center [435, 602] width 12 height 12
click at [702, 596] on input "I confirm that all requirements have been checked." at bounding box center [702, 596] width 0 height 0
click at [460, 621] on button "Save" at bounding box center [453, 638] width 49 height 35
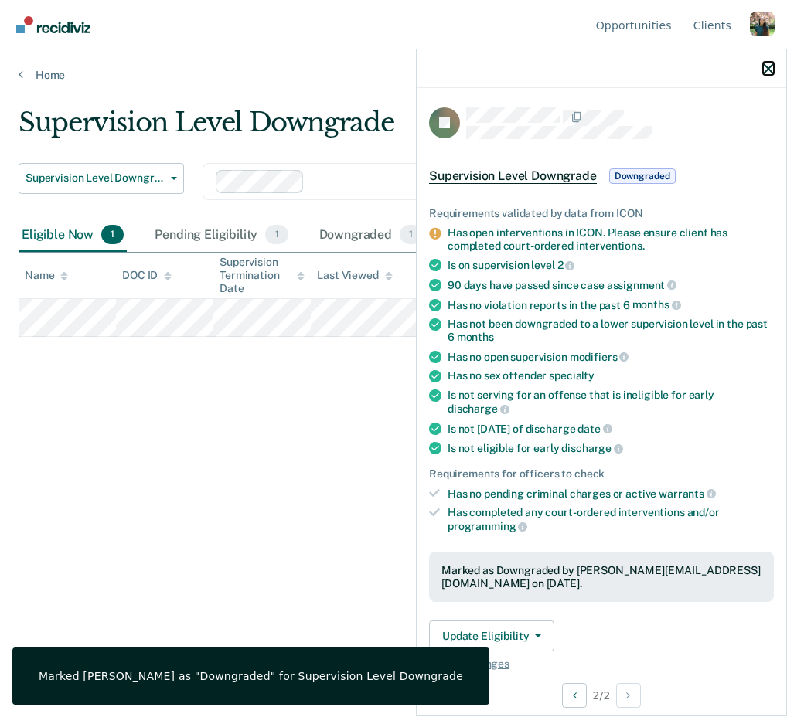
click at [764, 68] on icon "button" at bounding box center [768, 68] width 11 height 11
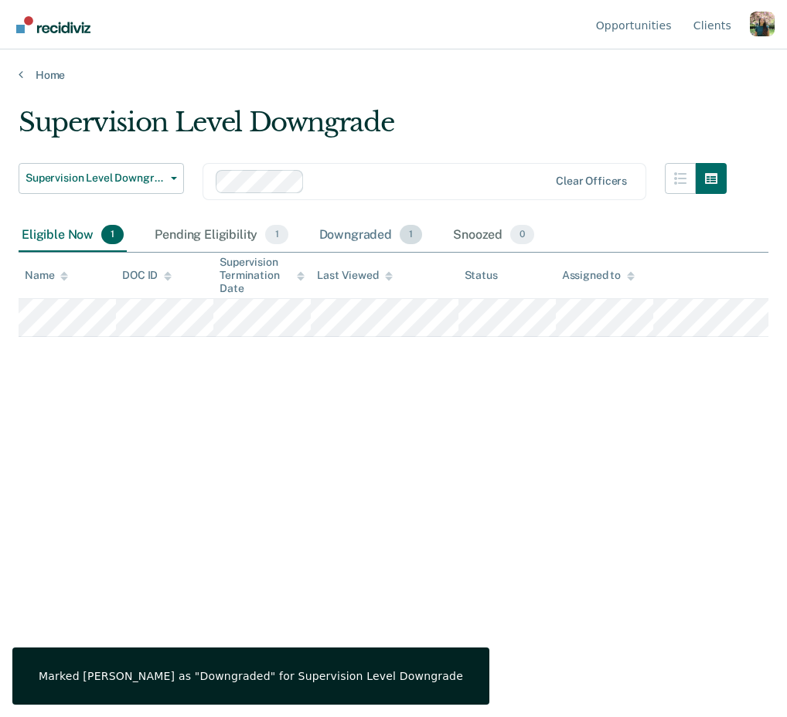
click at [370, 233] on div "Downgraded 1" at bounding box center [371, 236] width 110 height 34
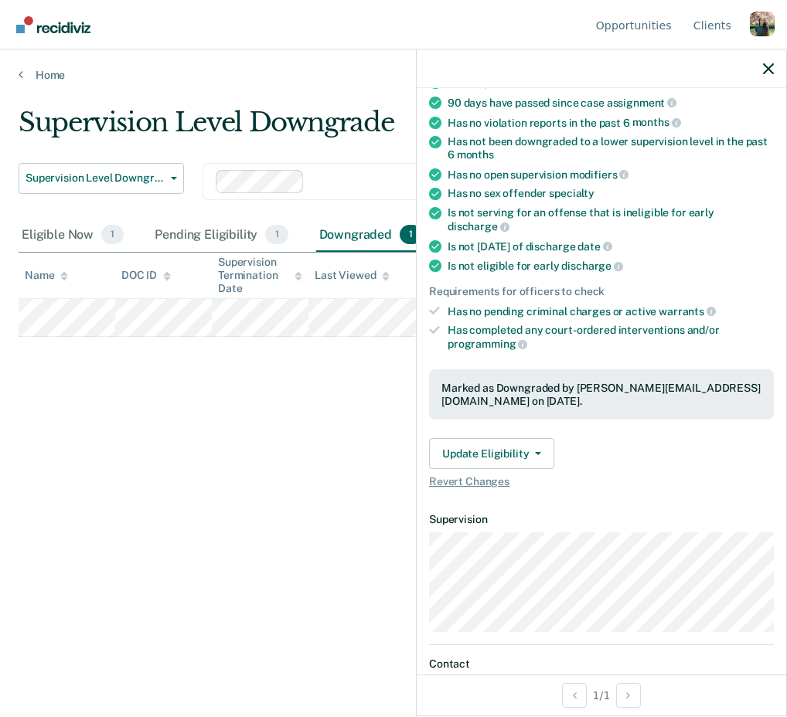
scroll to position [218, 0]
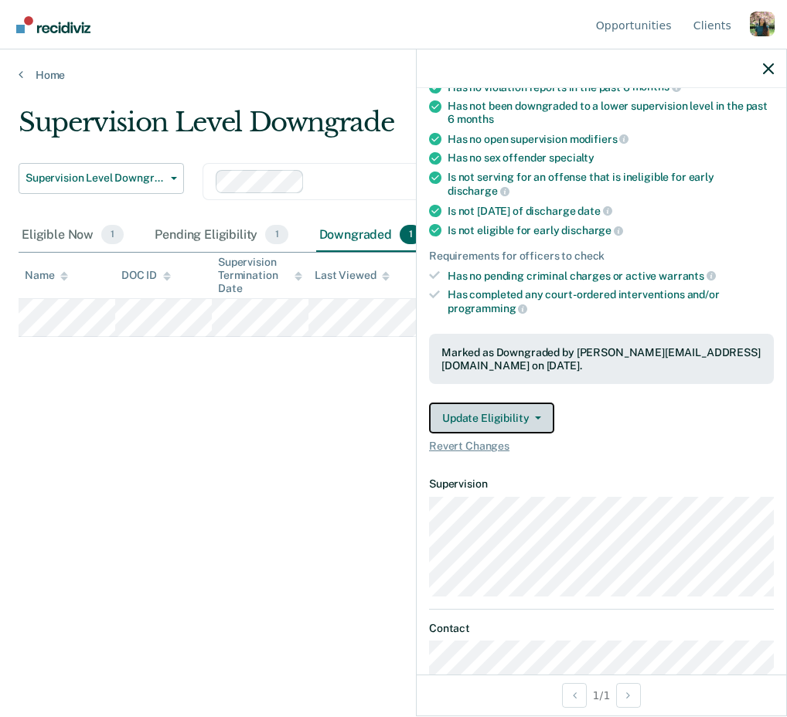
click at [498, 403] on button "Update Eligibility" at bounding box center [491, 418] width 125 height 31
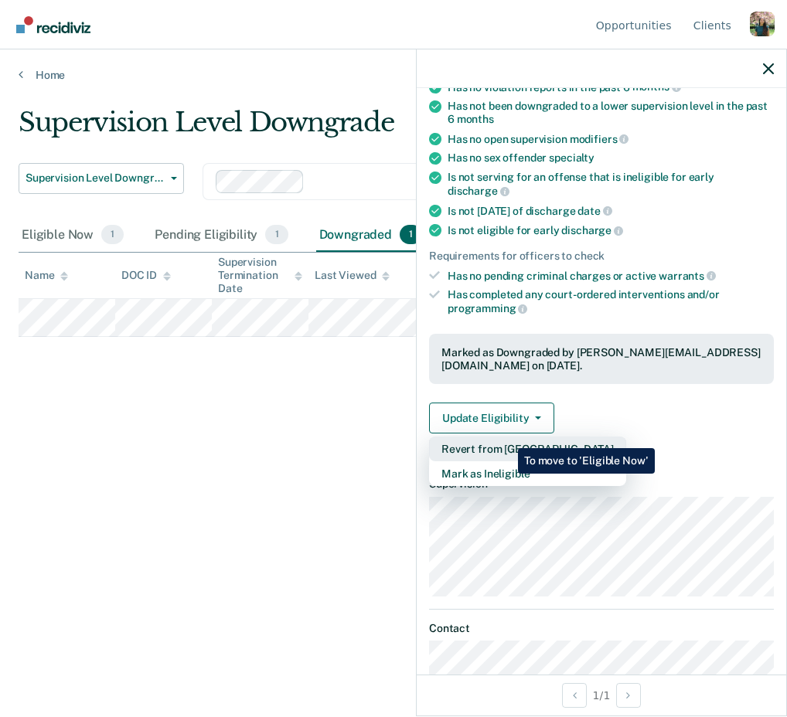
click at [506, 437] on button "Revert from [GEOGRAPHIC_DATA]" at bounding box center [527, 449] width 197 height 25
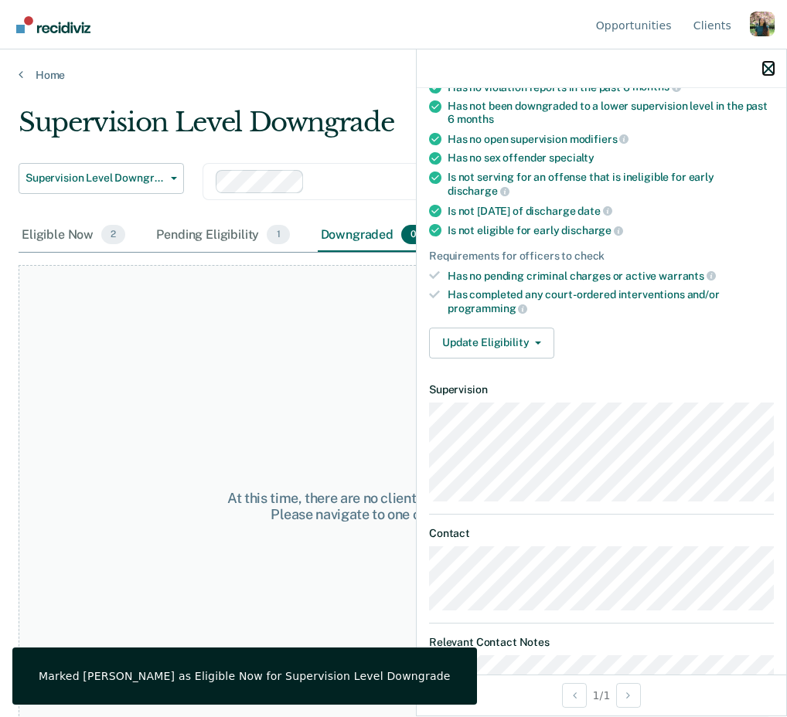
click at [769, 67] on icon "button" at bounding box center [768, 68] width 11 height 11
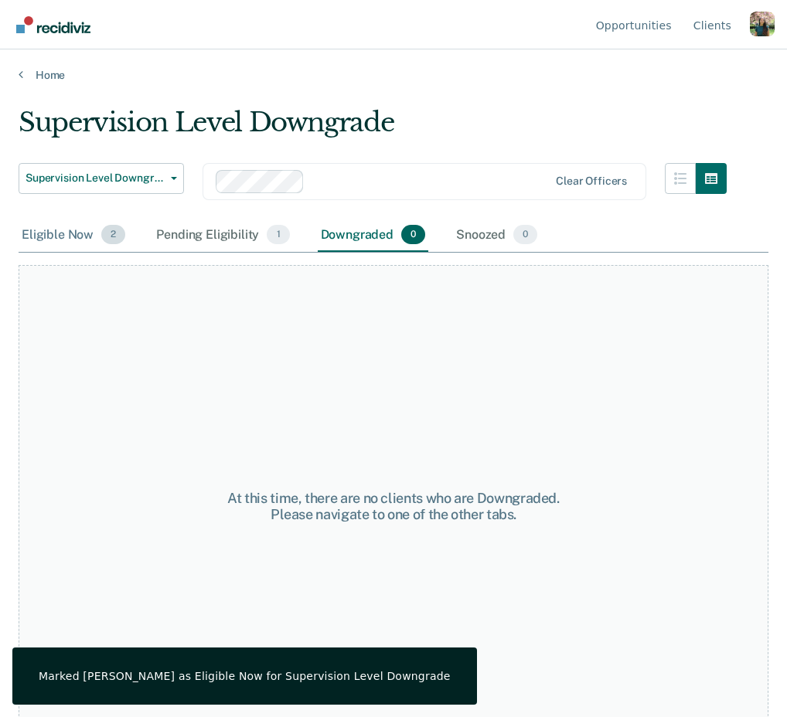
click at [94, 236] on div "Eligible Now 2" at bounding box center [74, 236] width 110 height 34
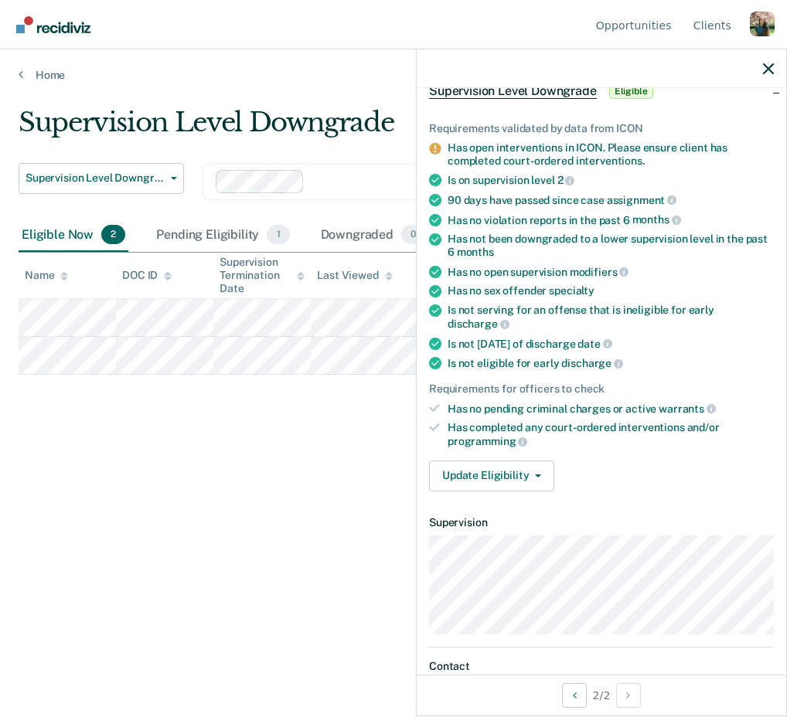
scroll to position [99, 0]
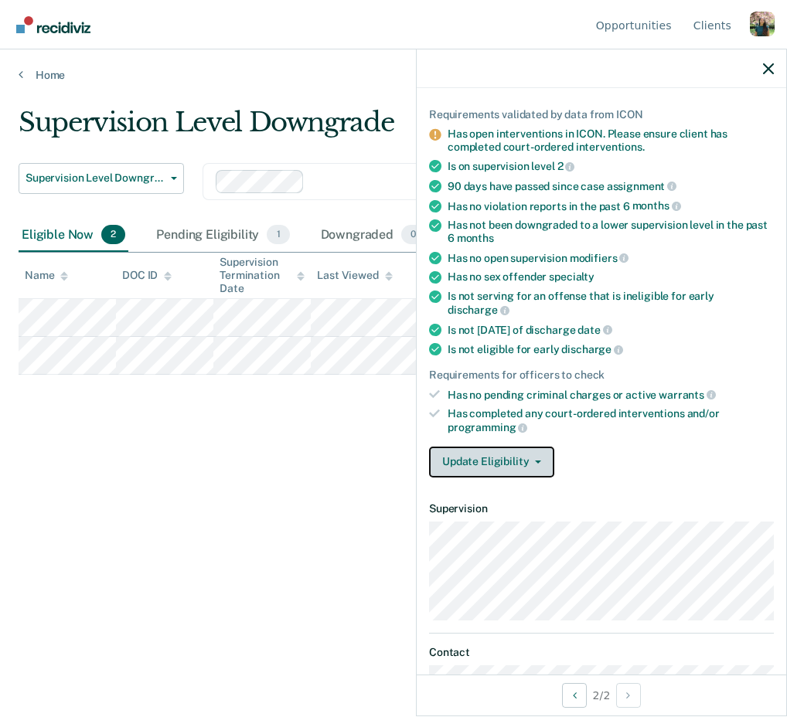
click at [523, 447] on button "Update Eligibility" at bounding box center [491, 462] width 125 height 31
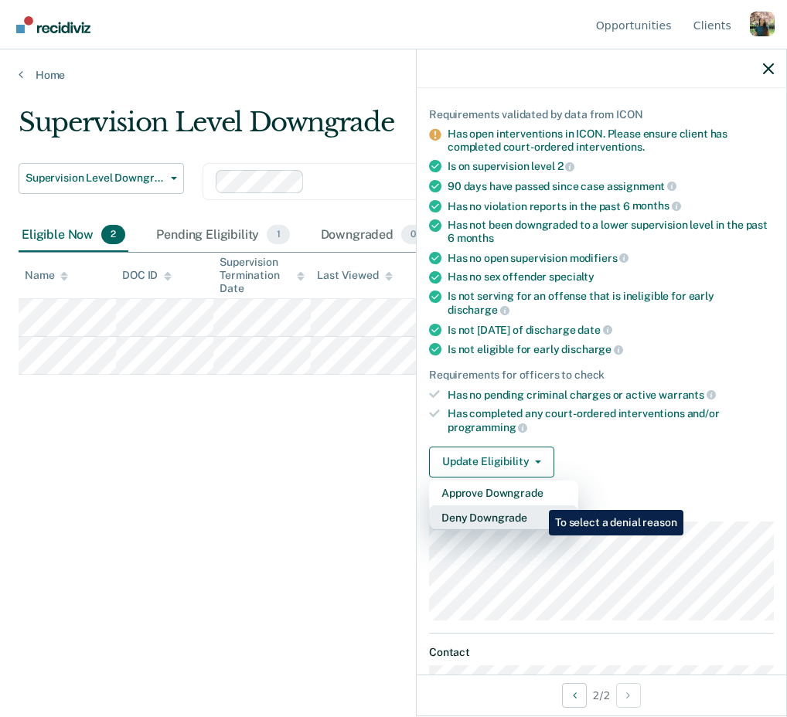
click at [537, 505] on button "Deny Downgrade" at bounding box center [503, 517] width 149 height 25
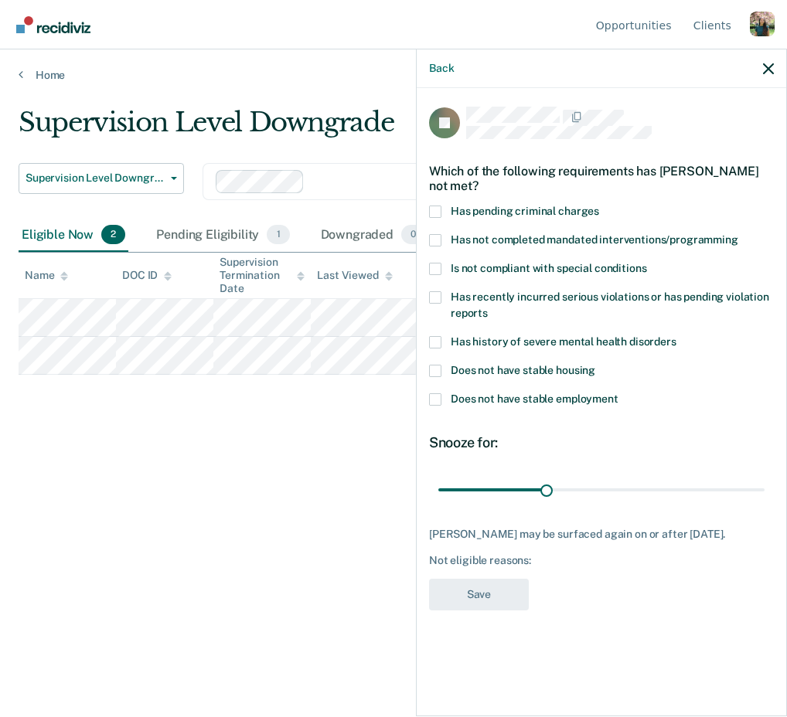
click at [566, 208] on span "Has pending criminal charges" at bounding box center [525, 211] width 148 height 12
click at [599, 206] on input "Has pending criminal charges" at bounding box center [599, 206] width 0 height 0
click at [468, 369] on span "Does not have stable housing" at bounding box center [523, 370] width 145 height 12
click at [595, 365] on input "Does not have stable housing" at bounding box center [595, 365] width 0 height 0
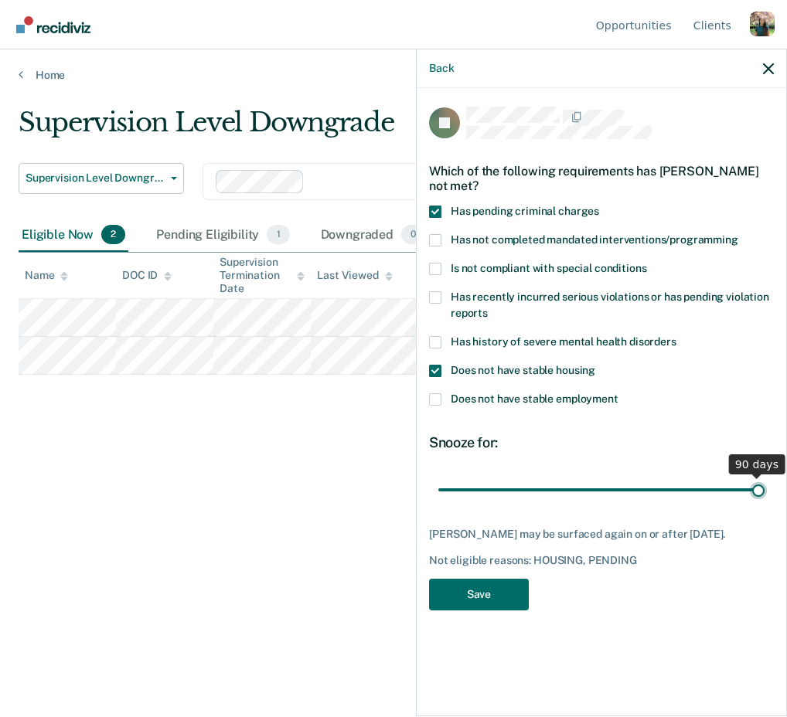
drag, startPoint x: 549, startPoint y: 492, endPoint x: 786, endPoint y: 490, distance: 237.3
type input "90"
click at [764, 490] on input "range" at bounding box center [601, 489] width 326 height 27
click at [471, 600] on button "Save" at bounding box center [479, 595] width 100 height 32
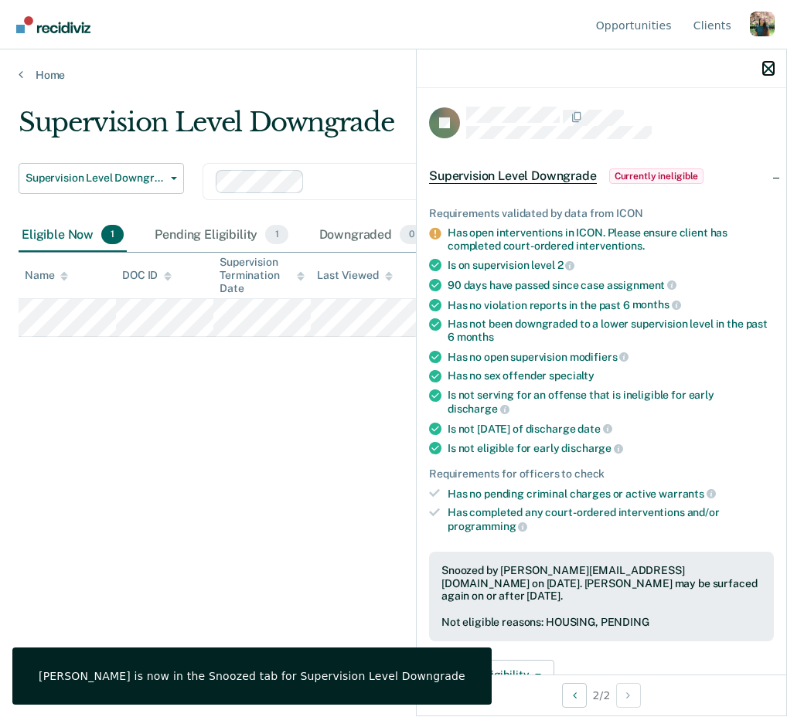
click at [769, 62] on button "button" at bounding box center [768, 68] width 11 height 13
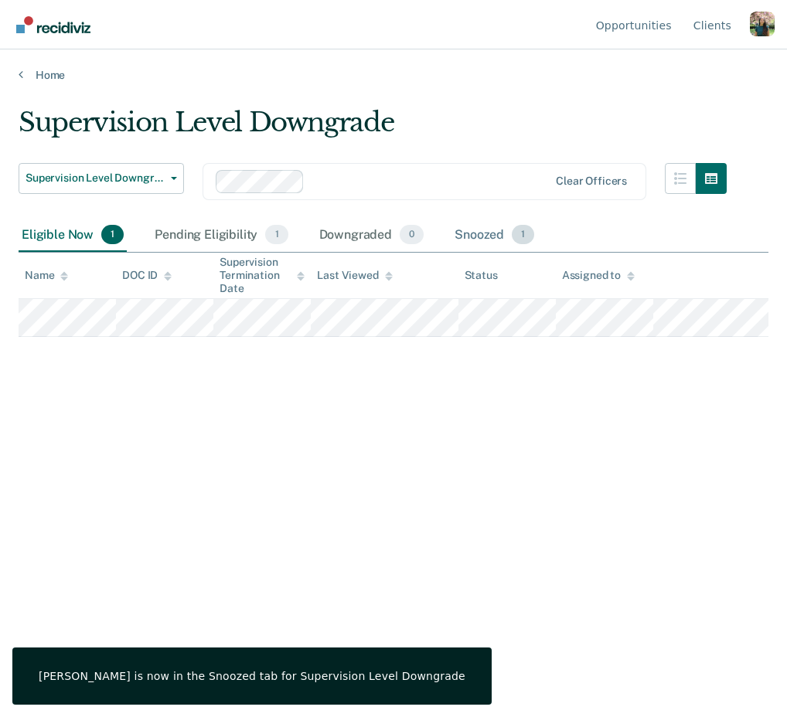
click at [490, 233] on div "Snoozed 1" at bounding box center [494, 236] width 86 height 34
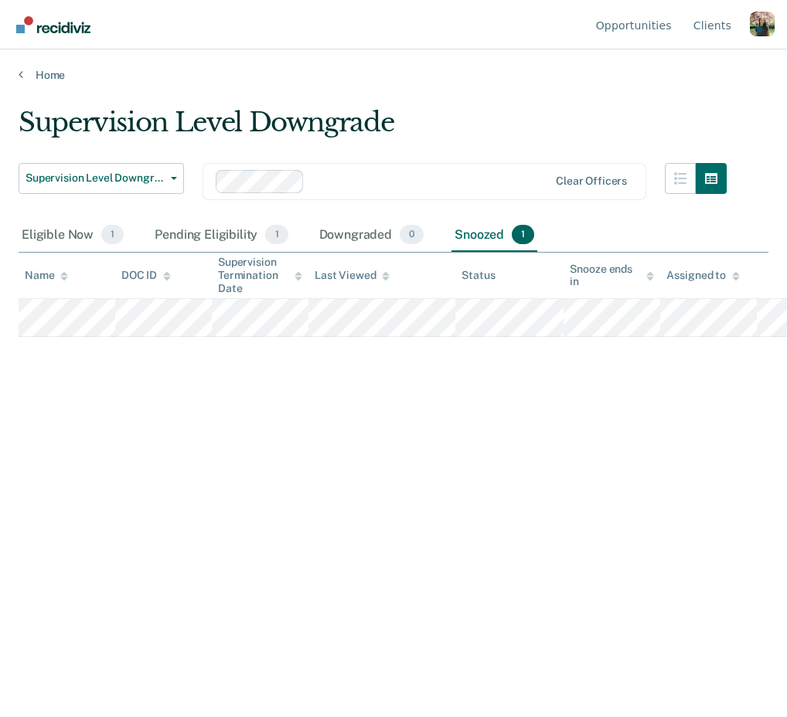
click at [189, 190] on div "Supervision Level Downgrade Early Discharge Supervision Level Downgrade Clear o…" at bounding box center [373, 191] width 708 height 56
click at [171, 182] on button "Supervision Level Downgrade" at bounding box center [101, 178] width 165 height 31
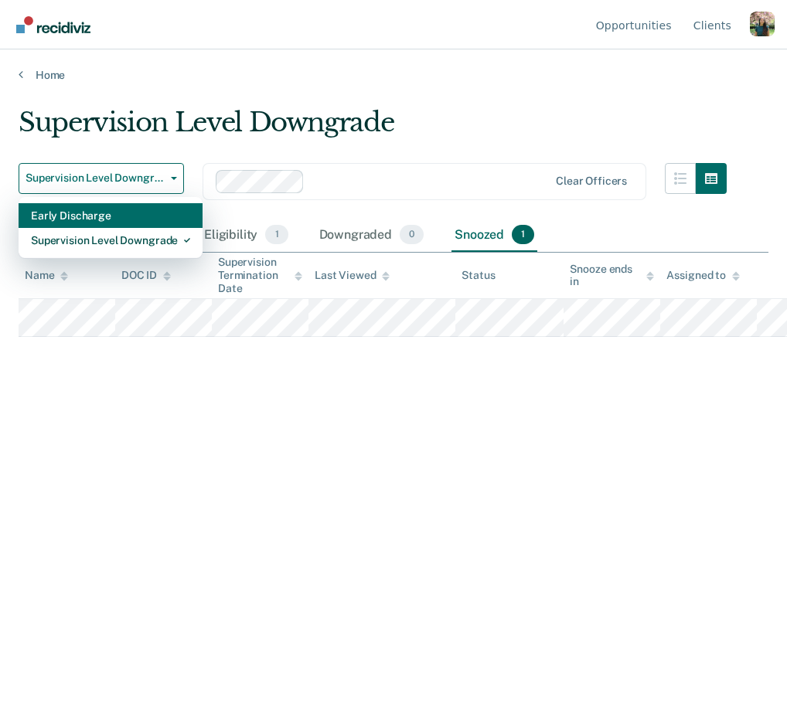
click at [124, 213] on div "Early Discharge" at bounding box center [110, 215] width 159 height 25
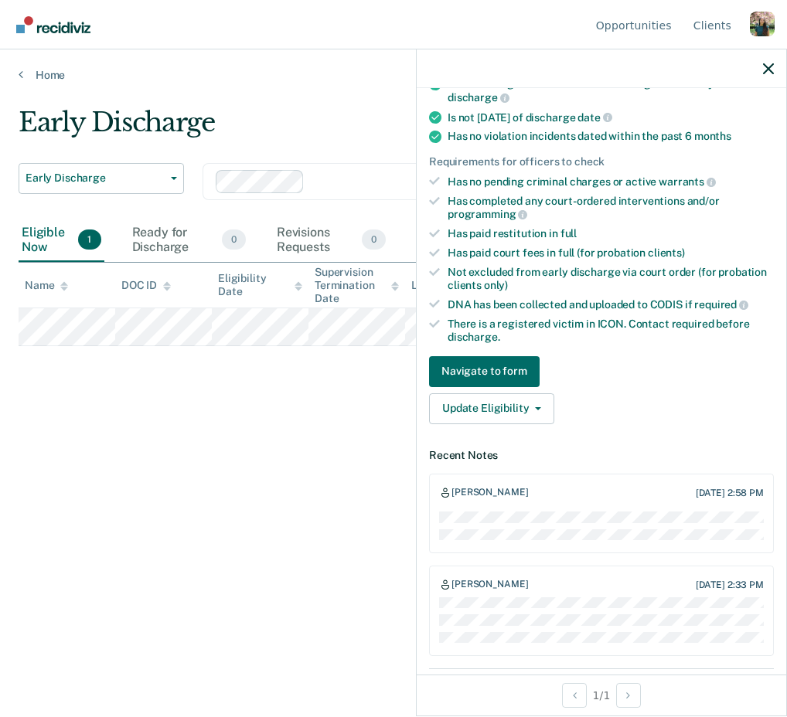
scroll to position [285, 0]
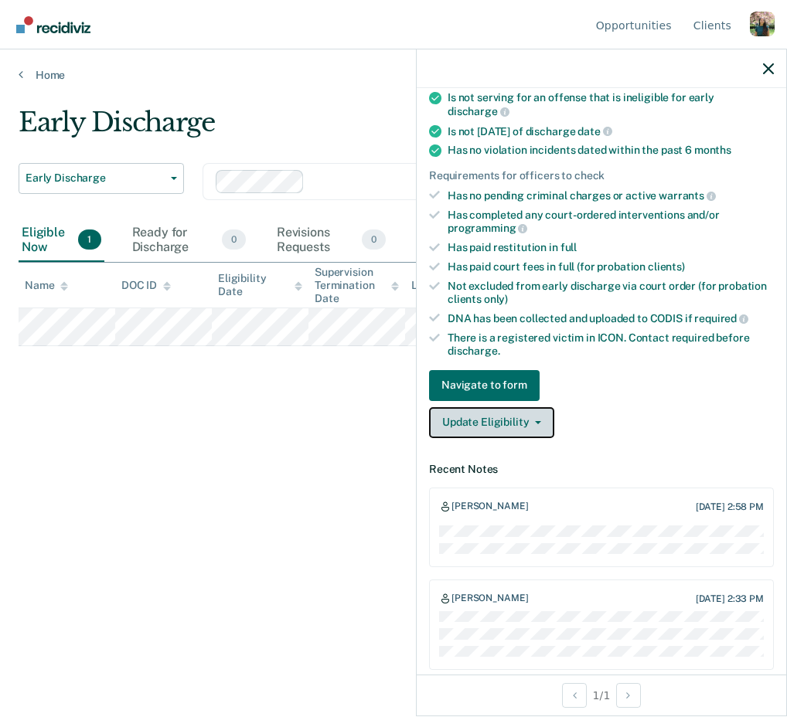
click at [532, 407] on button "Update Eligibility" at bounding box center [491, 422] width 125 height 31
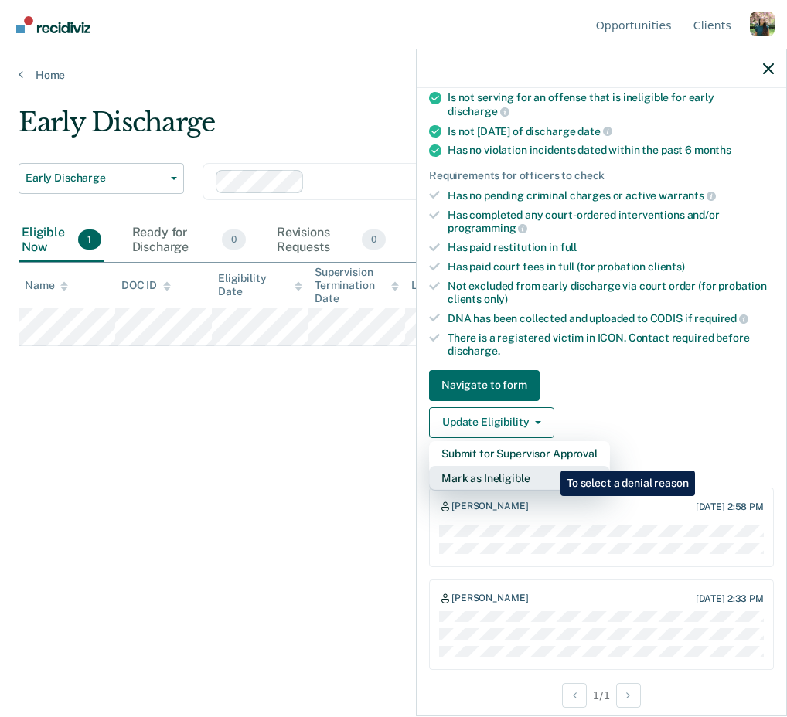
click at [549, 466] on button "Mark as Ineligible" at bounding box center [519, 478] width 181 height 25
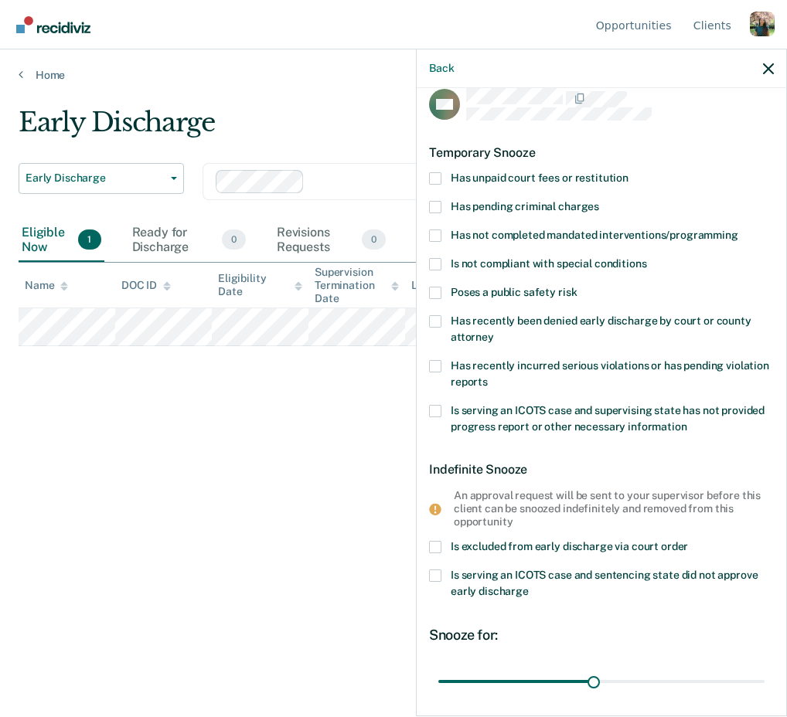
scroll to position [0, 0]
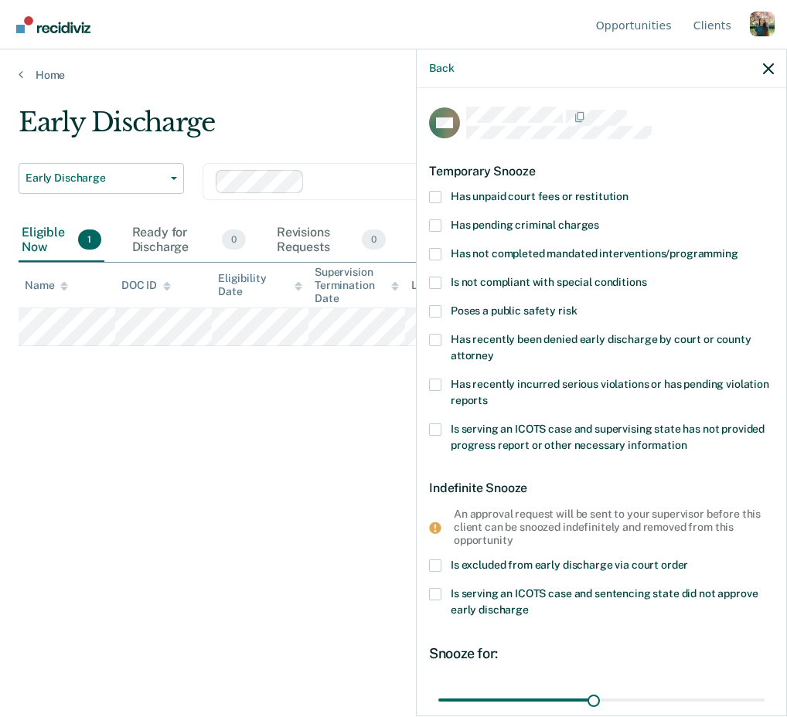
click at [439, 338] on span at bounding box center [435, 340] width 12 height 12
click at [494, 350] on input "Has recently been denied early discharge by court or county attorney" at bounding box center [494, 350] width 0 height 0
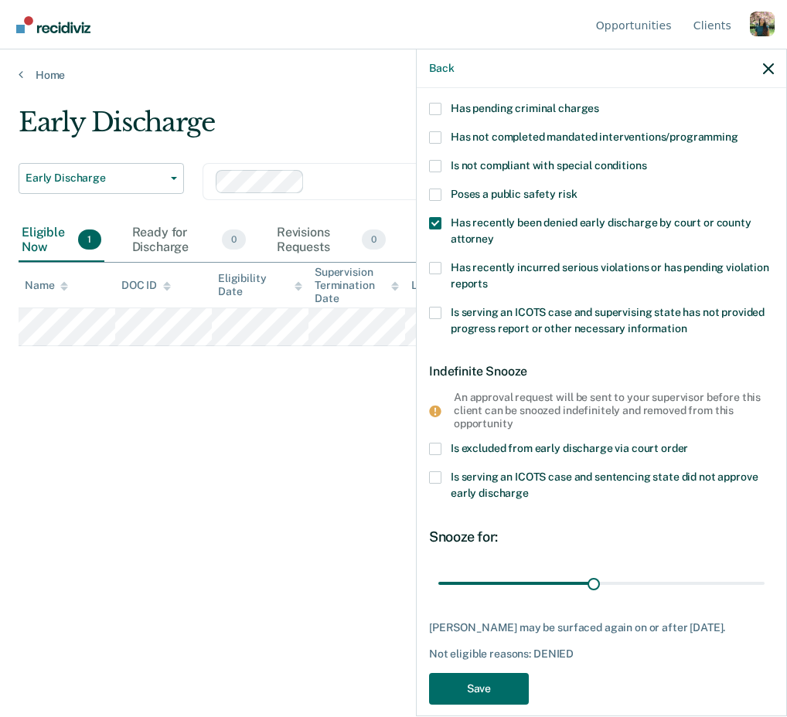
scroll to position [134, 0]
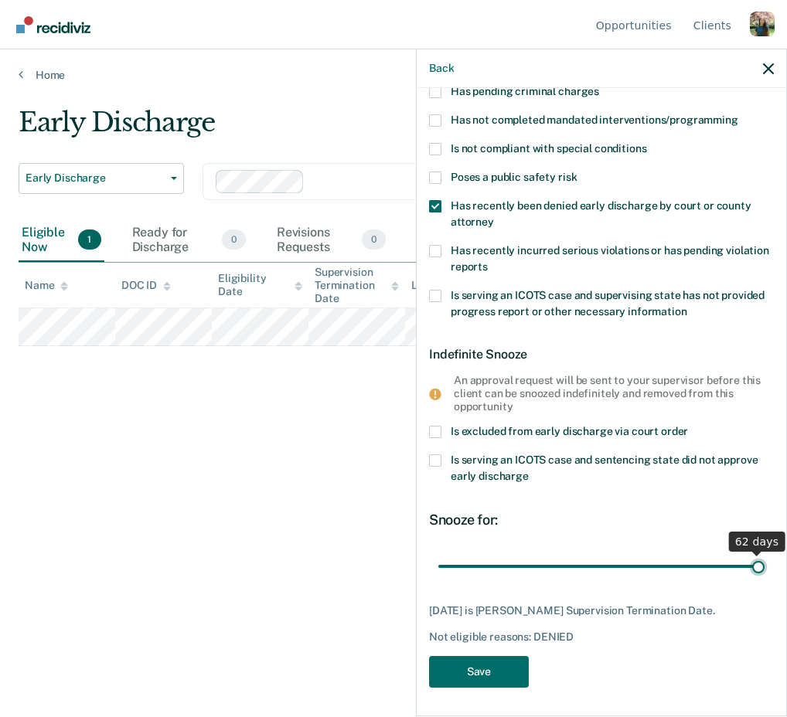
drag, startPoint x: 596, startPoint y: 564, endPoint x: 785, endPoint y: 569, distance: 189.4
type input "62"
click at [764, 569] on input "range" at bounding box center [601, 566] width 326 height 27
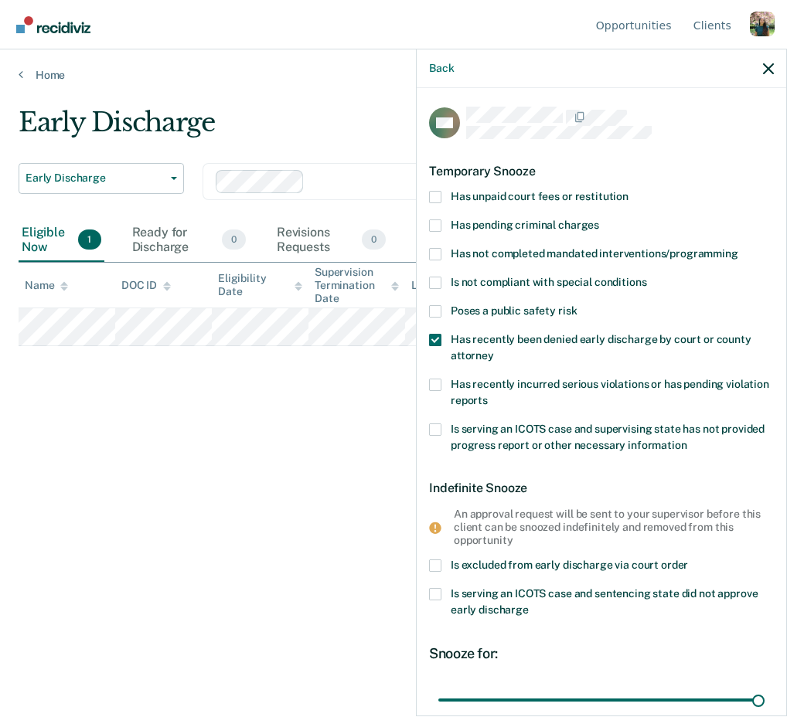
click at [767, 77] on div "Back" at bounding box center [601, 68] width 369 height 39
click at [764, 70] on icon "button" at bounding box center [768, 68] width 11 height 11
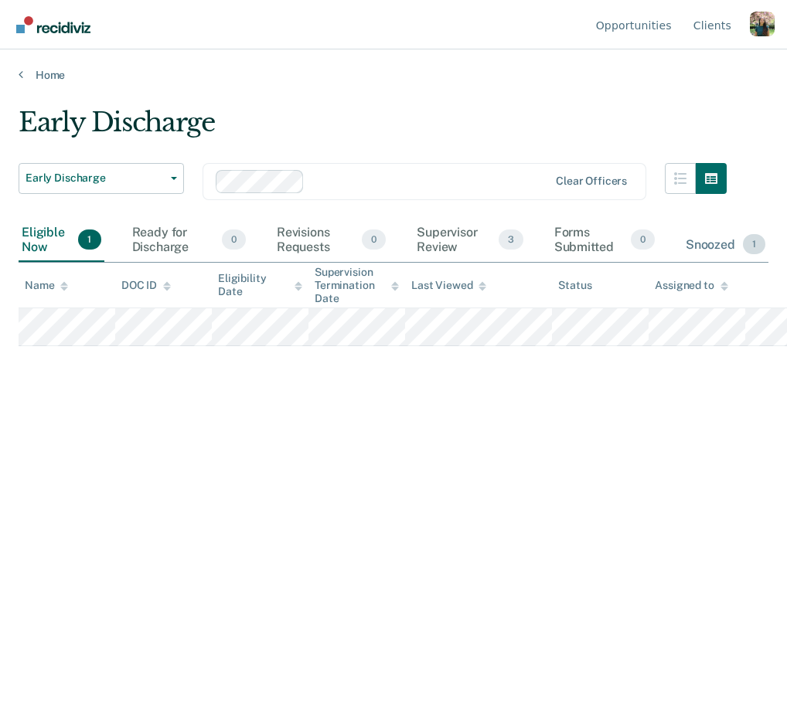
click at [692, 250] on div "Snoozed 1" at bounding box center [725, 245] width 86 height 34
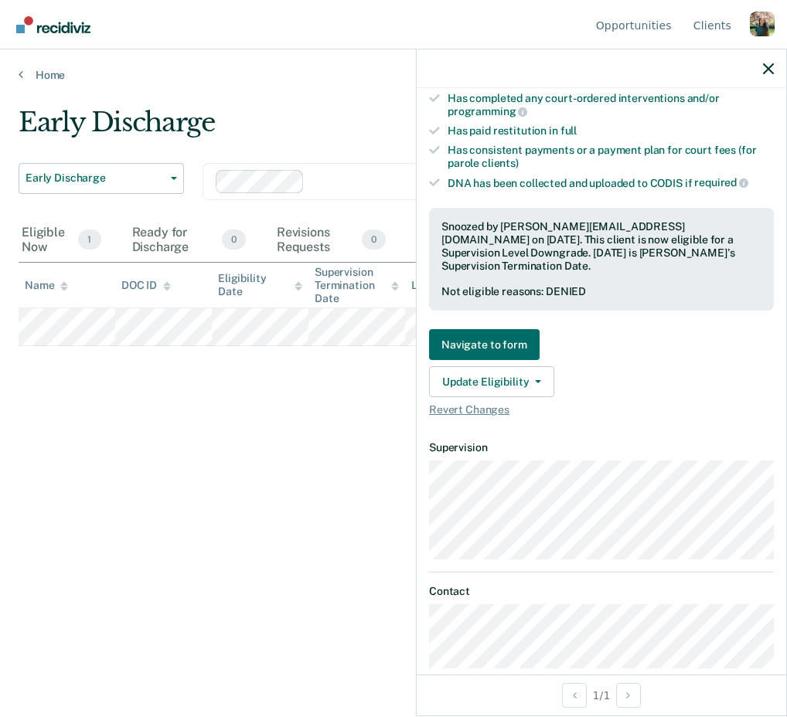
scroll to position [614, 0]
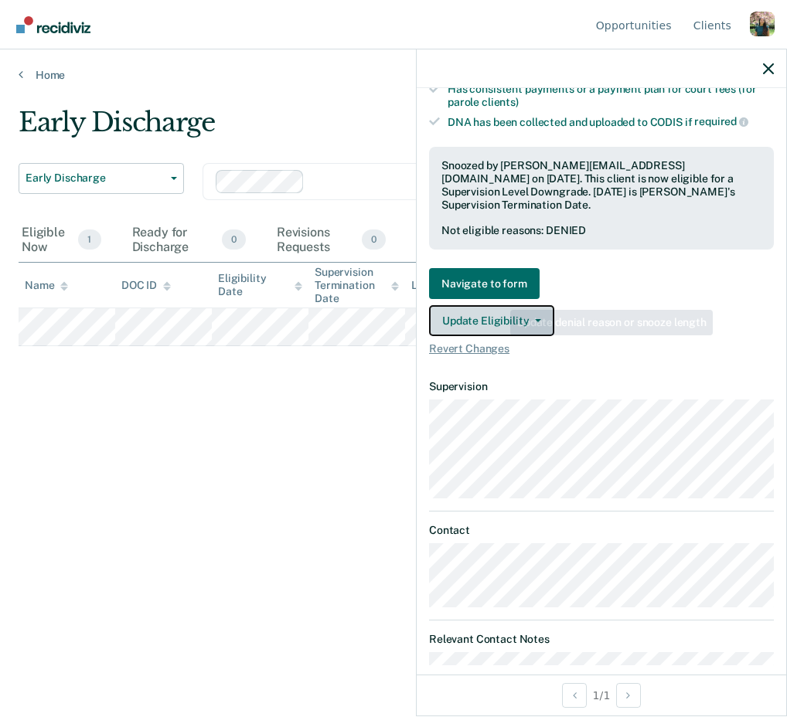
click at [507, 305] on button "Update Eligibility" at bounding box center [491, 320] width 125 height 31
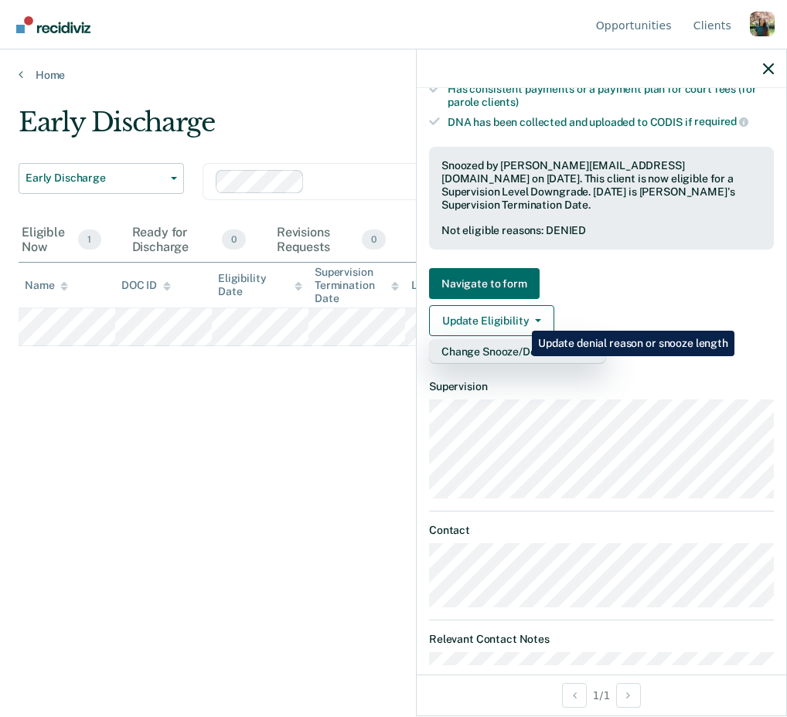
click at [520, 339] on button "Change Snooze/Denial Reason" at bounding box center [517, 351] width 177 height 25
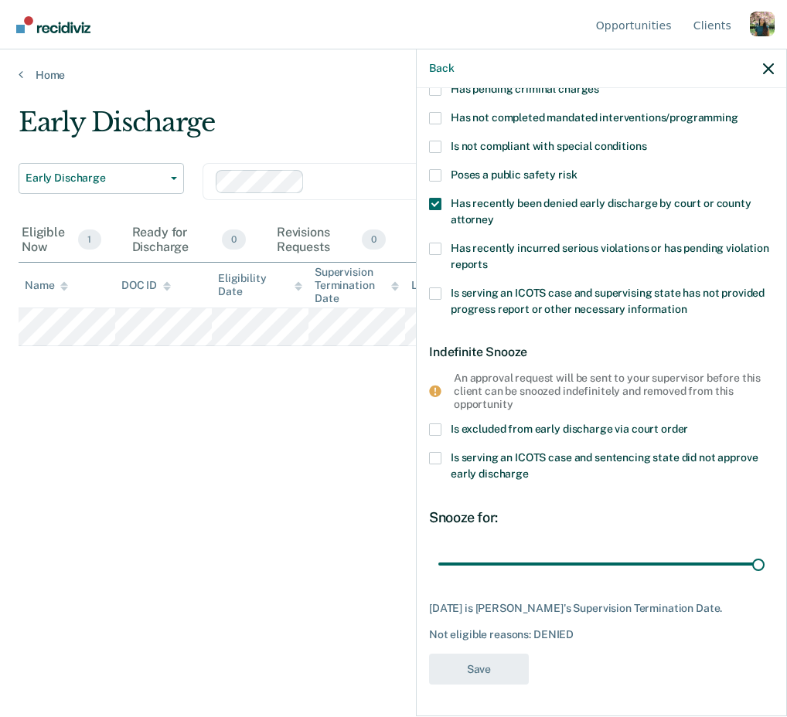
scroll to position [147, 0]
click at [537, 207] on label "Has recently been denied early discharge by court or county attorney" at bounding box center [601, 214] width 345 height 32
click at [494, 214] on input "Has recently been denied early discharge by court or county attorney" at bounding box center [494, 214] width 0 height 0
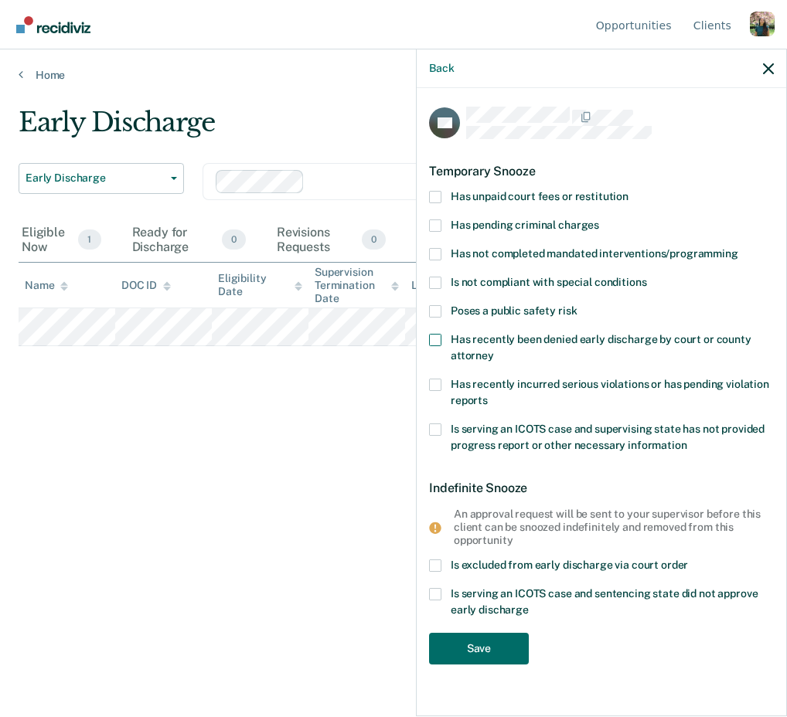
scroll to position [0, 0]
click at [489, 647] on button "Save" at bounding box center [479, 649] width 100 height 32
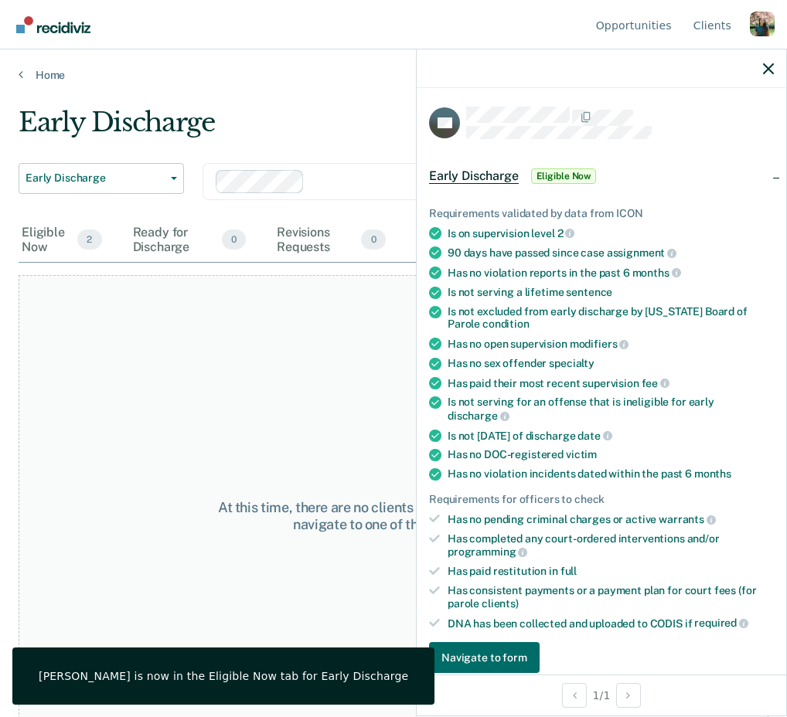
click at [765, 76] on div at bounding box center [601, 68] width 369 height 39
click at [767, 59] on div at bounding box center [601, 68] width 369 height 39
click at [767, 71] on icon "button" at bounding box center [768, 68] width 11 height 11
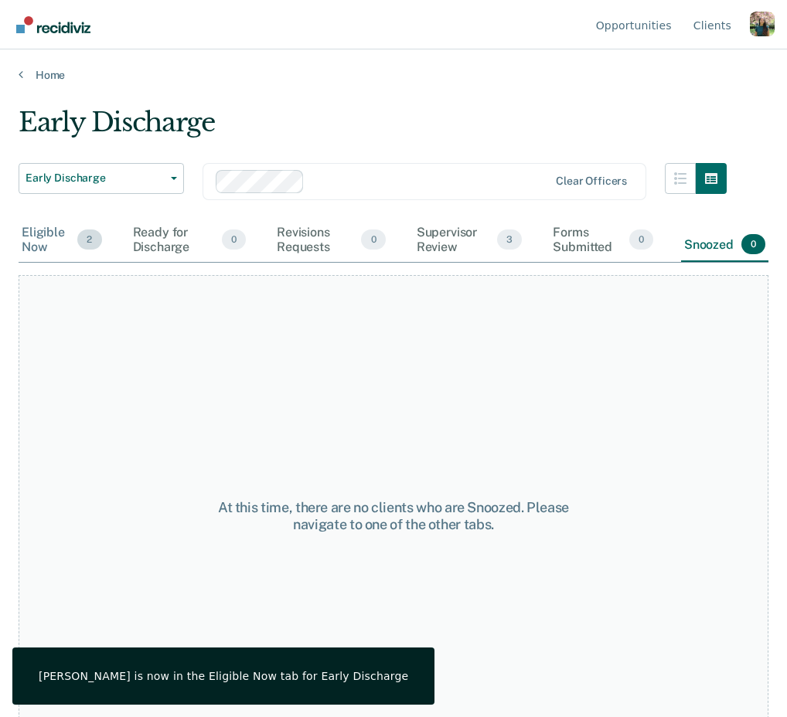
click at [68, 240] on div "Eligible Now 2" at bounding box center [62, 240] width 87 height 43
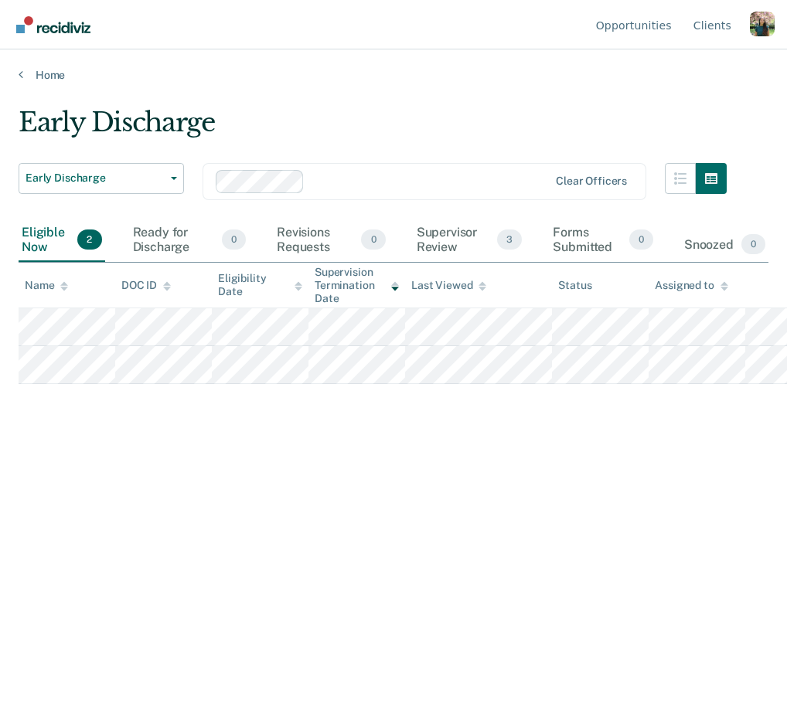
click at [764, 37] on div "Profile How it works Log Out" at bounding box center [762, 26] width 25 height 29
click at [759, 28] on div "Profile dropdown button" at bounding box center [762, 24] width 25 height 25
click at [672, 121] on link "Log Out" at bounding box center [700, 121] width 100 height 13
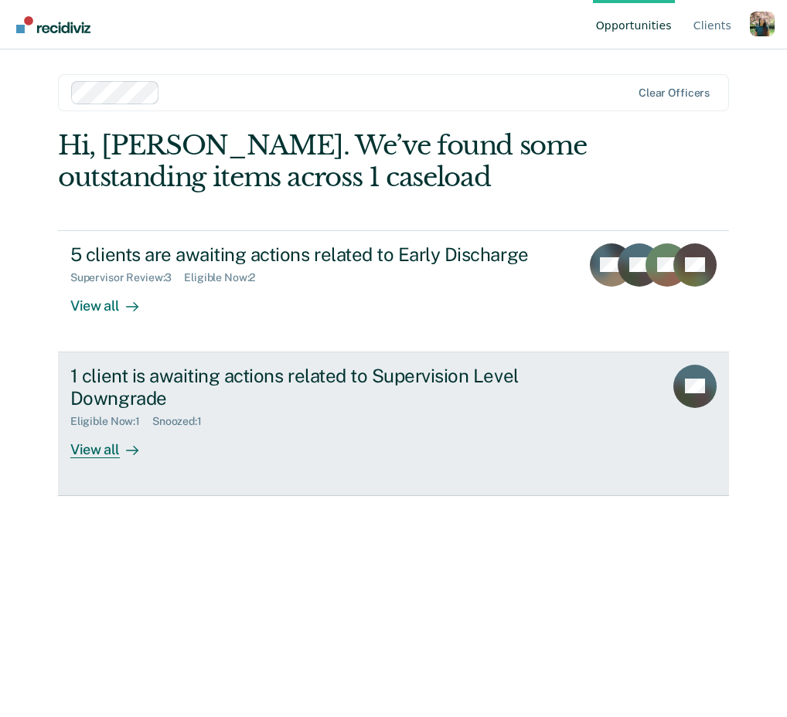
click at [426, 442] on div "1 client is awaiting actions related to Supervision Level Downgrade Eligible No…" at bounding box center [360, 412] width 580 height 94
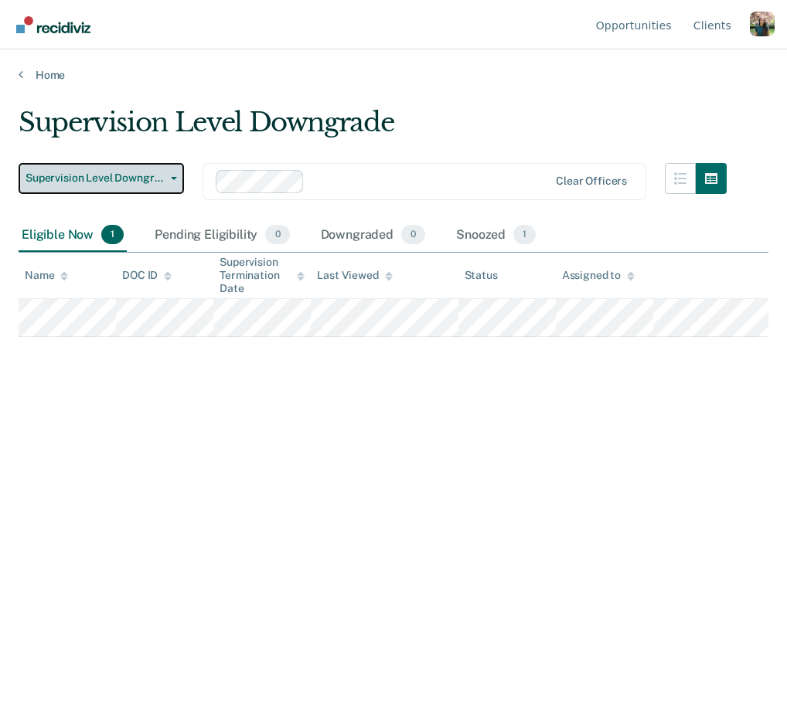
click at [177, 180] on button "Supervision Level Downgrade" at bounding box center [101, 178] width 165 height 31
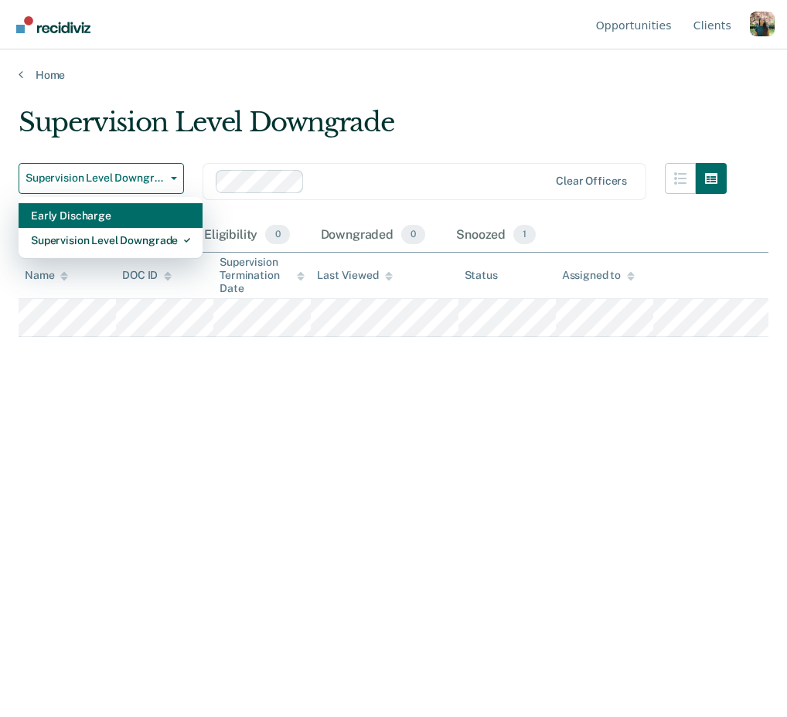
click at [162, 211] on div "Early Discharge" at bounding box center [110, 215] width 159 height 25
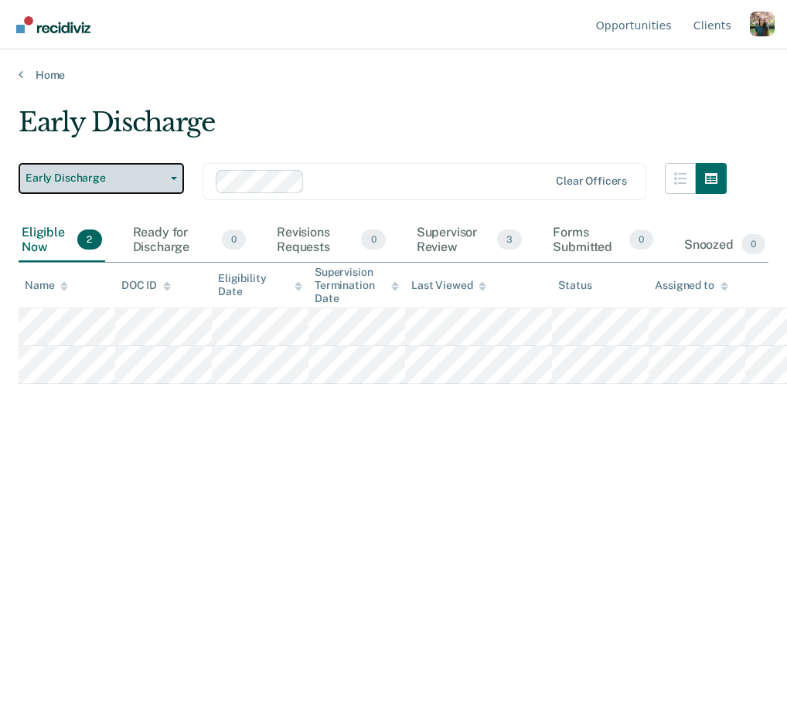
click at [154, 183] on span "Early Discharge" at bounding box center [95, 178] width 139 height 13
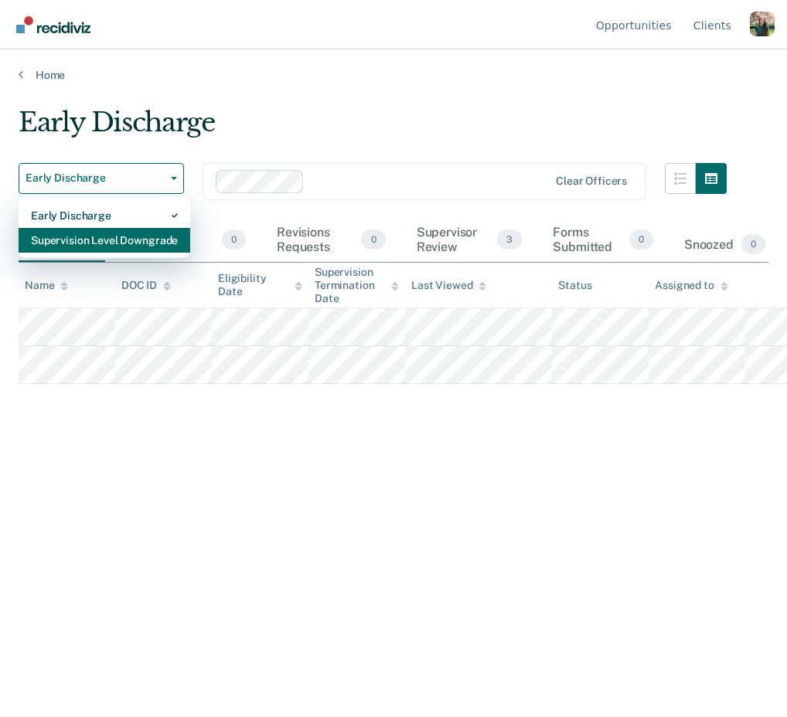
click at [175, 237] on div "Supervision Level Downgrade" at bounding box center [104, 240] width 147 height 25
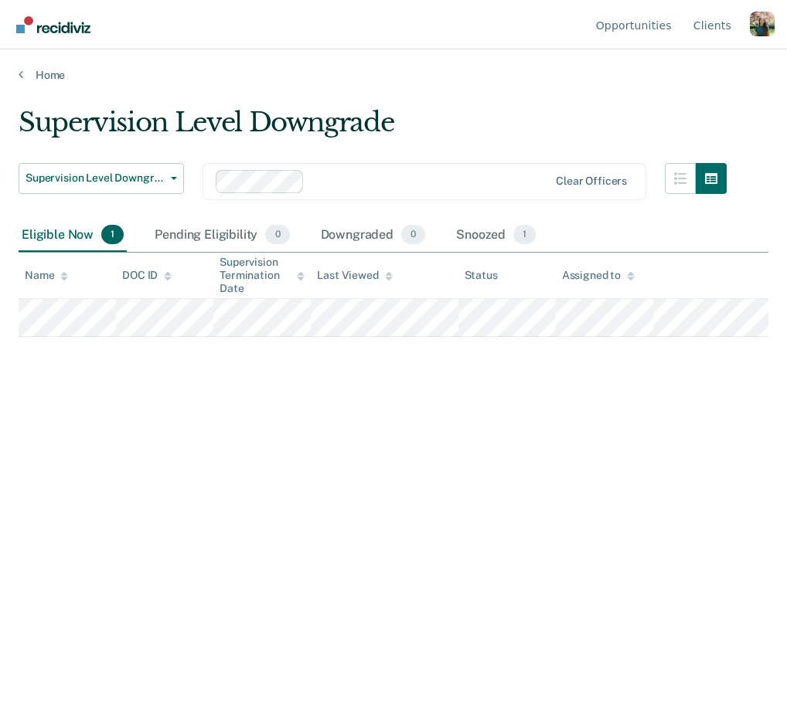
click at [256, 442] on div "Supervision Level Downgrade Supervision Level Downgrade Early Discharge Supervi…" at bounding box center [394, 354] width 750 height 495
click at [502, 233] on div "Snoozed 1" at bounding box center [496, 236] width 86 height 34
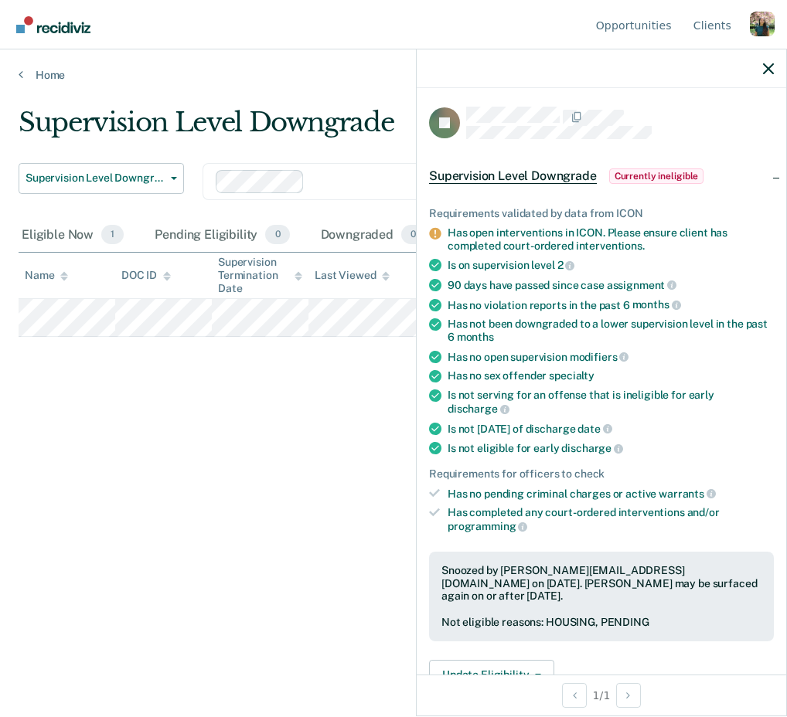
click at [684, 304] on div "Has no violation reports in the past 6 months" at bounding box center [610, 305] width 326 height 14
click at [494, 660] on button "Update Eligibility" at bounding box center [491, 675] width 125 height 31
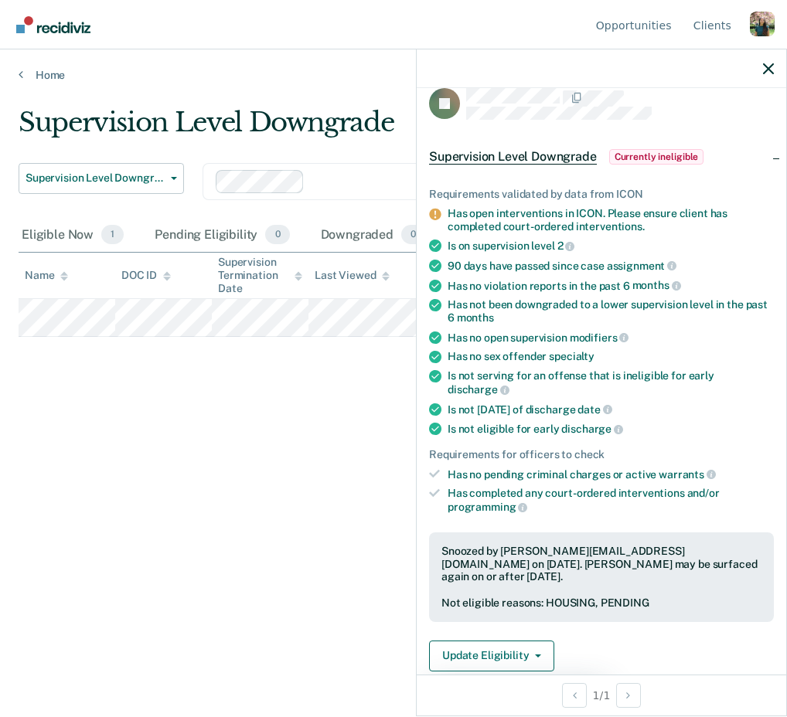
scroll to position [374, 0]
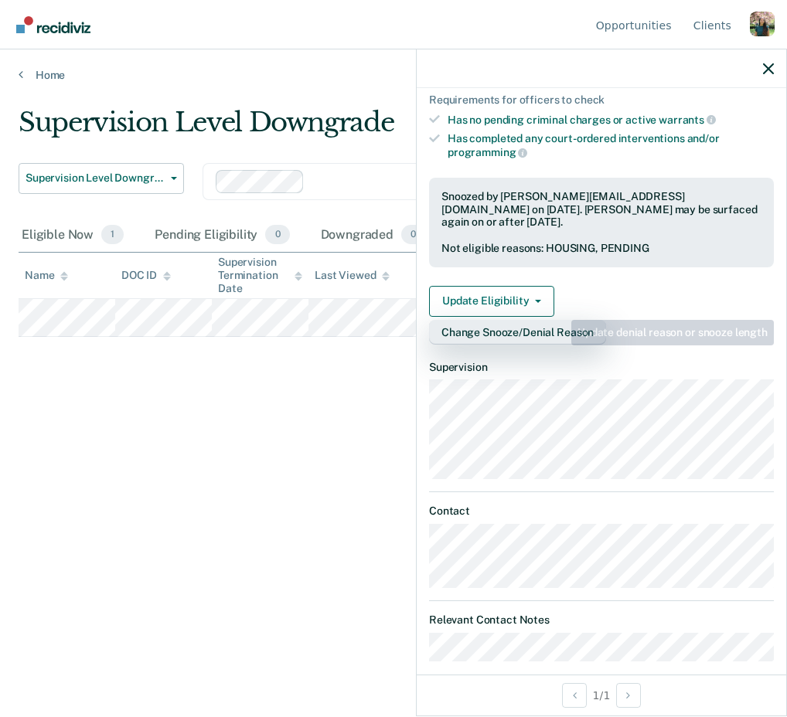
click at [558, 320] on button "Change Snooze/Denial Reason" at bounding box center [517, 332] width 177 height 25
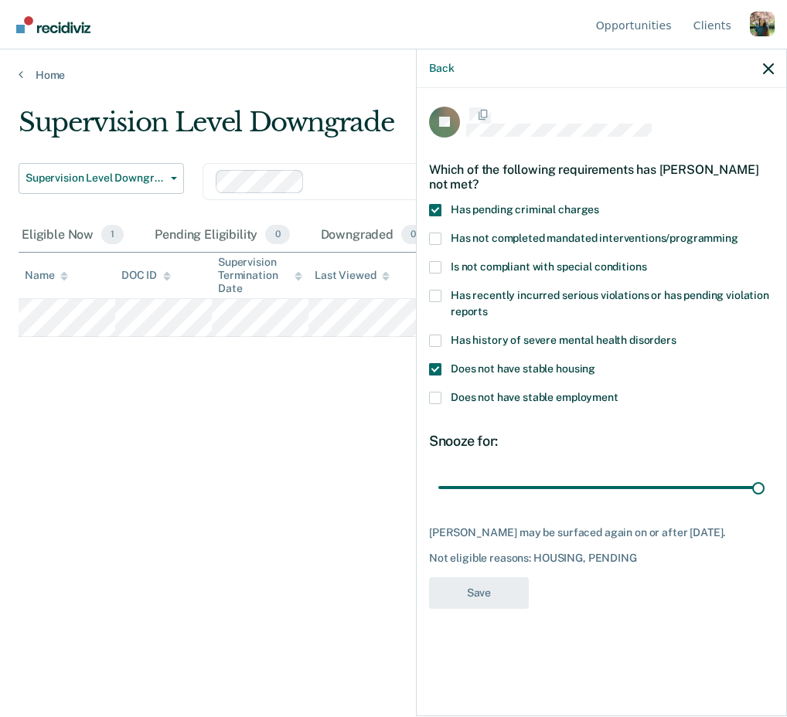
scroll to position [0, 0]
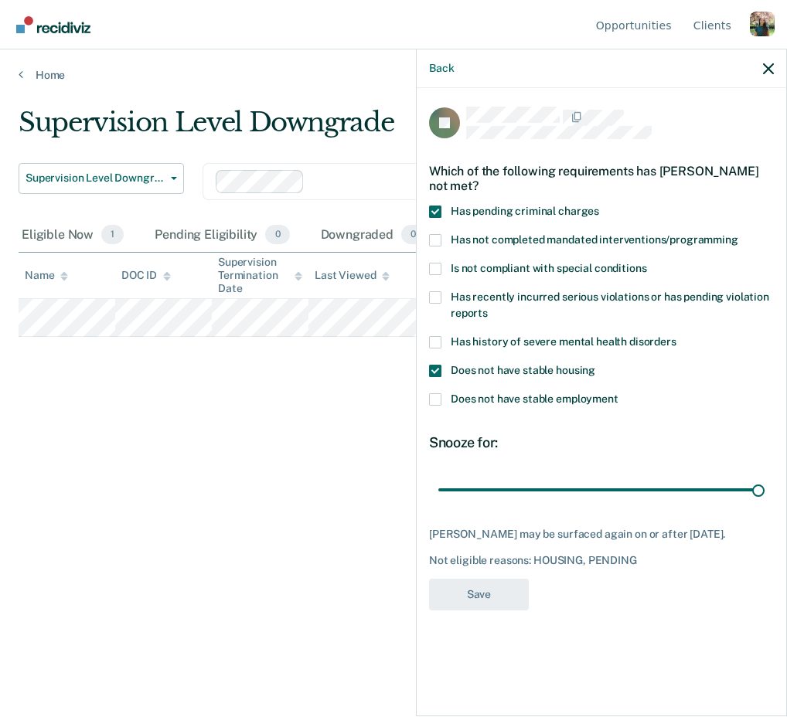
click at [507, 367] on span "Does not have stable housing" at bounding box center [523, 370] width 145 height 12
click at [595, 365] on input "Does not have stable housing" at bounding box center [595, 365] width 0 height 0
click at [500, 219] on label "Has pending criminal charges" at bounding box center [601, 214] width 345 height 16
click at [599, 206] on input "Has pending criminal charges" at bounding box center [599, 206] width 0 height 0
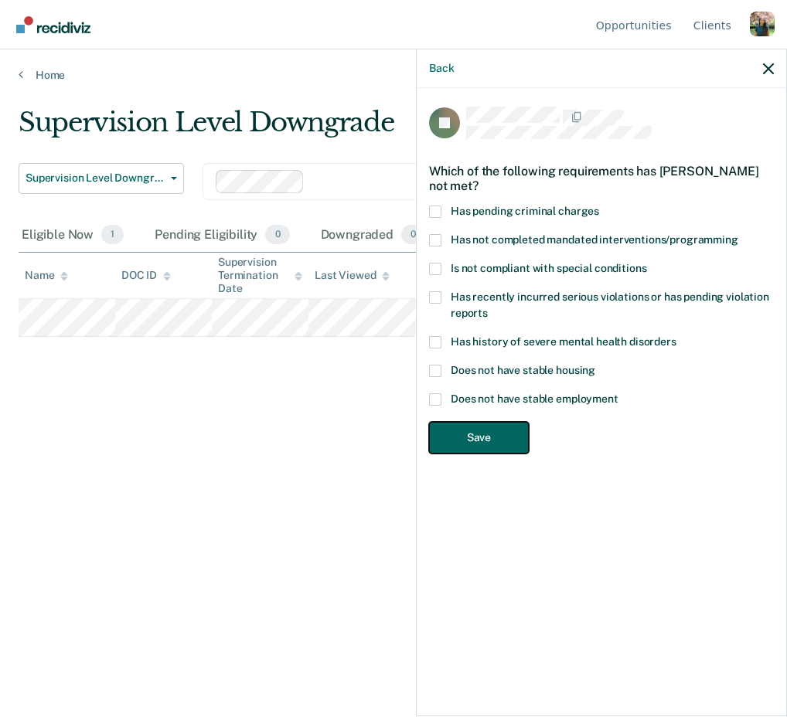
click at [468, 434] on button "Save" at bounding box center [479, 438] width 100 height 32
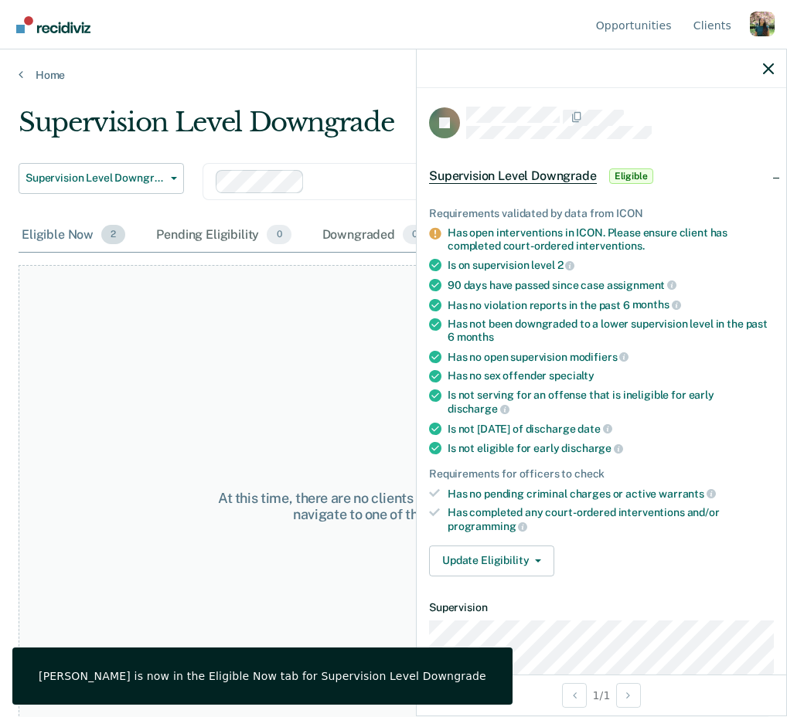
click at [86, 223] on div "Eligible Now 2" at bounding box center [74, 236] width 110 height 34
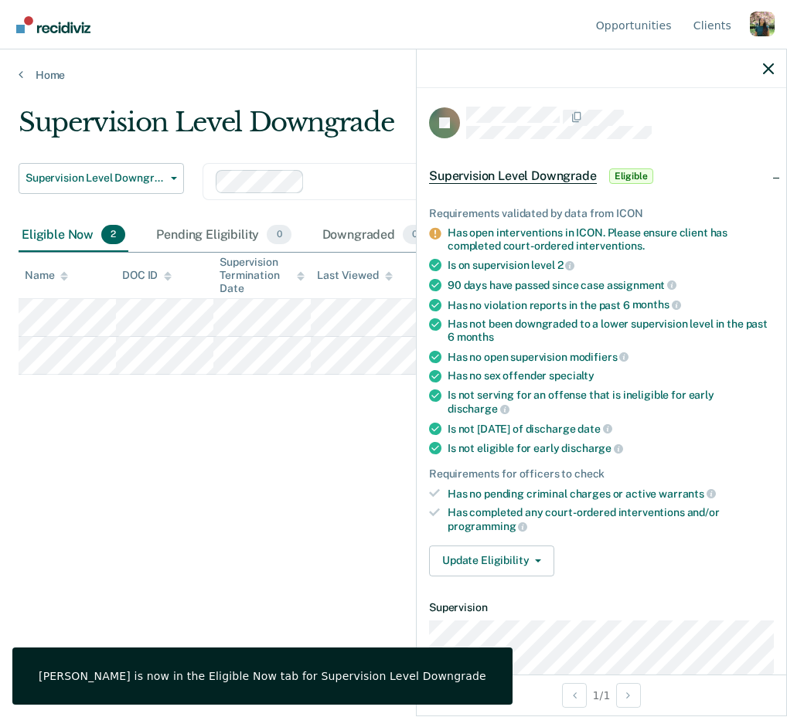
click at [764, 77] on div at bounding box center [601, 68] width 369 height 39
click at [771, 70] on icon "button" at bounding box center [768, 68] width 11 height 11
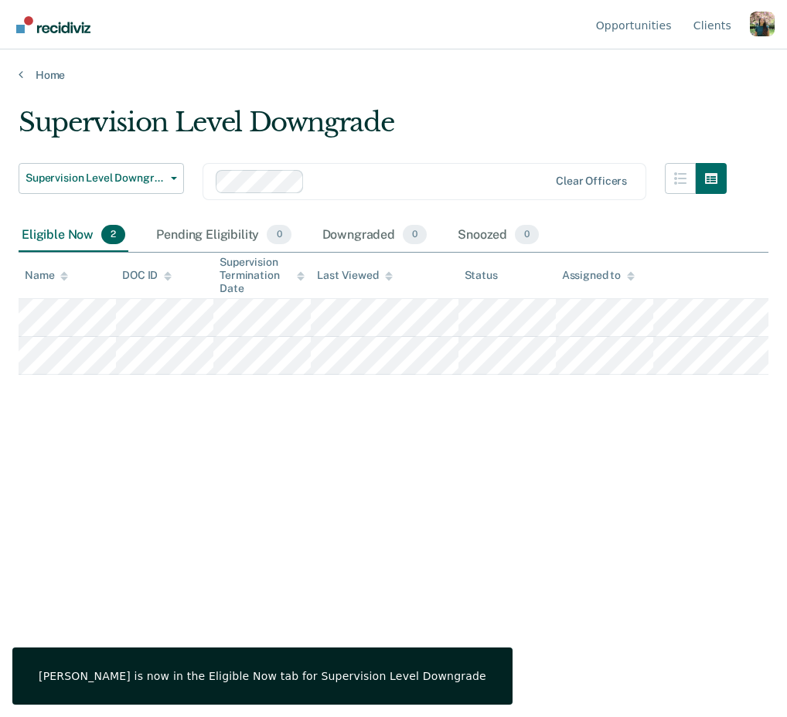
click at [771, 25] on div "Profile dropdown button" at bounding box center [762, 24] width 25 height 25
click at [679, 120] on link "Log Out" at bounding box center [700, 121] width 100 height 13
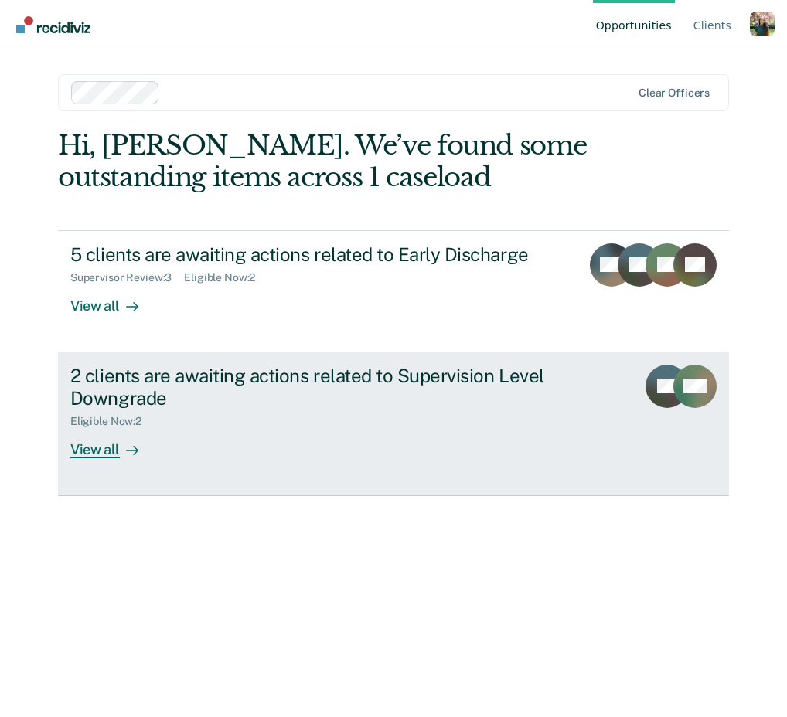
click at [389, 468] on link "2 clients are awaiting actions related to Supervision Level Downgrade Eligible …" at bounding box center [393, 424] width 671 height 144
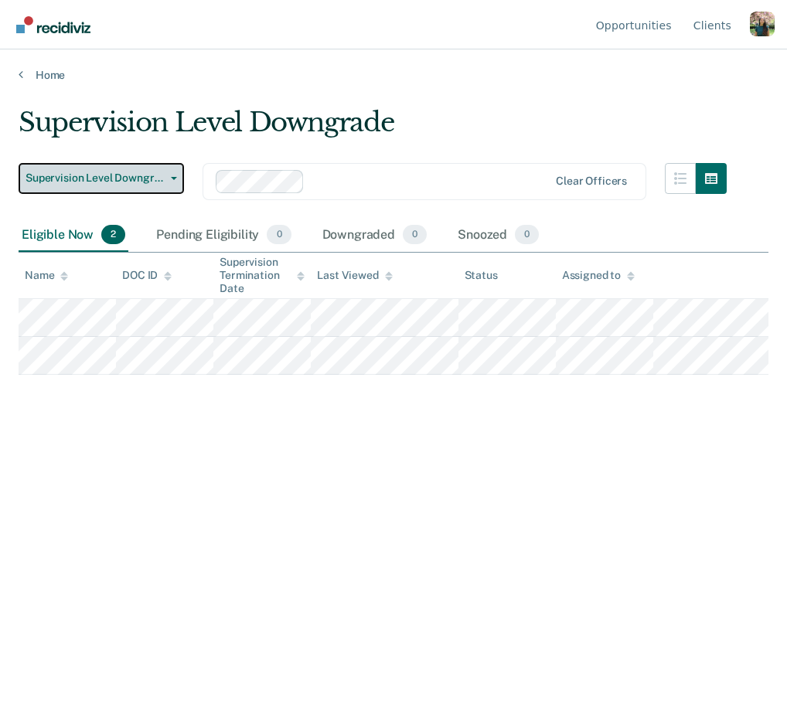
click at [177, 179] on button "Supervision Level Downgrade" at bounding box center [101, 178] width 165 height 31
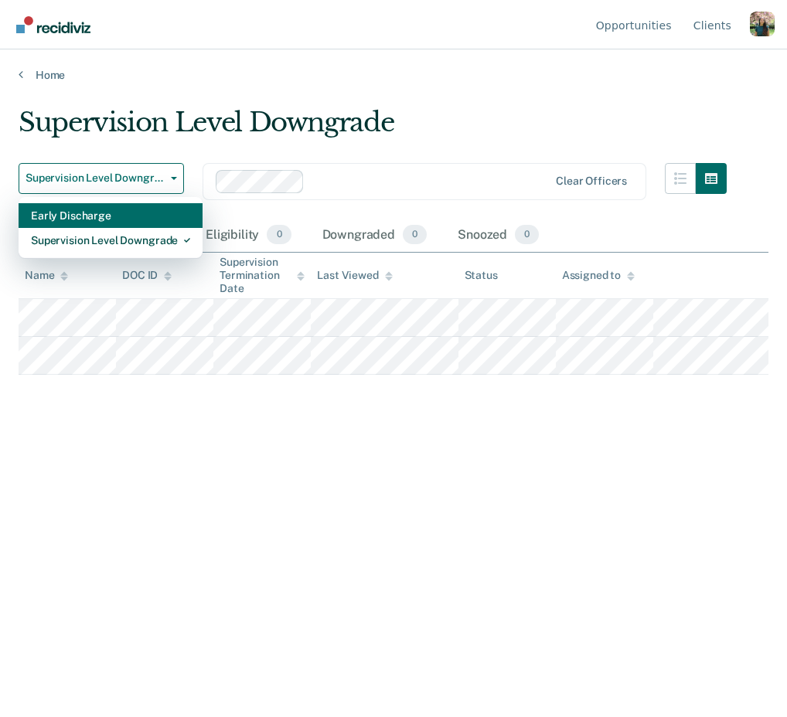
click at [179, 211] on div "Early Discharge" at bounding box center [110, 215] width 159 height 25
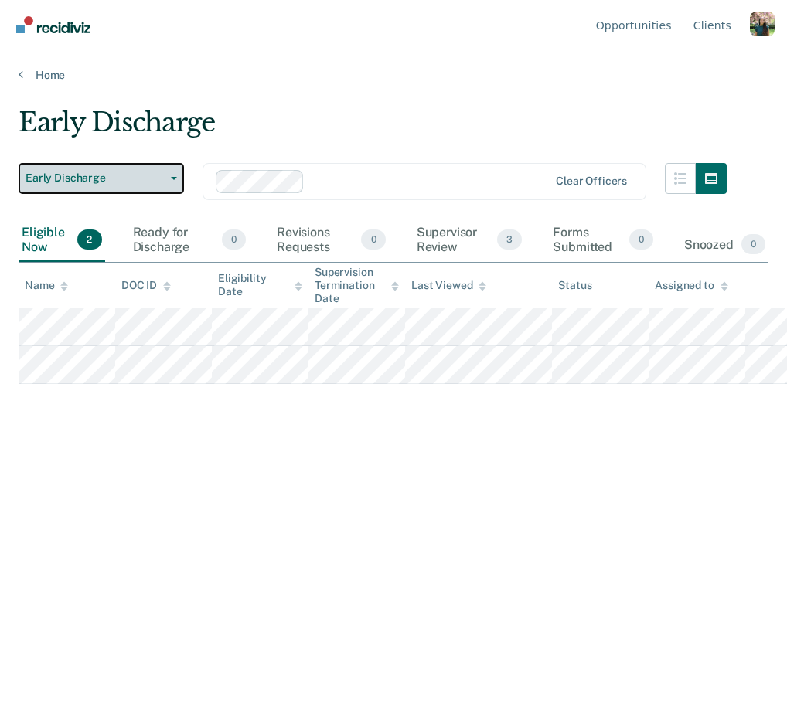
click at [162, 175] on span "Early Discharge" at bounding box center [95, 178] width 139 height 13
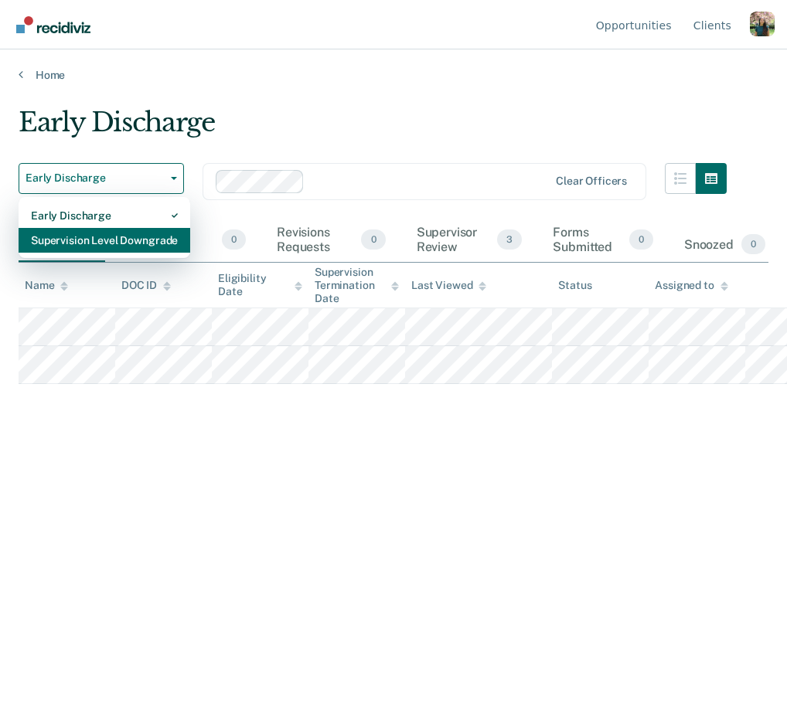
click at [166, 240] on div "Supervision Level Downgrade" at bounding box center [104, 240] width 147 height 25
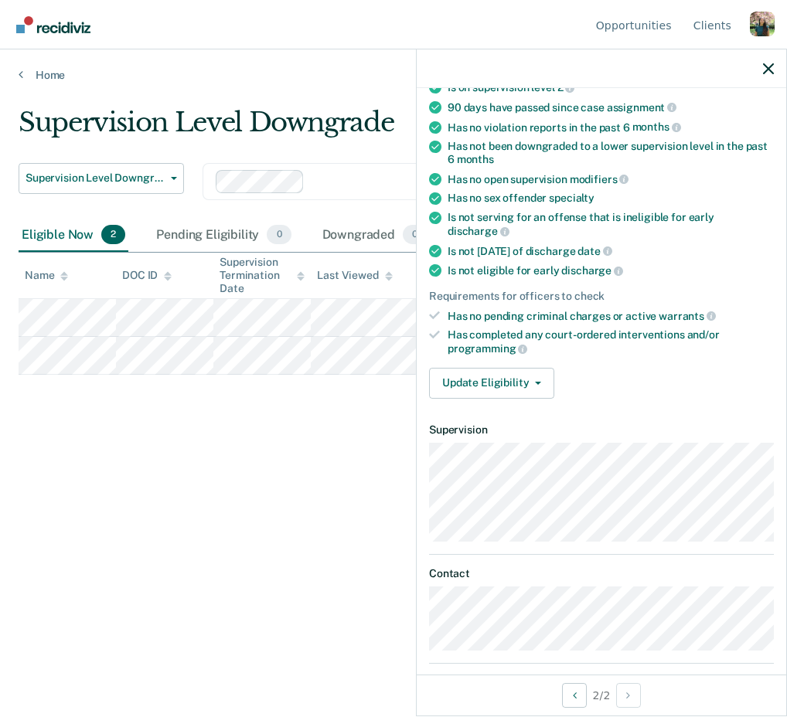
scroll to position [240, 0]
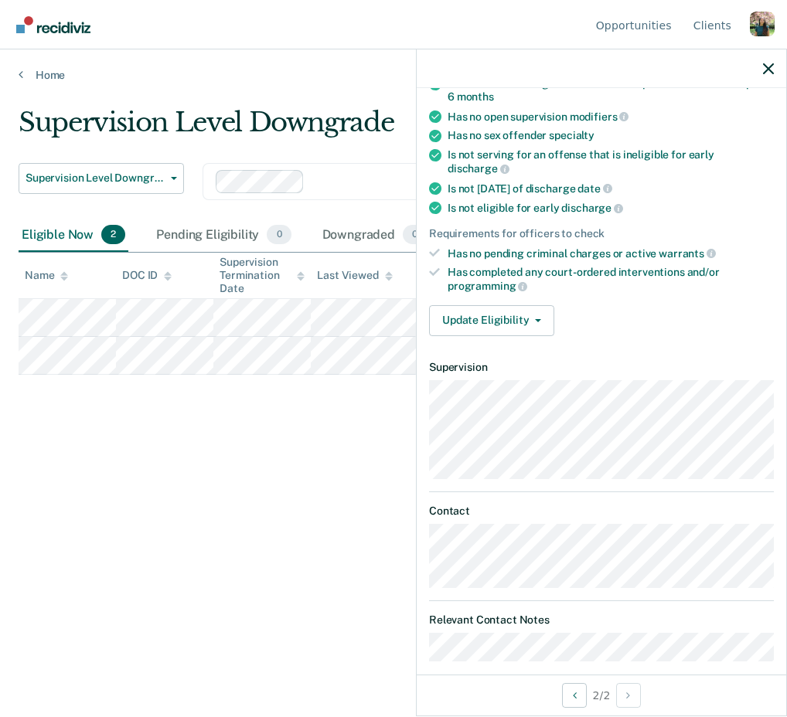
drag, startPoint x: 551, startPoint y: 601, endPoint x: 539, endPoint y: 601, distance: 12.4
click at [546, 614] on dt "Relevant Contact Notes" at bounding box center [601, 620] width 345 height 13
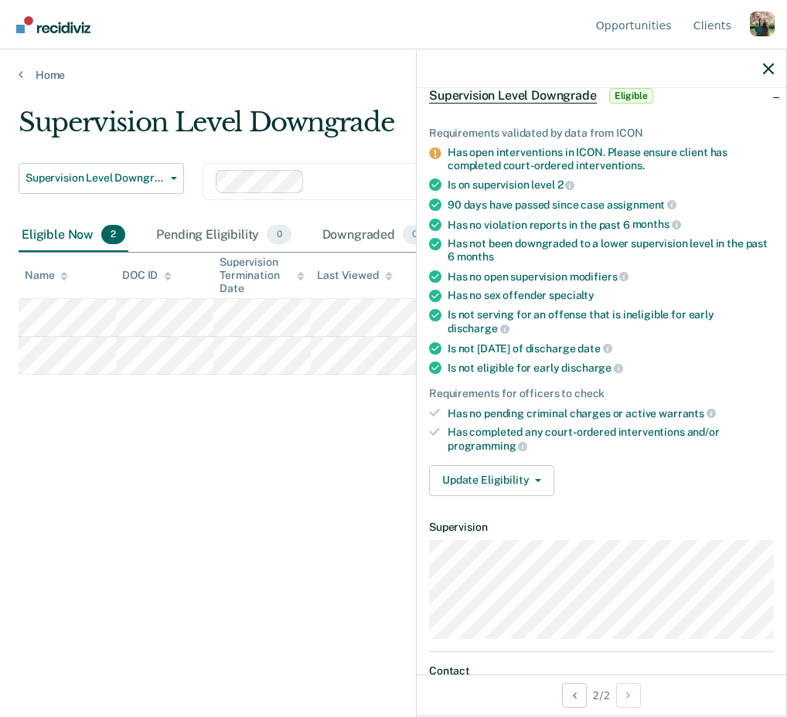
scroll to position [91, 0]
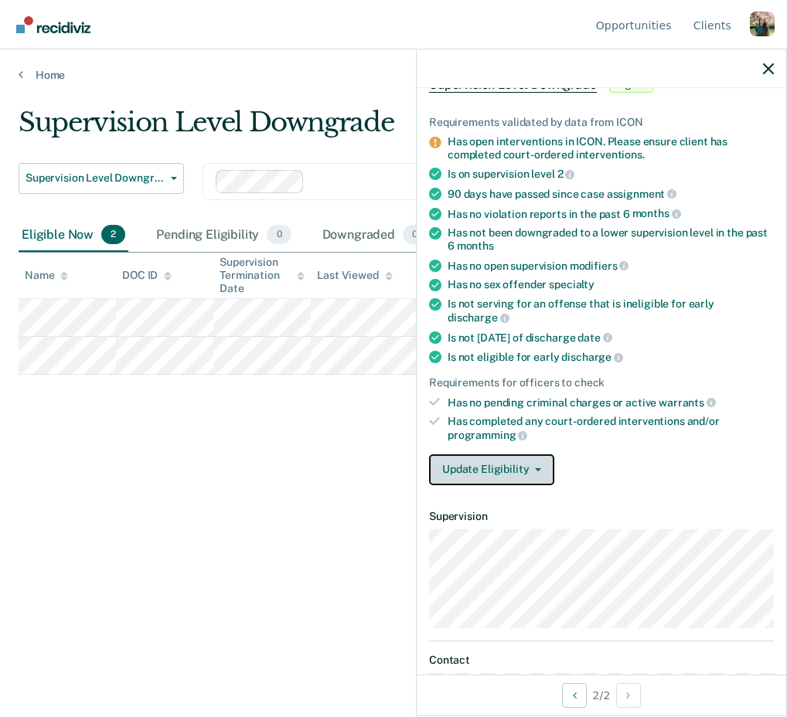
click at [459, 454] on button "Update Eligibility" at bounding box center [491, 469] width 125 height 31
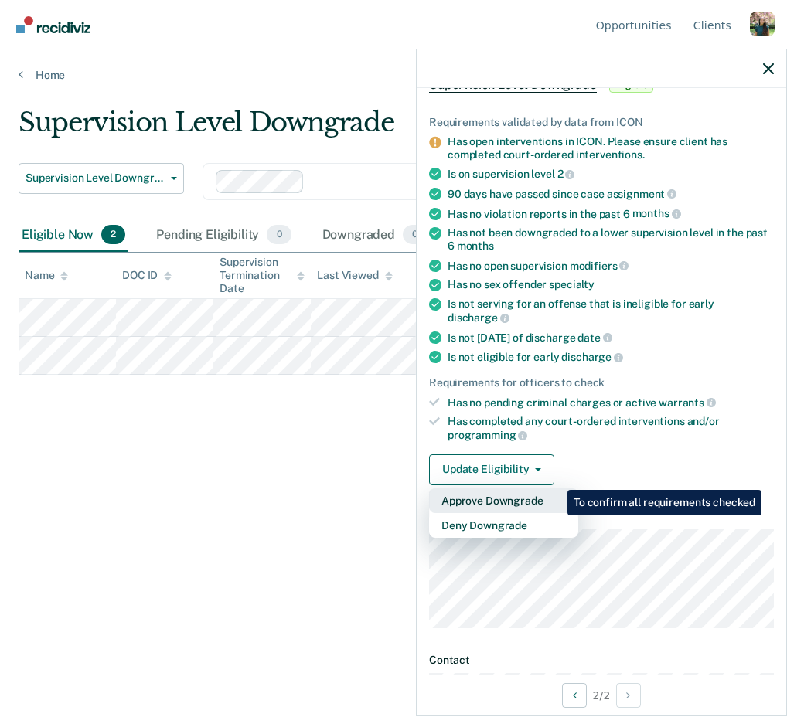
click at [556, 488] on button "Approve Downgrade" at bounding box center [503, 500] width 149 height 25
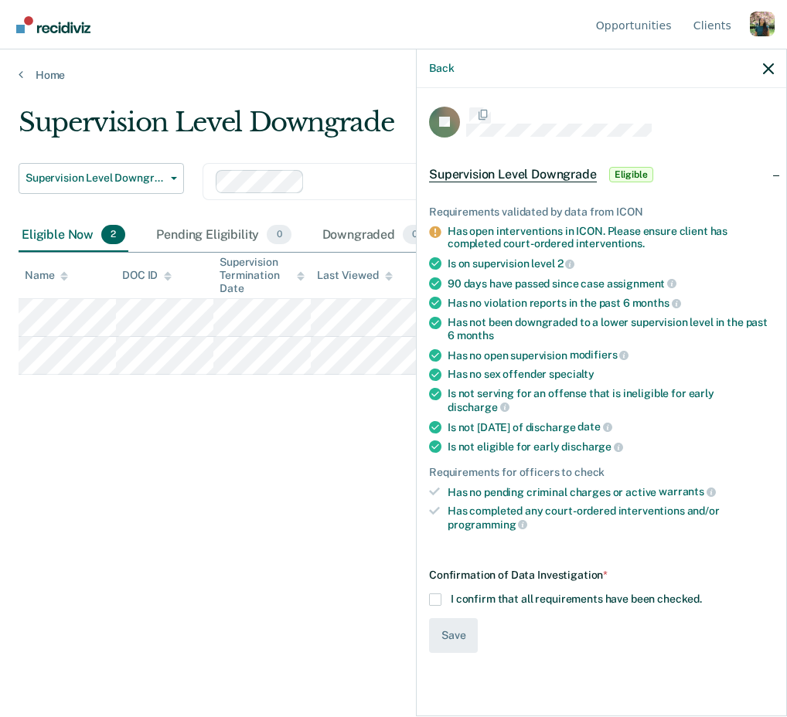
scroll to position [0, 0]
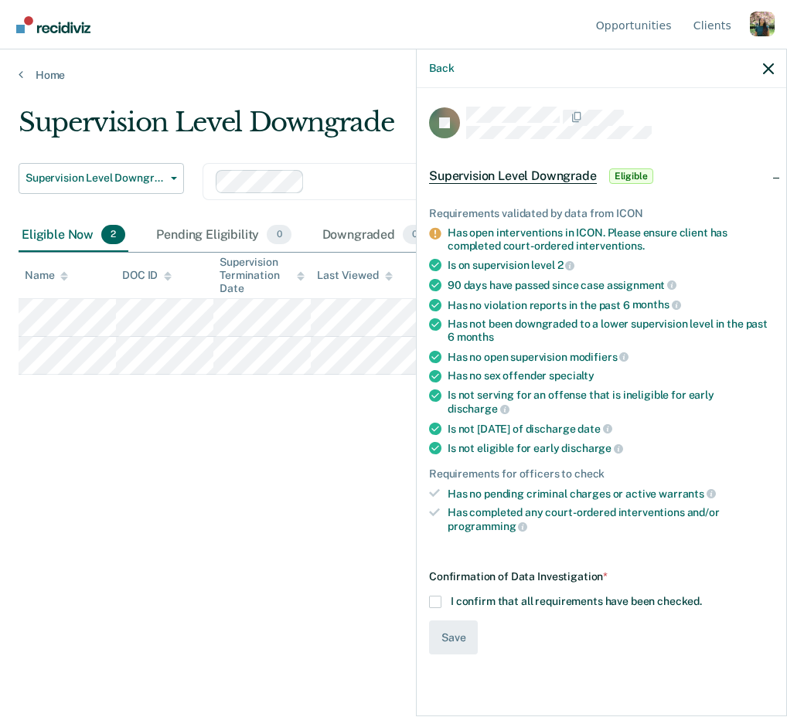
click at [437, 596] on span at bounding box center [435, 602] width 12 height 12
click at [702, 596] on input "I confirm that all requirements have been checked." at bounding box center [702, 596] width 0 height 0
click at [450, 626] on button "Save" at bounding box center [453, 638] width 49 height 35
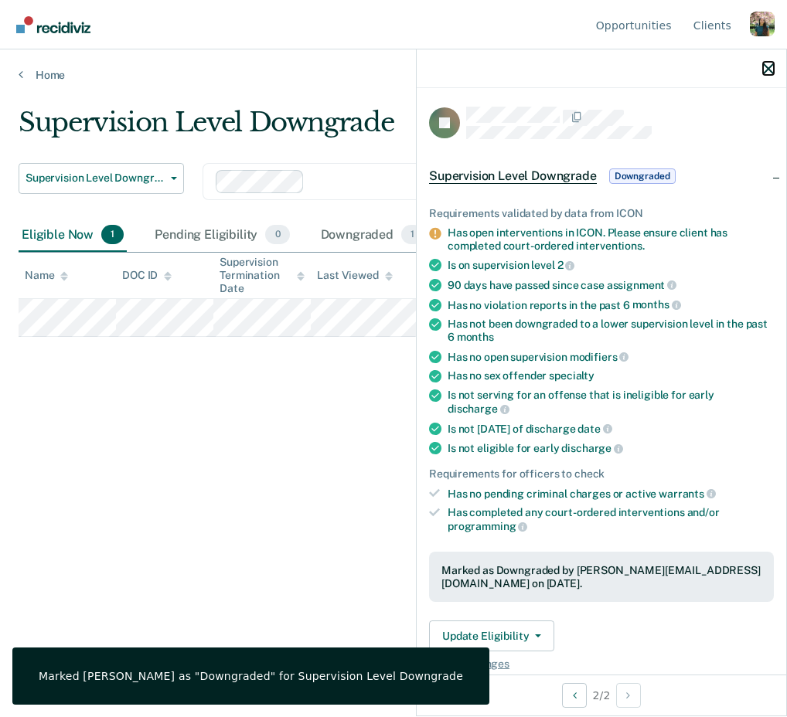
click at [773, 70] on icon "button" at bounding box center [768, 68] width 11 height 11
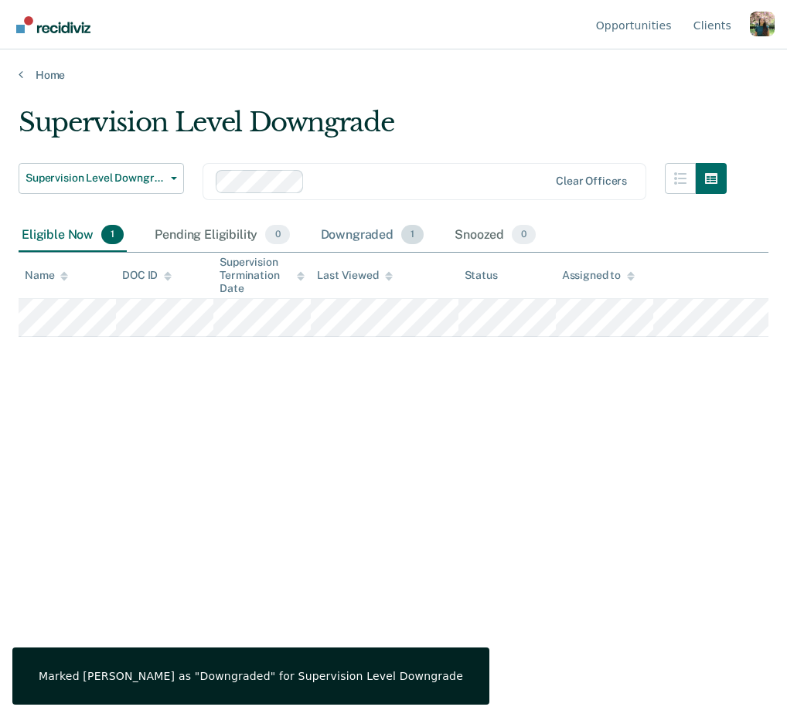
click at [376, 243] on div "Downgraded 1" at bounding box center [373, 236] width 110 height 34
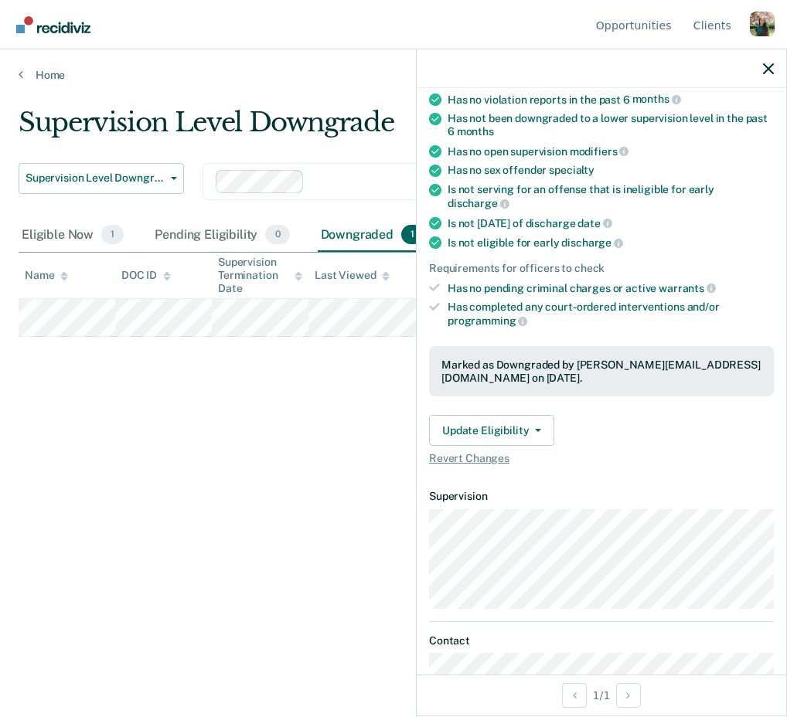
scroll to position [243, 0]
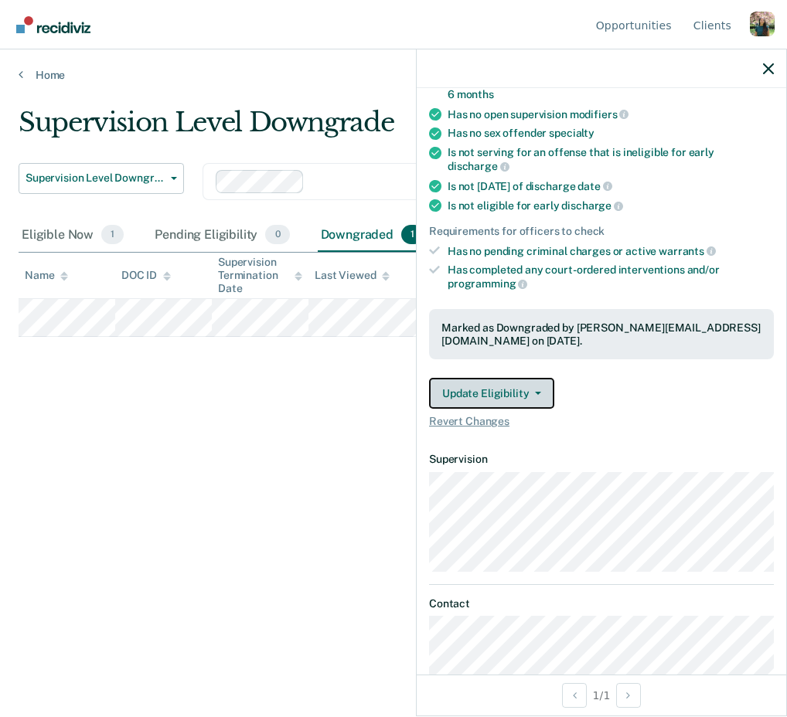
click at [506, 378] on button "Update Eligibility" at bounding box center [491, 393] width 125 height 31
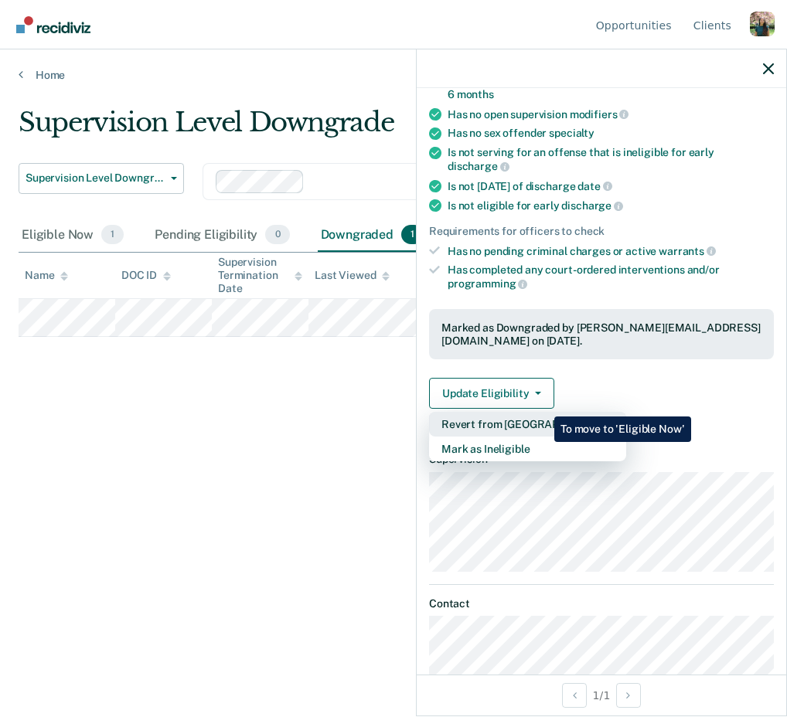
click at [543, 412] on button "Revert from [GEOGRAPHIC_DATA]" at bounding box center [527, 424] width 197 height 25
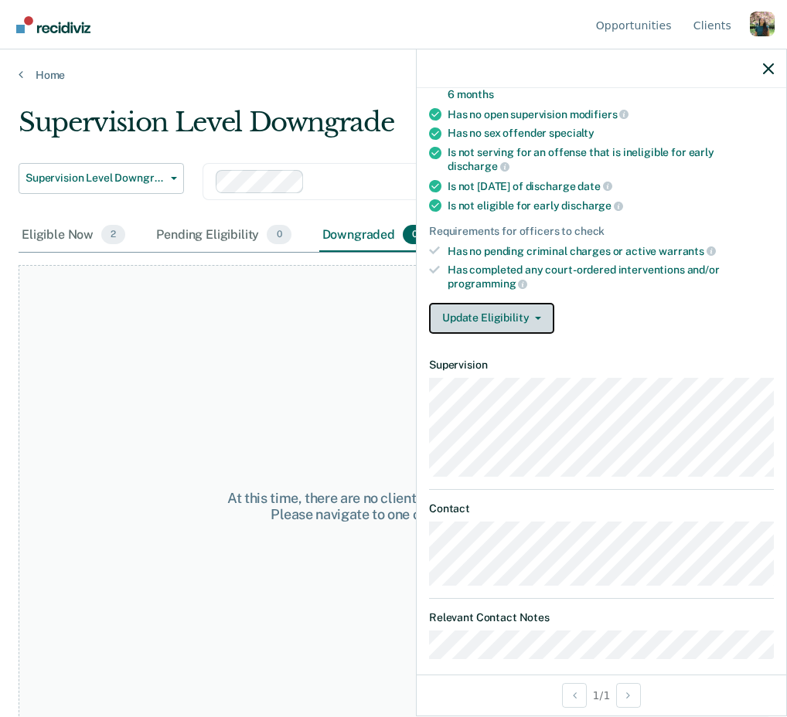
scroll to position [240, 0]
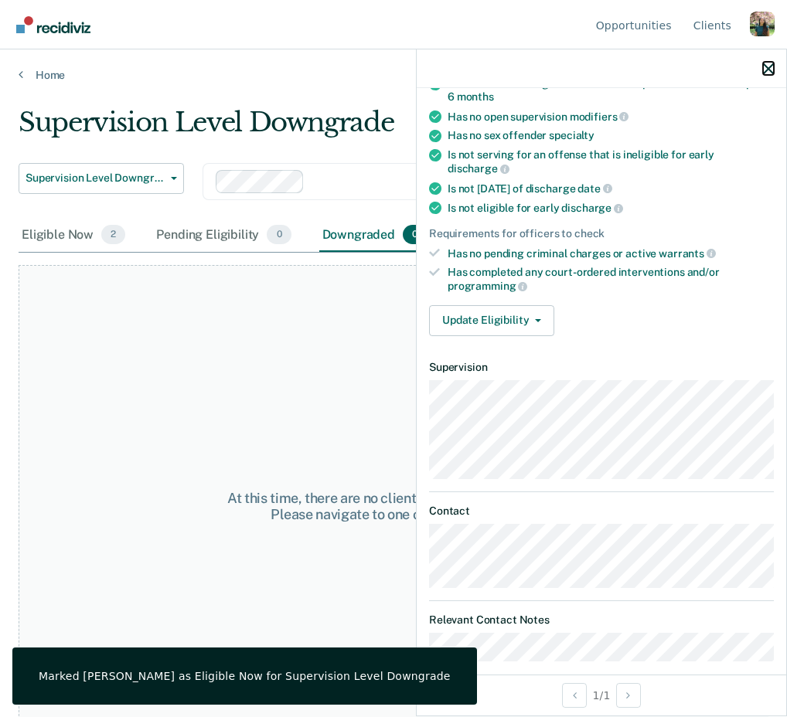
click at [767, 70] on icon "button" at bounding box center [768, 68] width 11 height 11
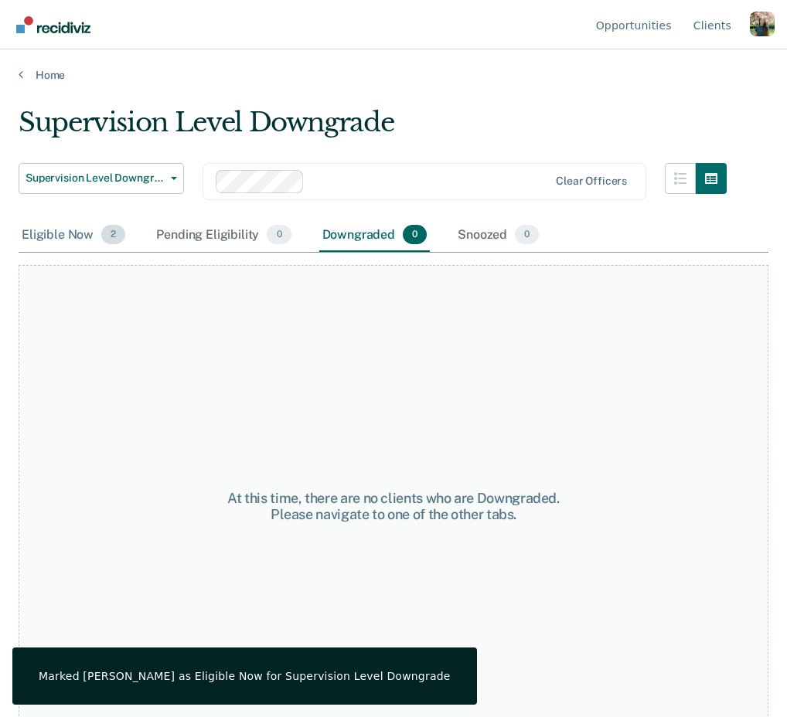
click at [100, 226] on div "Eligible Now 2" at bounding box center [74, 236] width 110 height 34
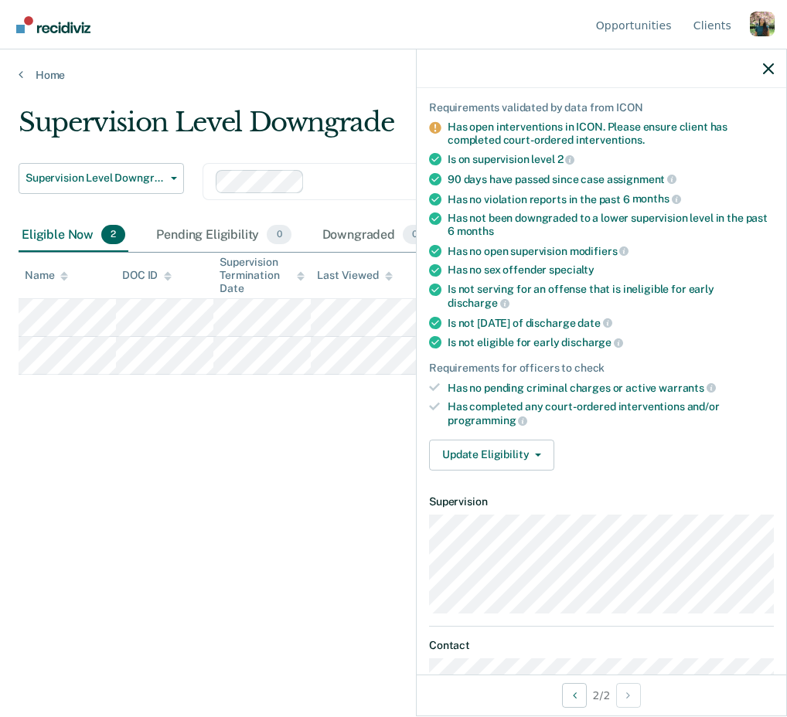
scroll to position [124, 0]
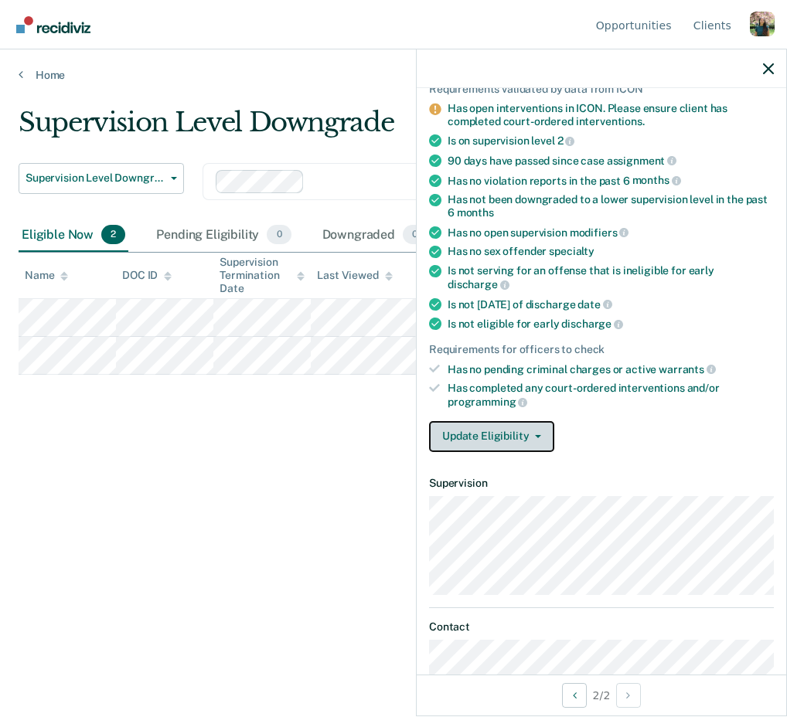
click at [515, 421] on button "Update Eligibility" at bounding box center [491, 436] width 125 height 31
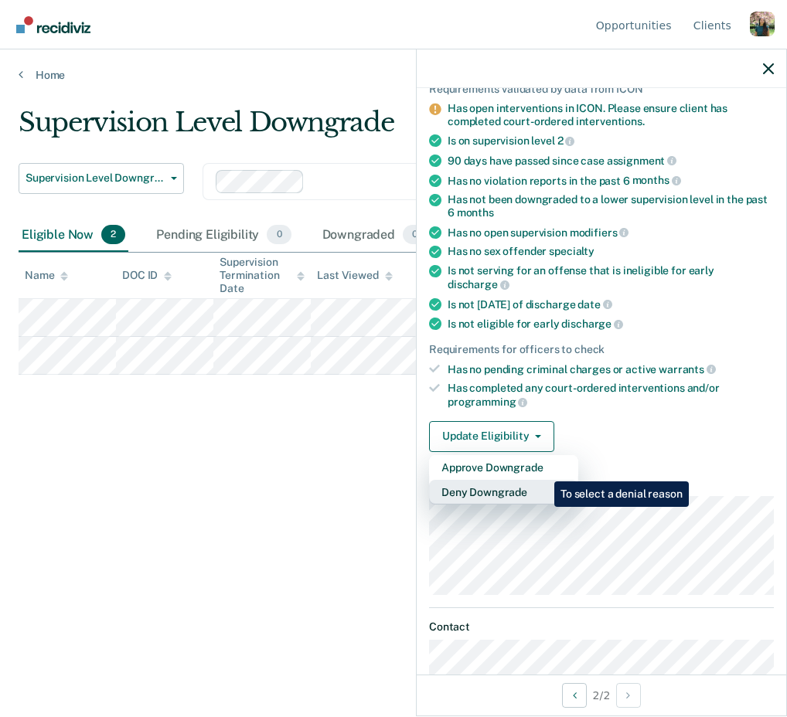
click at [543, 480] on button "Deny Downgrade" at bounding box center [503, 492] width 149 height 25
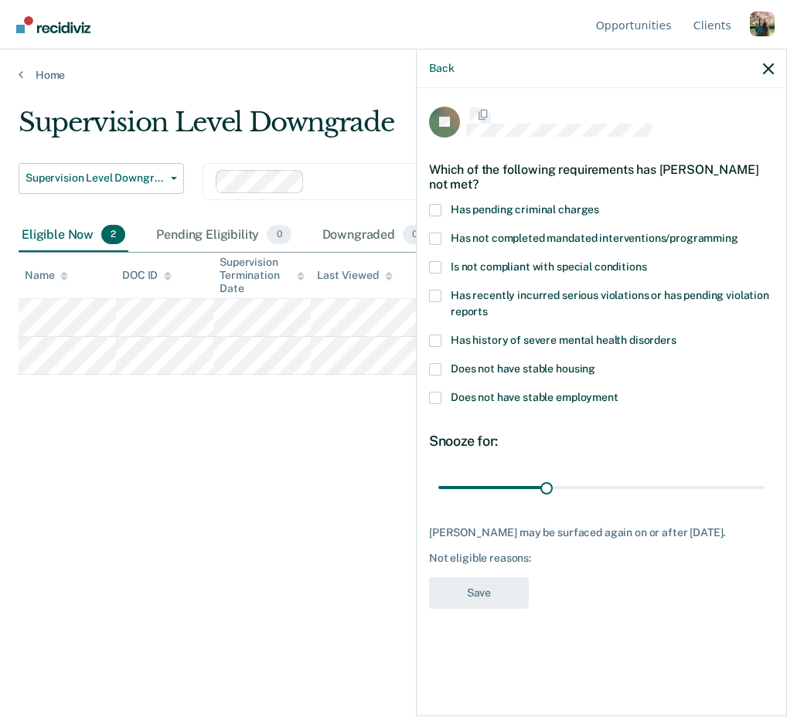
scroll to position [0, 0]
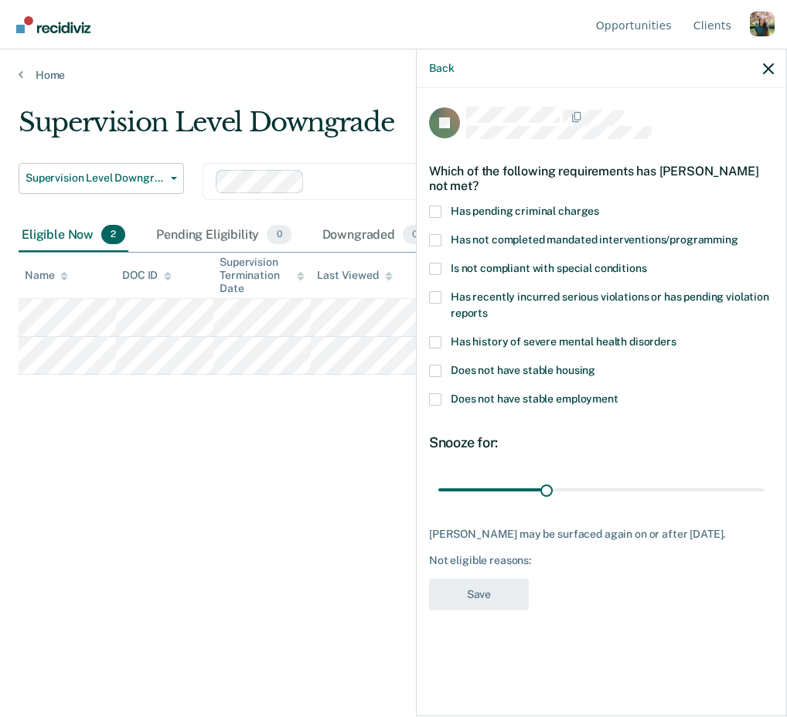
click at [577, 213] on span "Has pending criminal charges" at bounding box center [525, 211] width 148 height 12
click at [599, 206] on input "Has pending criminal charges" at bounding box center [599, 206] width 0 height 0
click at [485, 370] on span "Does not have stable housing" at bounding box center [523, 370] width 145 height 12
click at [595, 365] on input "Does not have stable housing" at bounding box center [595, 365] width 0 height 0
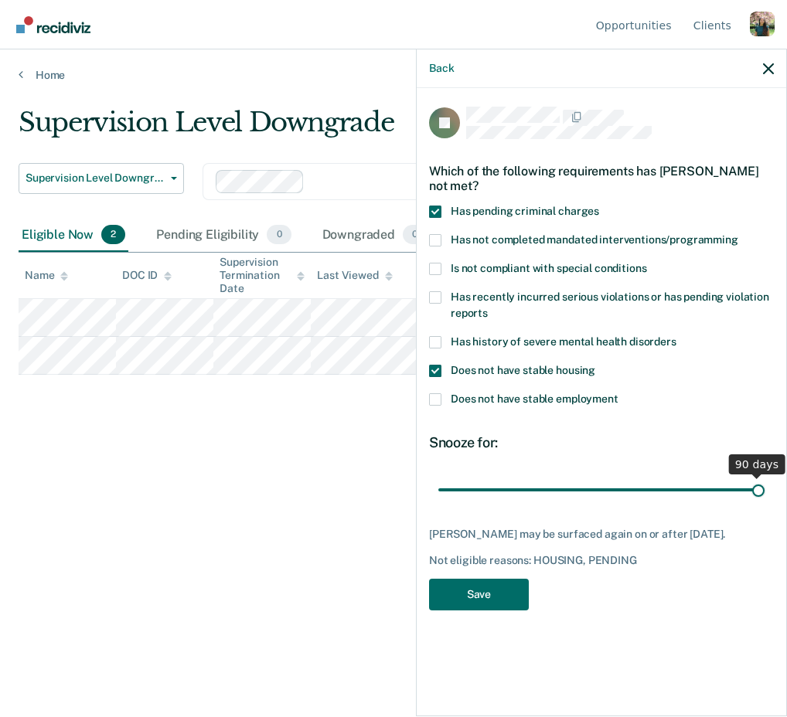
drag, startPoint x: 547, startPoint y: 485, endPoint x: 786, endPoint y: 496, distance: 239.0
type input "90"
click at [764, 496] on input "range" at bounding box center [601, 489] width 326 height 27
click at [495, 588] on button "Save" at bounding box center [479, 595] width 100 height 32
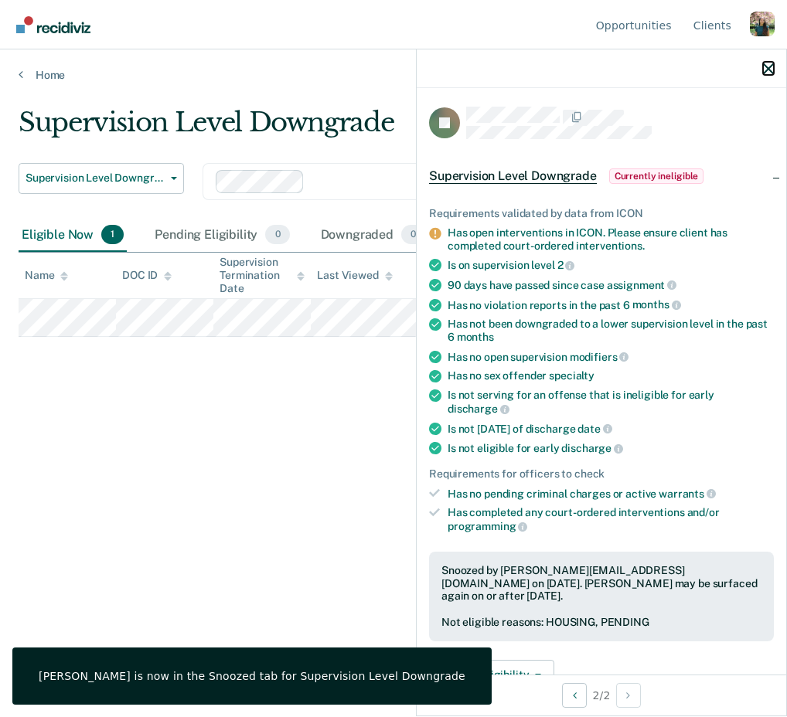
click at [769, 73] on icon "button" at bounding box center [768, 68] width 11 height 11
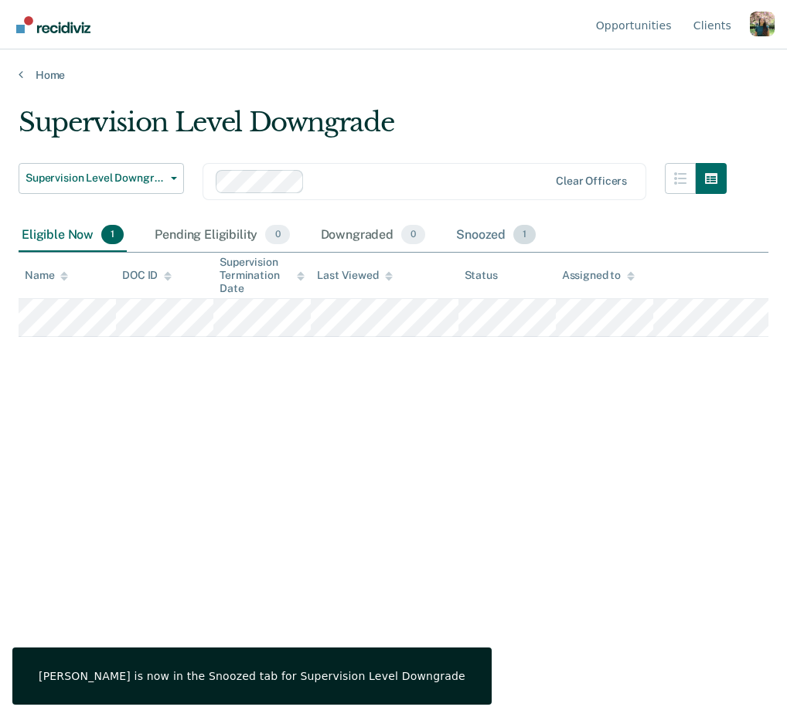
click at [490, 238] on div "Snoozed 1" at bounding box center [496, 236] width 86 height 34
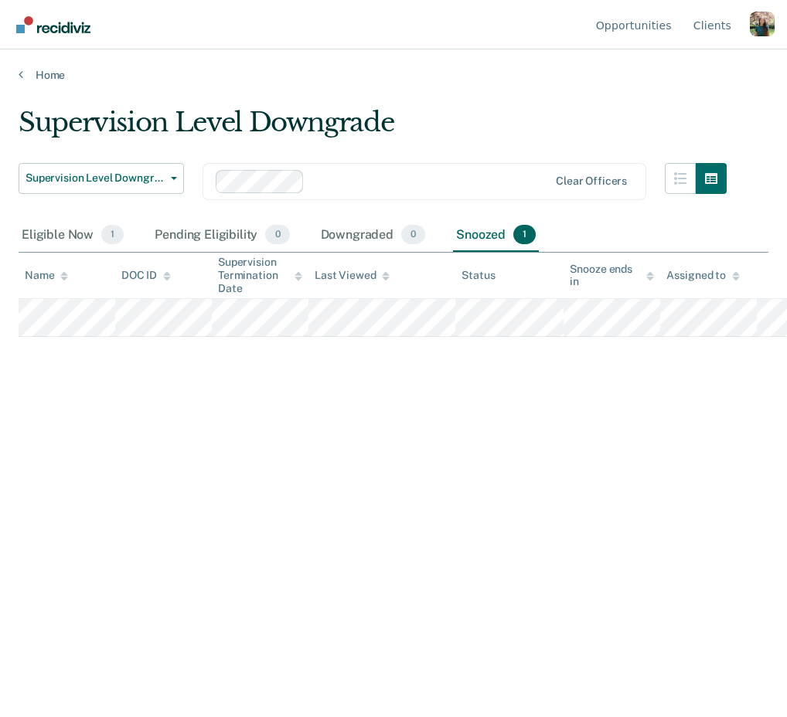
click at [192, 192] on div "Supervision Level Downgrade Early Discharge Supervision Level Downgrade Clear o…" at bounding box center [373, 191] width 708 height 56
click at [170, 177] on span "button" at bounding box center [171, 178] width 12 height 3
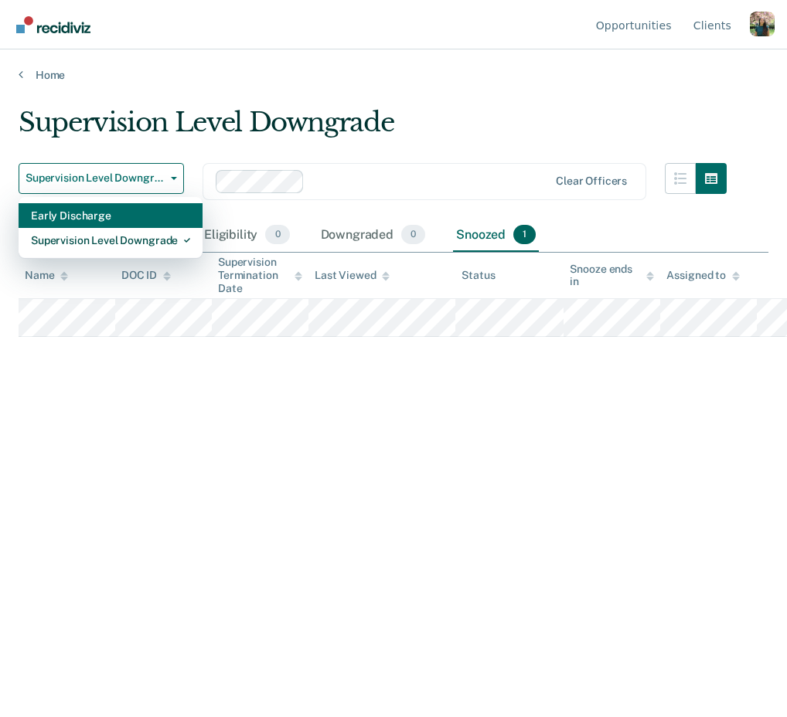
click at [150, 213] on div "Early Discharge" at bounding box center [110, 215] width 159 height 25
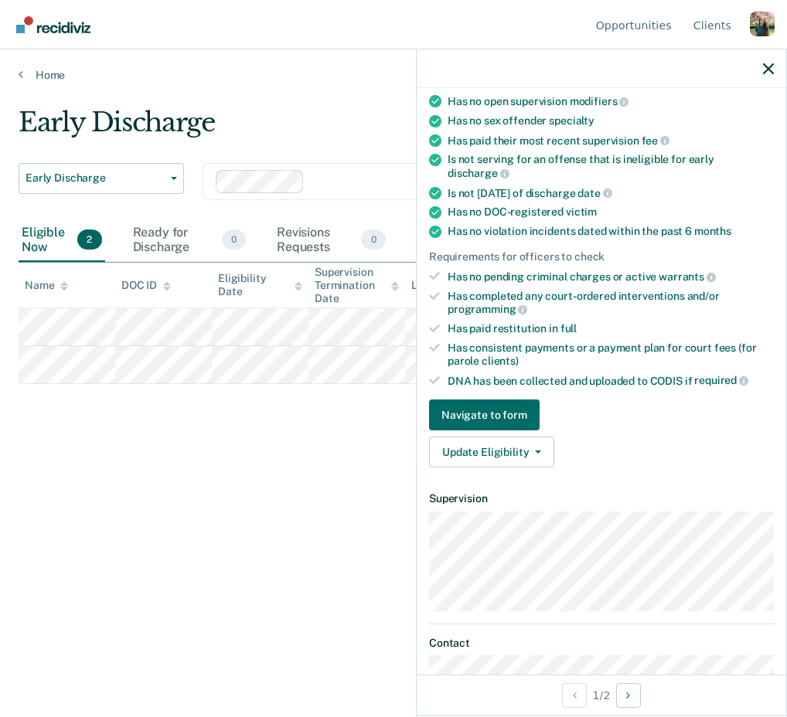
scroll to position [251, 0]
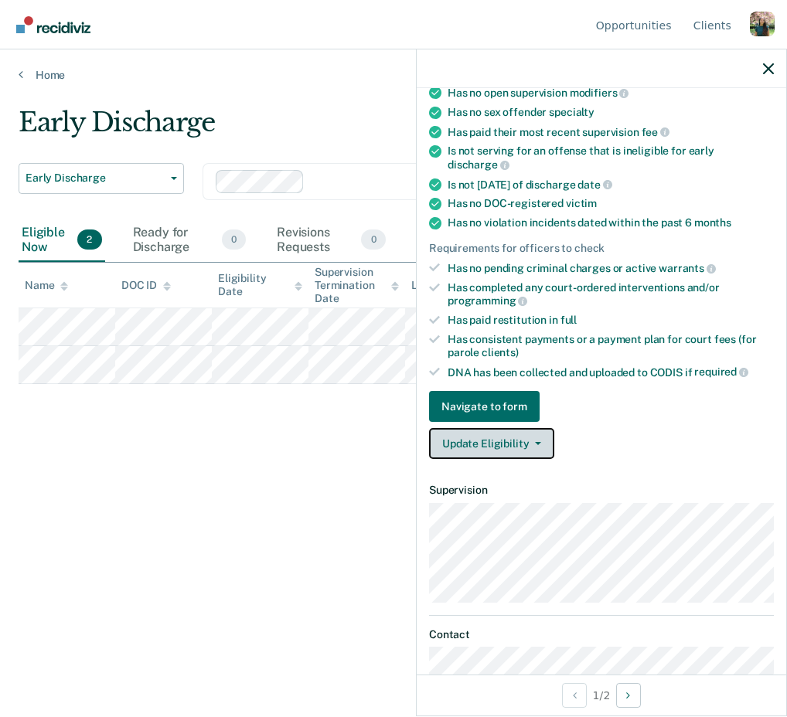
click at [533, 428] on button "Update Eligibility" at bounding box center [491, 443] width 125 height 31
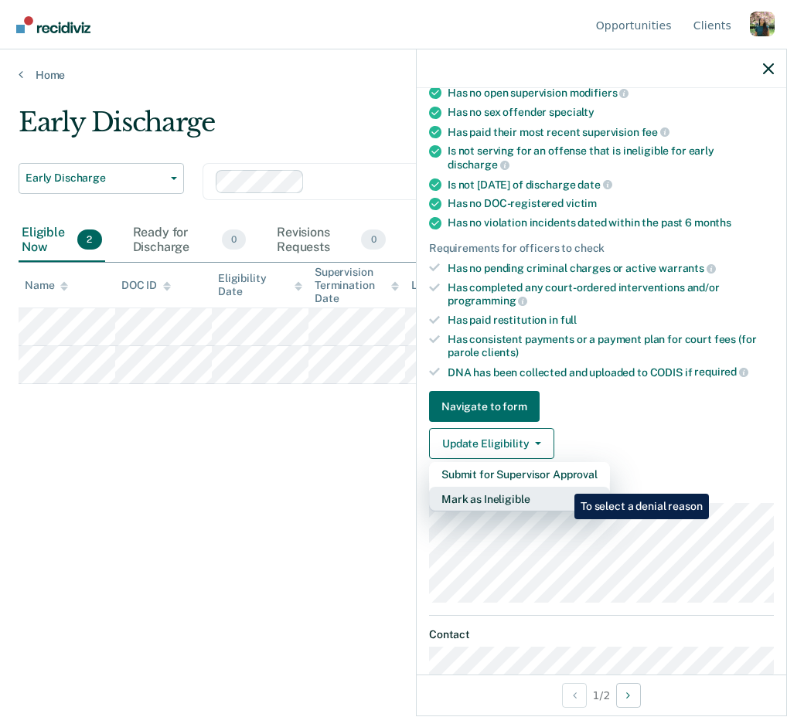
click at [563, 487] on button "Mark as Ineligible" at bounding box center [519, 499] width 181 height 25
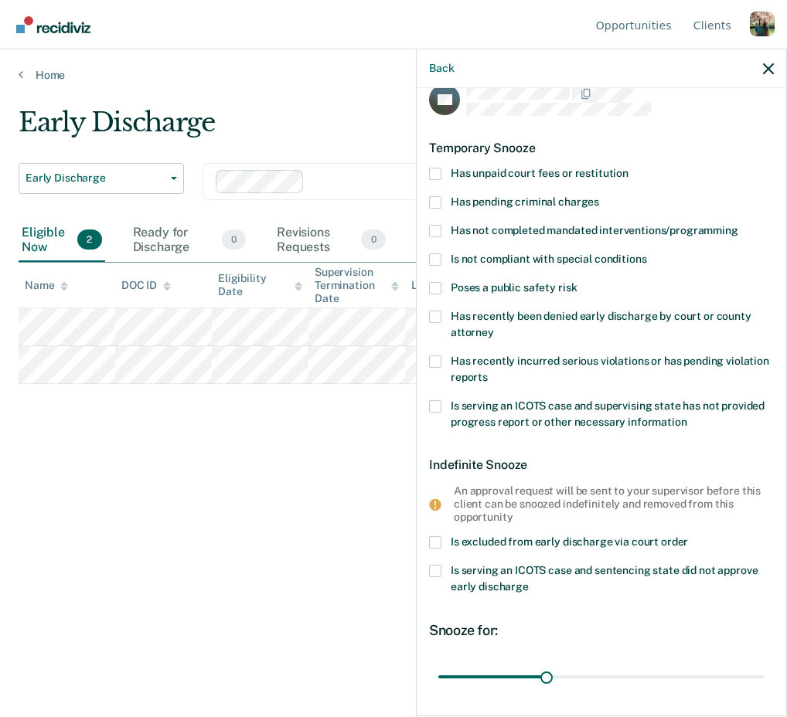
scroll to position [0, 0]
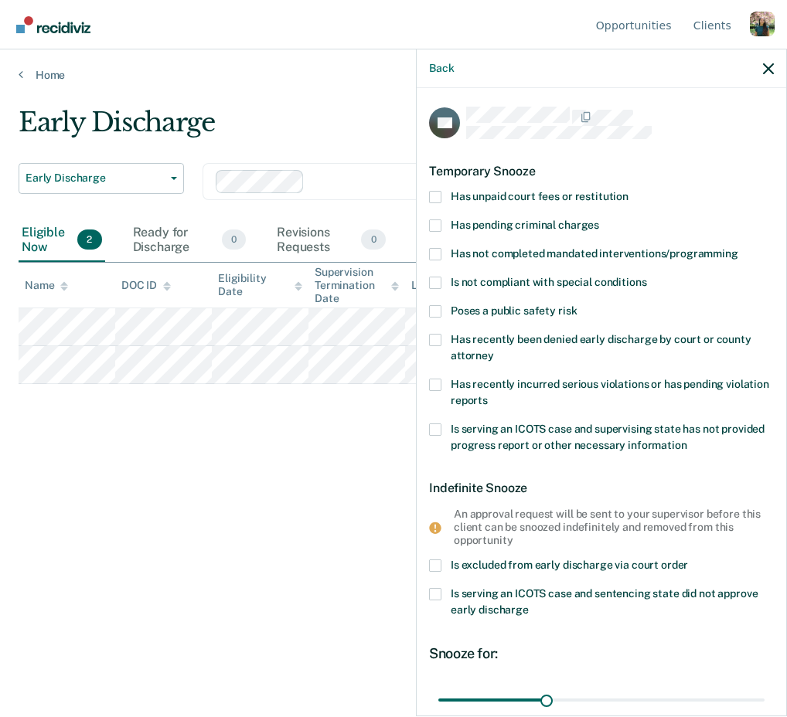
click at [604, 345] on label "Has recently been denied early discharge by court or county attorney" at bounding box center [601, 350] width 345 height 32
click at [494, 350] on input "Has recently been denied early discharge by court or county attorney" at bounding box center [494, 350] width 0 height 0
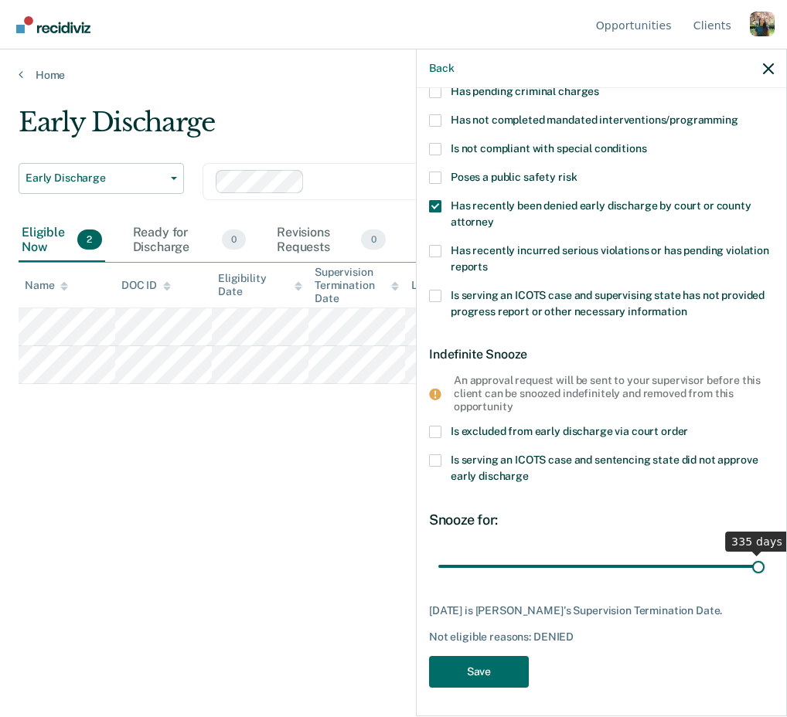
scroll to position [147, 0]
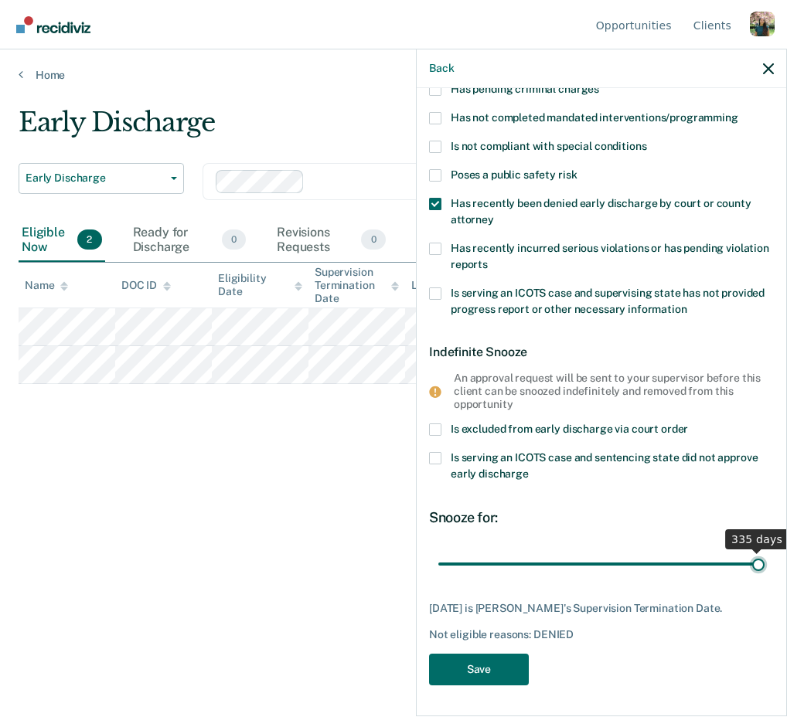
drag, startPoint x: 473, startPoint y: 553, endPoint x: 786, endPoint y: 549, distance: 313.0
type input "335"
click at [764, 550] on input "range" at bounding box center [601, 563] width 326 height 27
click at [506, 663] on button "Save" at bounding box center [479, 670] width 100 height 32
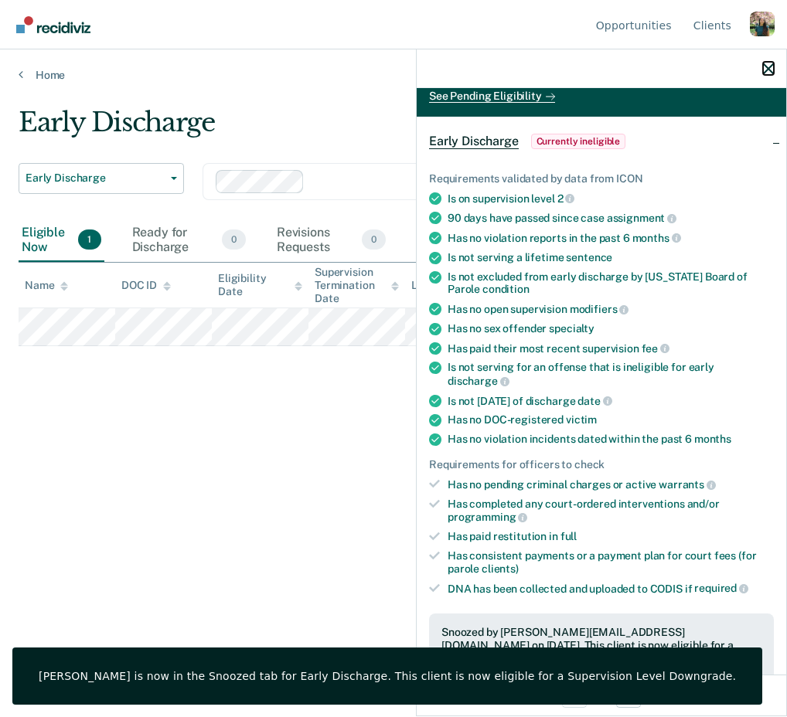
click at [769, 69] on icon "button" at bounding box center [768, 68] width 11 height 11
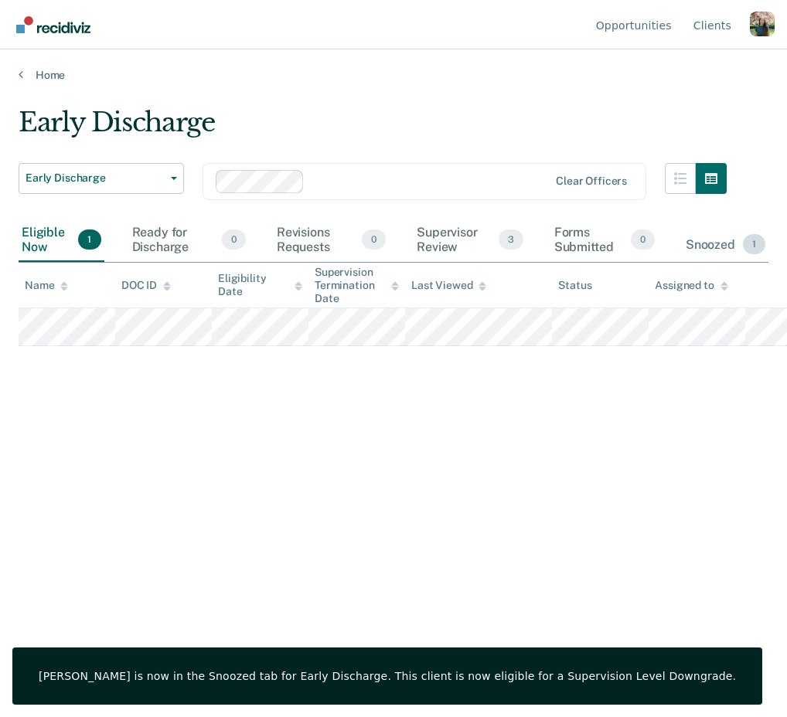
click at [735, 239] on div "Snoozed 1" at bounding box center [725, 245] width 86 height 34
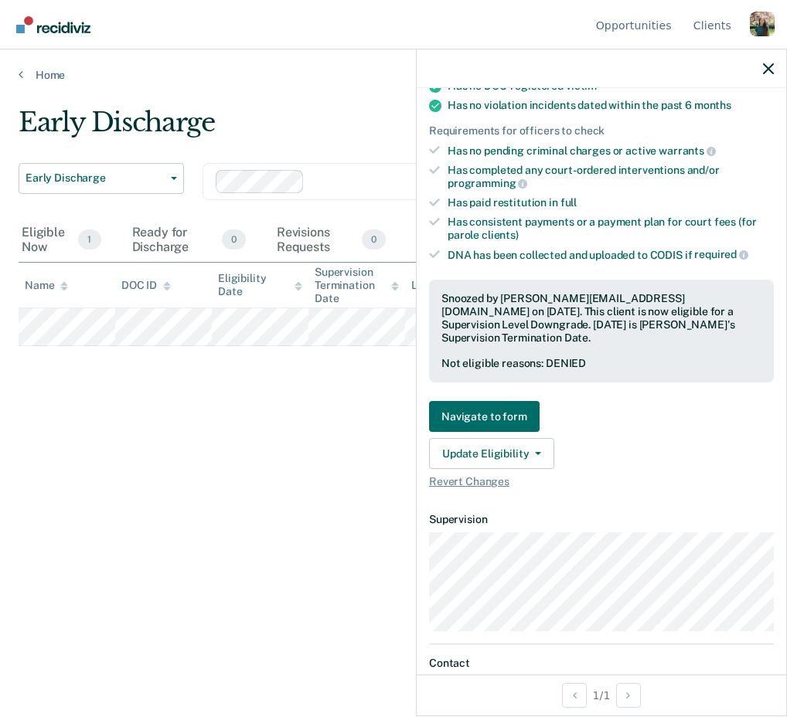
scroll to position [614, 0]
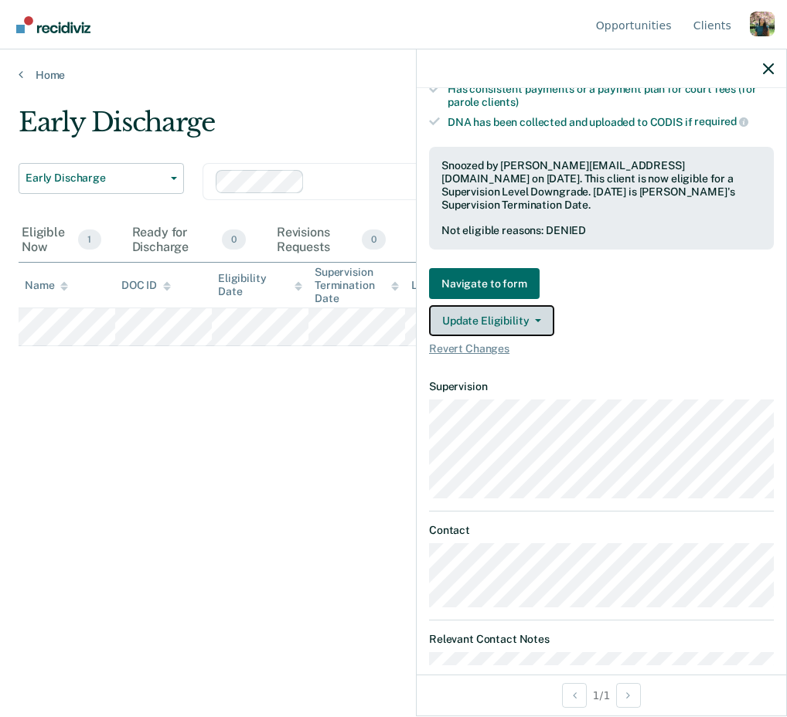
click at [507, 305] on button "Update Eligibility" at bounding box center [491, 320] width 125 height 31
click at [50, 233] on div "Eligible Now 1" at bounding box center [62, 240] width 86 height 43
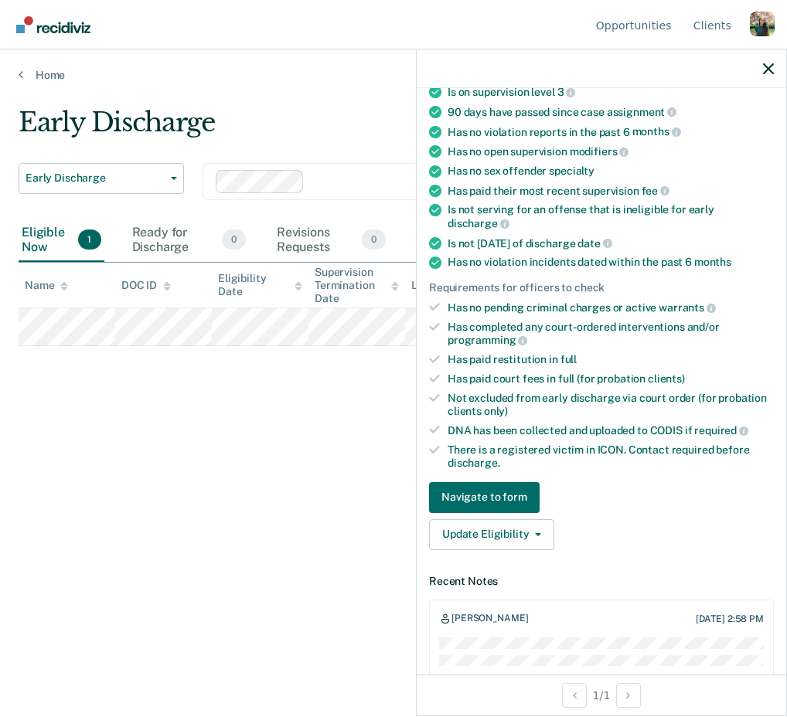
scroll to position [177, 0]
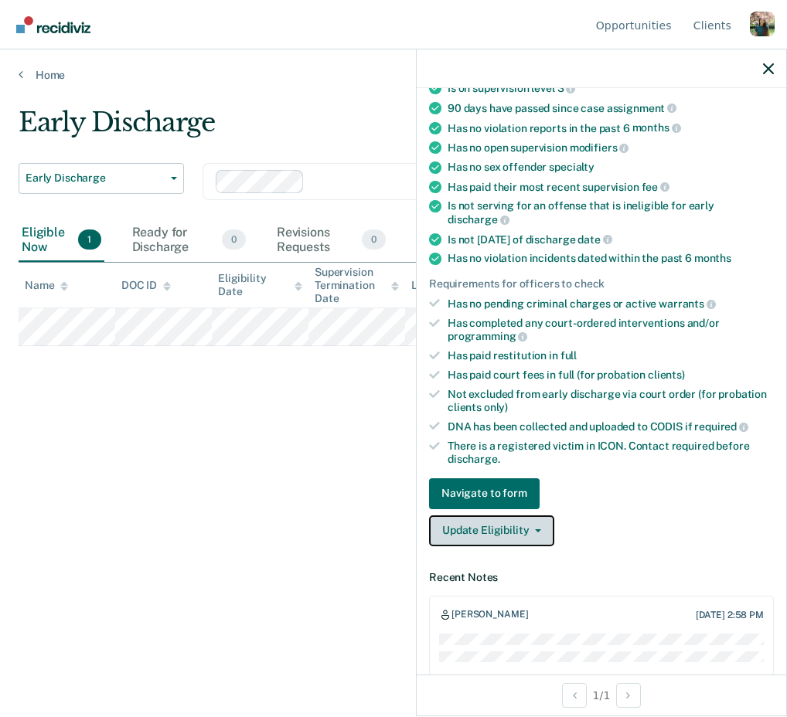
click at [516, 515] on button "Update Eligibility" at bounding box center [491, 530] width 125 height 31
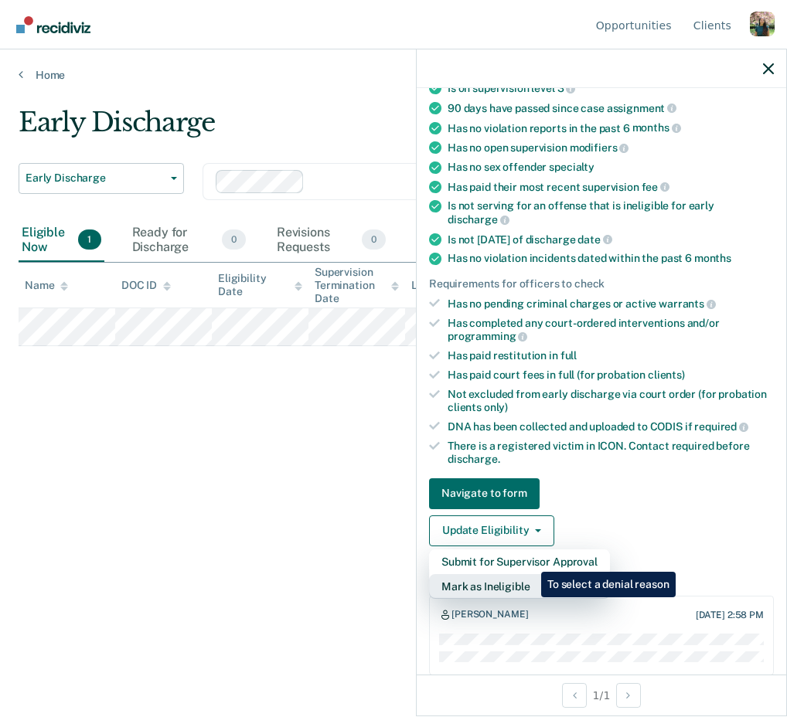
click at [529, 574] on button "Mark as Ineligible" at bounding box center [519, 586] width 181 height 25
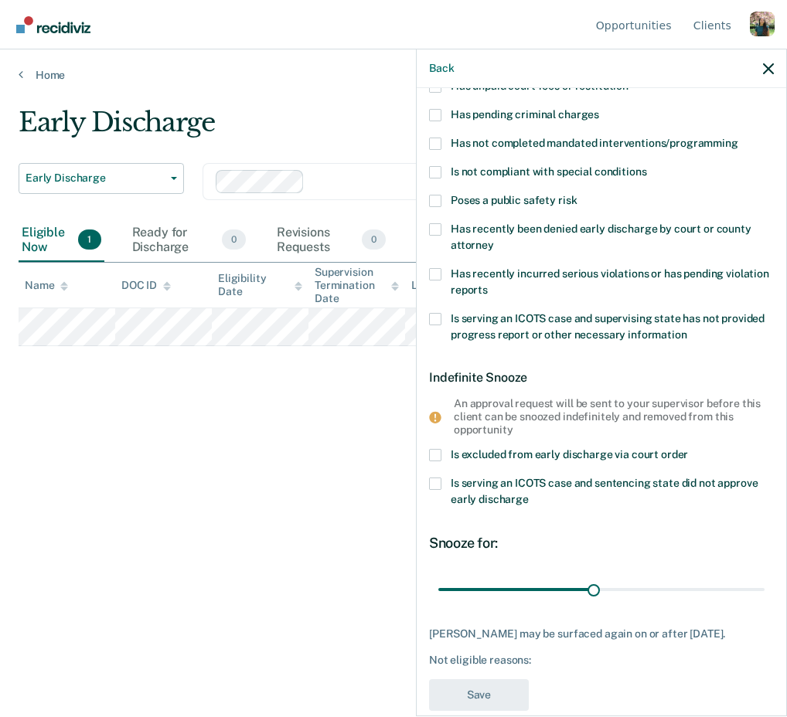
scroll to position [134, 0]
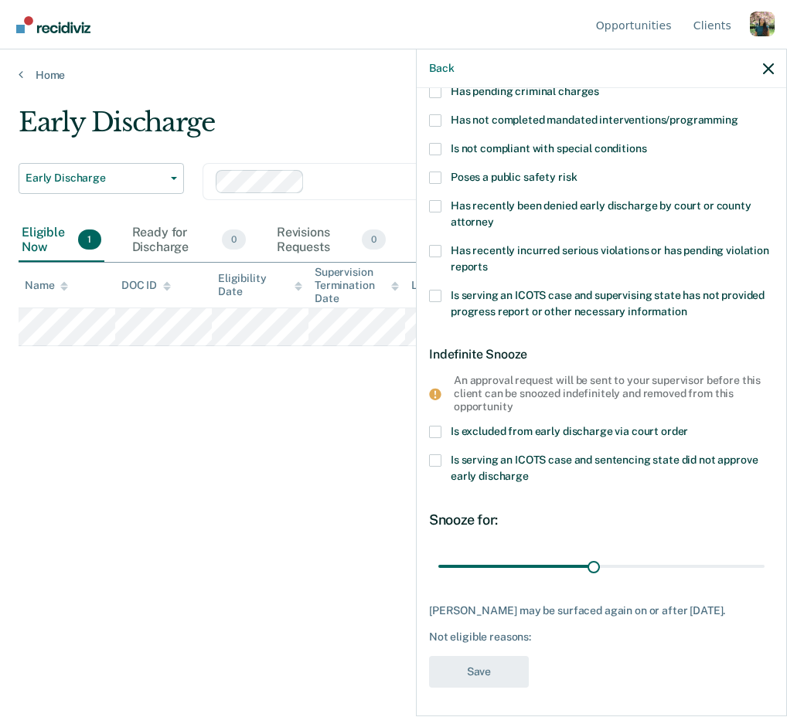
click at [652, 425] on span "Is excluded from early discharge via court order" at bounding box center [569, 431] width 237 height 12
click at [688, 426] on input "Is excluded from early discharge via court order" at bounding box center [688, 426] width 0 height 0
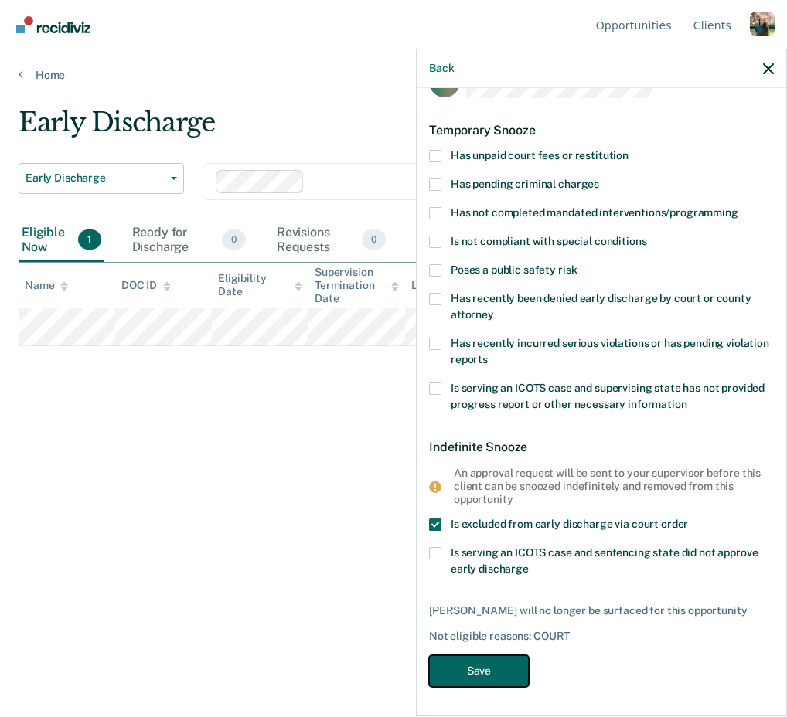
click at [505, 668] on button "Save" at bounding box center [479, 671] width 100 height 32
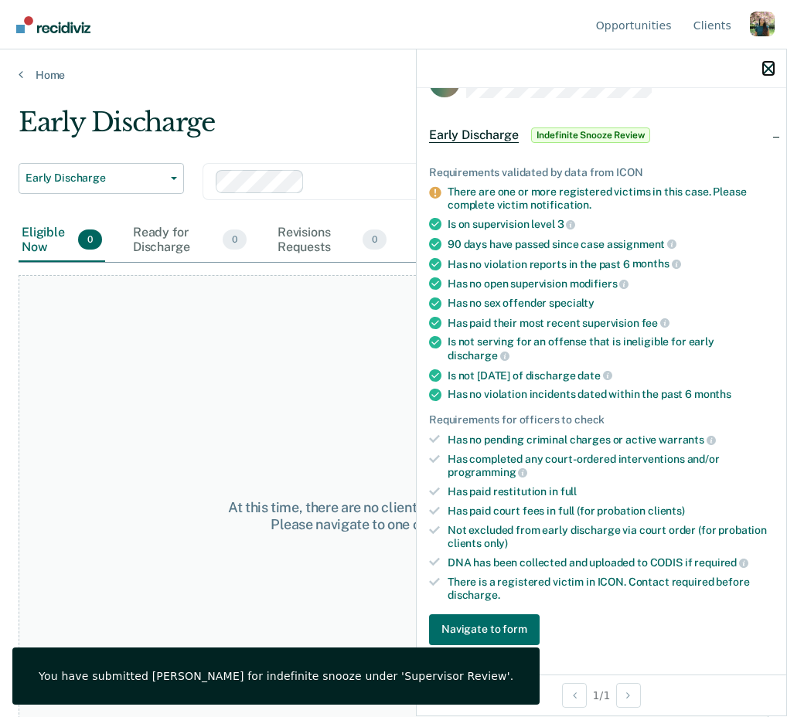
click at [770, 67] on icon "button" at bounding box center [768, 68] width 11 height 11
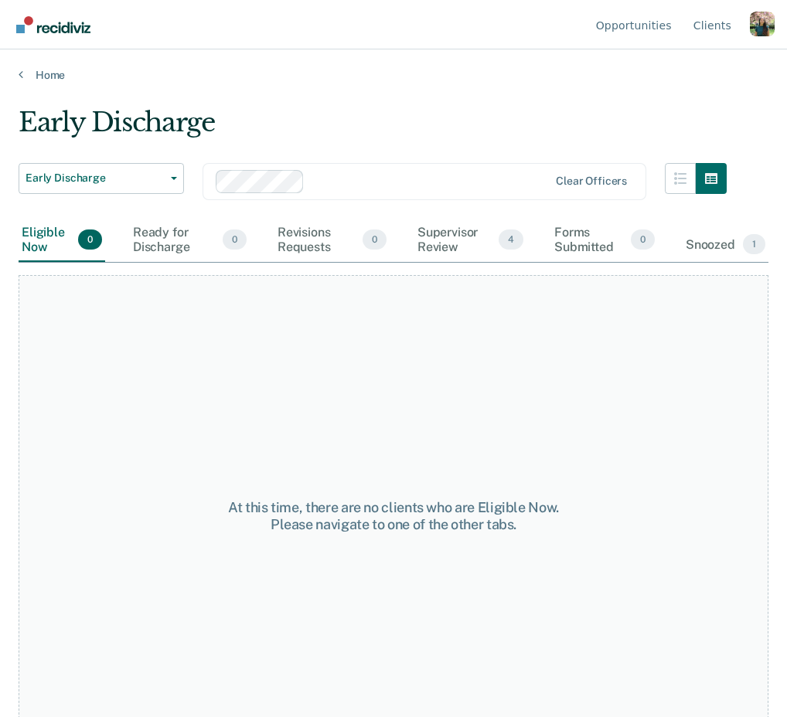
click at [496, 84] on main "Early Discharge Early Discharge Early Discharge Supervision Level Downgrade Cle…" at bounding box center [393, 397] width 787 height 631
click at [471, 241] on div "Supervisor Review 4" at bounding box center [470, 240] width 112 height 43
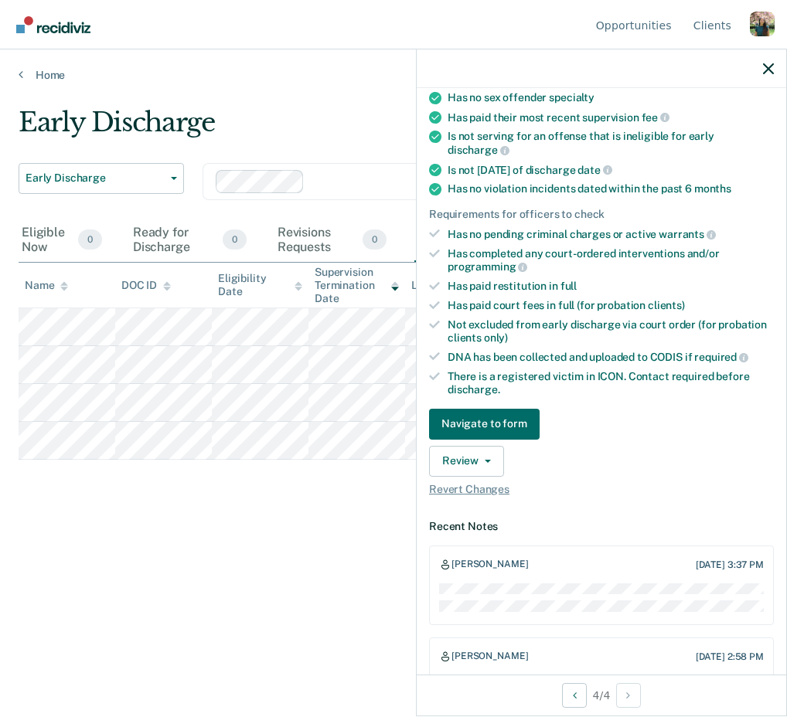
scroll to position [277, 0]
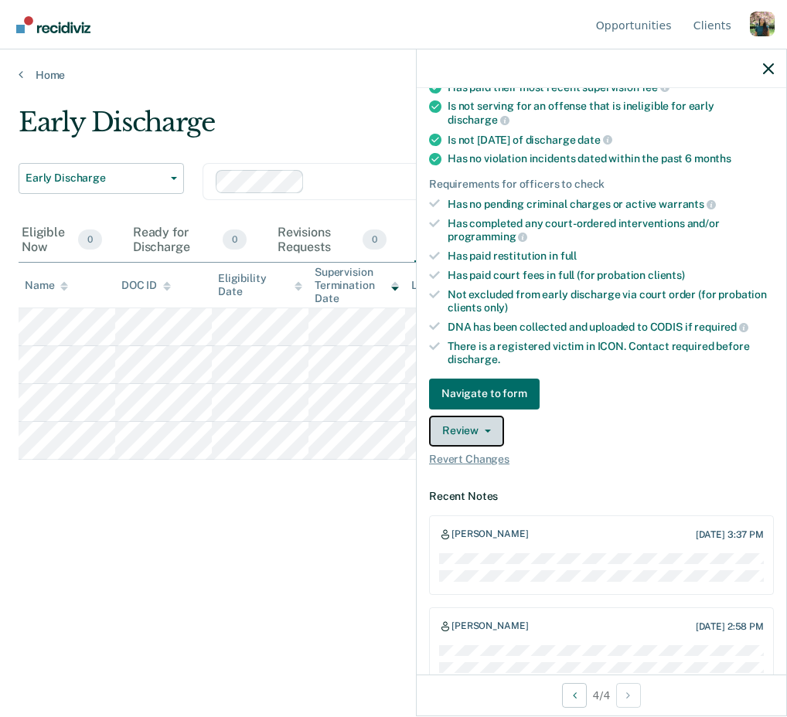
click at [480, 430] on span "button" at bounding box center [484, 431] width 12 height 3
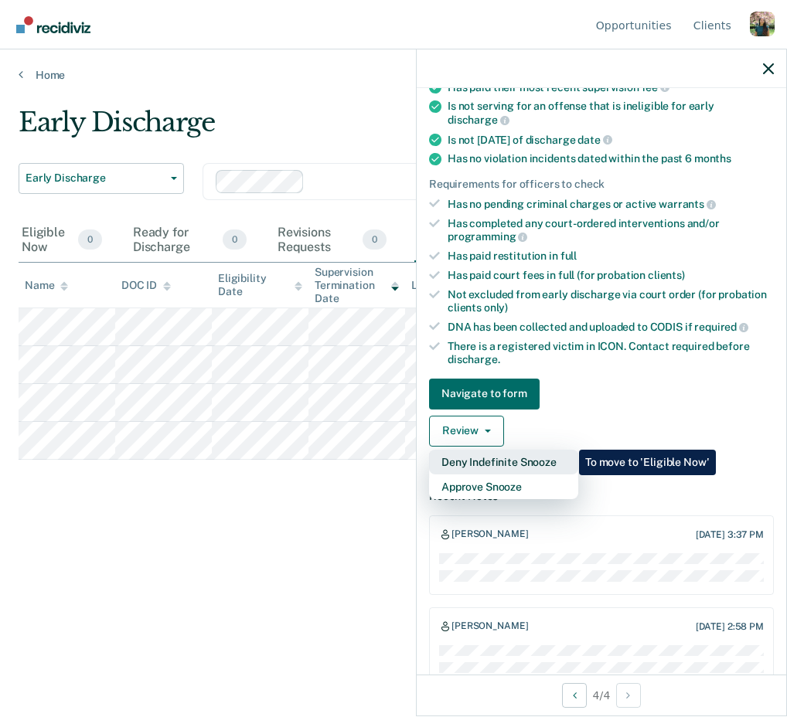
click at [567, 450] on button "Deny Indefinite Snooze" at bounding box center [503, 462] width 149 height 25
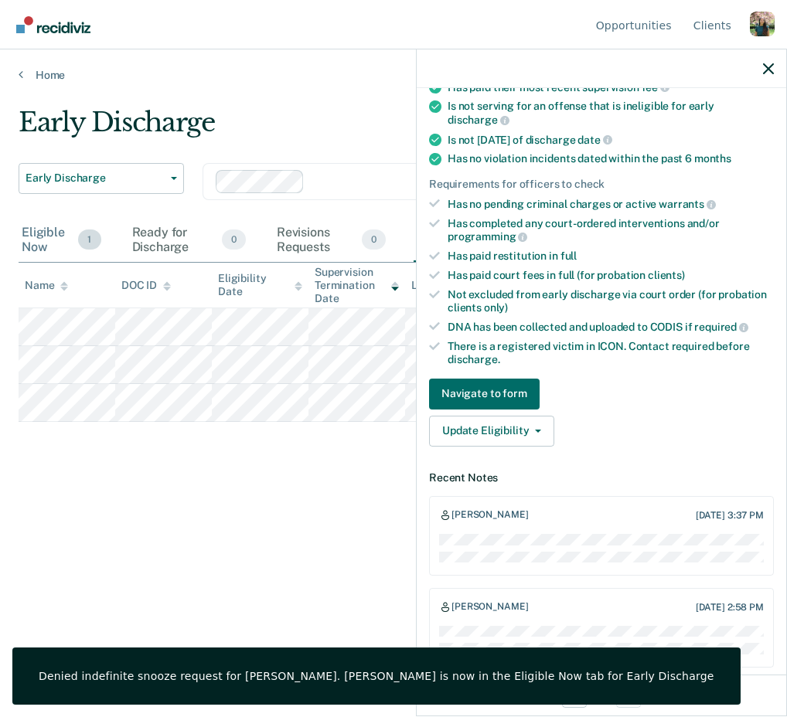
click at [62, 239] on div "Eligible Now 1" at bounding box center [62, 240] width 86 height 43
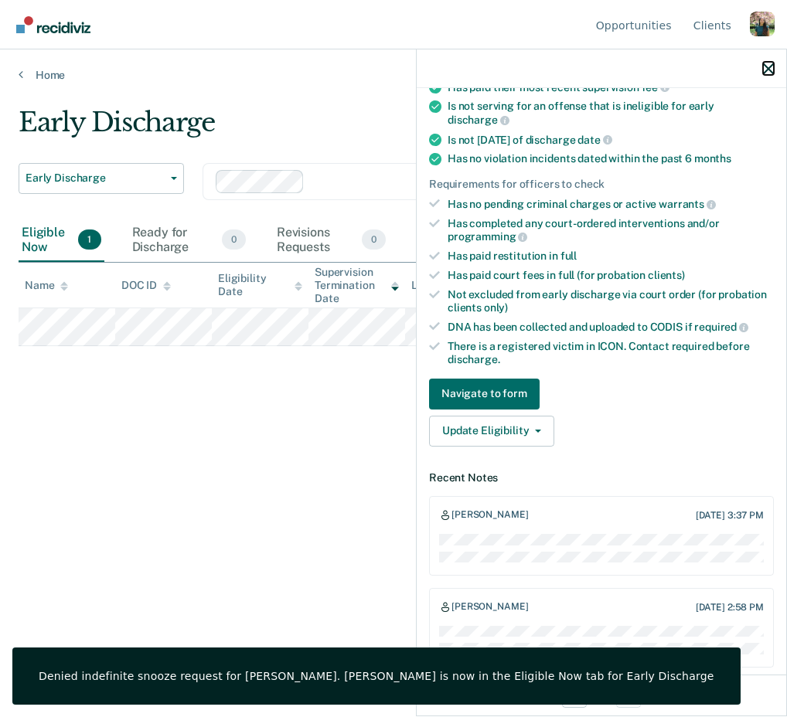
click at [768, 67] on icon "button" at bounding box center [768, 68] width 11 height 11
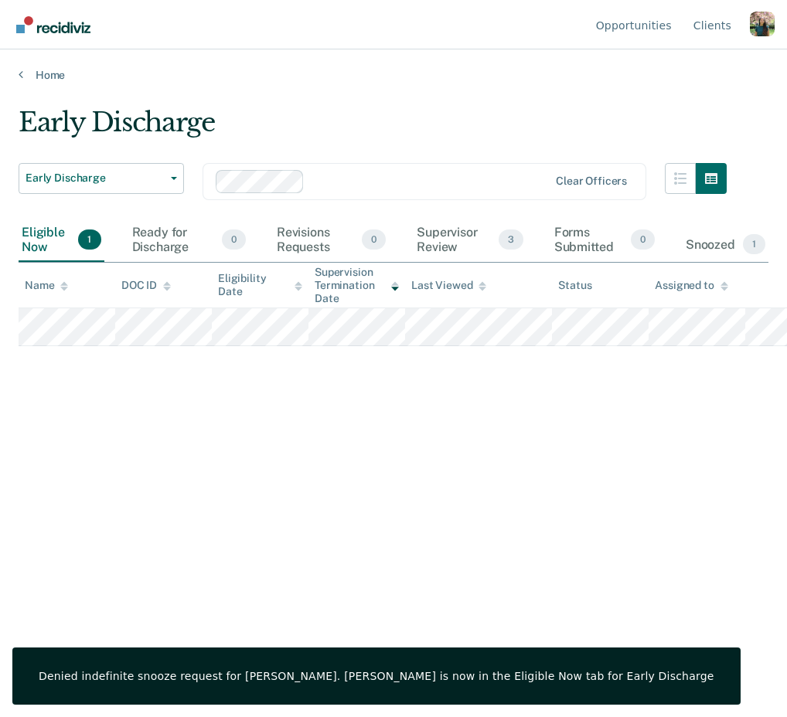
click at [423, 424] on div "Early Discharge Early Discharge Early Discharge Supervision Level Downgrade Cle…" at bounding box center [394, 354] width 750 height 495
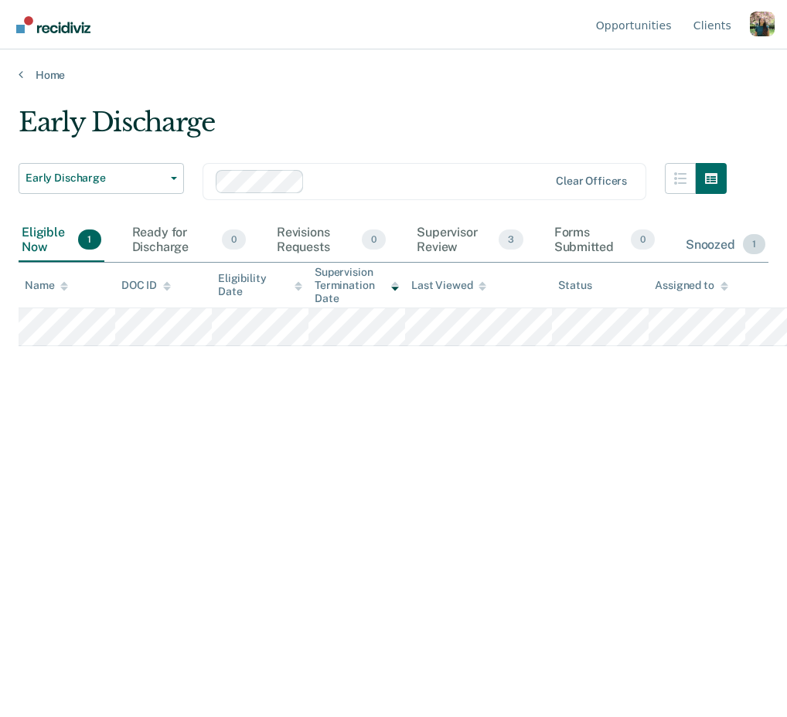
click at [723, 252] on div "Snoozed 1" at bounding box center [725, 245] width 86 height 34
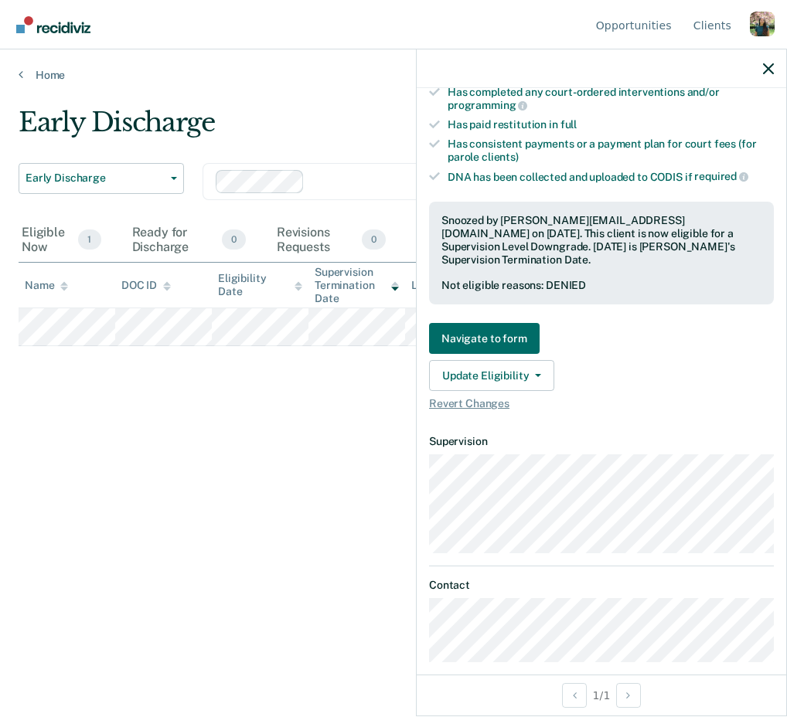
scroll to position [549, 0]
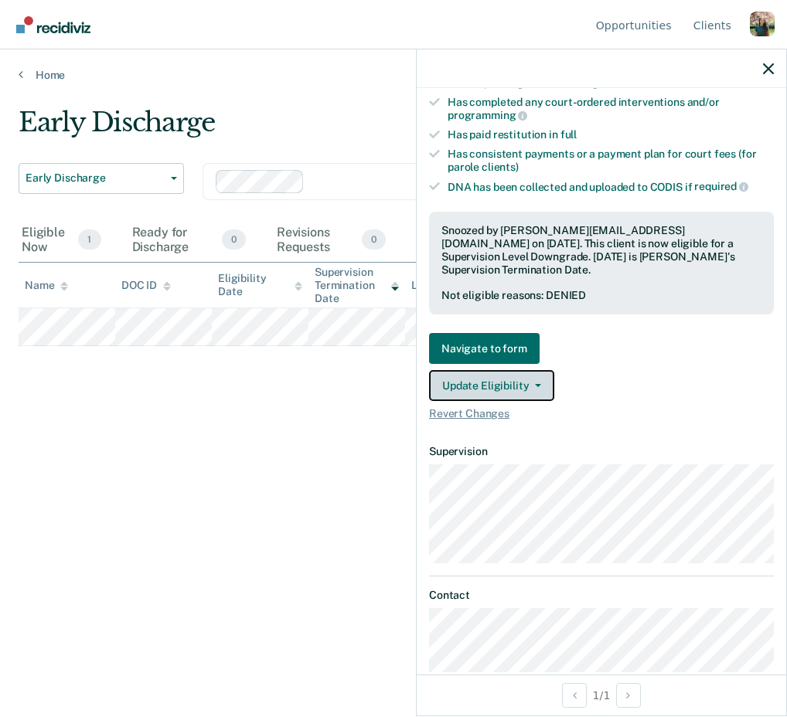
click at [476, 370] on button "Update Eligibility" at bounding box center [491, 385] width 125 height 31
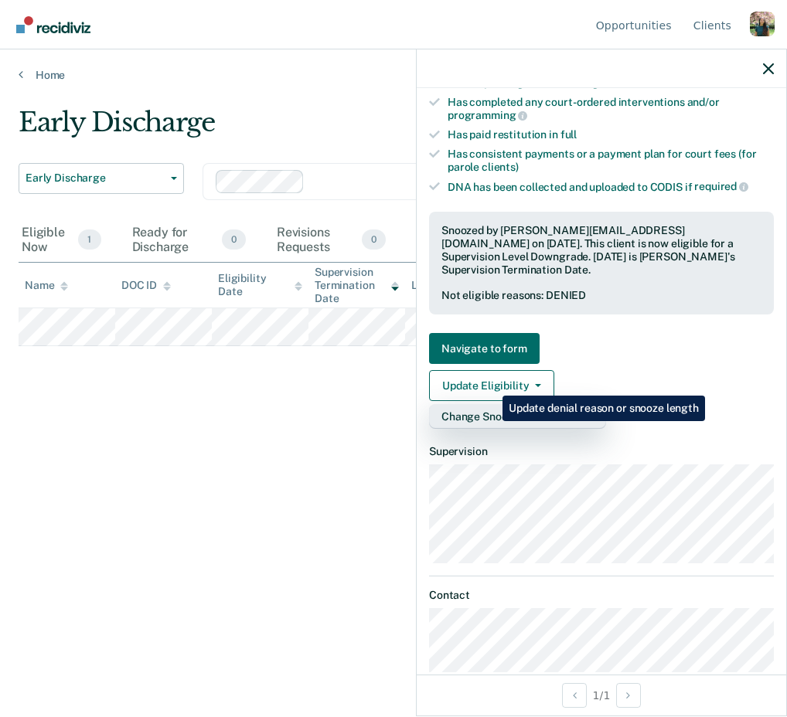
click at [491, 404] on button "Change Snooze/Denial Reason" at bounding box center [517, 416] width 177 height 25
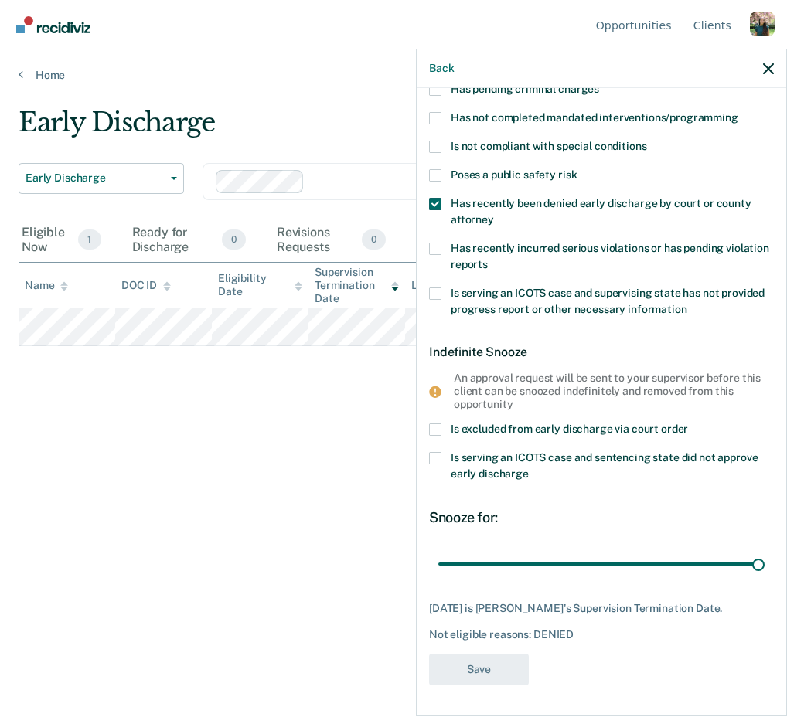
scroll to position [0, 0]
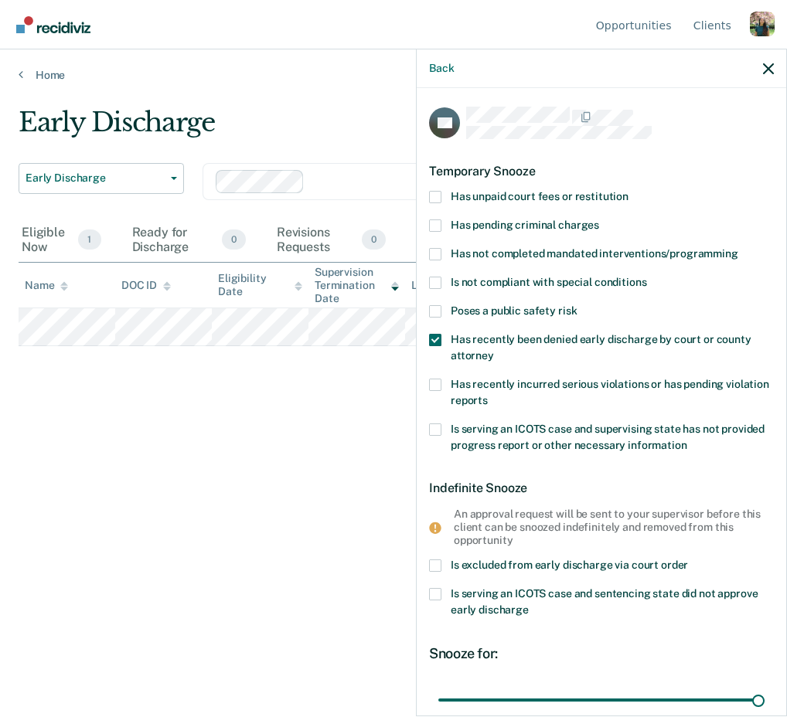
click at [508, 335] on span "Has recently been denied early discharge by court or county attorney" at bounding box center [601, 347] width 301 height 29
click at [494, 350] on input "Has recently been denied early discharge by court or county attorney" at bounding box center [494, 350] width 0 height 0
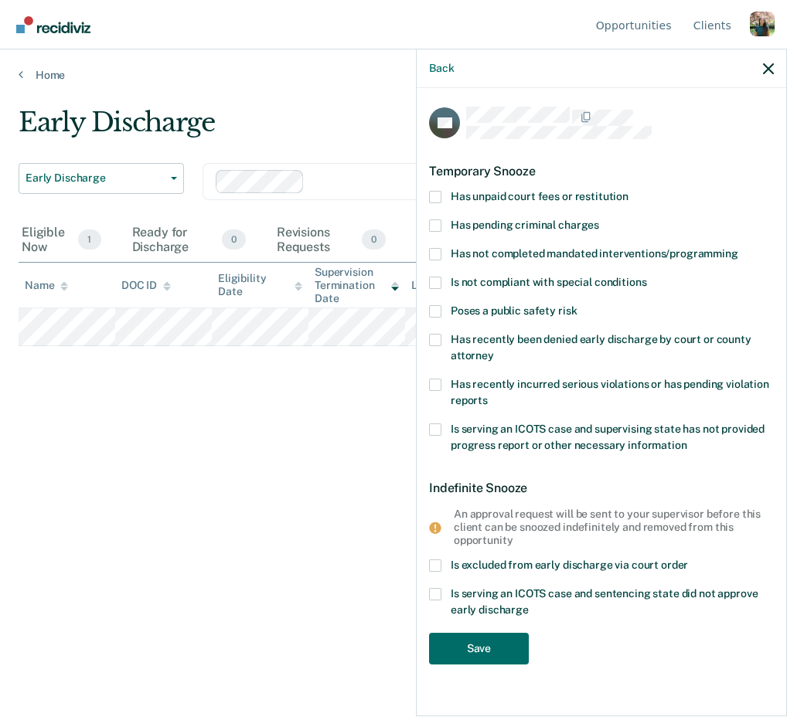
click at [508, 335] on span "Has recently been denied early discharge by court or county attorney" at bounding box center [601, 347] width 301 height 29
click at [494, 350] on input "Has recently been denied early discharge by court or county attorney" at bounding box center [494, 350] width 0 height 0
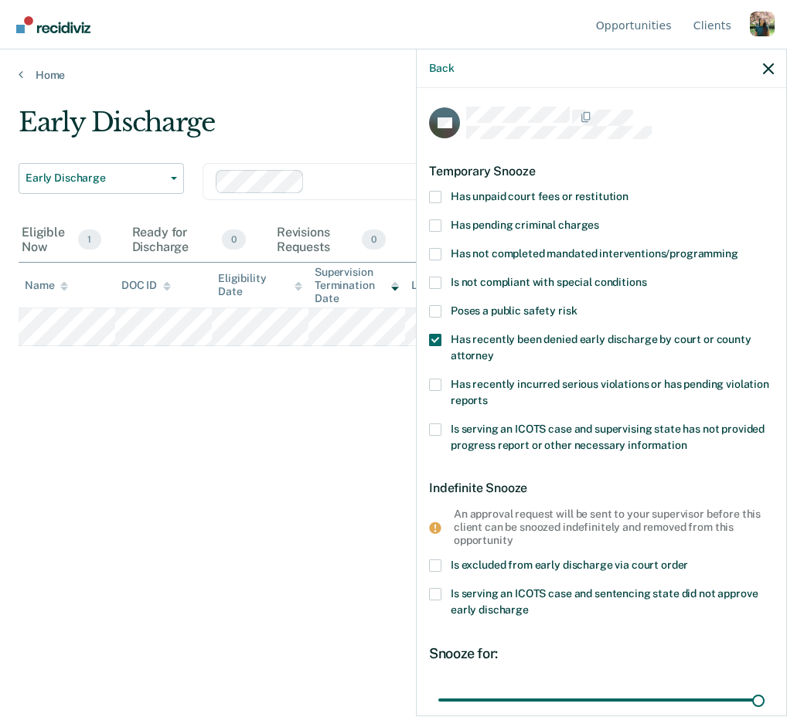
click at [524, 232] on label "Has pending criminal charges" at bounding box center [601, 227] width 345 height 16
click at [599, 219] on input "Has pending criminal charges" at bounding box center [599, 219] width 0 height 0
click at [485, 335] on span "Has recently been denied early discharge by court or county attorney" at bounding box center [601, 347] width 301 height 29
click at [494, 350] on input "Has recently been denied early discharge by court or county attorney" at bounding box center [494, 350] width 0 height 0
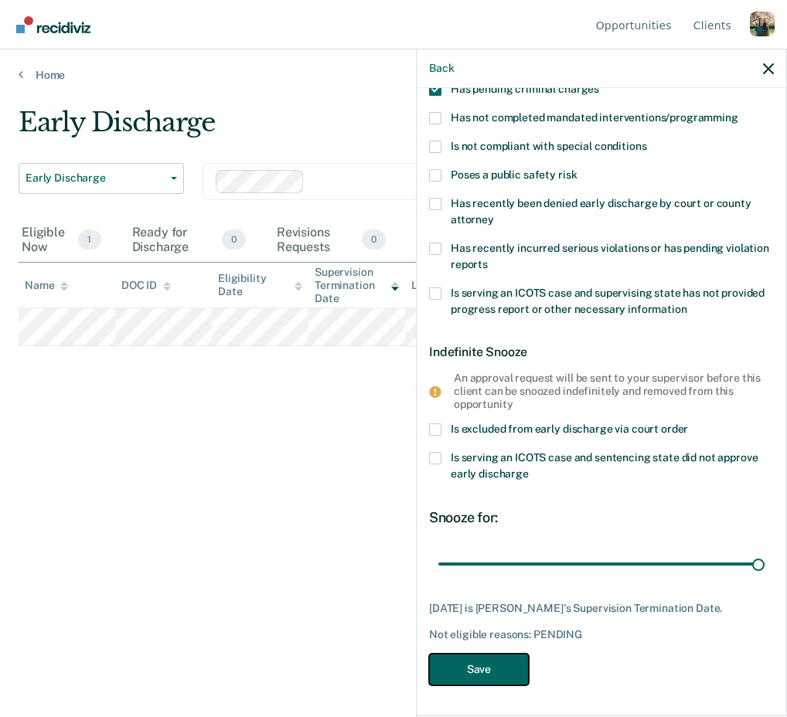
click at [475, 657] on button "Save" at bounding box center [479, 670] width 100 height 32
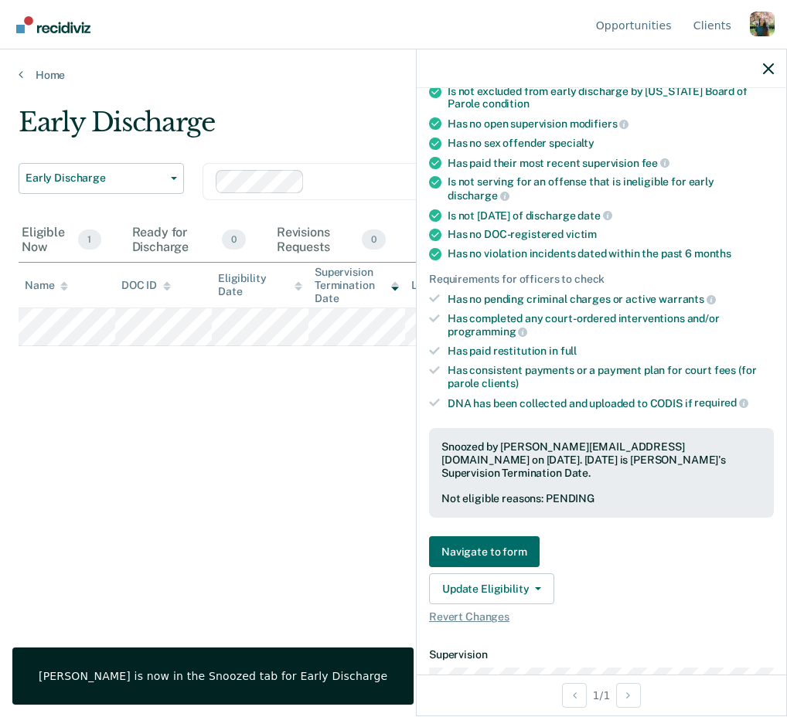
scroll to position [505, 0]
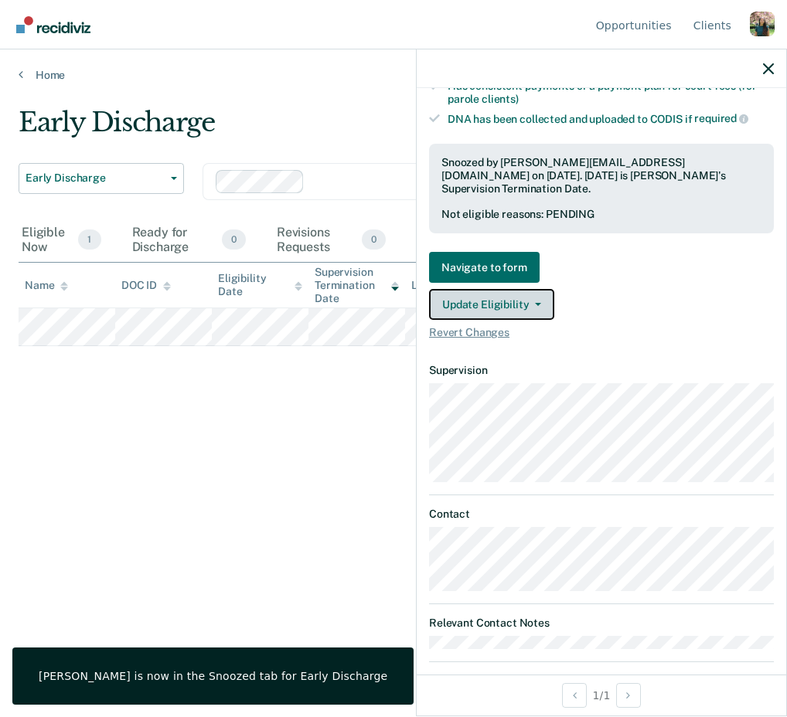
click at [511, 289] on button "Update Eligibility" at bounding box center [491, 304] width 125 height 31
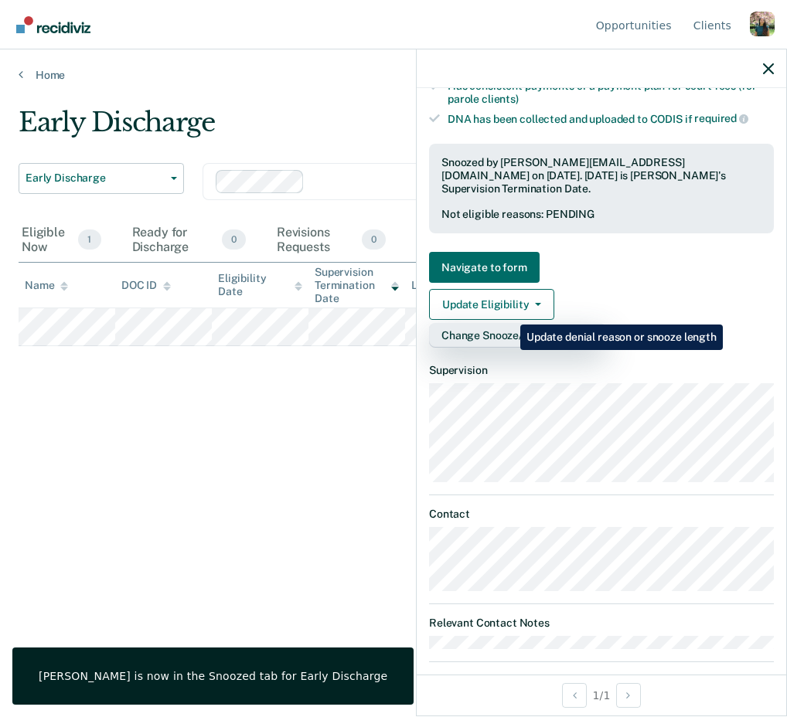
click at [509, 323] on button "Change Snooze/Denial Reason" at bounding box center [517, 335] width 177 height 25
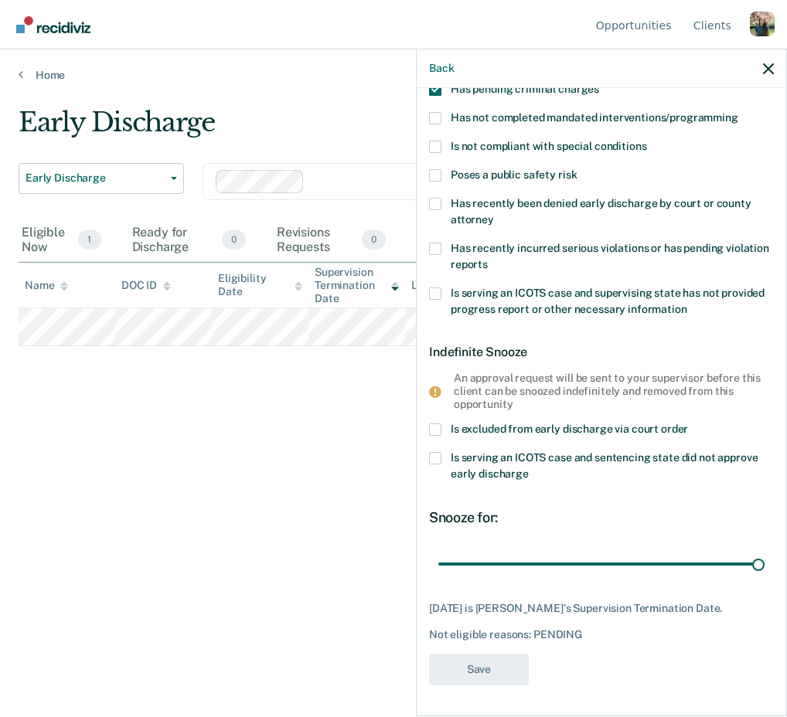
scroll to position [0, 0]
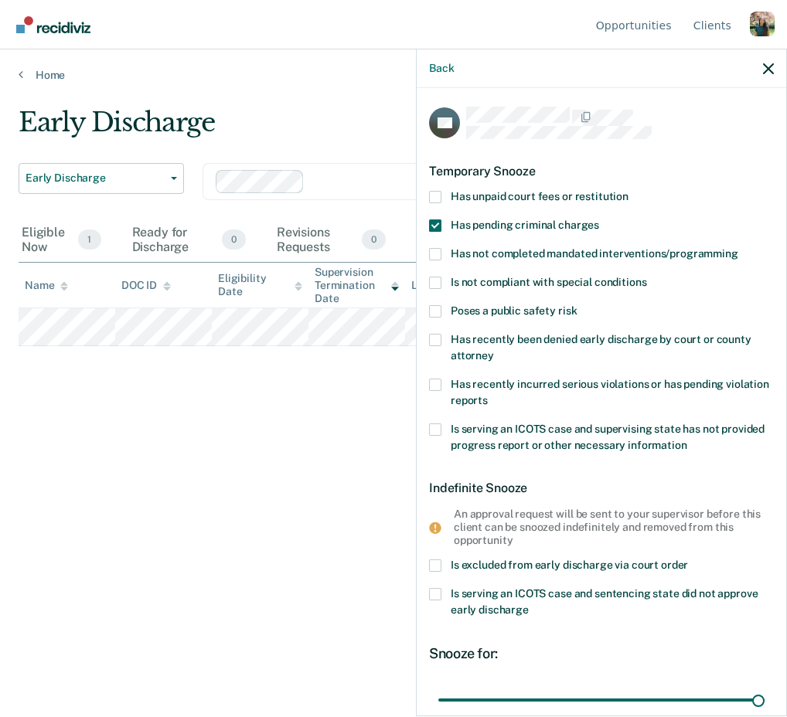
click at [510, 219] on span "Has pending criminal charges" at bounding box center [525, 225] width 148 height 12
click at [599, 219] on input "Has pending criminal charges" at bounding box center [599, 219] width 0 height 0
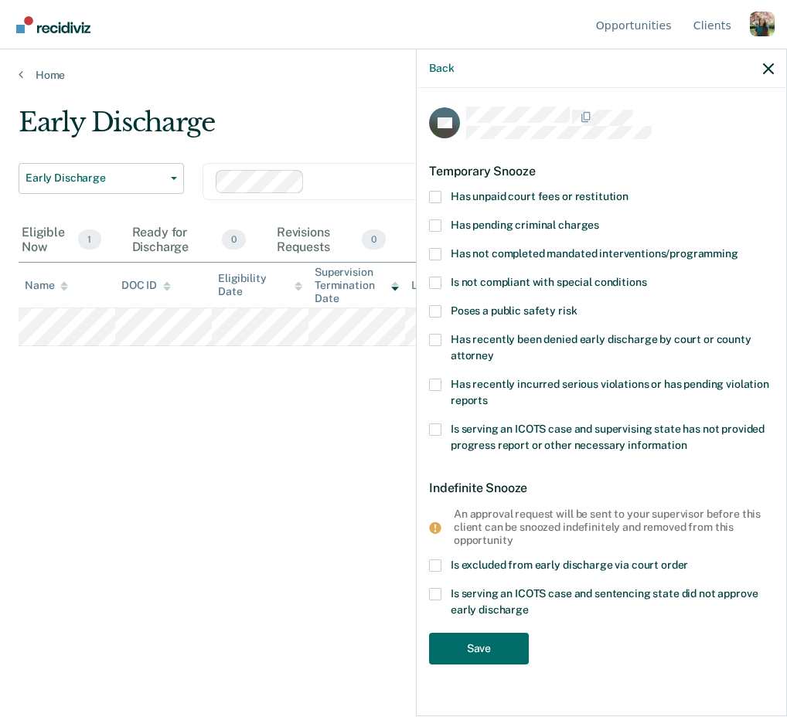
click at [531, 345] on label "Has recently been denied early discharge by court or county attorney" at bounding box center [601, 350] width 345 height 32
click at [494, 350] on input "Has recently been denied early discharge by court or county attorney" at bounding box center [494, 350] width 0 height 0
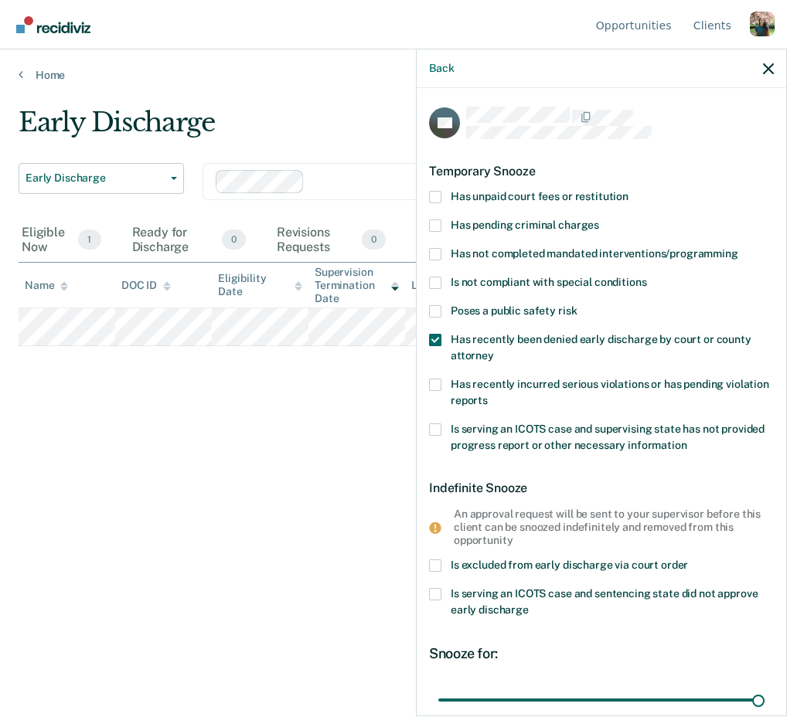
click at [531, 344] on label "Has recently been denied early discharge by court or county attorney" at bounding box center [601, 350] width 345 height 32
click at [494, 350] on input "Has recently been denied early discharge by court or county attorney" at bounding box center [494, 350] width 0 height 0
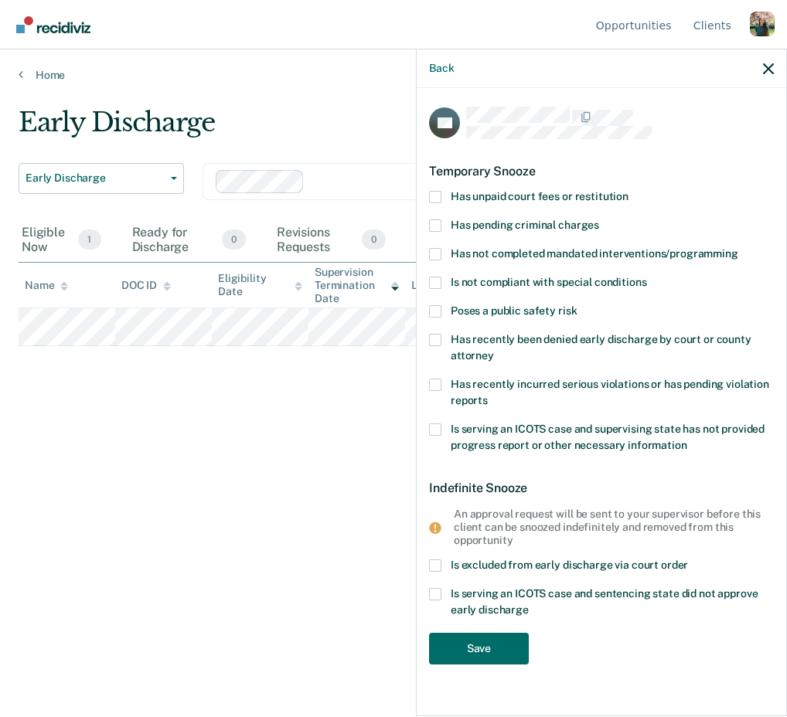
click at [533, 439] on span "Is serving an ICOTS case and supervising state has not provided progress report…" at bounding box center [608, 437] width 314 height 29
click at [687, 440] on input "Is serving an ICOTS case and supervising state has not provided progress report…" at bounding box center [687, 440] width 0 height 0
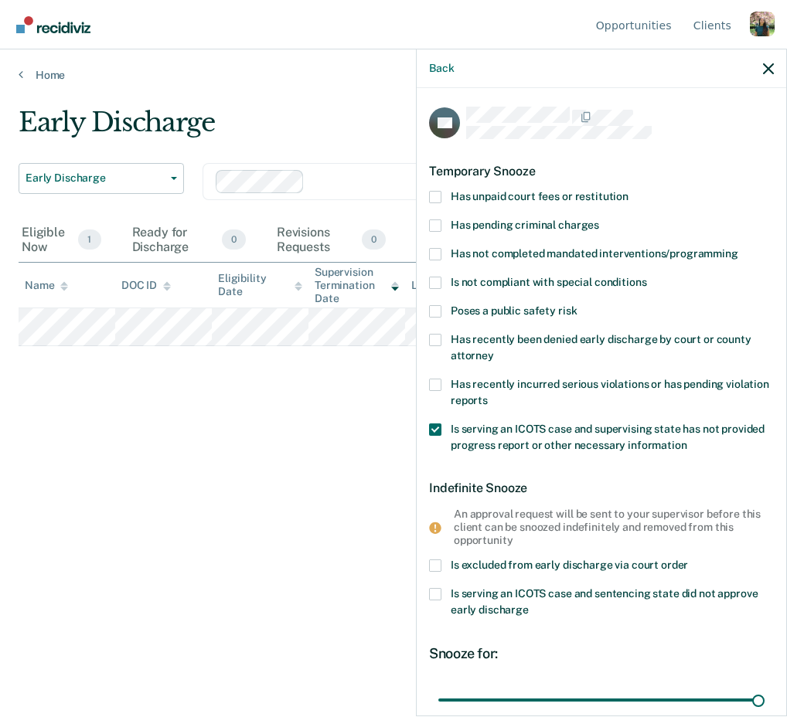
scroll to position [147, 0]
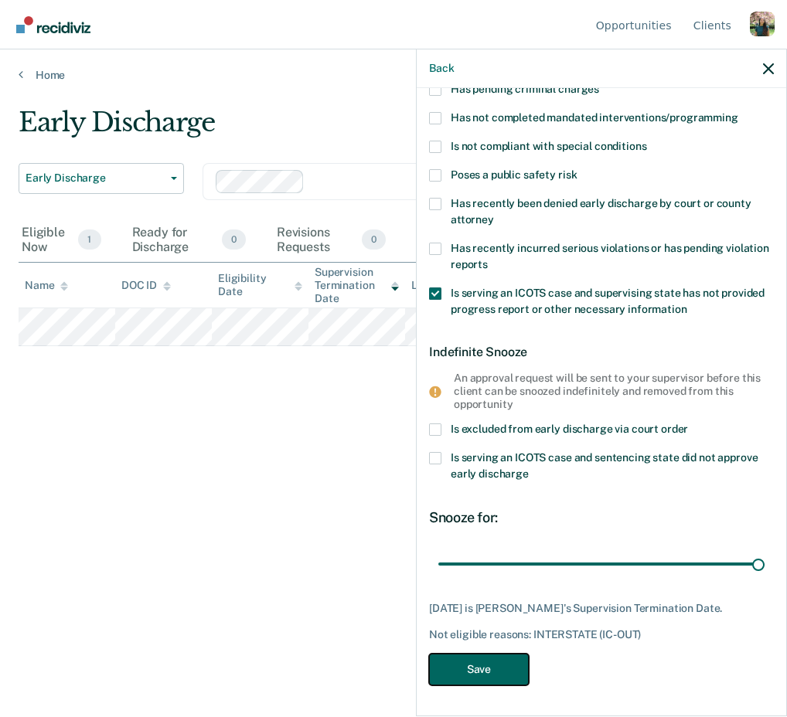
click at [499, 670] on button "Save" at bounding box center [479, 670] width 100 height 32
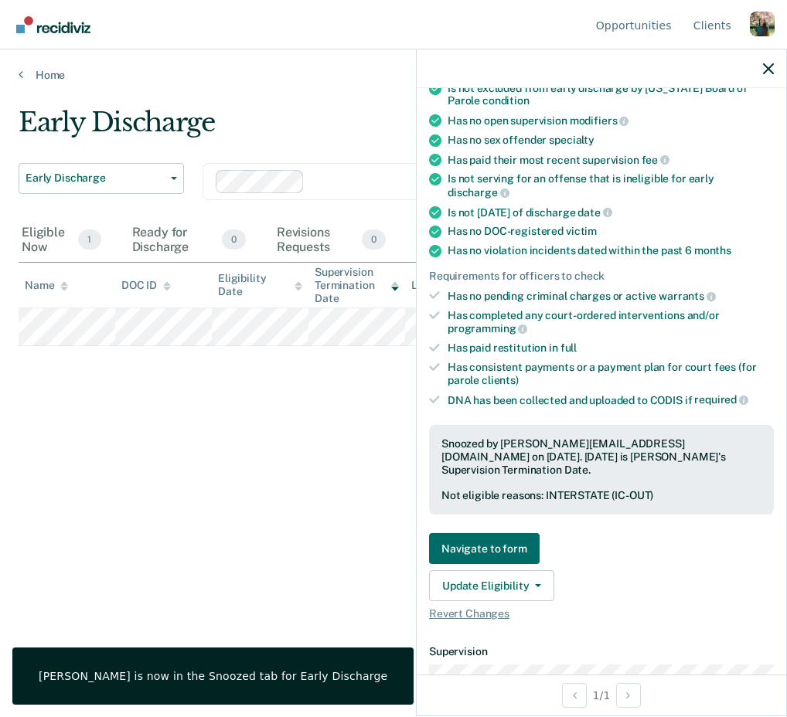
scroll to position [505, 0]
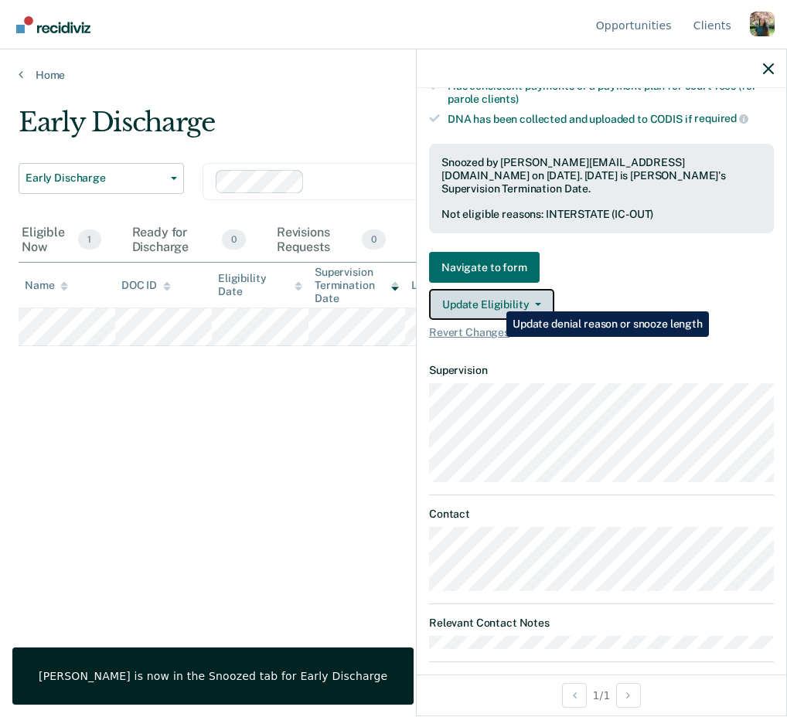
click at [496, 290] on button "Update Eligibility" at bounding box center [491, 304] width 125 height 31
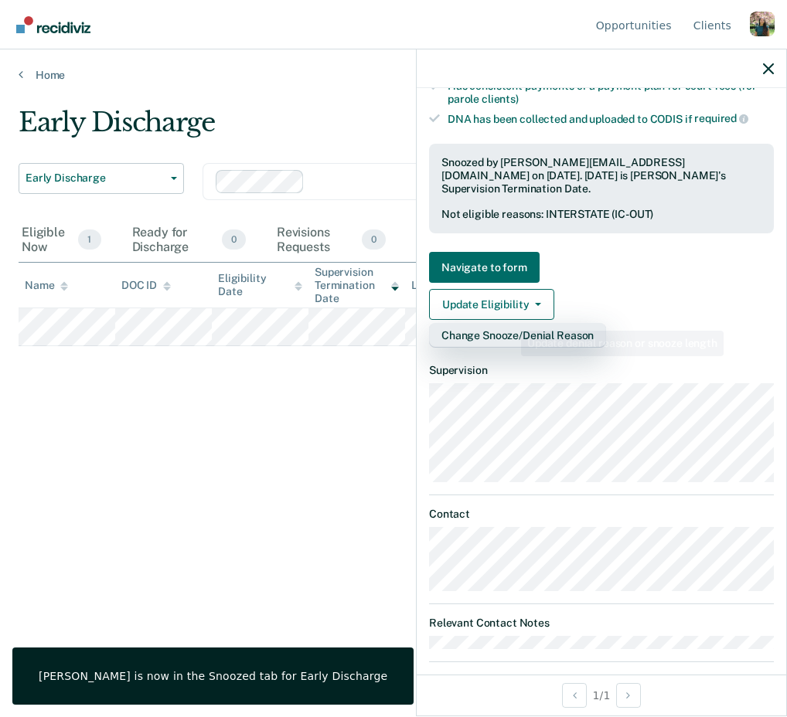
click at [509, 323] on button "Change Snooze/Denial Reason" at bounding box center [517, 335] width 177 height 25
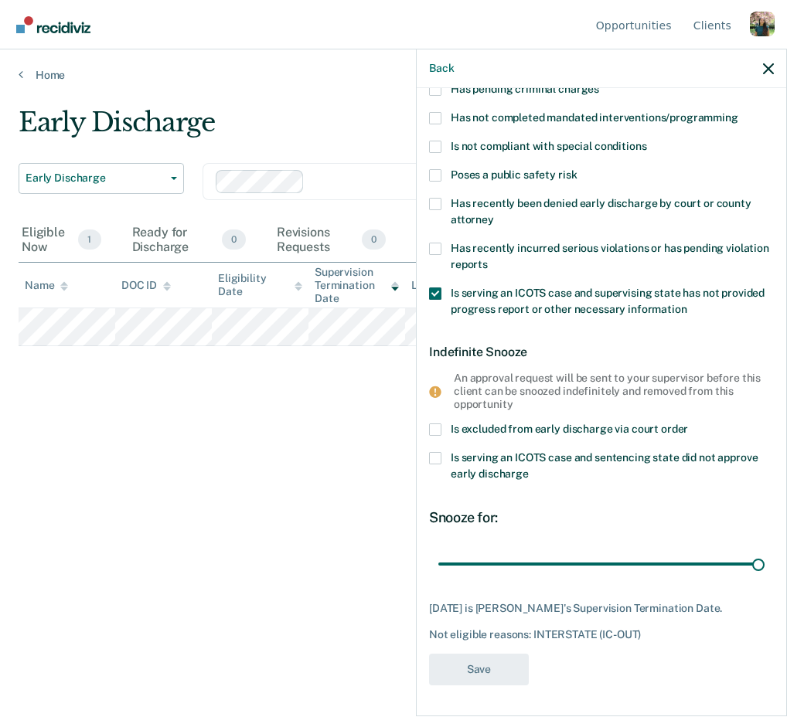
scroll to position [0, 0]
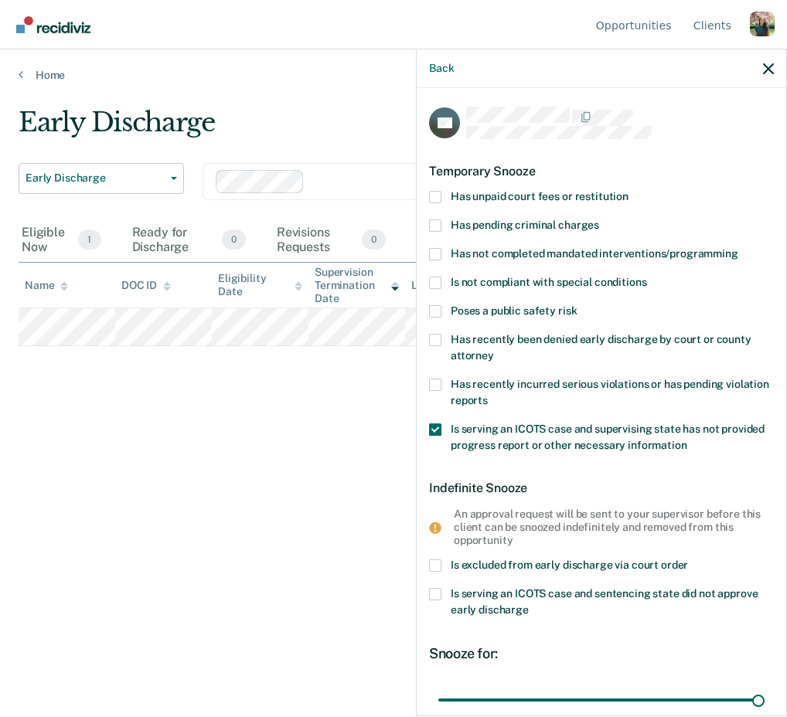
click at [515, 437] on label "Is serving an ICOTS case and supervising state has not provided progress report…" at bounding box center [601, 440] width 345 height 32
click at [687, 440] on input "Is serving an ICOTS case and supervising state has not provided progress report…" at bounding box center [687, 440] width 0 height 0
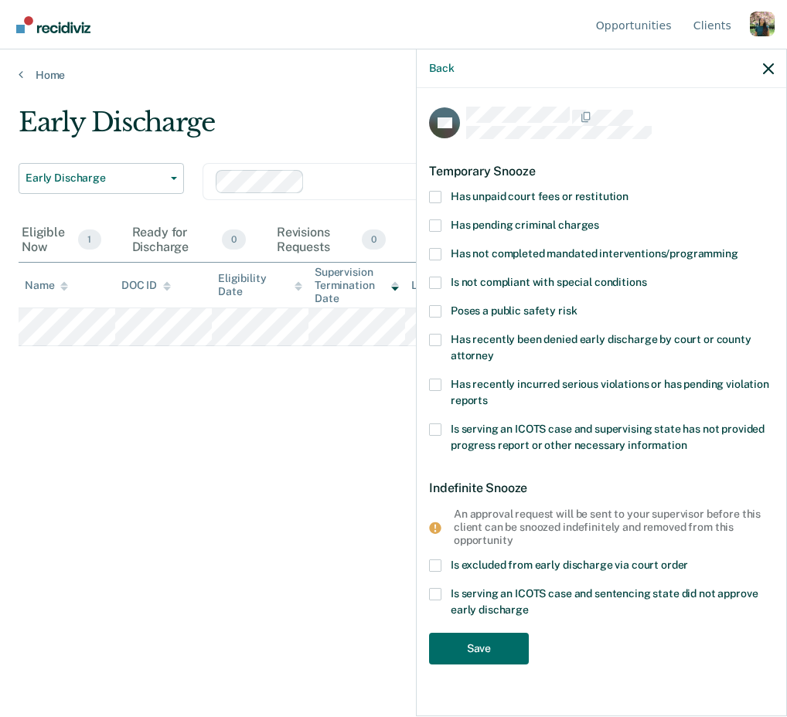
click at [538, 196] on span "Has unpaid court fees or restitution" at bounding box center [540, 196] width 178 height 12
click at [628, 191] on input "Has unpaid court fees or restitution" at bounding box center [628, 191] width 0 height 0
